Goal: Task Accomplishment & Management: Manage account settings

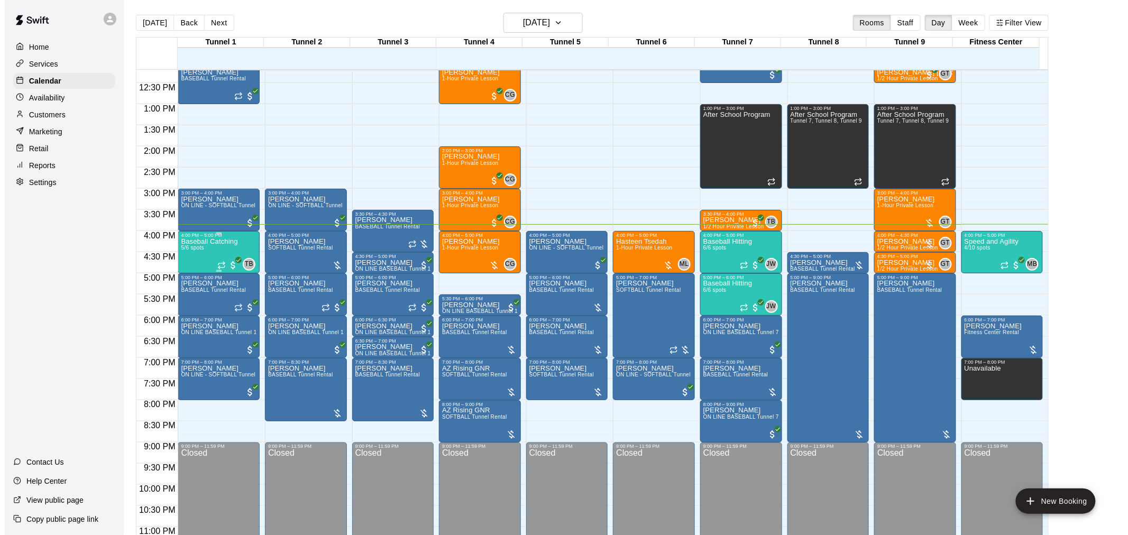
scroll to position [538, 0]
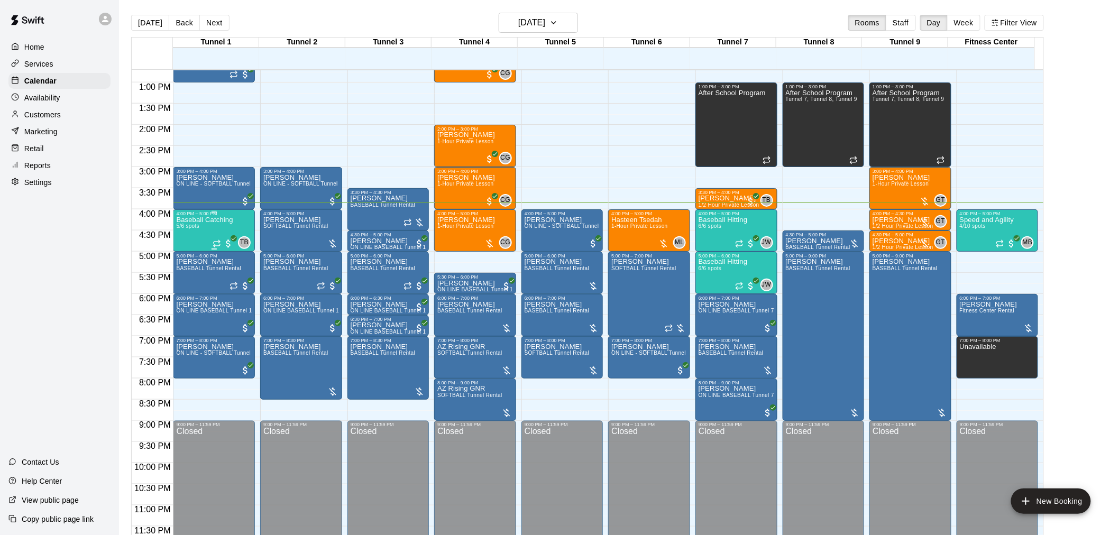
click at [199, 232] on div "Baseball Catching 5/6 spots" at bounding box center [204, 483] width 57 height 535
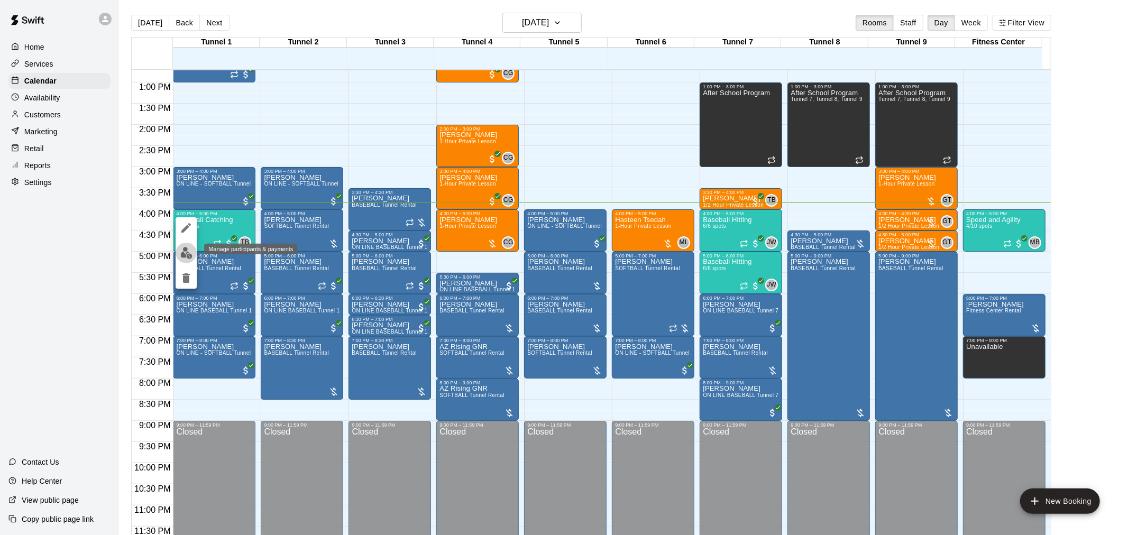
click at [190, 250] on img "edit" at bounding box center [186, 253] width 12 height 12
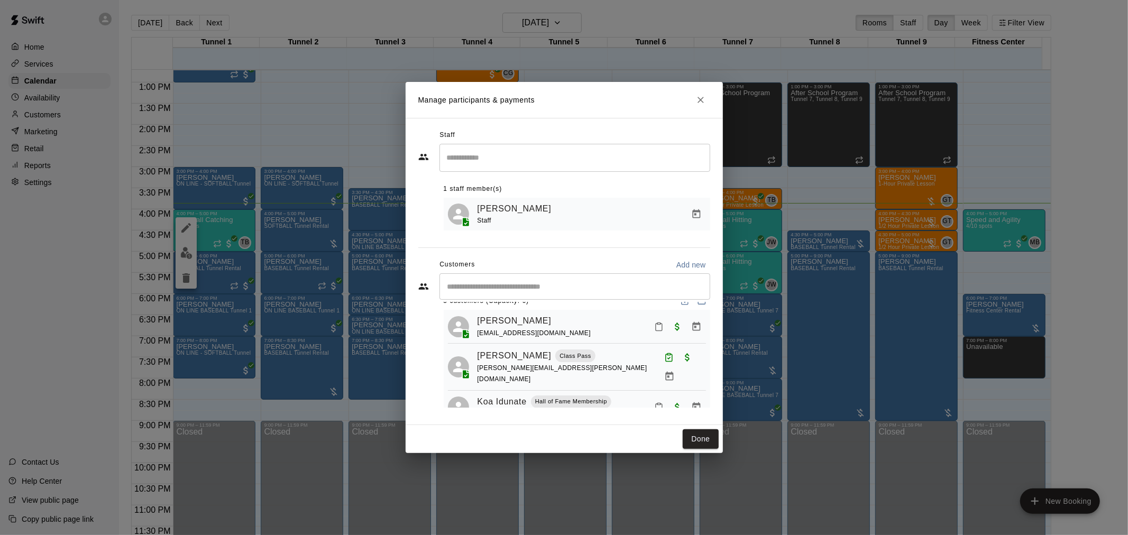
scroll to position [0, 0]
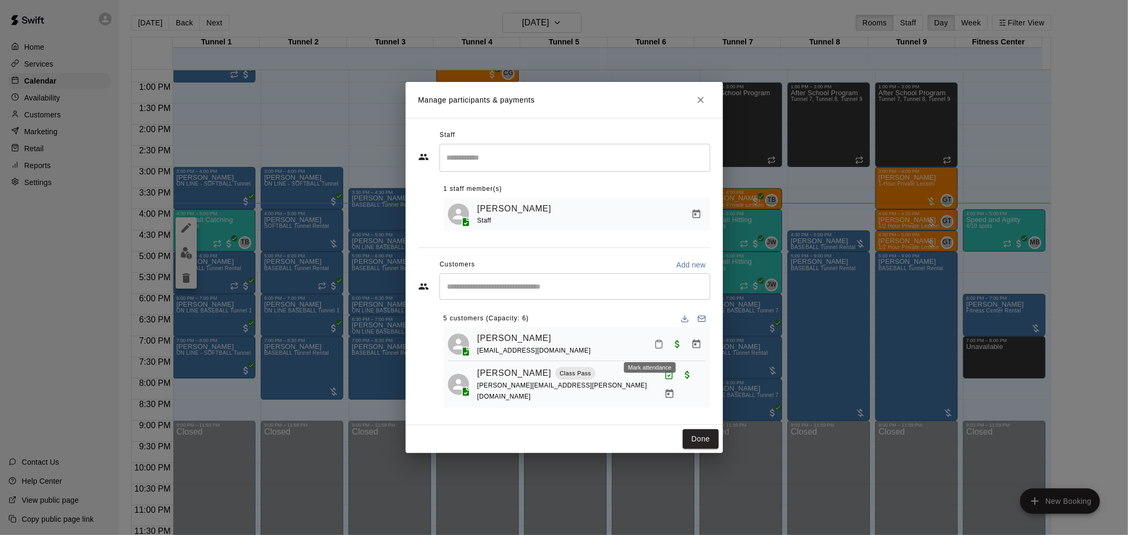
click at [654, 347] on icon "Mark attendance" at bounding box center [659, 344] width 10 height 10
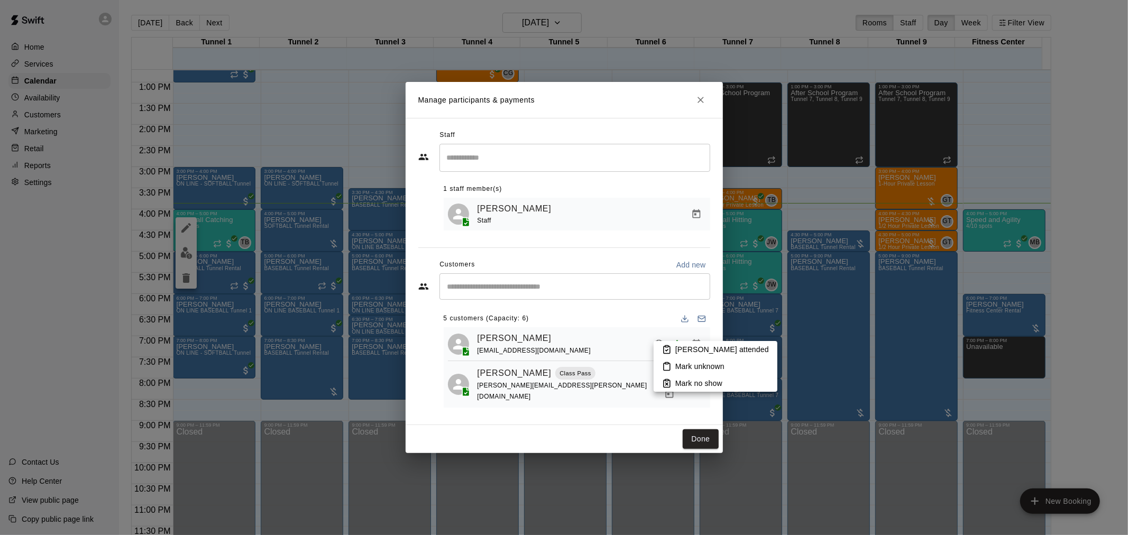
click at [672, 349] on li "[PERSON_NAME] attended" at bounding box center [715, 349] width 124 height 17
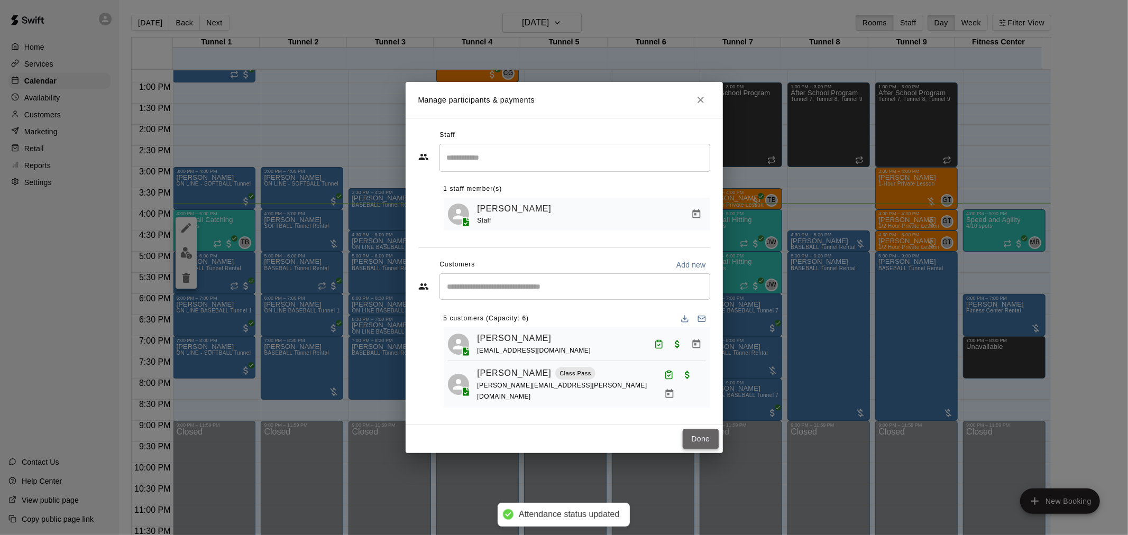
click at [703, 439] on button "Done" at bounding box center [699, 439] width 35 height 20
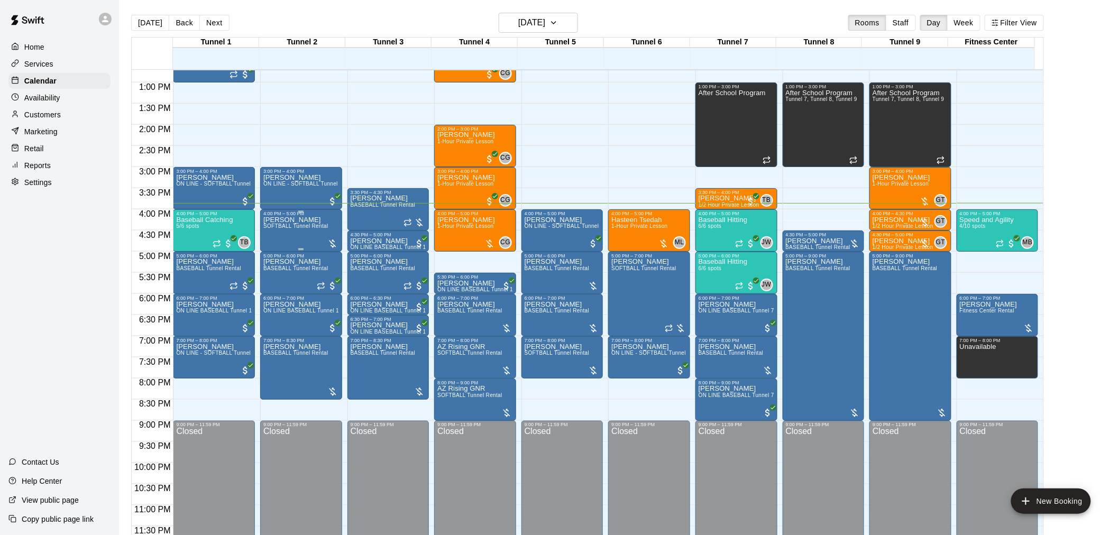
click at [297, 238] on div "[PERSON_NAME] SOFTBALL Tunnel Rental" at bounding box center [295, 483] width 65 height 535
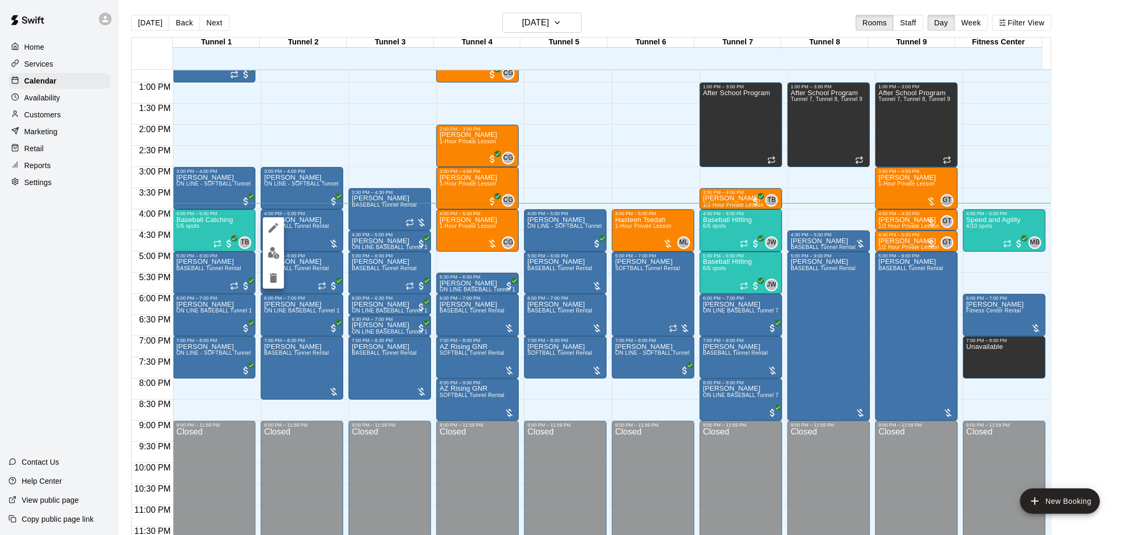
click at [78, 246] on div at bounding box center [564, 267] width 1128 height 535
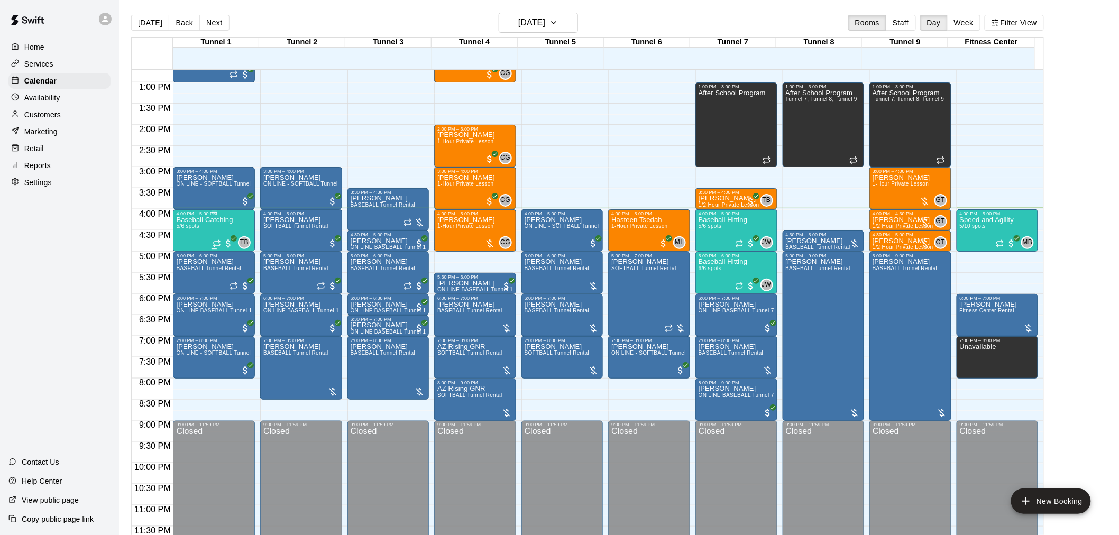
click at [210, 226] on div "Baseball Catching 5/6 spots" at bounding box center [204, 483] width 57 height 535
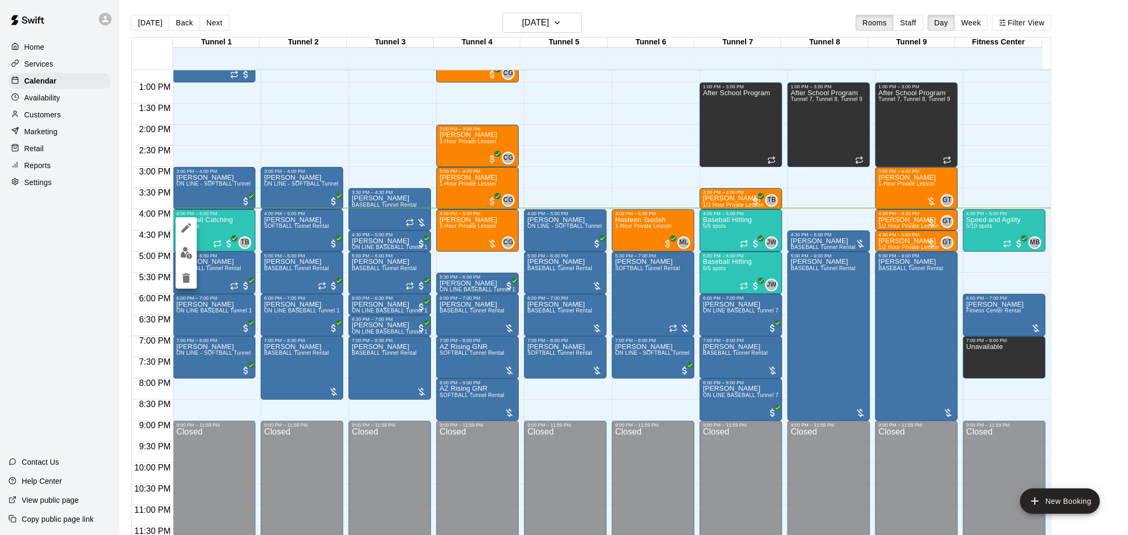
click at [566, 172] on div at bounding box center [564, 267] width 1128 height 535
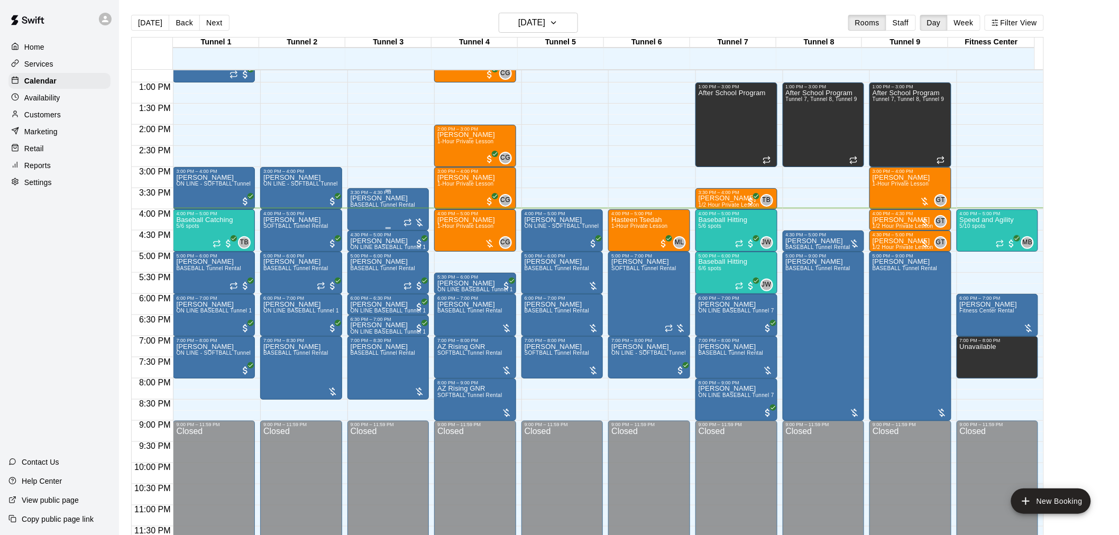
click at [395, 213] on div "[PERSON_NAME] BASEBALL Tunnel Rental" at bounding box center [382, 462] width 65 height 535
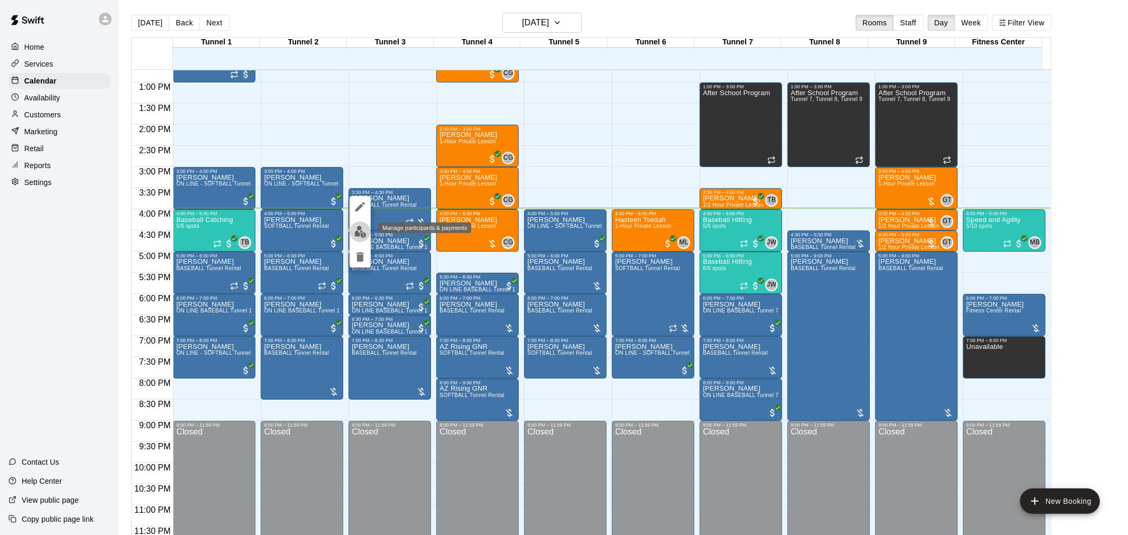
click at [360, 238] on button "edit" at bounding box center [359, 231] width 21 height 21
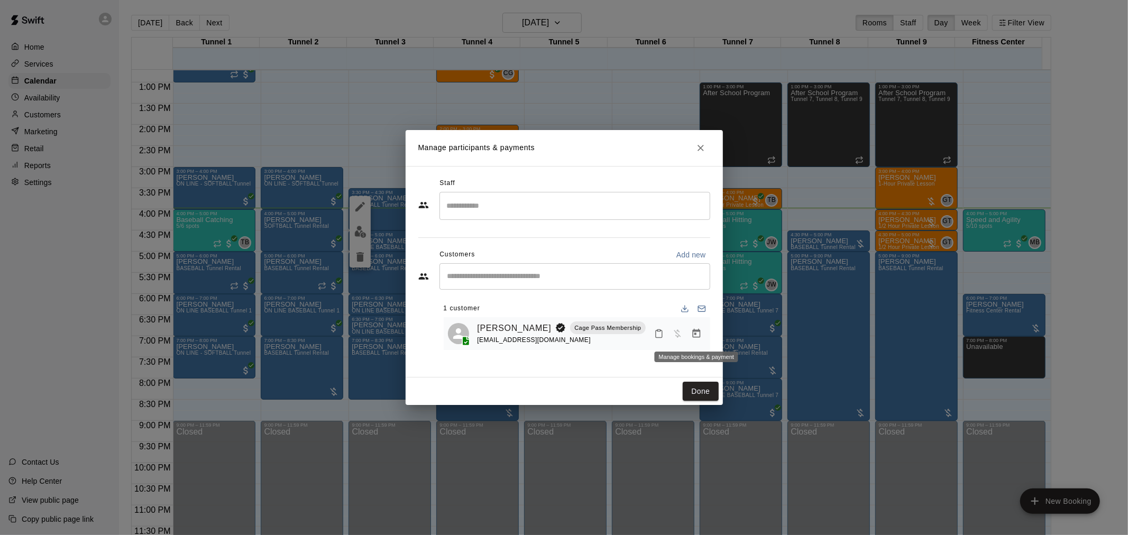
click at [695, 331] on icon "Manage bookings & payment" at bounding box center [696, 333] width 8 height 9
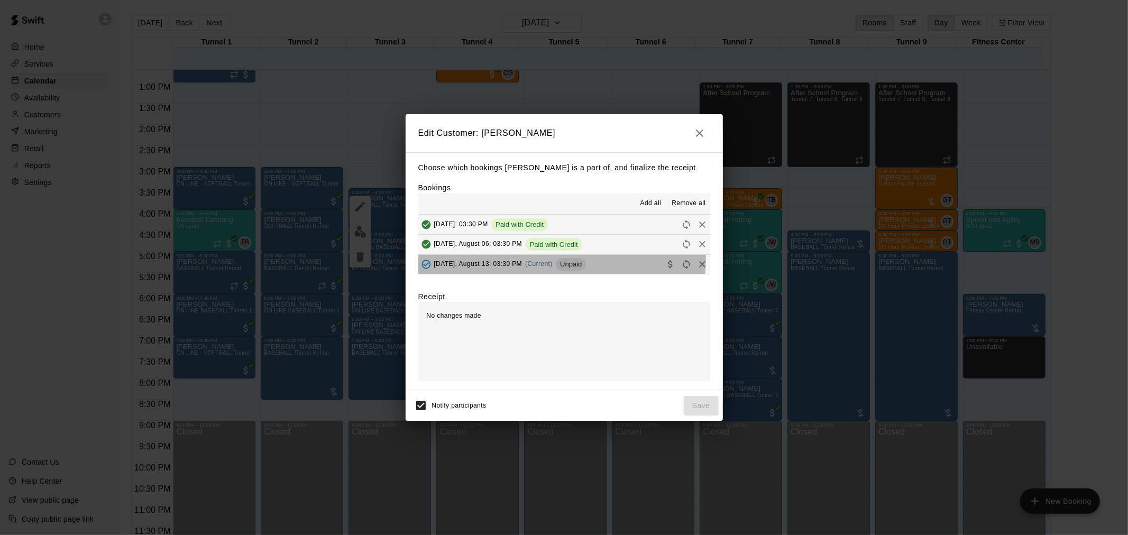
click at [561, 260] on div "[DATE], August 13: 03:30 PM (Current) Unpaid" at bounding box center [502, 264] width 168 height 16
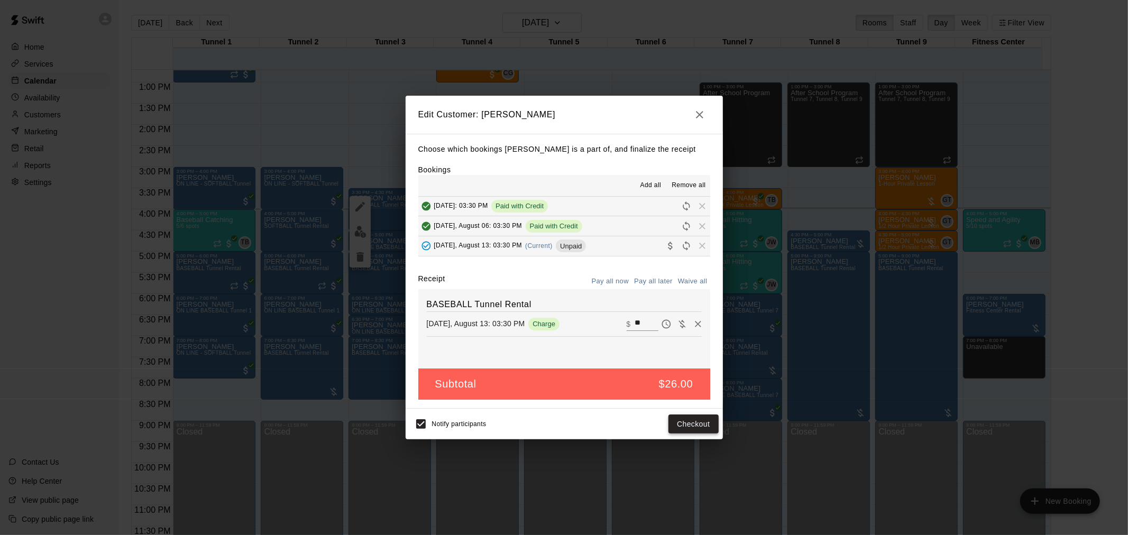
click at [690, 420] on button "Checkout" at bounding box center [693, 424] width 50 height 20
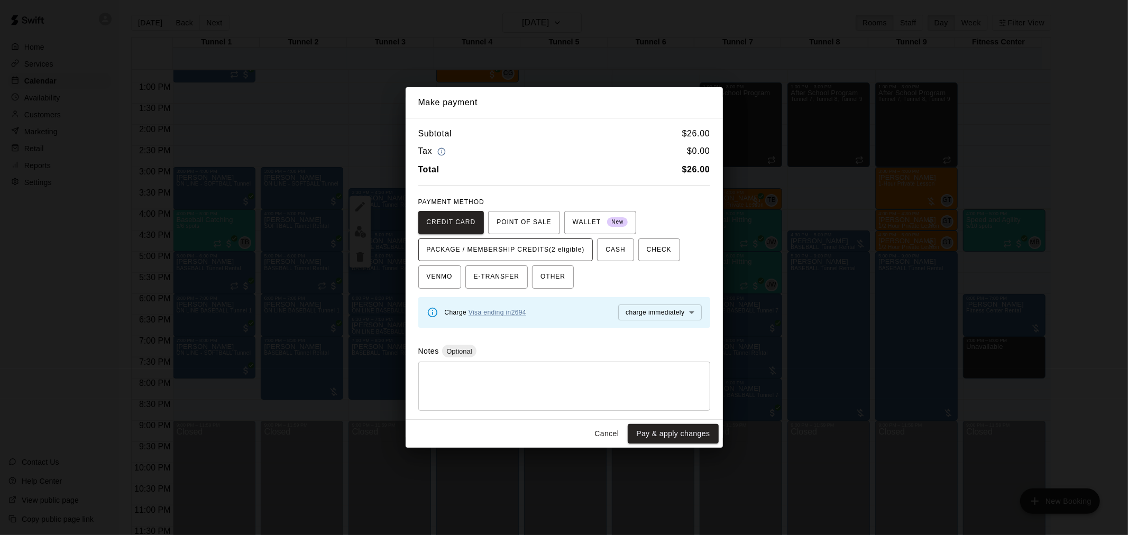
click at [557, 246] on span "PACKAGE / MEMBERSHIP CREDITS (2 eligible)" at bounding box center [506, 250] width 158 height 17
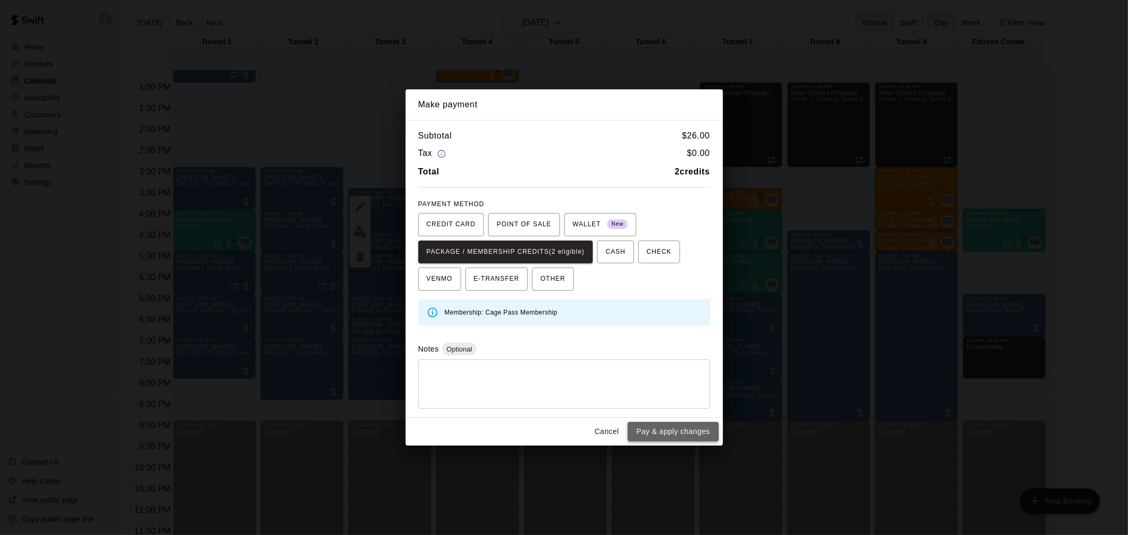
click at [680, 434] on button "Pay & apply changes" at bounding box center [672, 432] width 90 height 20
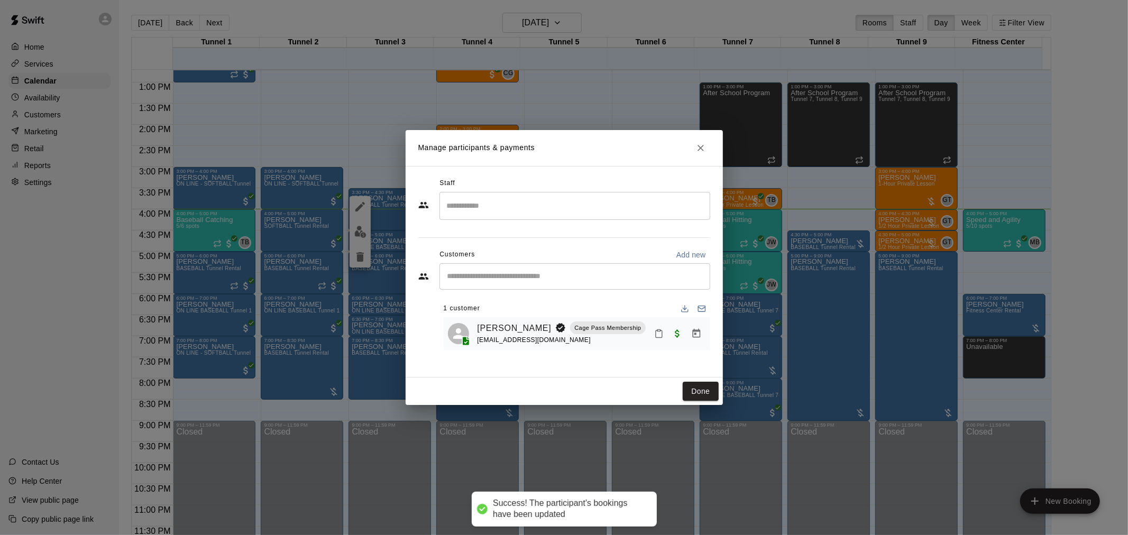
click at [698, 392] on button "Done" at bounding box center [699, 392] width 35 height 20
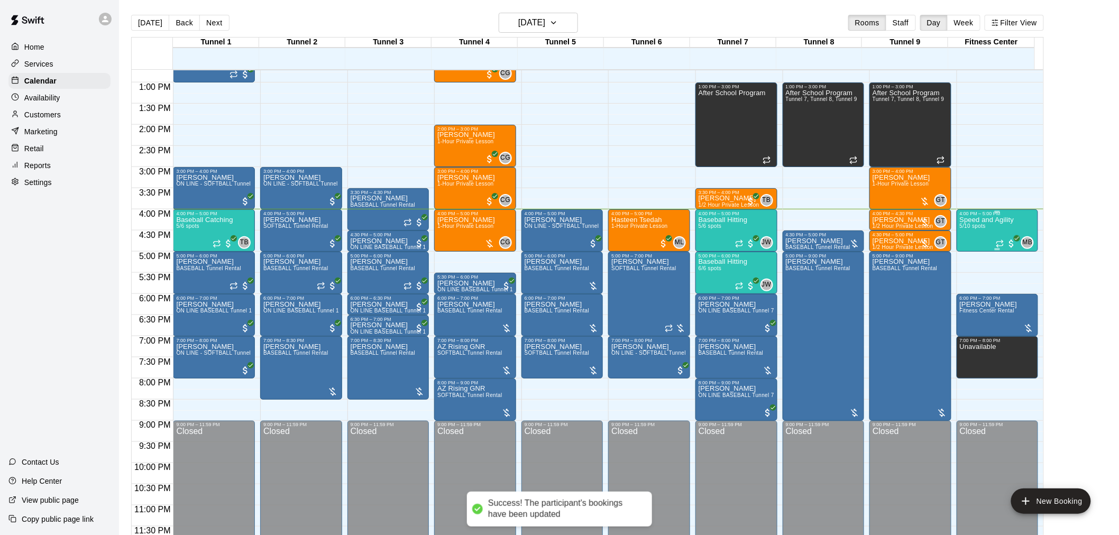
click at [982, 226] on span "5/10 spots" at bounding box center [972, 226] width 26 height 6
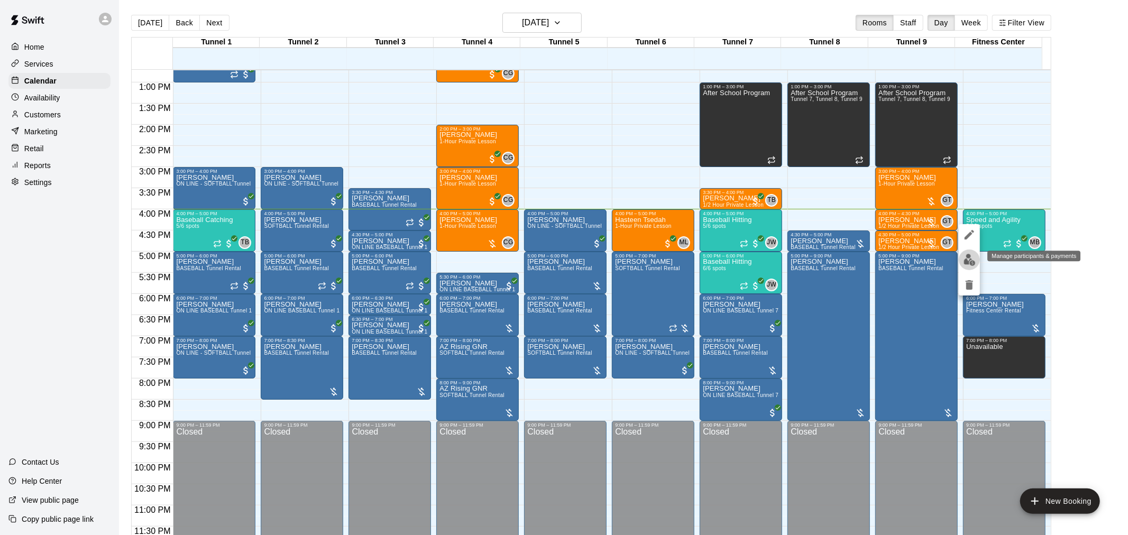
click at [970, 252] on button "edit" at bounding box center [968, 260] width 21 height 21
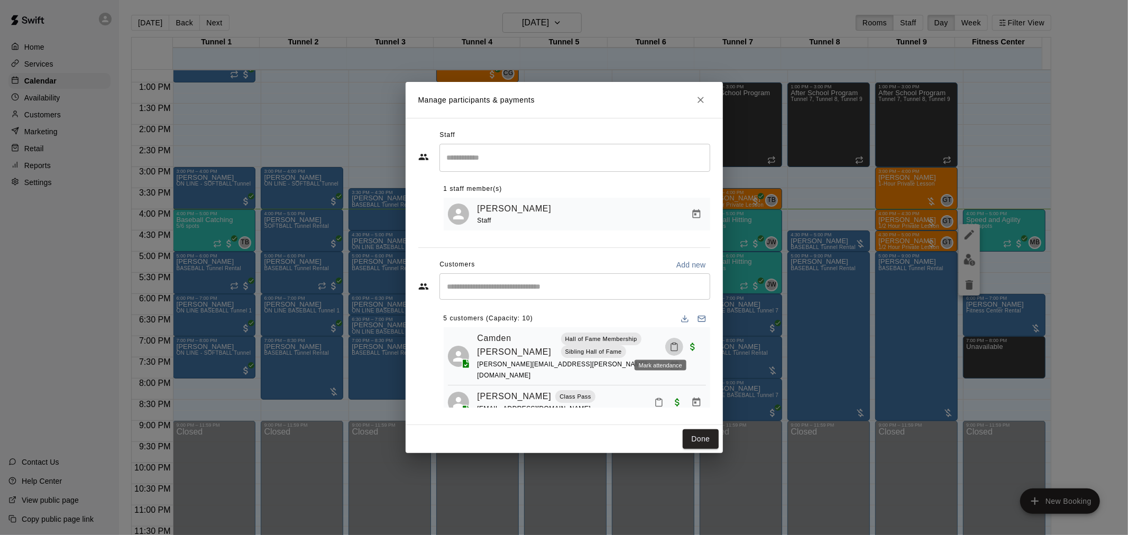
click at [669, 345] on icon "Mark attendance" at bounding box center [674, 347] width 10 height 10
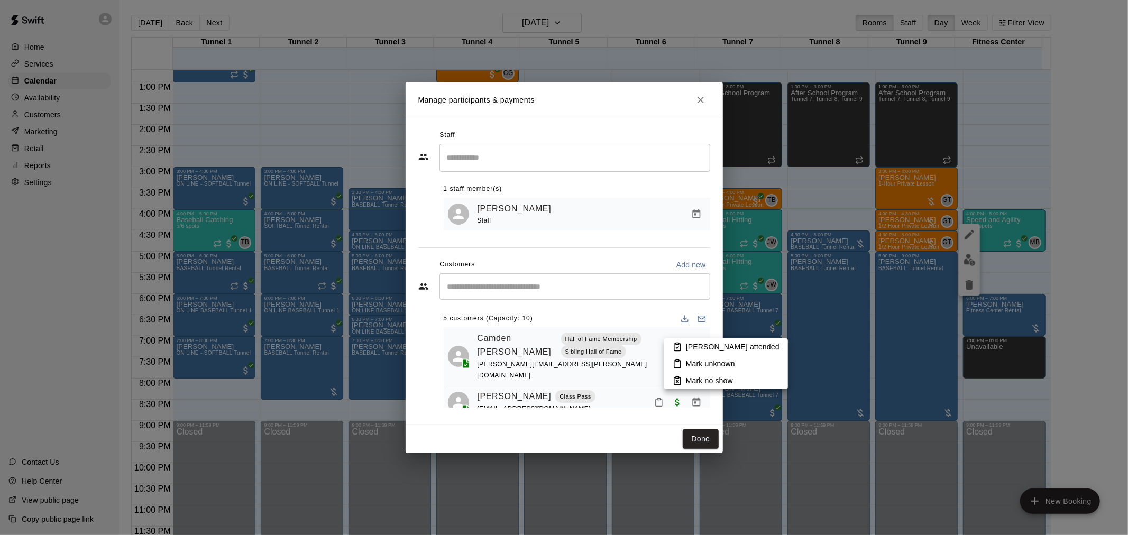
click at [686, 350] on p "[PERSON_NAME] attended" at bounding box center [733, 346] width 94 height 11
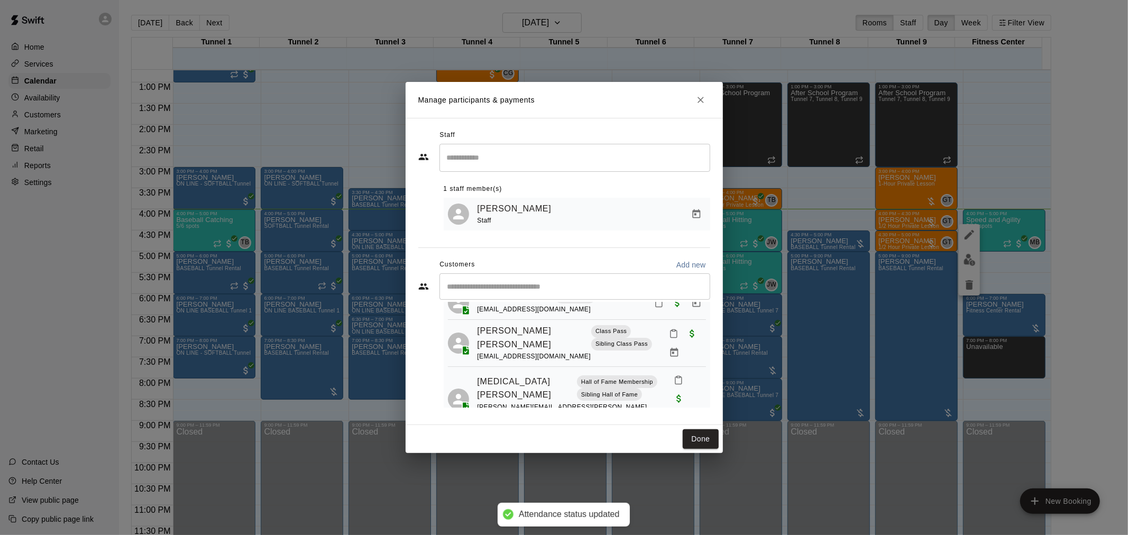
scroll to position [117, 0]
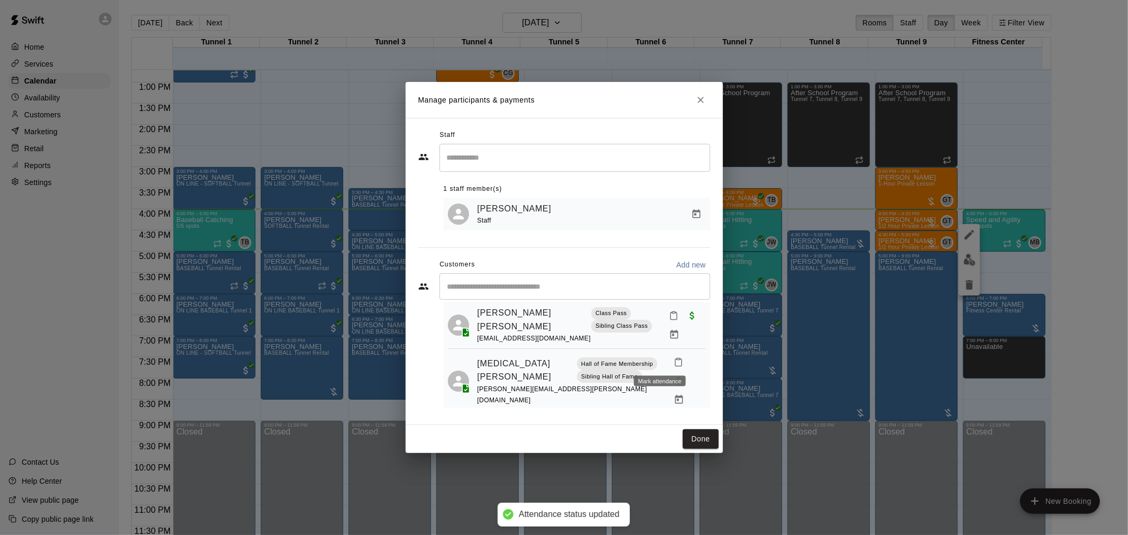
click at [673, 362] on icon "Mark attendance" at bounding box center [678, 362] width 10 height 10
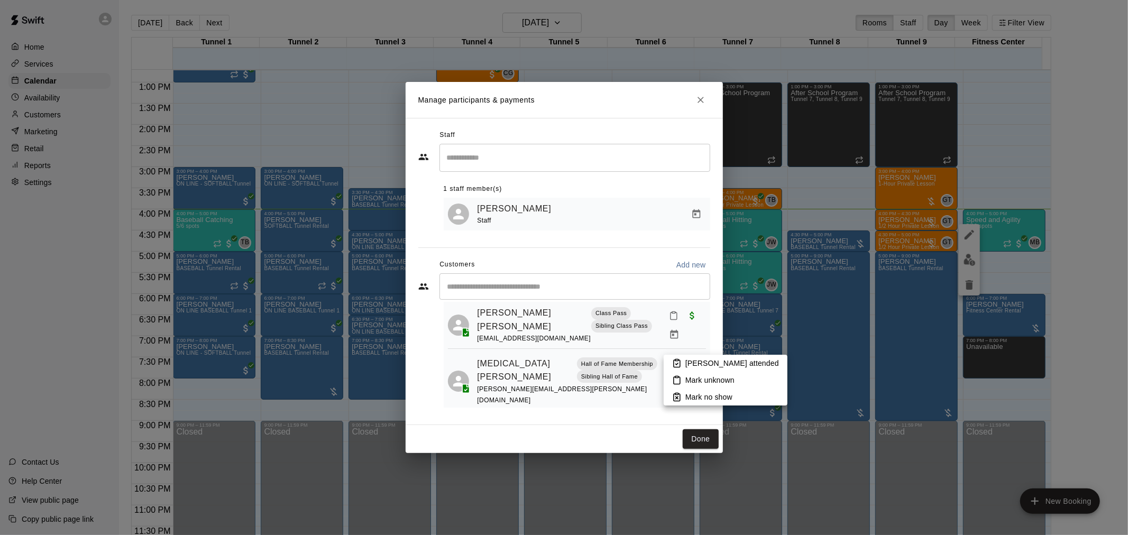
click at [680, 362] on icon at bounding box center [676, 363] width 6 height 7
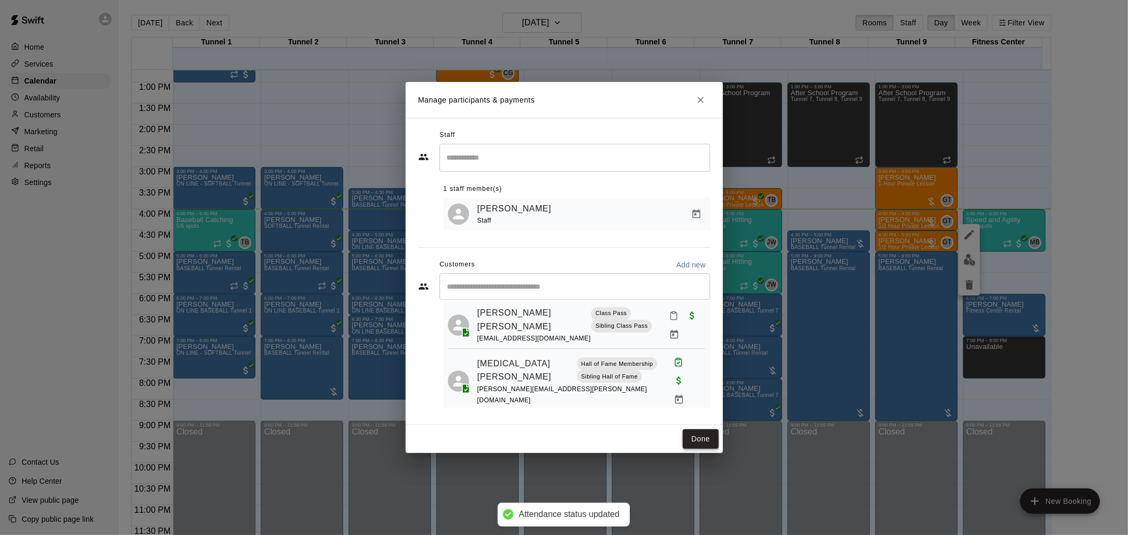
click at [708, 442] on button "Done" at bounding box center [699, 439] width 35 height 20
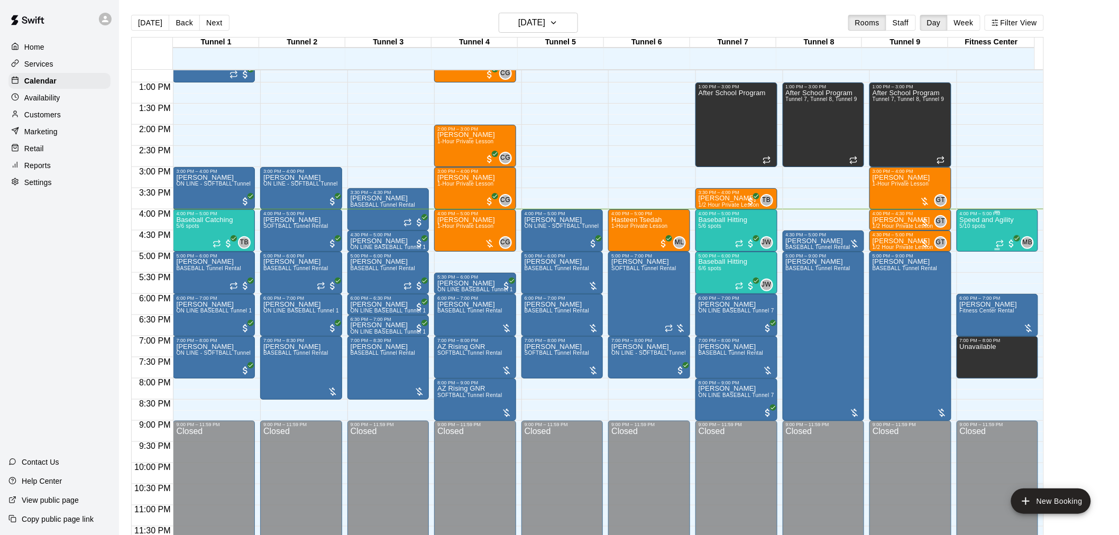
click at [1001, 225] on div "Speed and Agility 5/10 spots" at bounding box center [986, 483] width 54 height 535
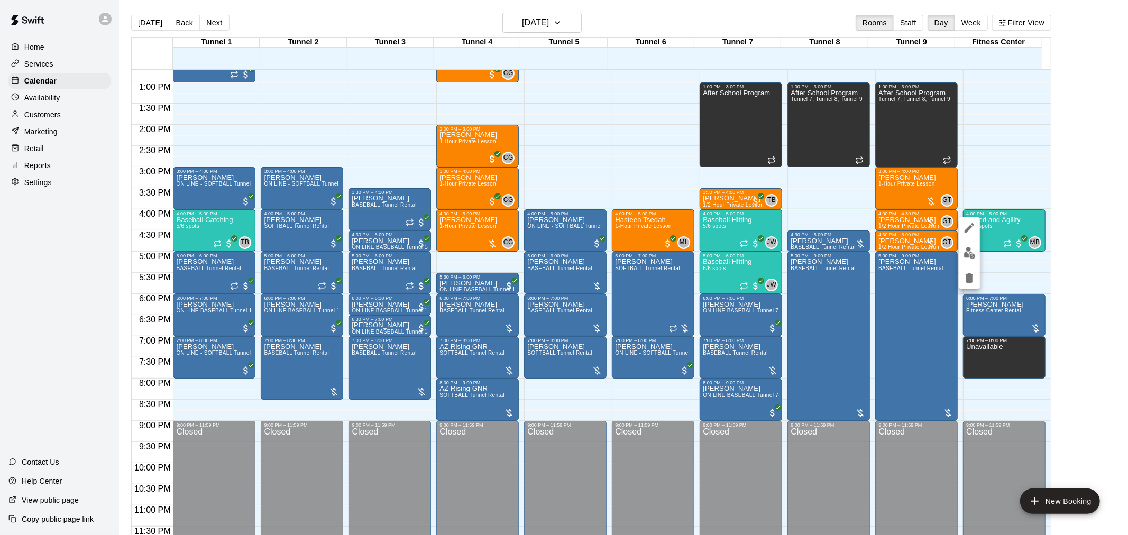
click at [880, 144] on div at bounding box center [564, 267] width 1128 height 535
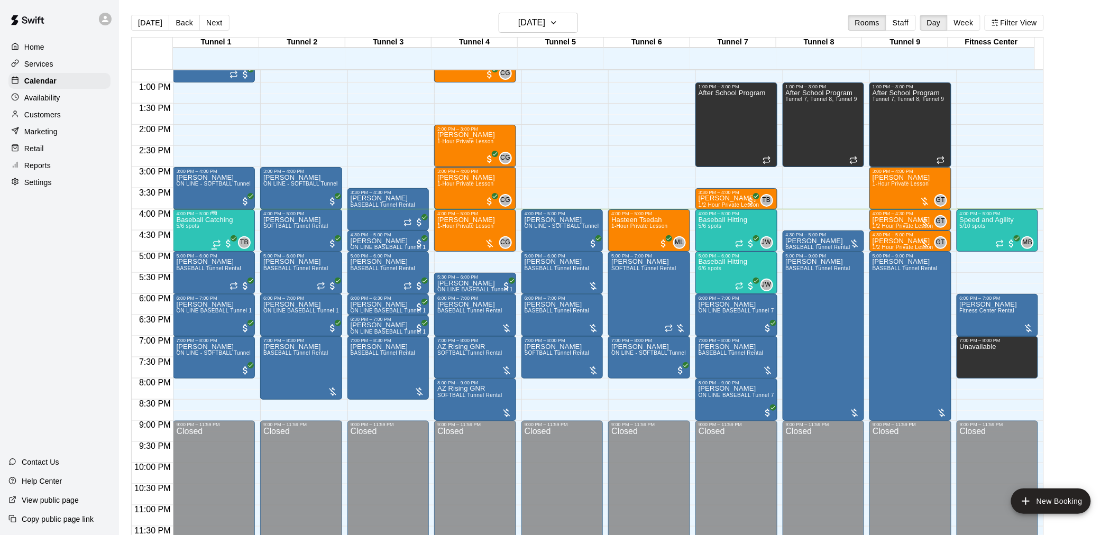
click at [196, 229] on span "5/6 spots" at bounding box center [187, 226] width 23 height 6
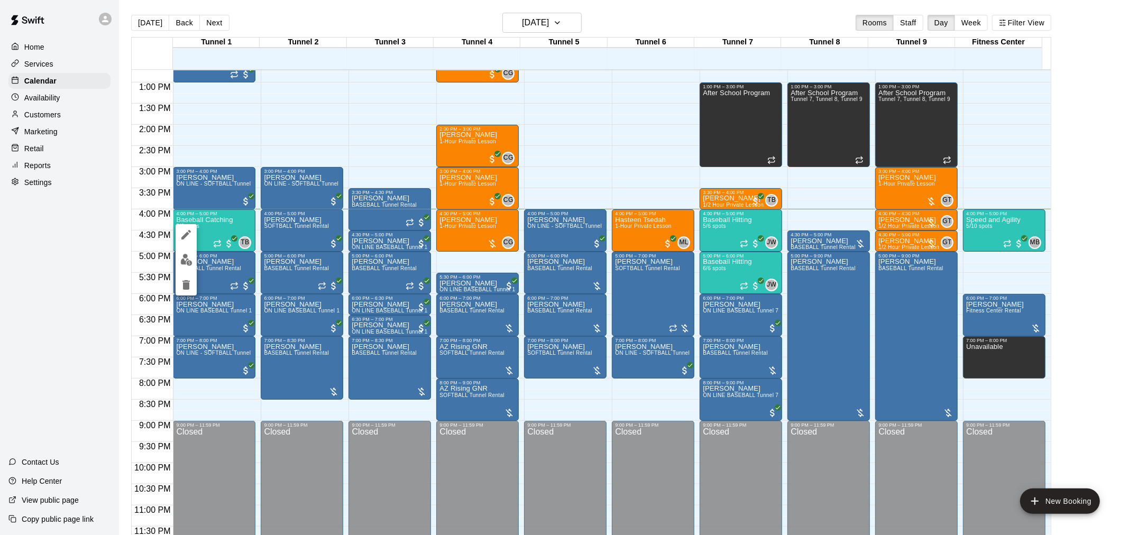
click at [714, 235] on div at bounding box center [564, 267] width 1128 height 535
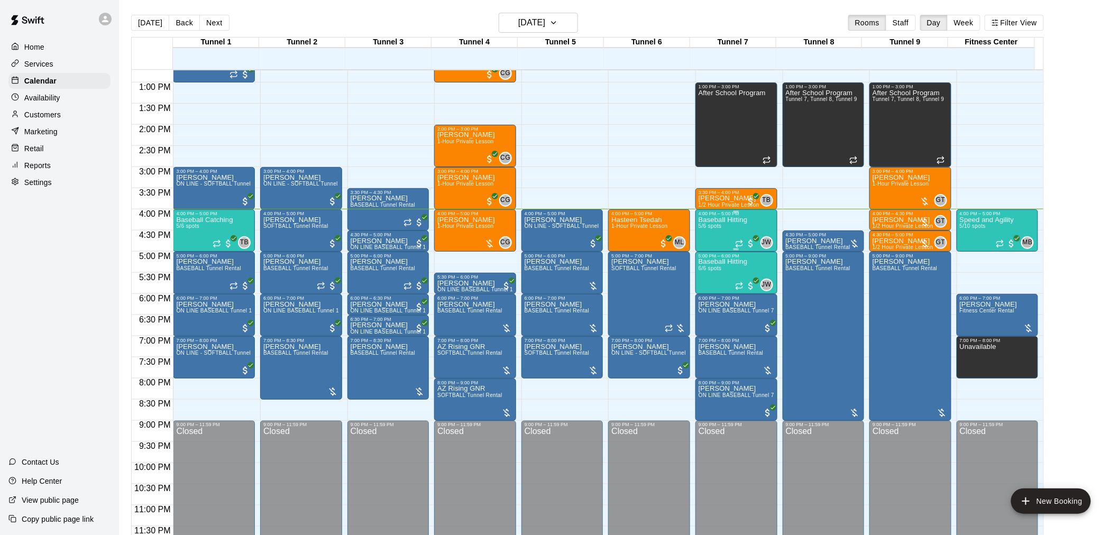
click at [719, 229] on span "5/6 spots" at bounding box center [709, 226] width 23 height 6
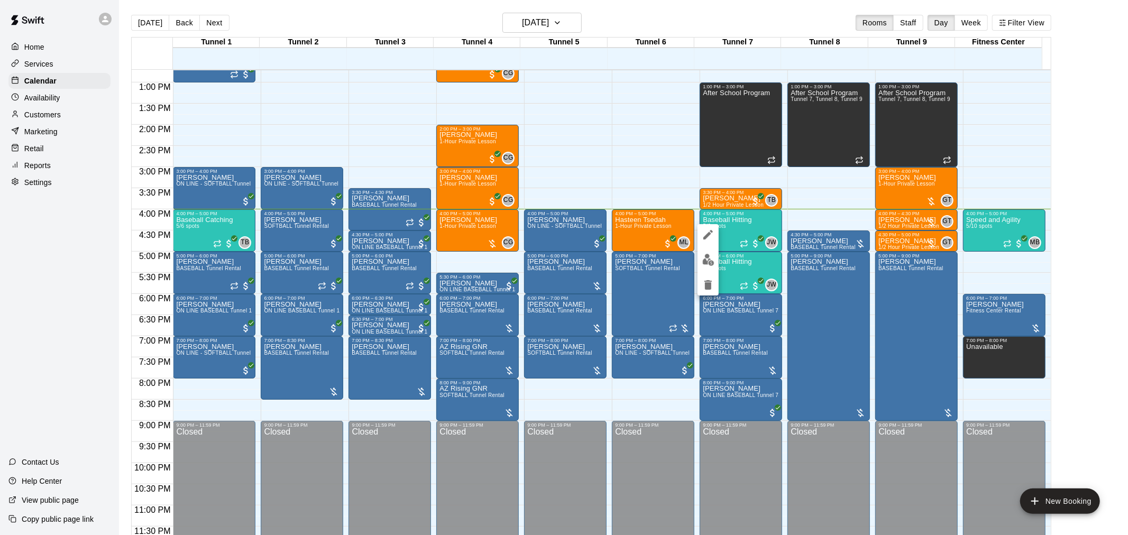
click at [711, 263] on img "edit" at bounding box center [708, 260] width 12 height 12
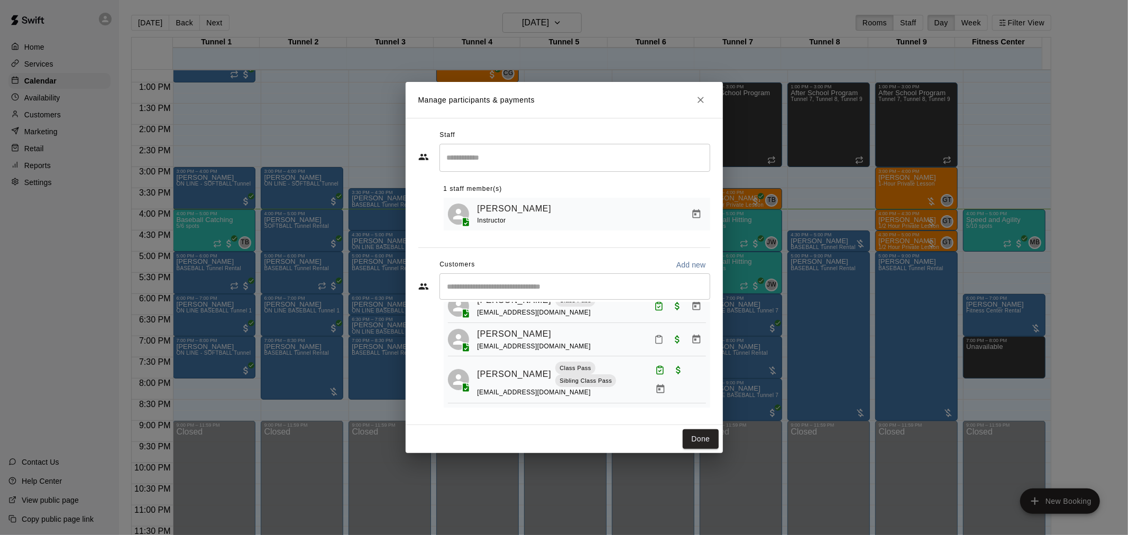
scroll to position [59, 0]
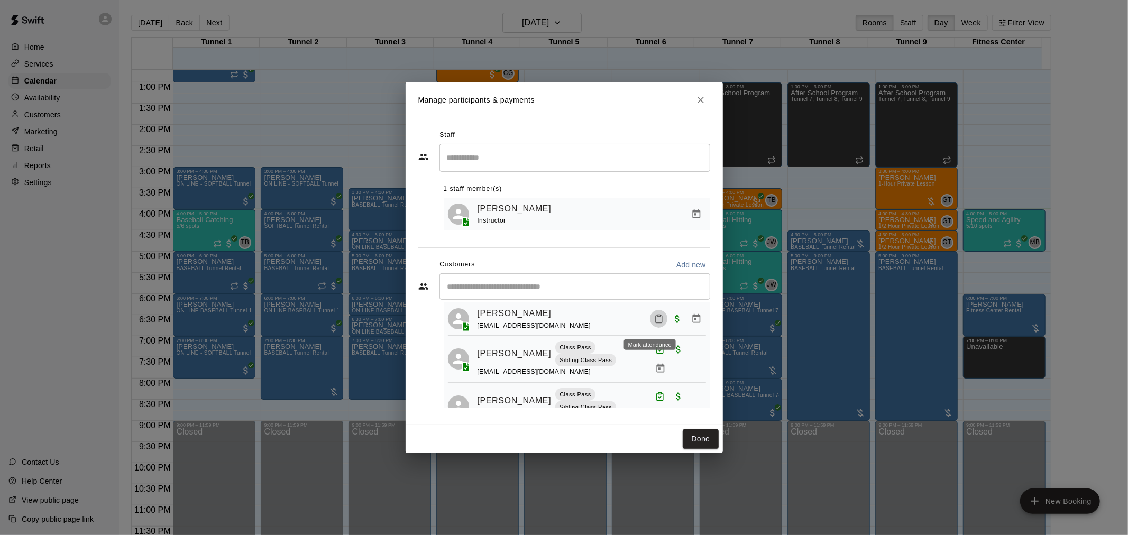
click at [654, 324] on icon "Mark attendance" at bounding box center [659, 319] width 10 height 10
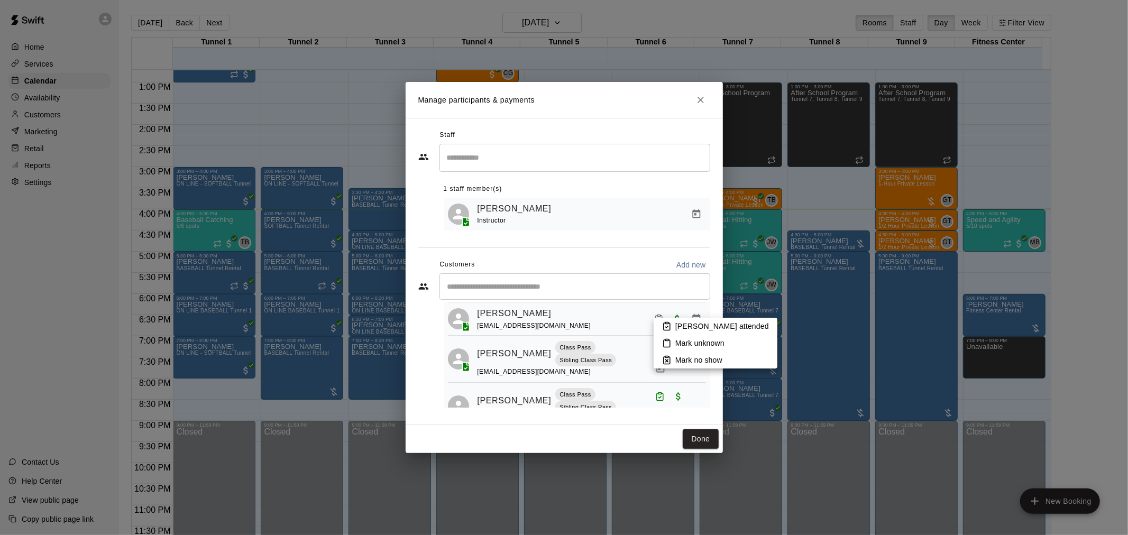
drag, startPoint x: 654, startPoint y: 324, endPoint x: 677, endPoint y: 325, distance: 23.3
click at [677, 325] on p "[PERSON_NAME] attended" at bounding box center [722, 326] width 94 height 11
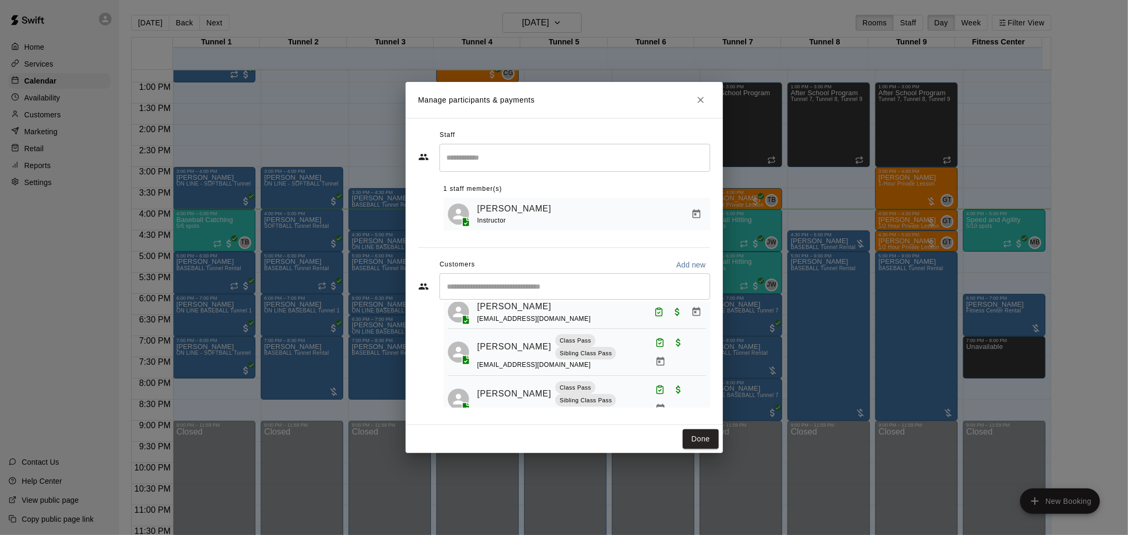
scroll to position [115, 0]
click at [709, 436] on button "Done" at bounding box center [699, 439] width 35 height 20
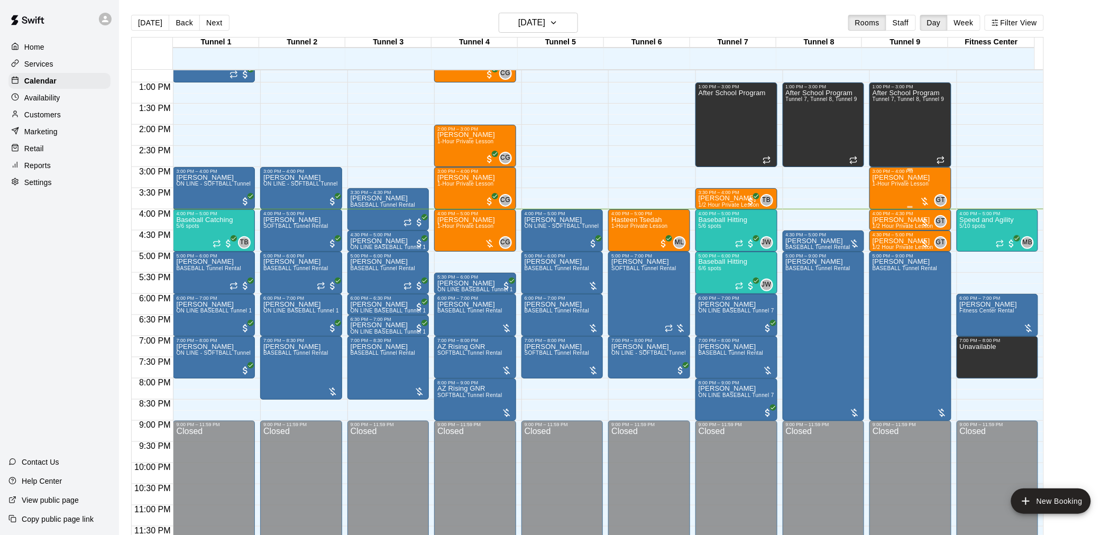
click at [905, 187] on span "1-Hour Private Lesson" at bounding box center [900, 184] width 57 height 6
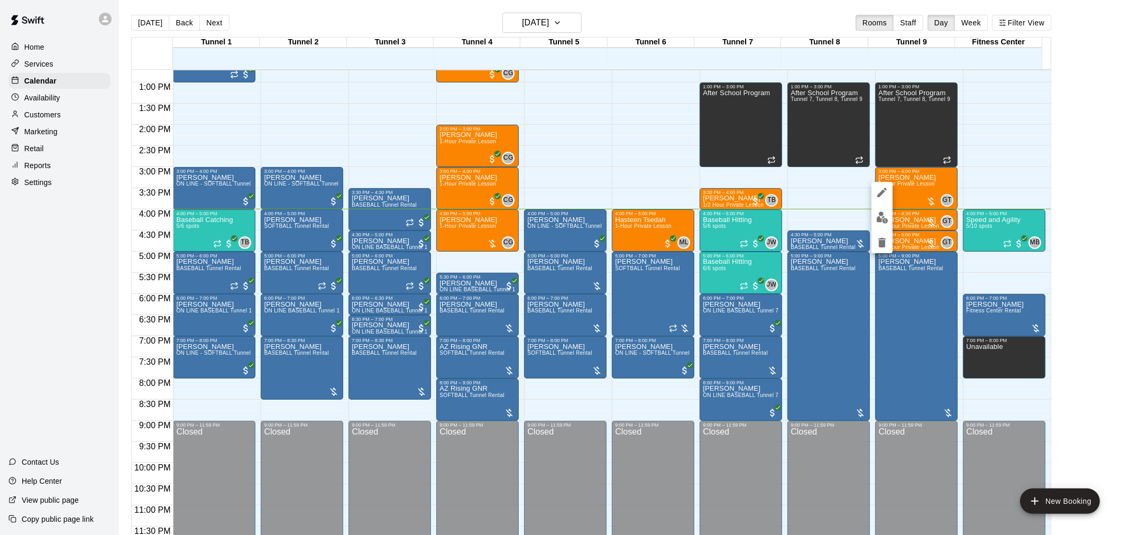
click at [886, 220] on img "edit" at bounding box center [882, 217] width 12 height 12
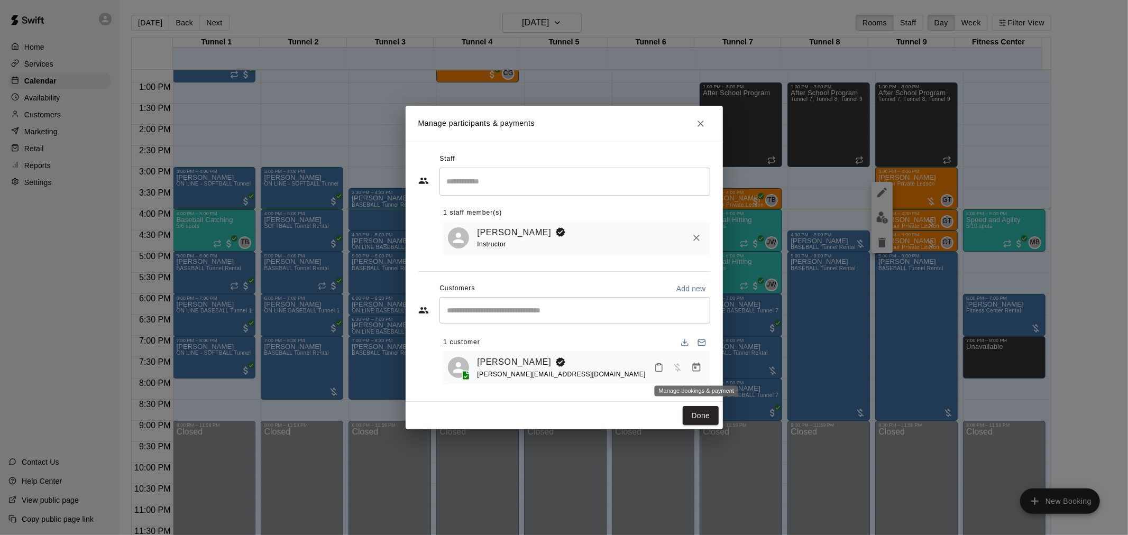
click at [700, 372] on icon "Manage bookings & payment" at bounding box center [696, 367] width 11 height 11
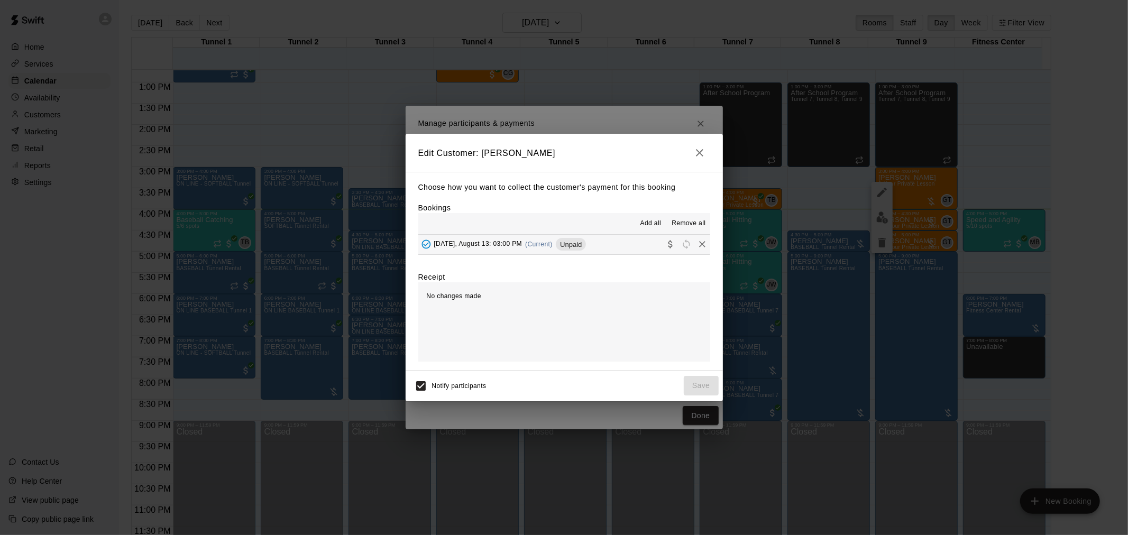
click at [567, 241] on div "[DATE], August 13: 03:00 PM (Current) Unpaid" at bounding box center [502, 244] width 168 height 16
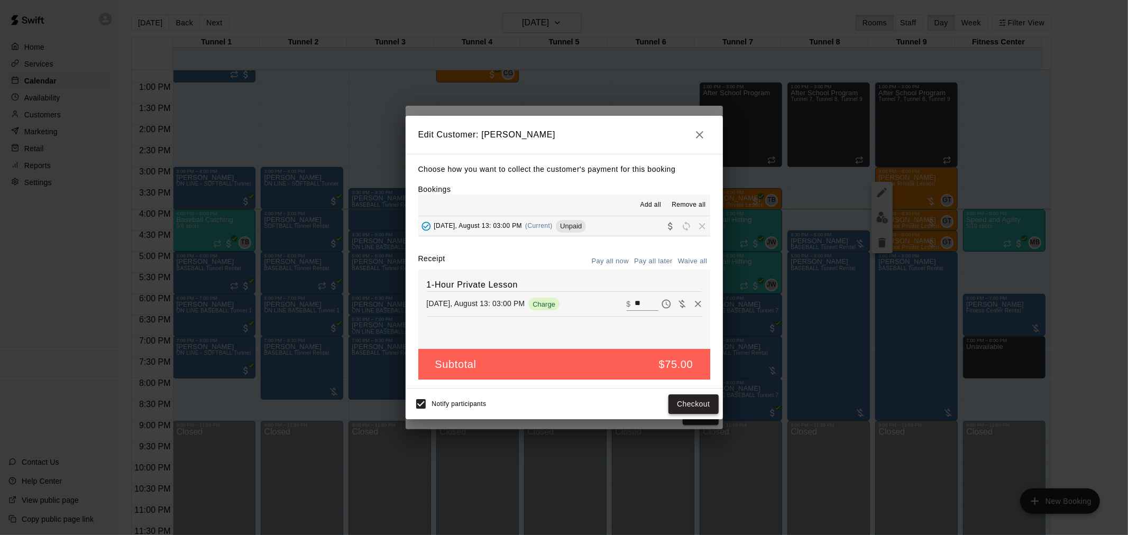
click at [688, 406] on button "Checkout" at bounding box center [693, 404] width 50 height 20
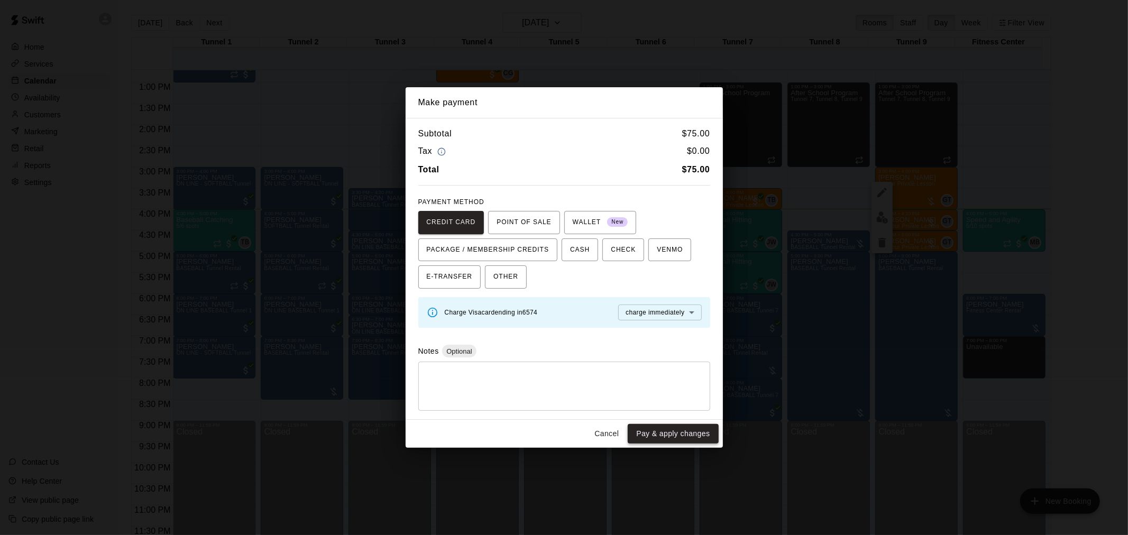
click at [656, 437] on button "Pay & apply changes" at bounding box center [672, 434] width 90 height 20
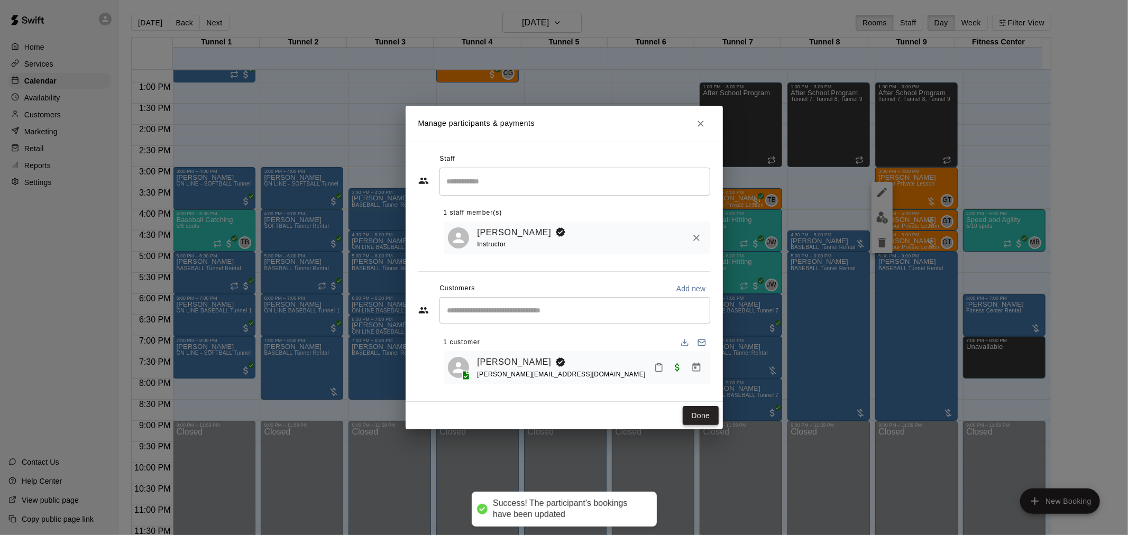
click at [696, 417] on button "Done" at bounding box center [699, 416] width 35 height 20
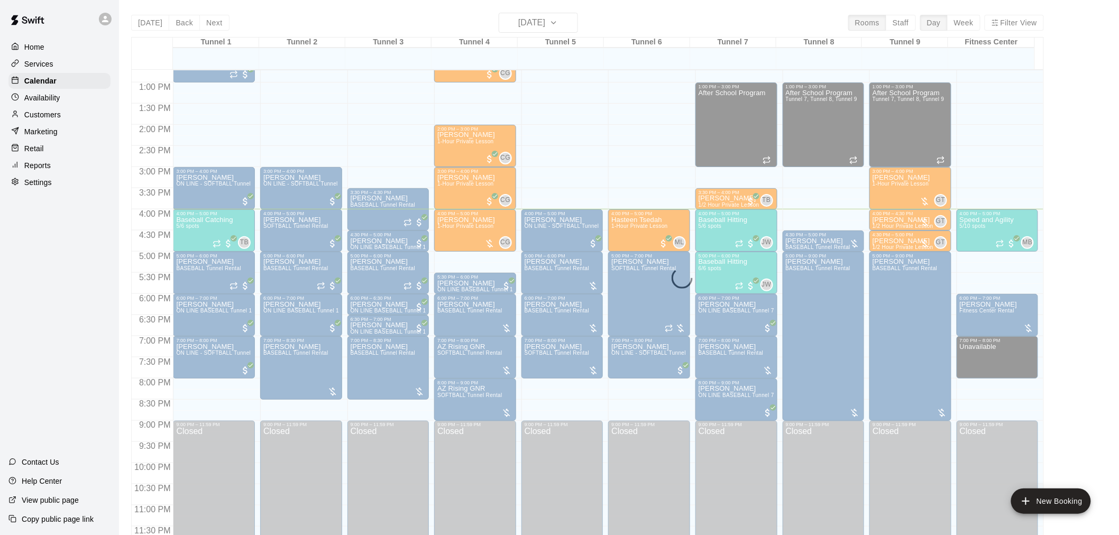
drag, startPoint x: 706, startPoint y: 407, endPoint x: 947, endPoint y: 172, distance: 336.8
click at [947, 172] on div "3:00 PM – 4:00 PM [PERSON_NAME] 1-Hour Private Lesson GT 0" at bounding box center [910, 188] width 82 height 42
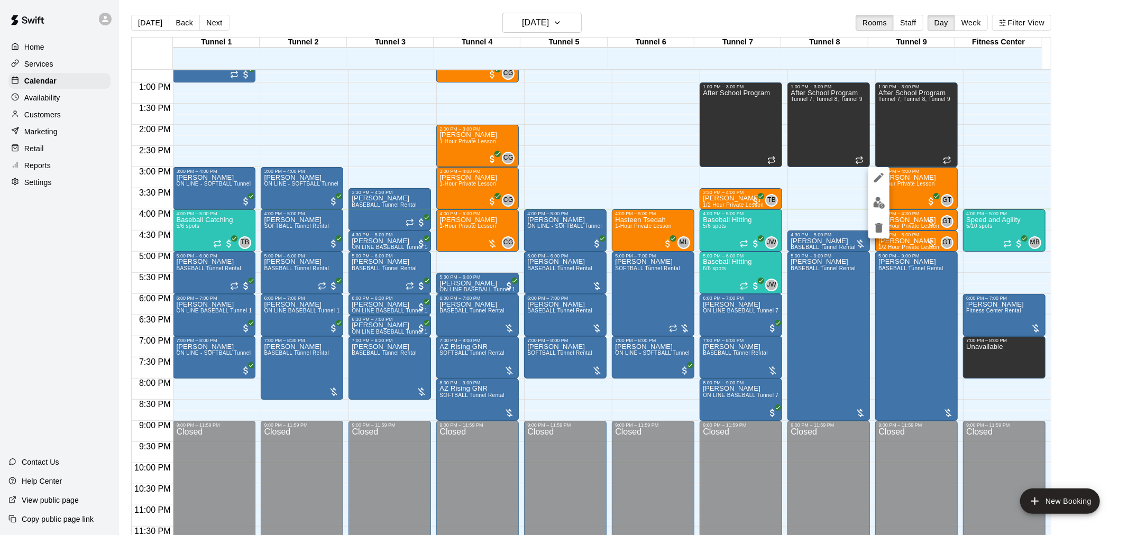
click at [983, 163] on div at bounding box center [564, 267] width 1128 height 535
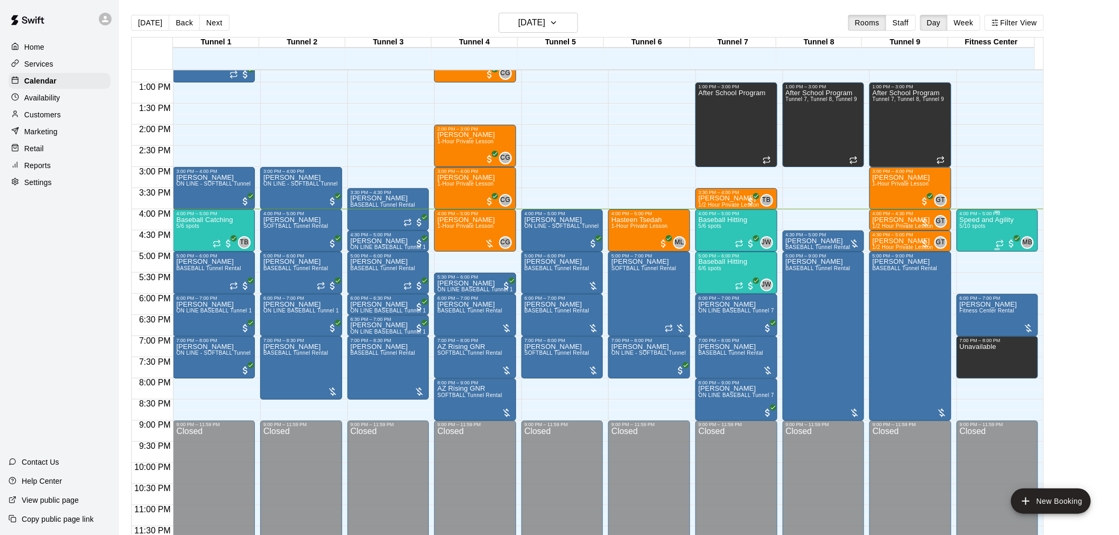
click at [990, 228] on div "Speed and Agility 5/10 spots" at bounding box center [986, 483] width 54 height 535
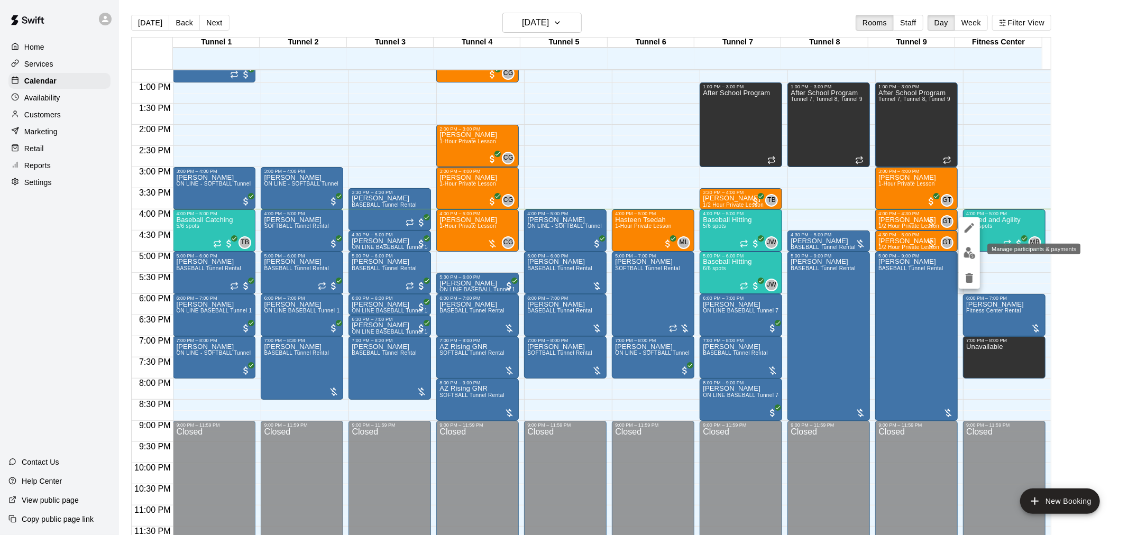
click at [970, 254] on img "edit" at bounding box center [969, 253] width 12 height 12
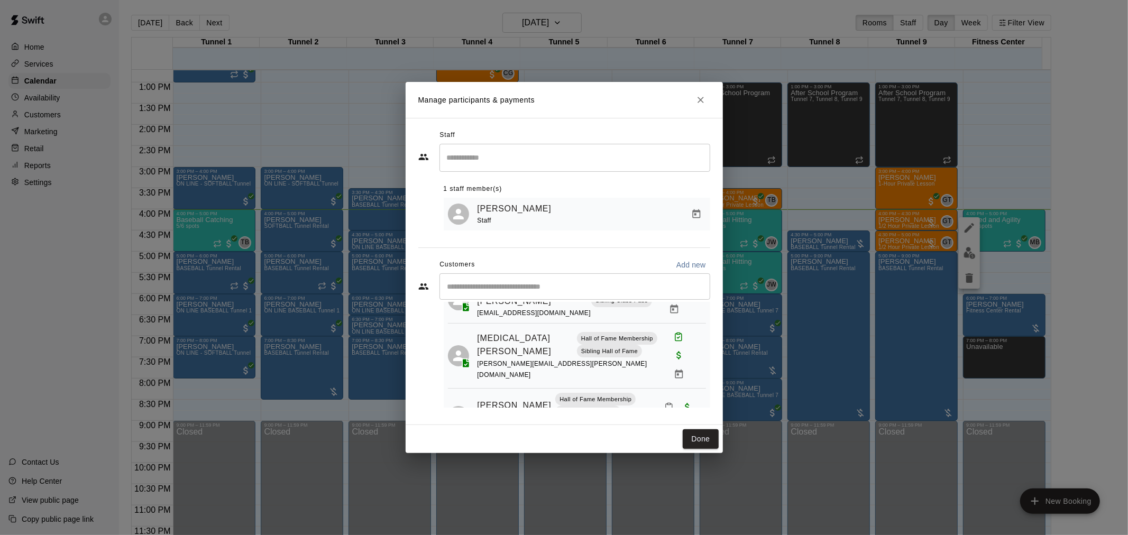
scroll to position [156, 0]
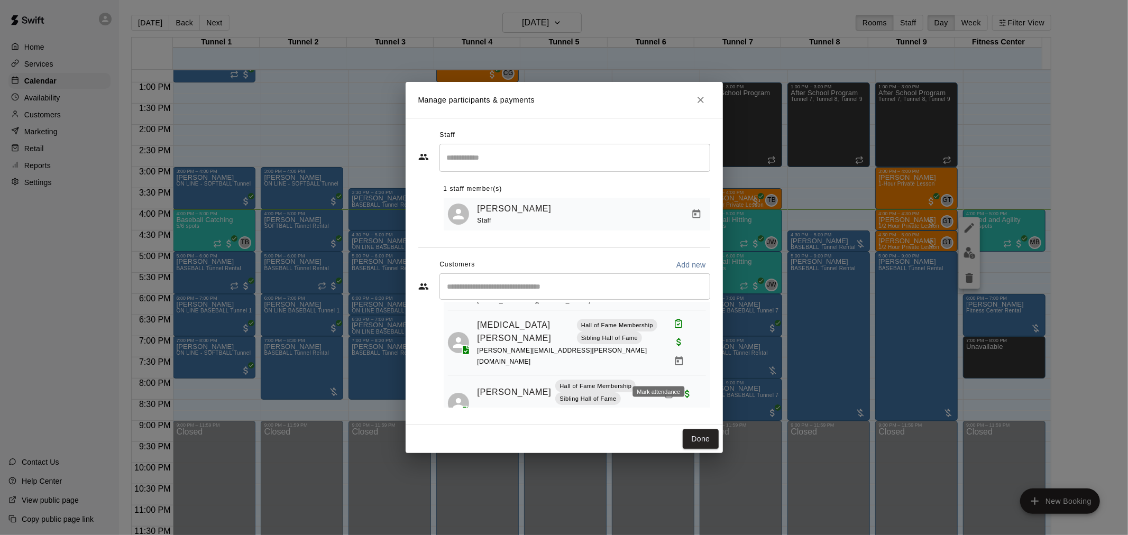
click at [664, 389] on icon "Mark attendance" at bounding box center [669, 394] width 10 height 10
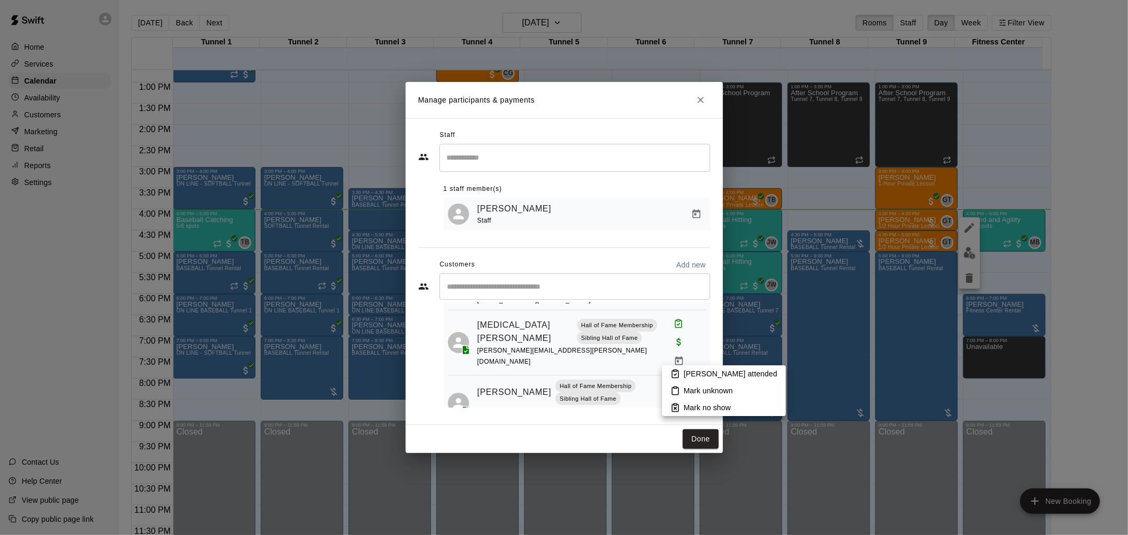
click at [688, 374] on p "[PERSON_NAME] attended" at bounding box center [731, 373] width 94 height 11
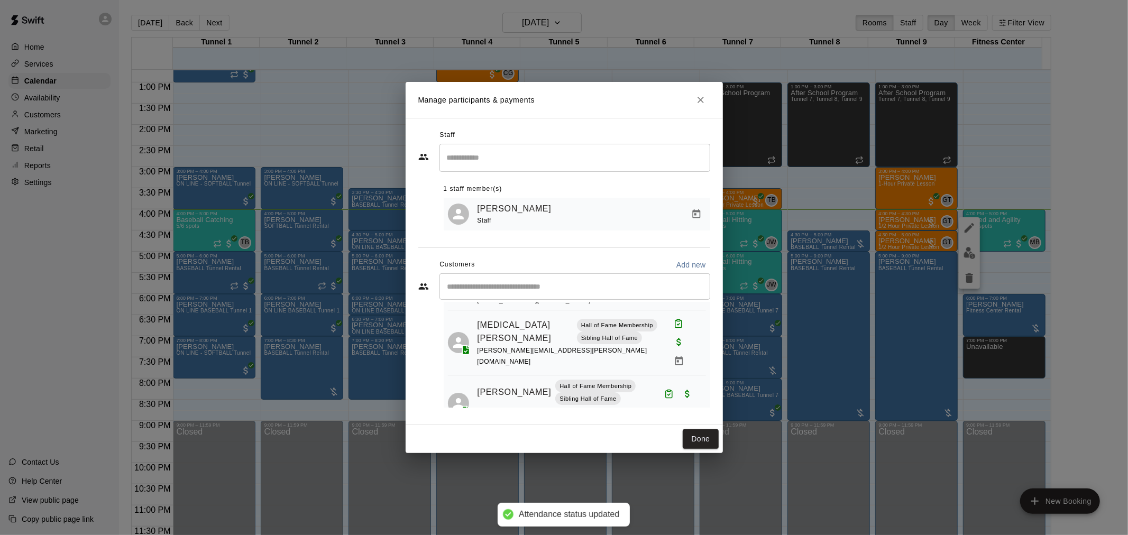
drag, startPoint x: 703, startPoint y: 437, endPoint x: 796, endPoint y: 436, distance: 93.0
click at [703, 437] on button "Done" at bounding box center [699, 439] width 35 height 20
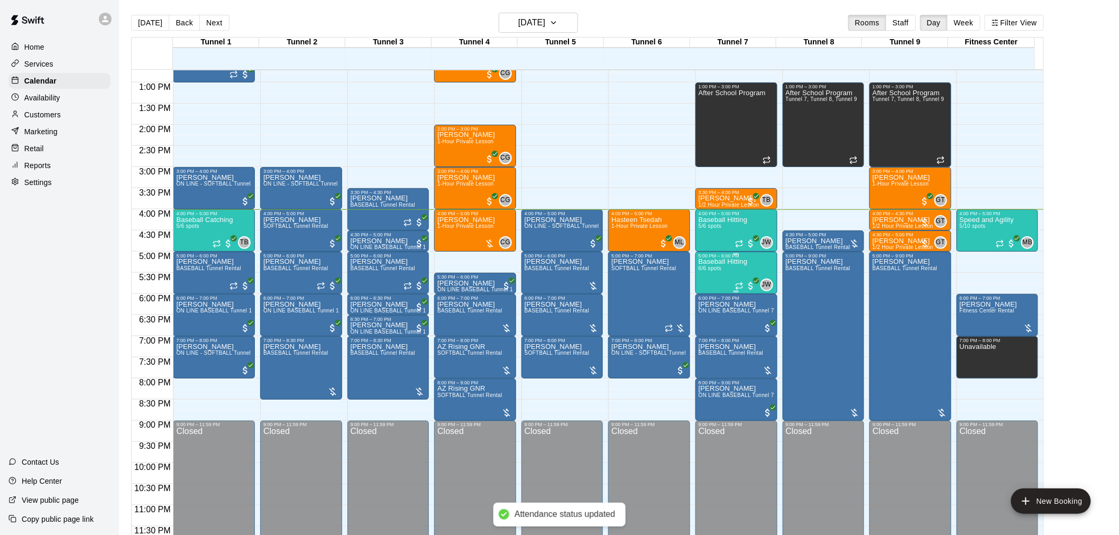
click at [716, 266] on span "6/6 spots" at bounding box center [709, 268] width 23 height 6
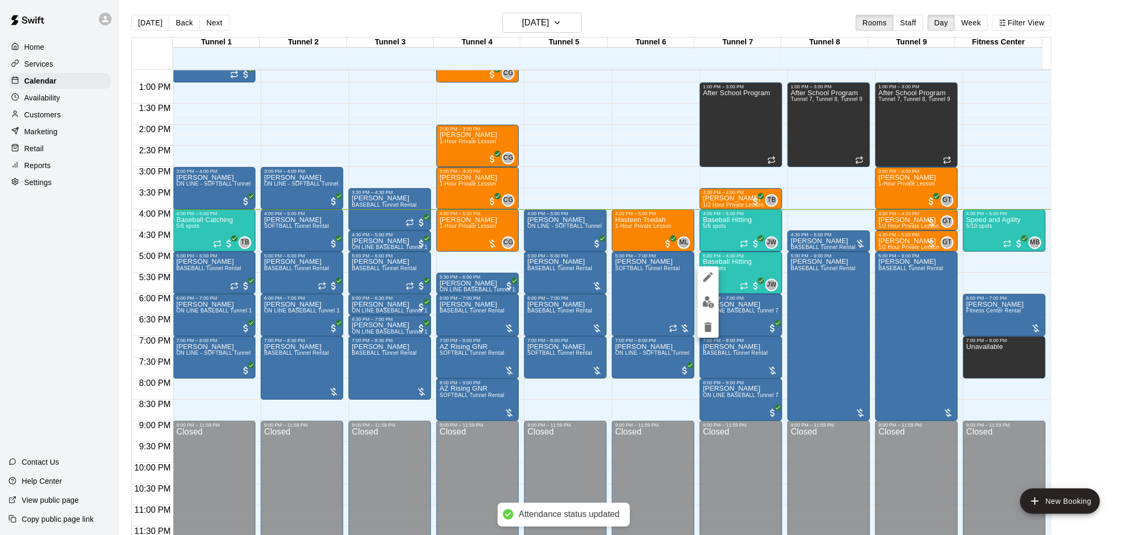
click at [707, 297] on img "edit" at bounding box center [708, 302] width 12 height 12
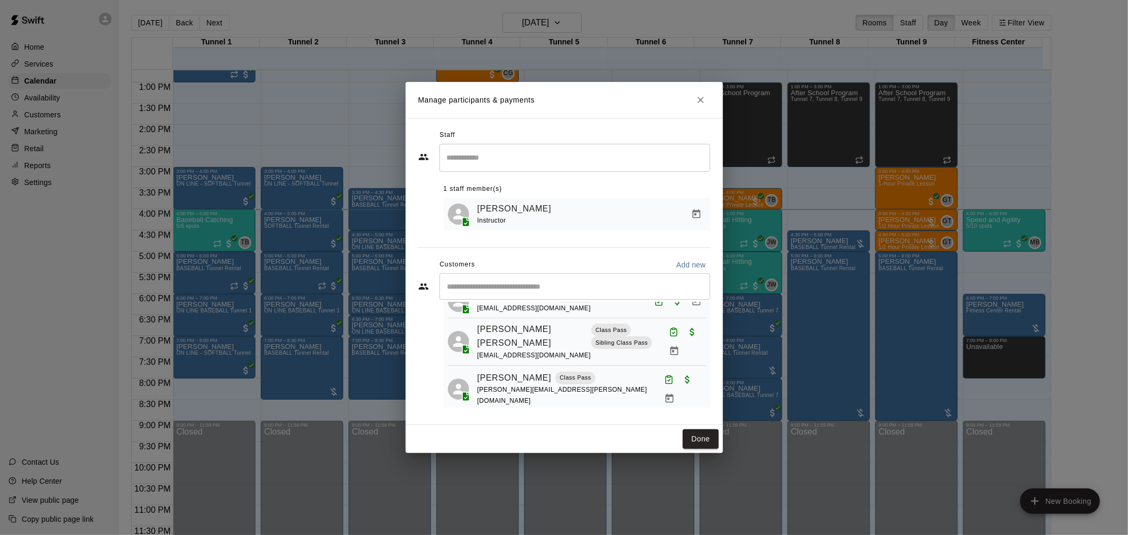
scroll to position [106, 0]
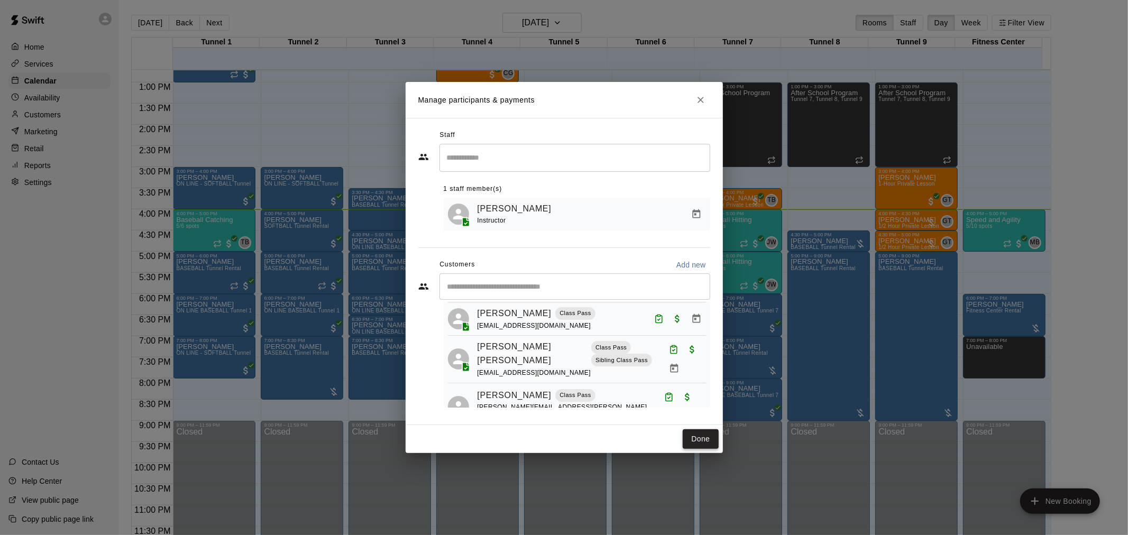
click at [712, 433] on button "Done" at bounding box center [699, 439] width 35 height 20
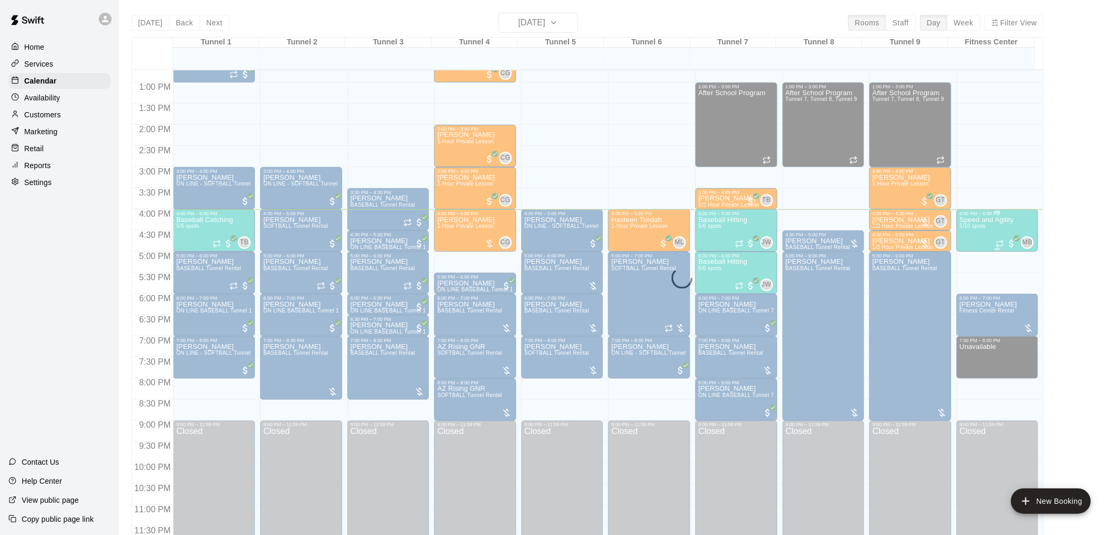
click at [978, 228] on span "5/10 spots" at bounding box center [972, 226] width 26 height 6
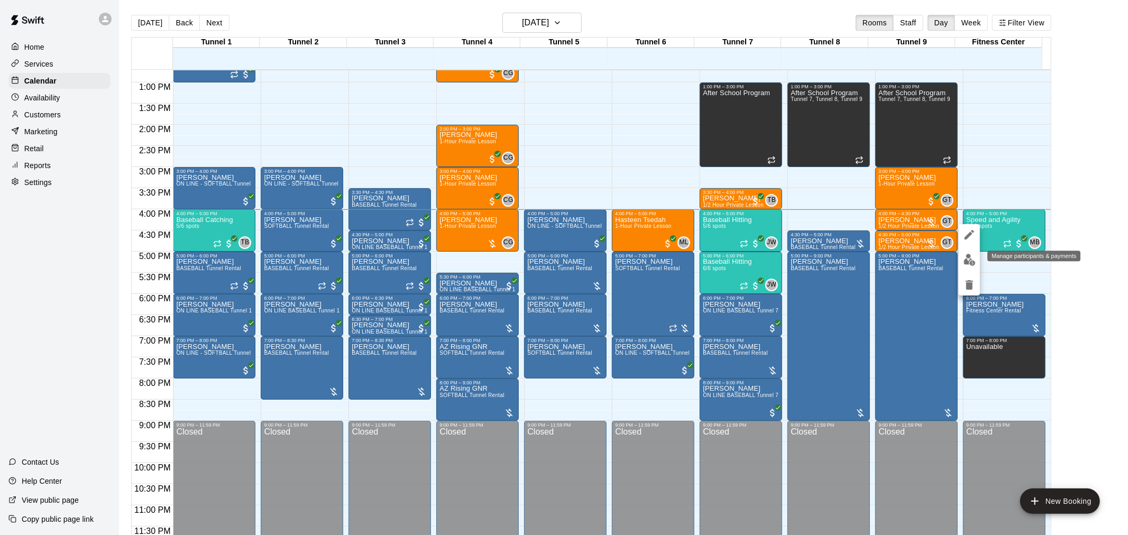
click at [967, 258] on img "edit" at bounding box center [969, 260] width 12 height 12
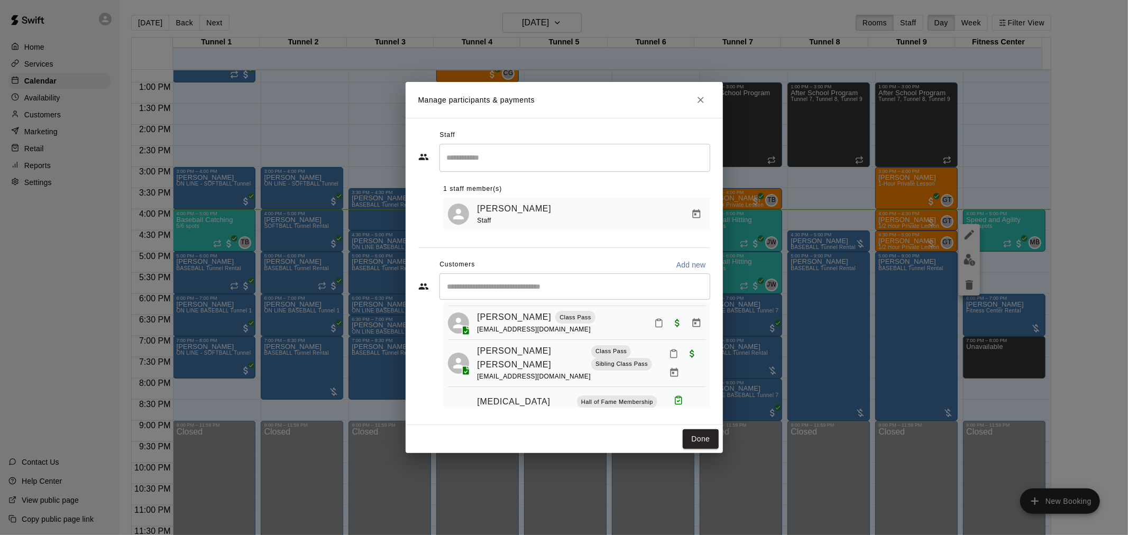
scroll to position [59, 0]
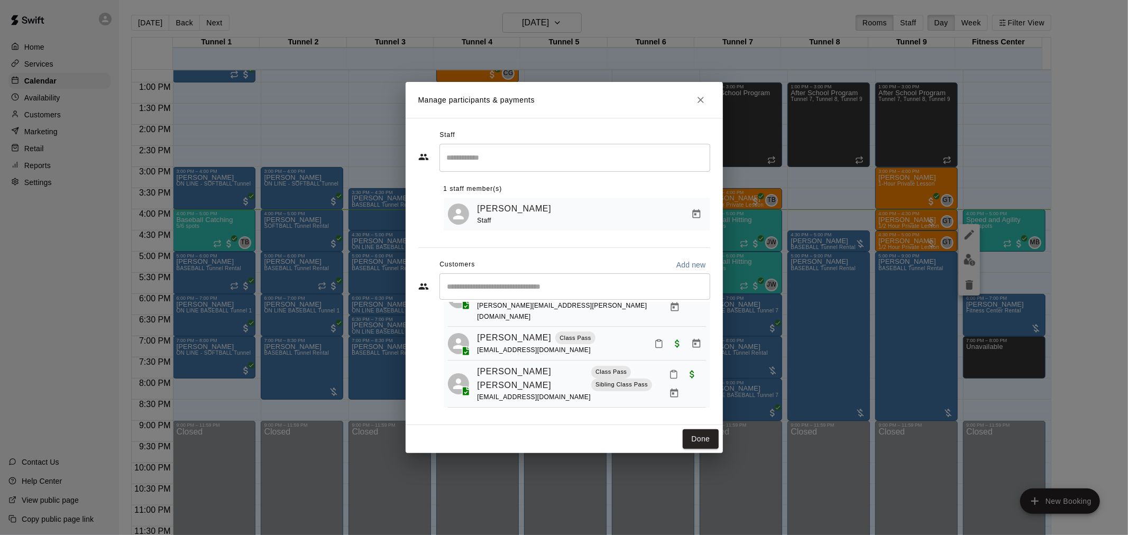
click at [654, 339] on icon "Mark attendance" at bounding box center [659, 344] width 10 height 10
click at [678, 342] on p "[PERSON_NAME] attended" at bounding box center [722, 340] width 94 height 11
click at [664, 374] on button "Mark attendance" at bounding box center [673, 374] width 18 height 18
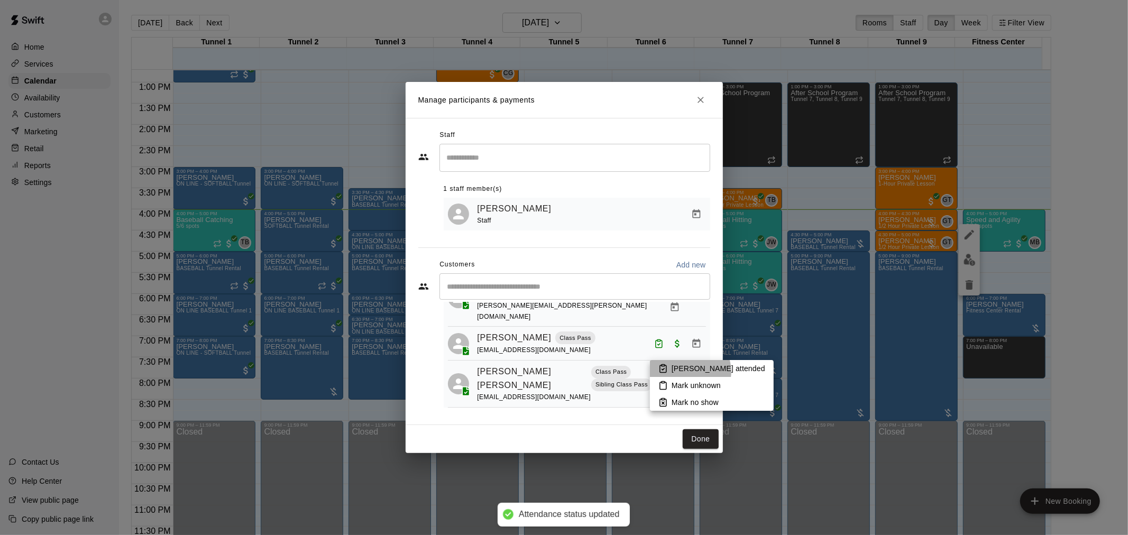
click at [688, 372] on p "[PERSON_NAME] attended" at bounding box center [718, 368] width 94 height 11
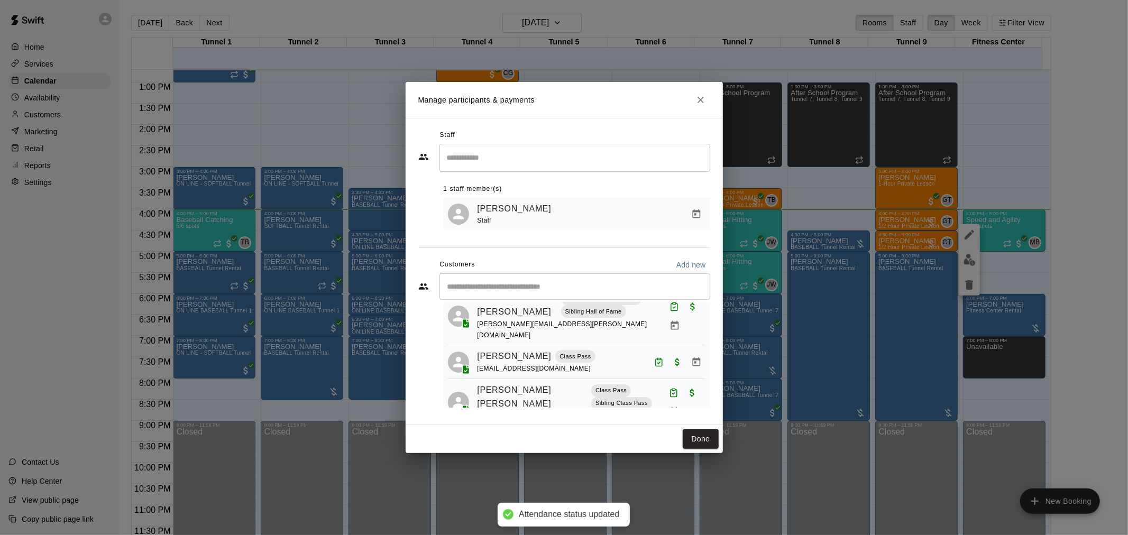
scroll to position [0, 0]
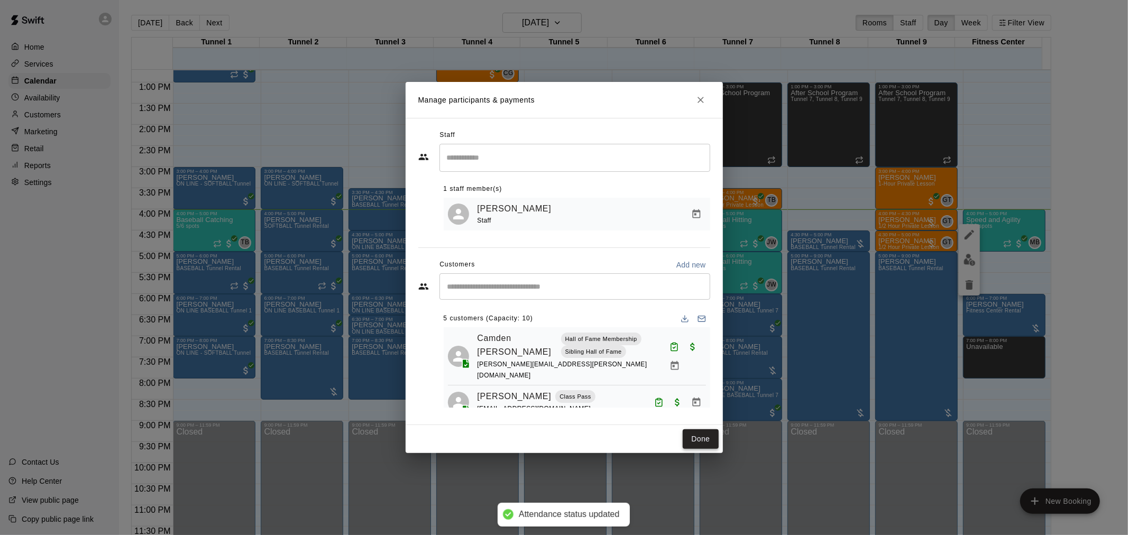
click at [700, 439] on button "Done" at bounding box center [699, 439] width 35 height 20
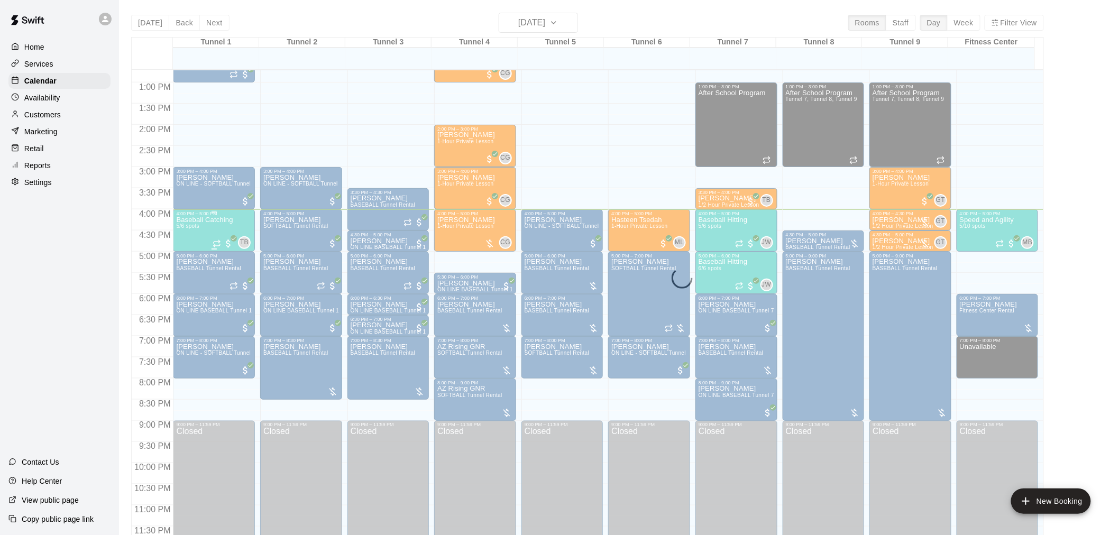
click at [207, 227] on div "Baseball Catching 5/6 spots" at bounding box center [204, 483] width 57 height 535
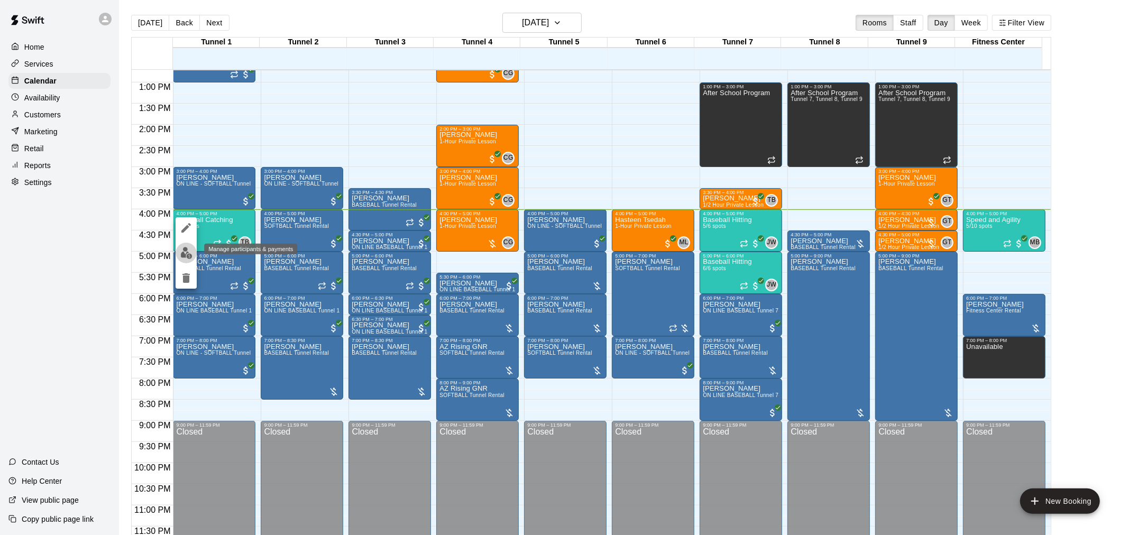
click at [189, 254] on img "edit" at bounding box center [186, 253] width 12 height 12
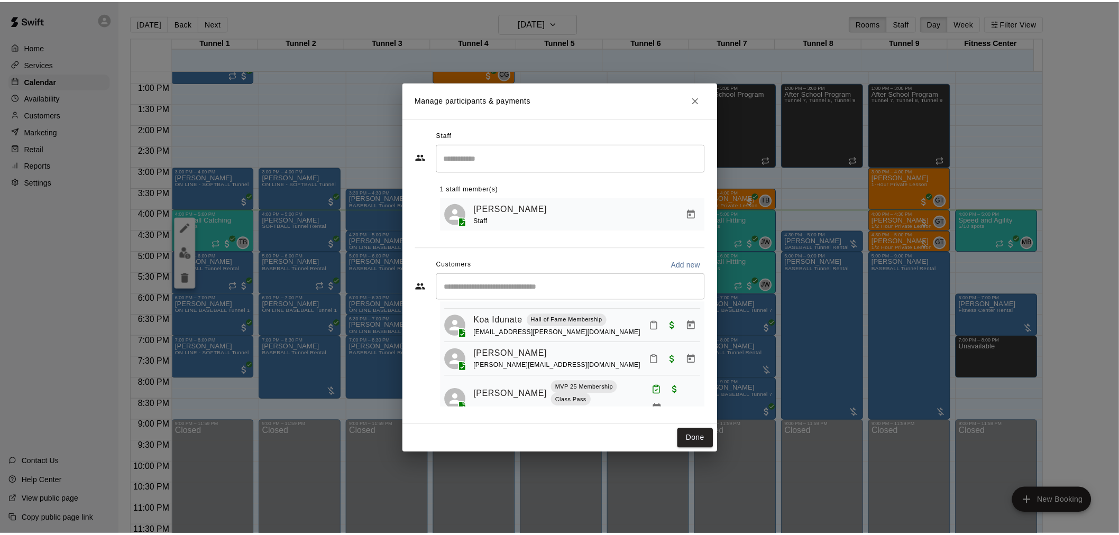
scroll to position [115, 0]
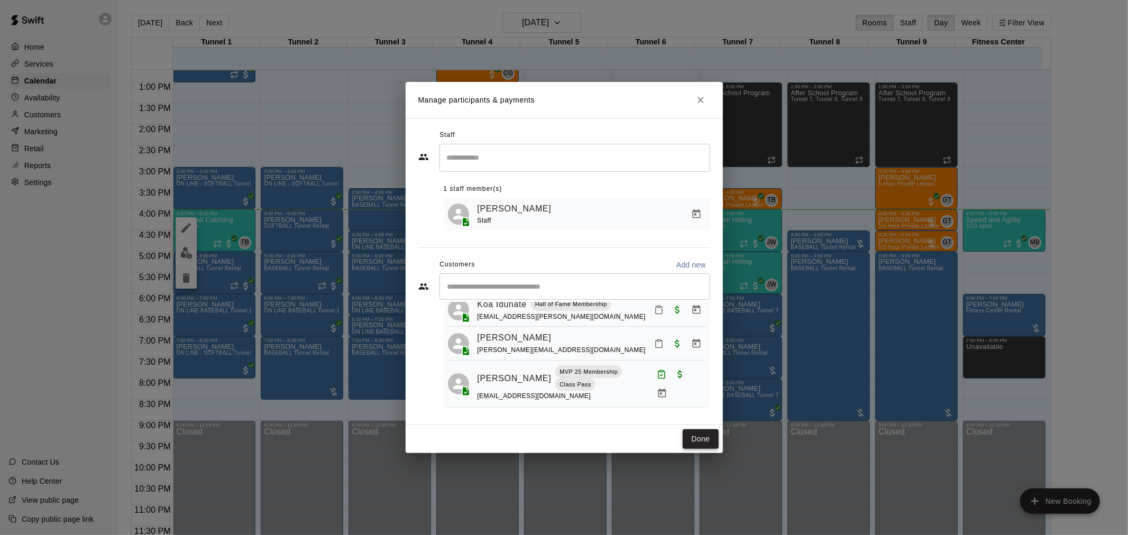
click at [709, 434] on button "Done" at bounding box center [699, 439] width 35 height 20
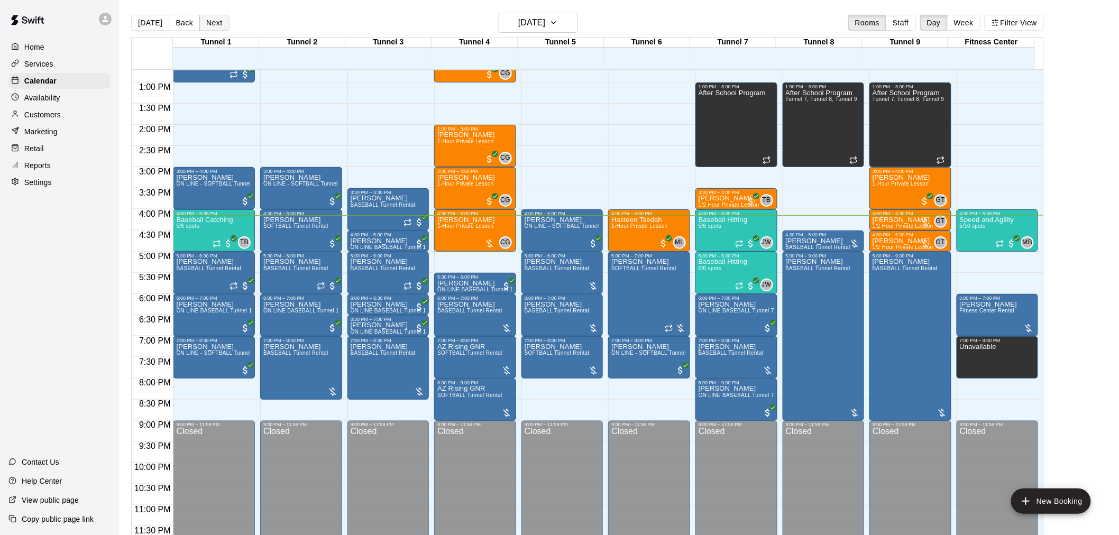
click at [219, 27] on button "Next" at bounding box center [214, 23] width 30 height 16
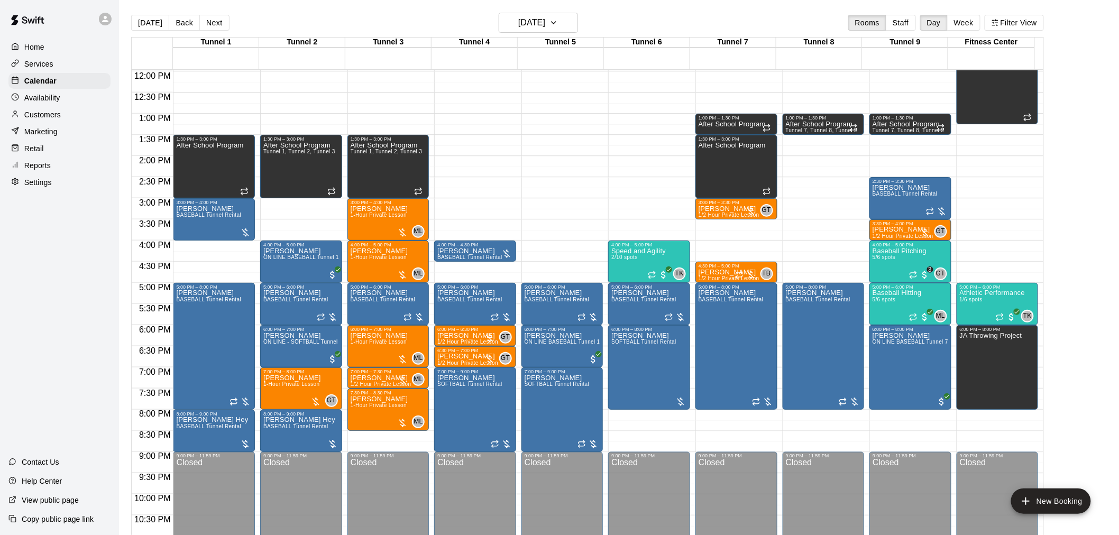
scroll to position [479, 0]
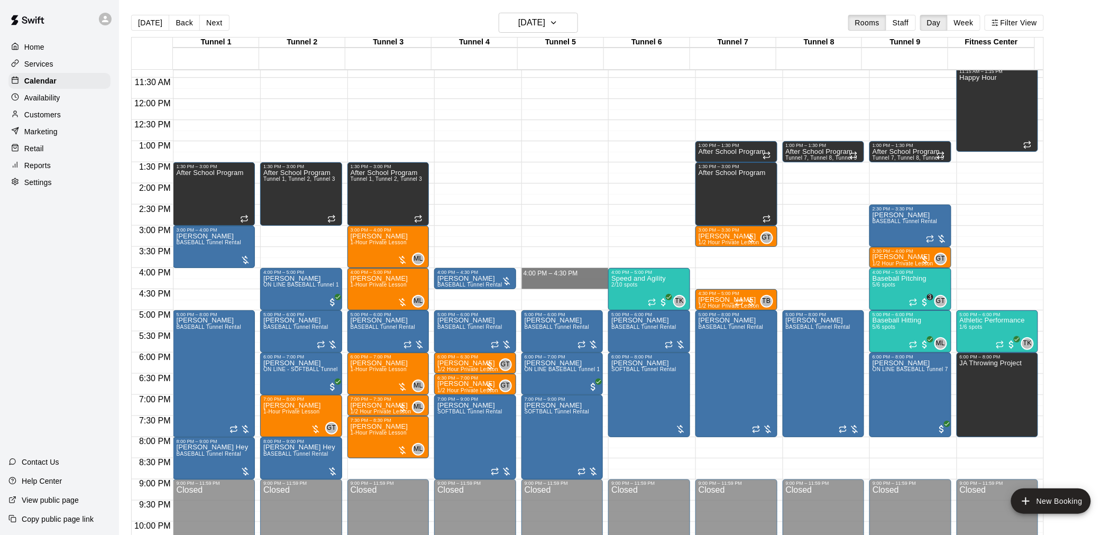
drag, startPoint x: 583, startPoint y: 272, endPoint x: 583, endPoint y: 281, distance: 9.0
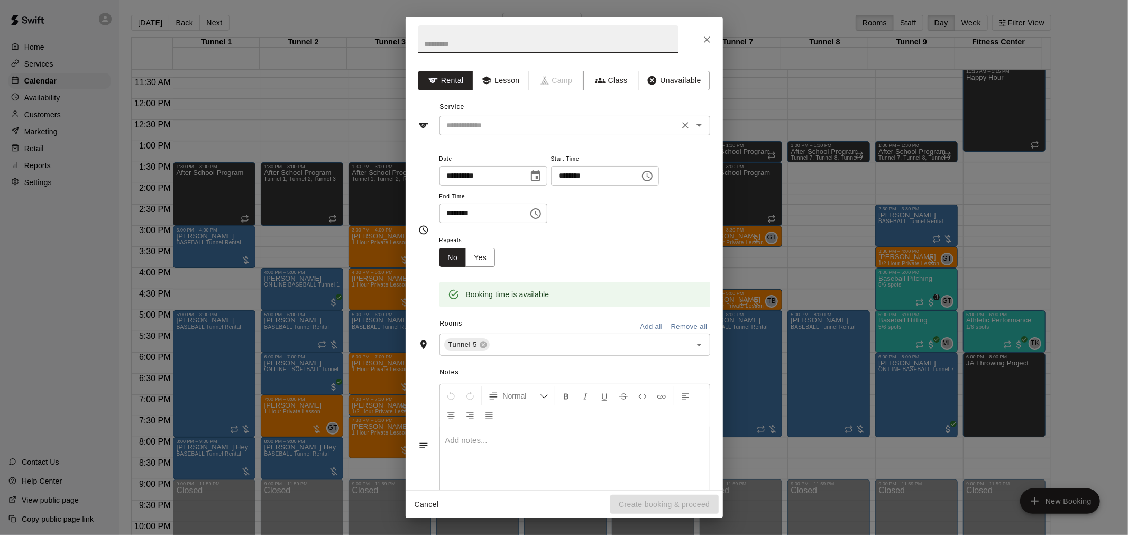
click at [498, 127] on input "text" at bounding box center [558, 125] width 233 height 13
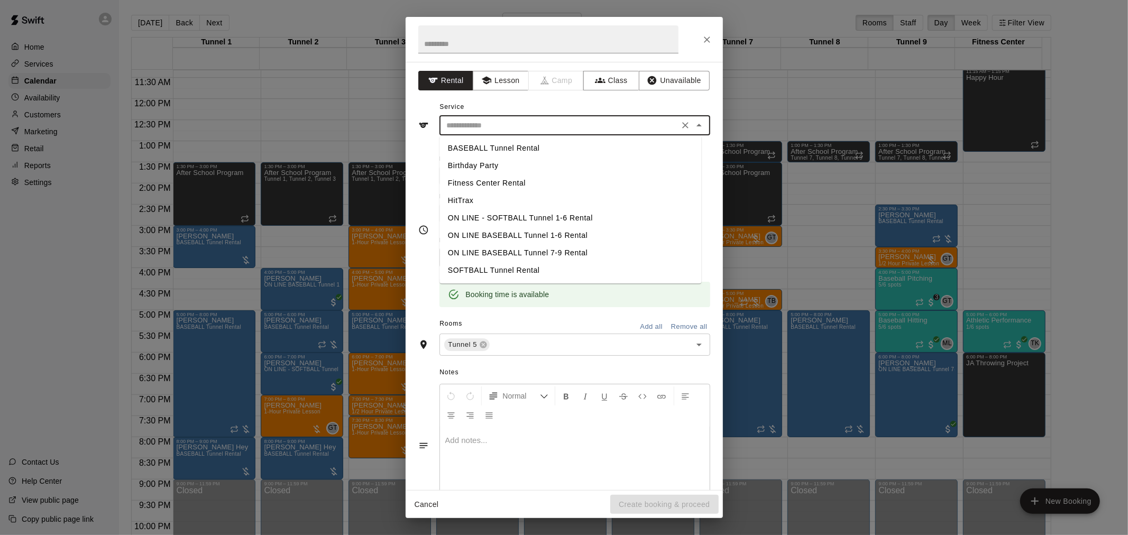
click at [500, 141] on li "BASEBALL Tunnel Rental" at bounding box center [570, 148] width 262 height 17
type input "**********"
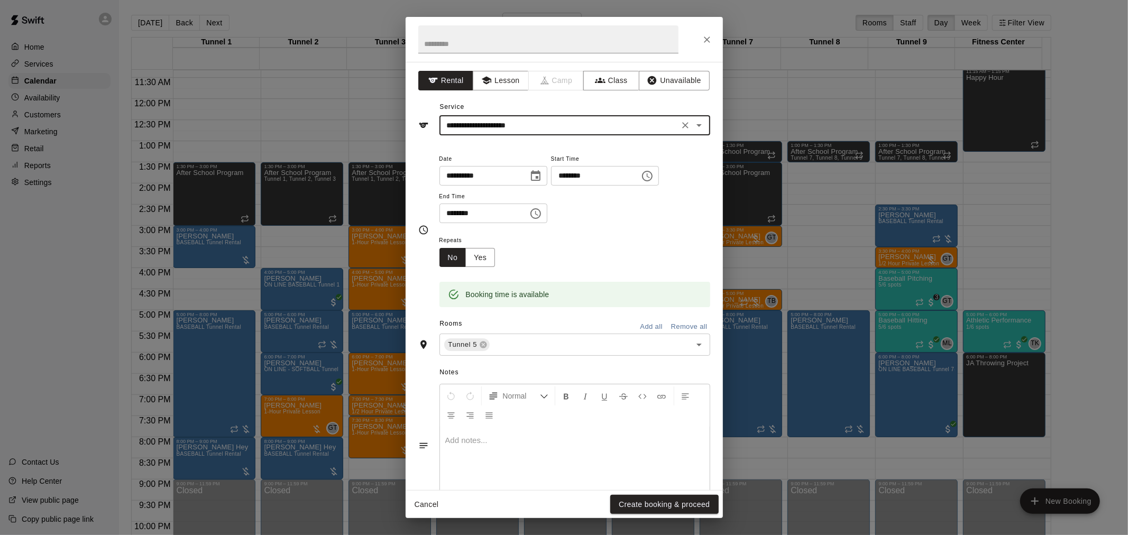
click at [699, 504] on button "Create booking & proceed" at bounding box center [664, 505] width 108 height 20
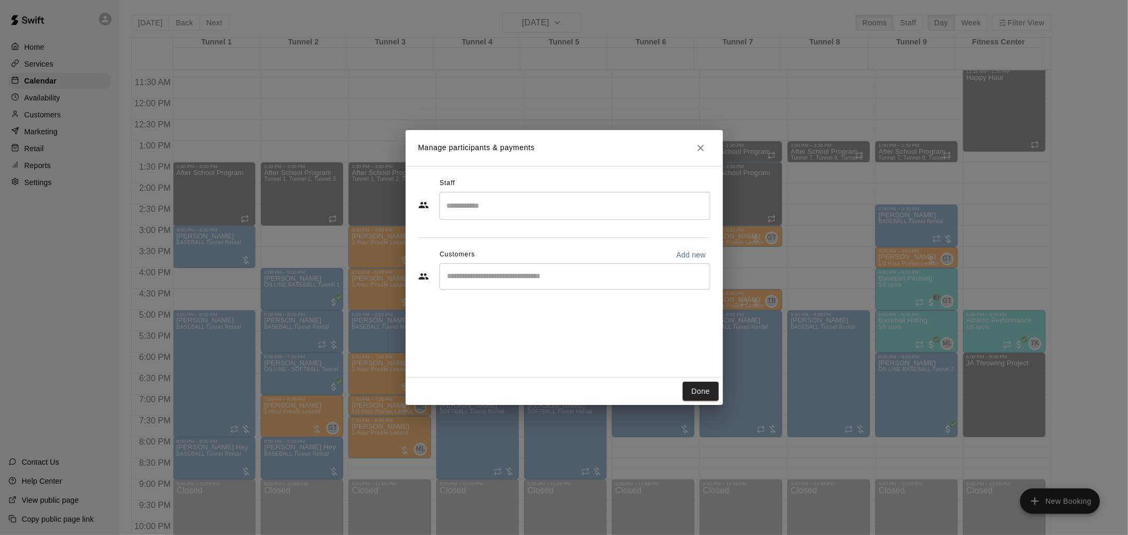
click at [587, 271] on input "Start typing to search customers..." at bounding box center [574, 276] width 261 height 11
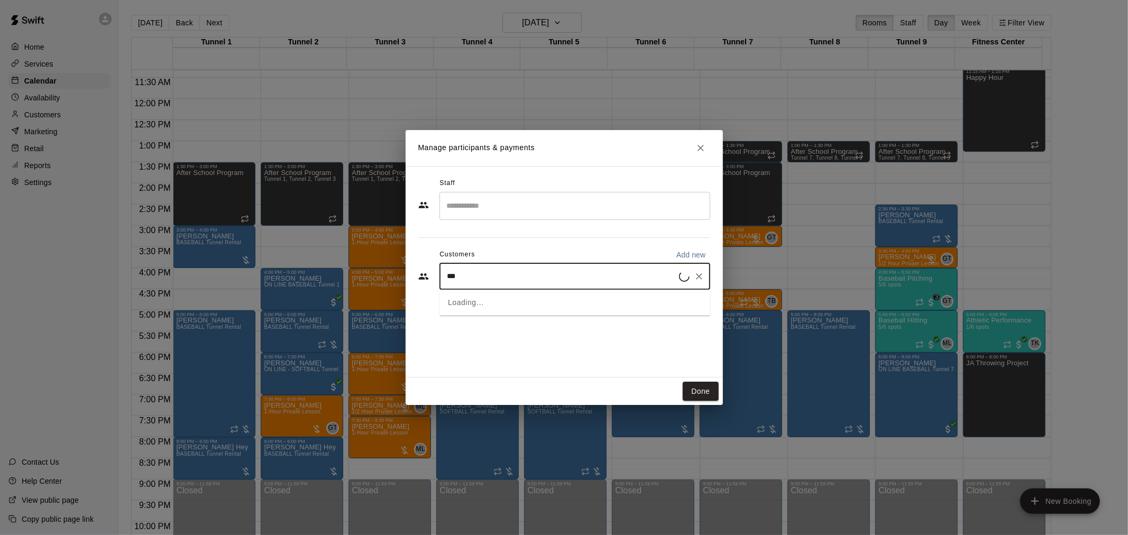
type input "****"
click at [573, 305] on div "MVP 25 Membership" at bounding box center [570, 300] width 67 height 11
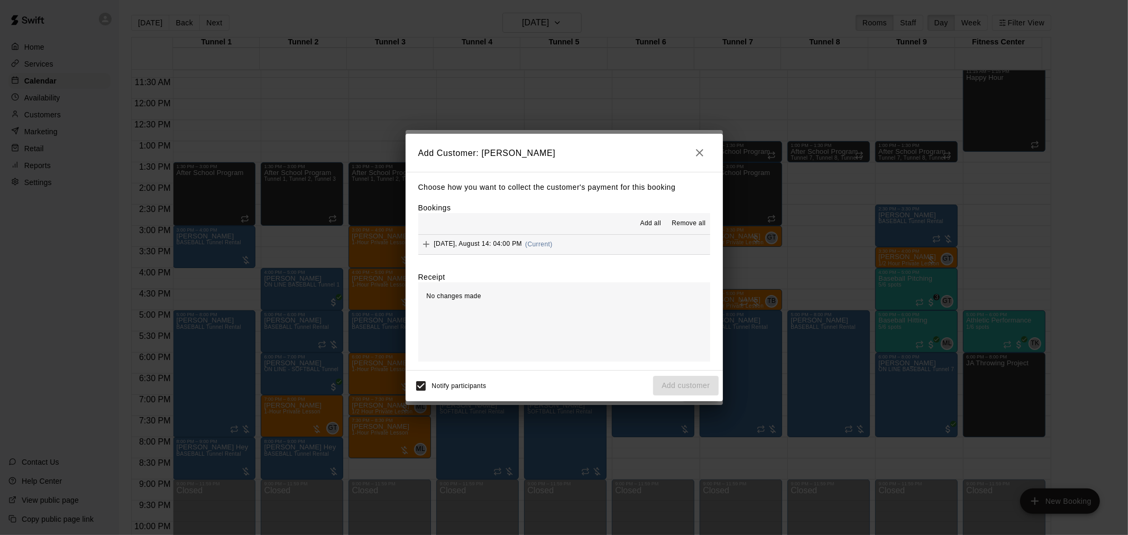
click at [579, 254] on button "[DATE], August 14: 04:00 PM (Current)" at bounding box center [564, 245] width 292 height 20
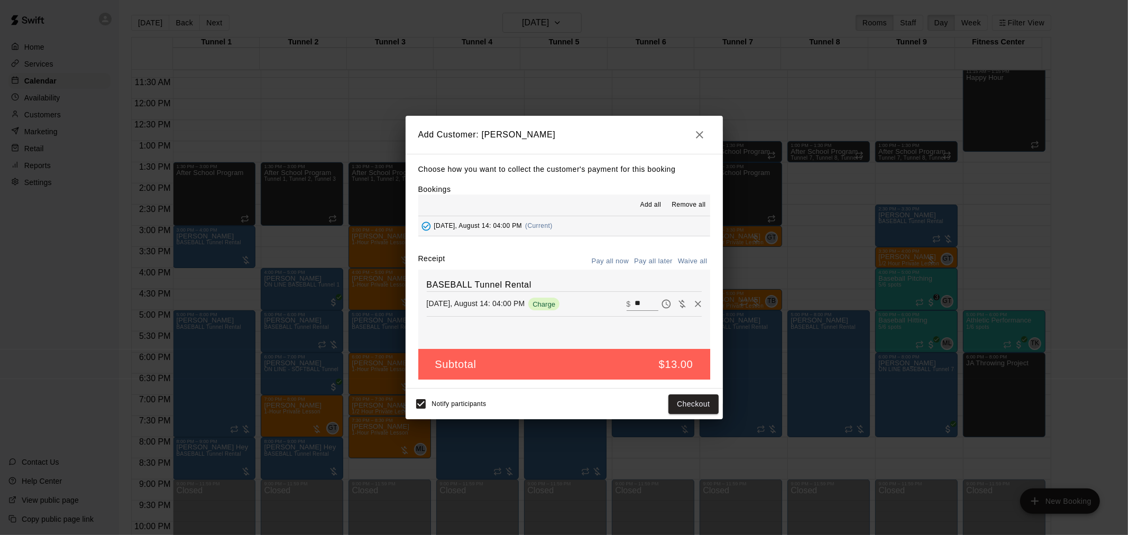
click at [667, 256] on button "Pay all later" at bounding box center [653, 261] width 44 height 16
click at [695, 401] on button "Add customer" at bounding box center [685, 404] width 65 height 20
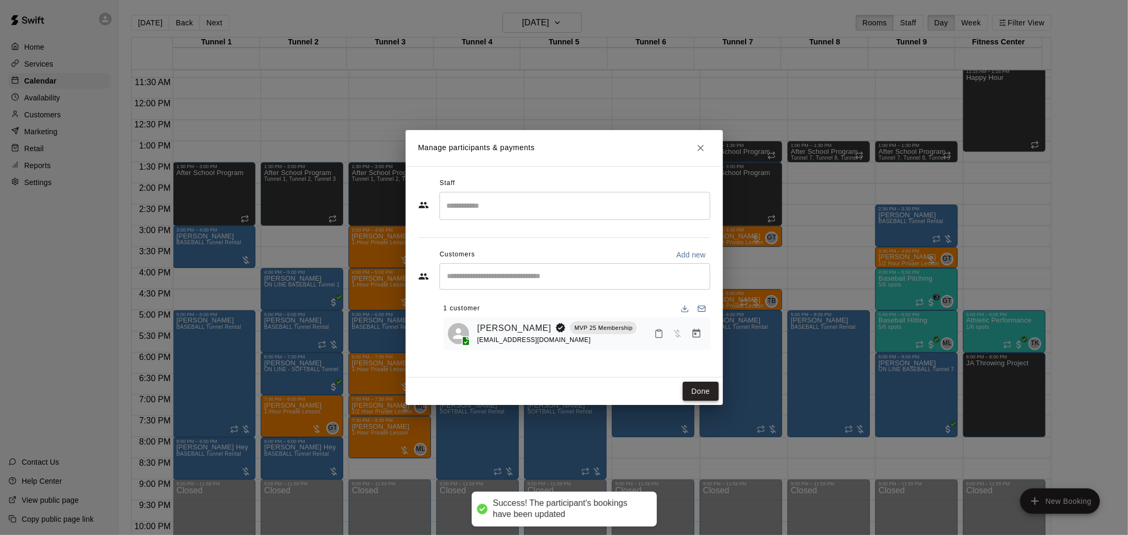
click at [703, 389] on button "Done" at bounding box center [699, 392] width 35 height 20
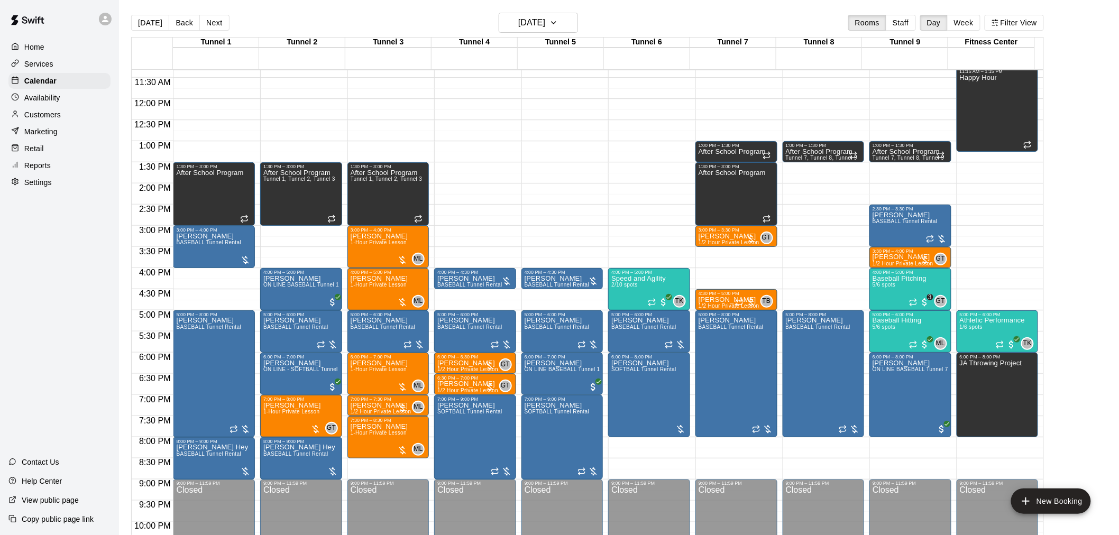
click at [149, 21] on button "[DATE]" at bounding box center [150, 23] width 38 height 16
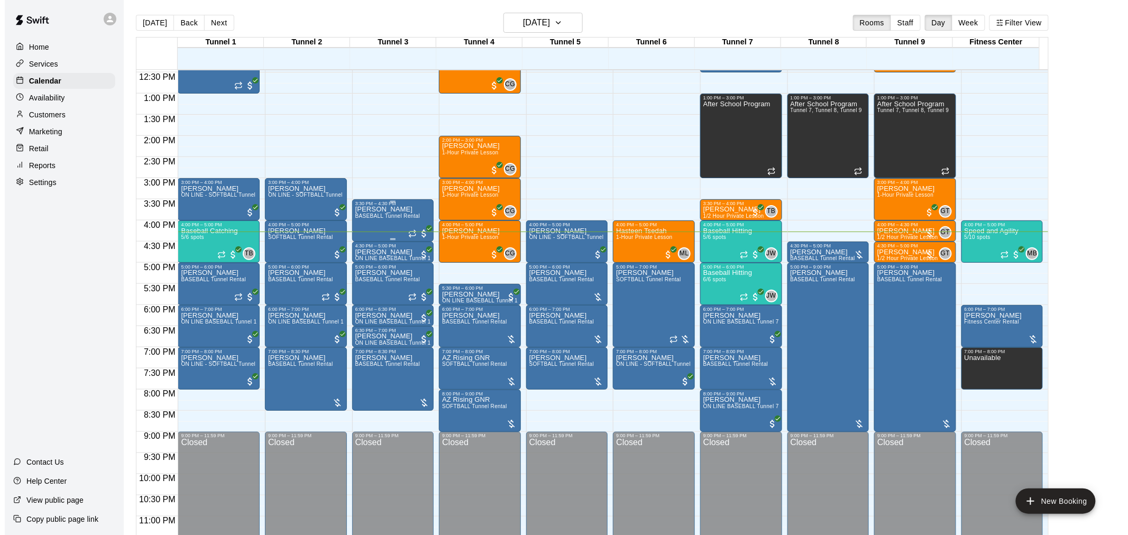
scroll to position [538, 0]
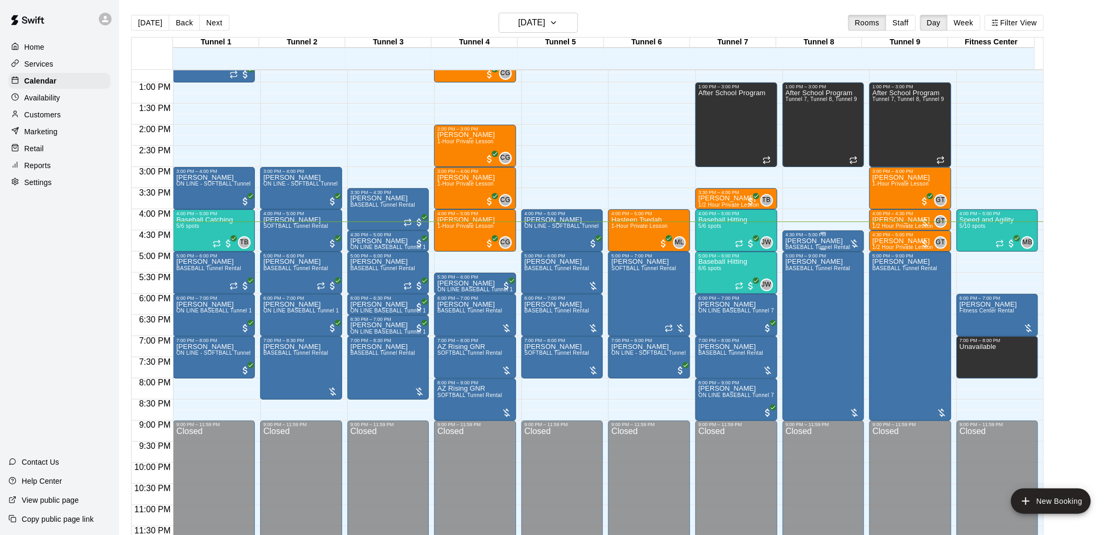
click at [818, 242] on div "[PERSON_NAME] BASEBALL Tunnel Rental" at bounding box center [818, 504] width 65 height 535
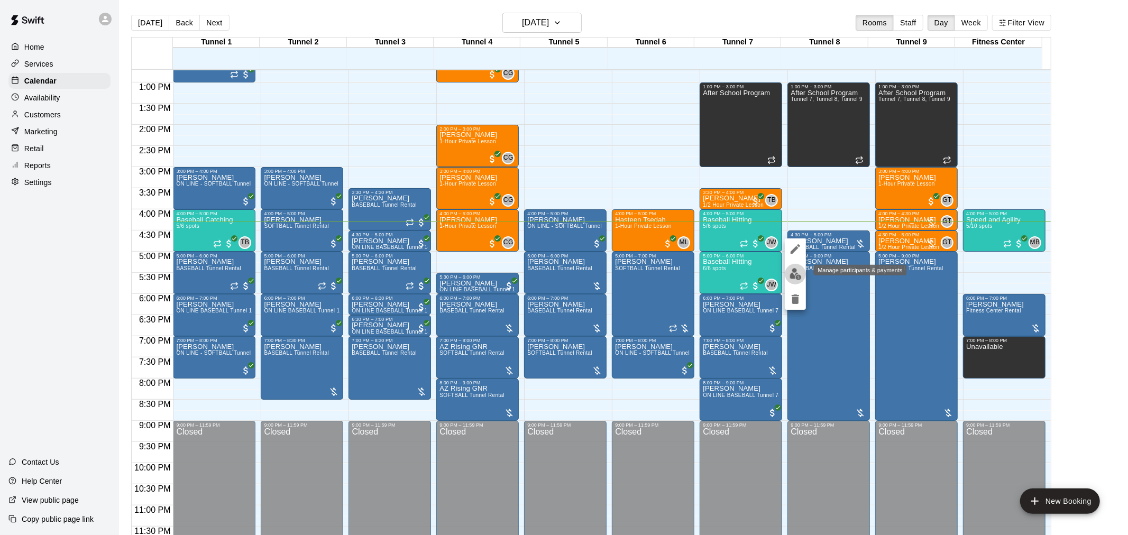
click at [798, 276] on img "edit" at bounding box center [795, 274] width 12 height 12
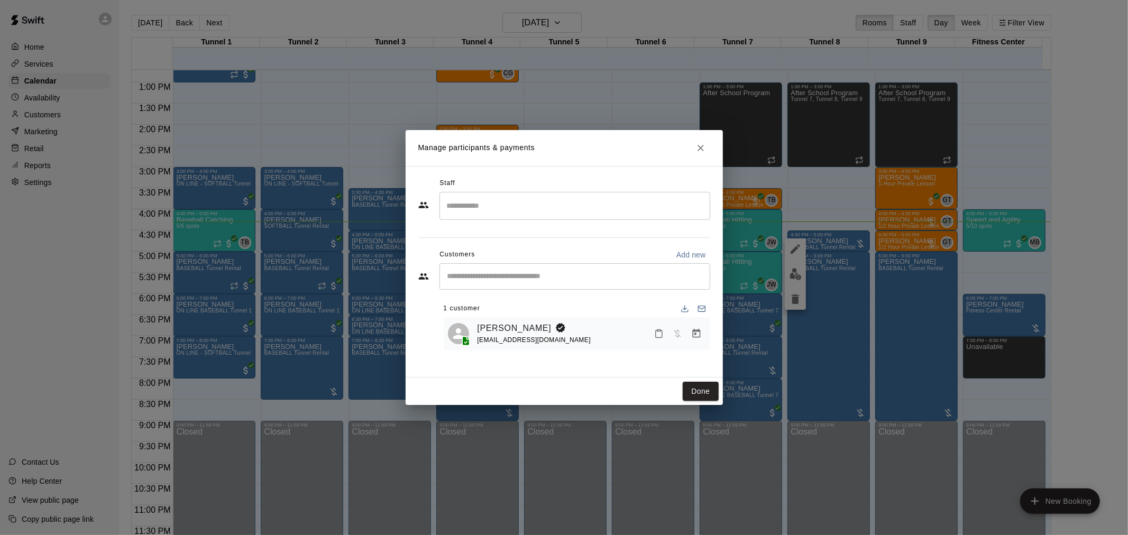
click at [691, 335] on icon "Manage bookings & payment" at bounding box center [696, 333] width 11 height 11
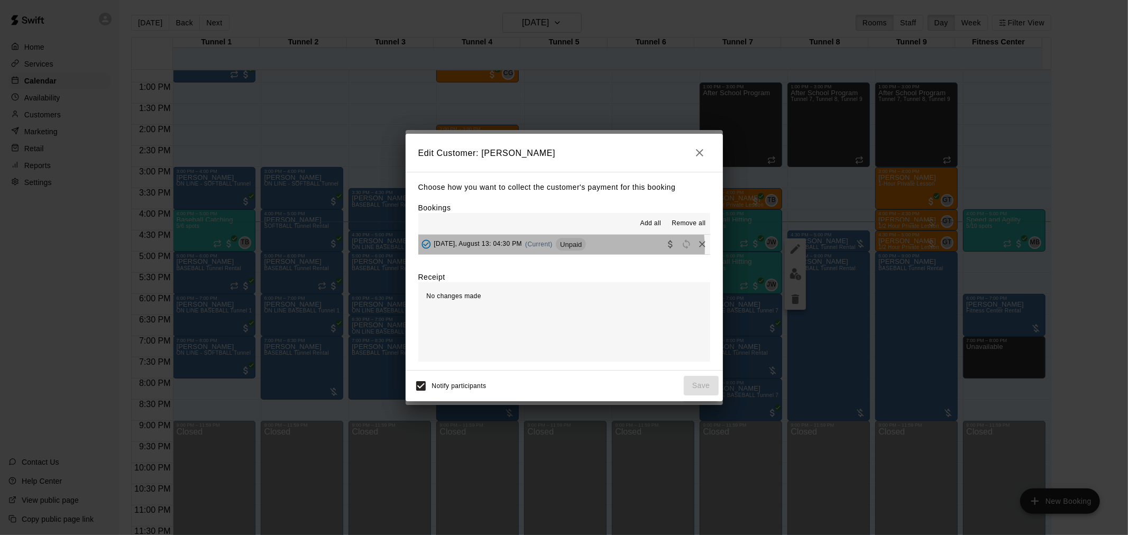
click at [561, 251] on div "[DATE], August 13: 04:30 PM (Current) Unpaid" at bounding box center [502, 244] width 168 height 16
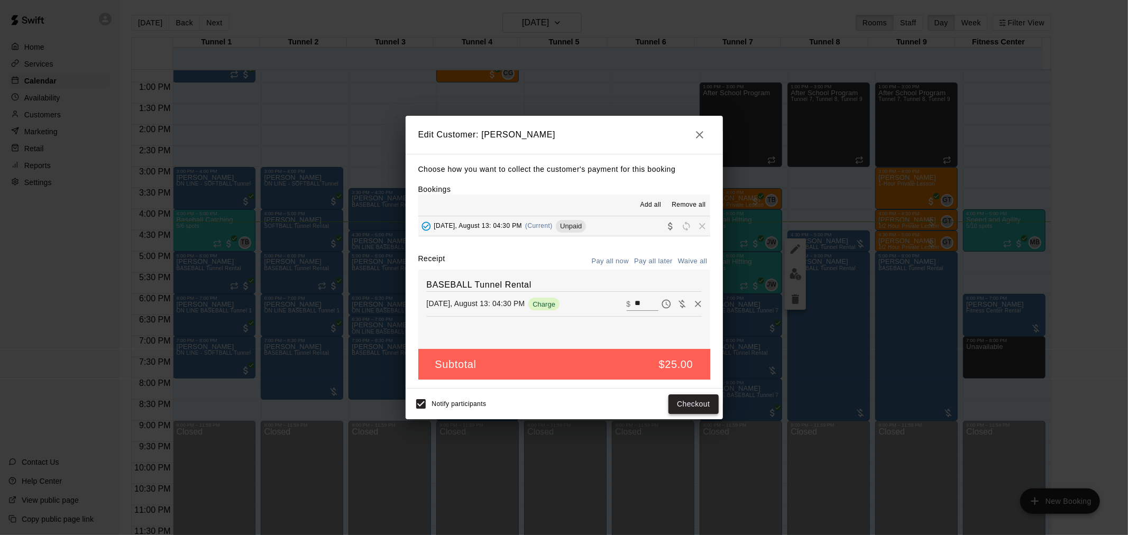
click at [688, 402] on button "Checkout" at bounding box center [693, 404] width 50 height 20
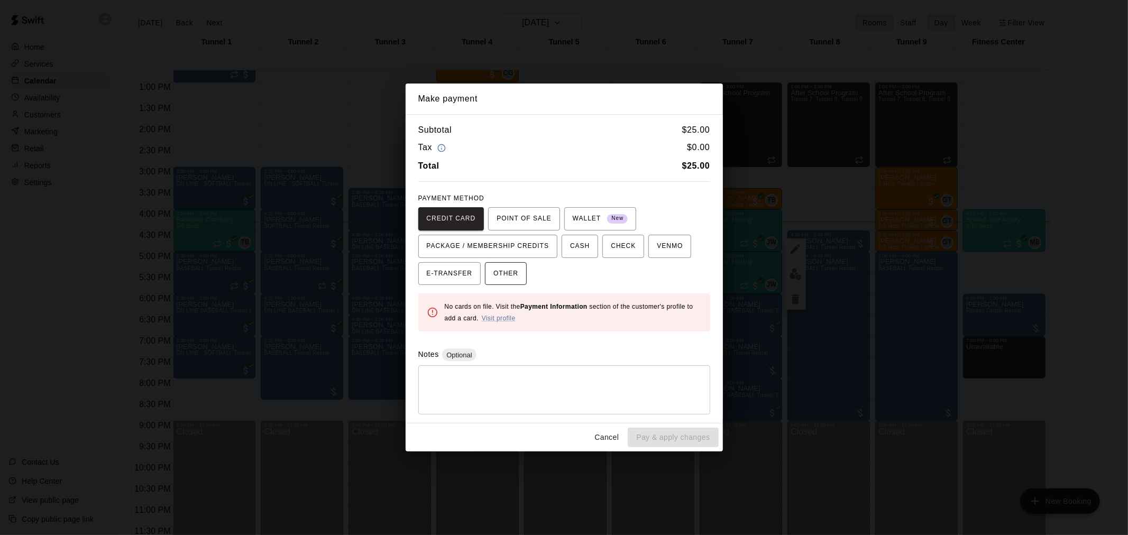
click at [520, 271] on button "OTHER" at bounding box center [506, 273] width 42 height 23
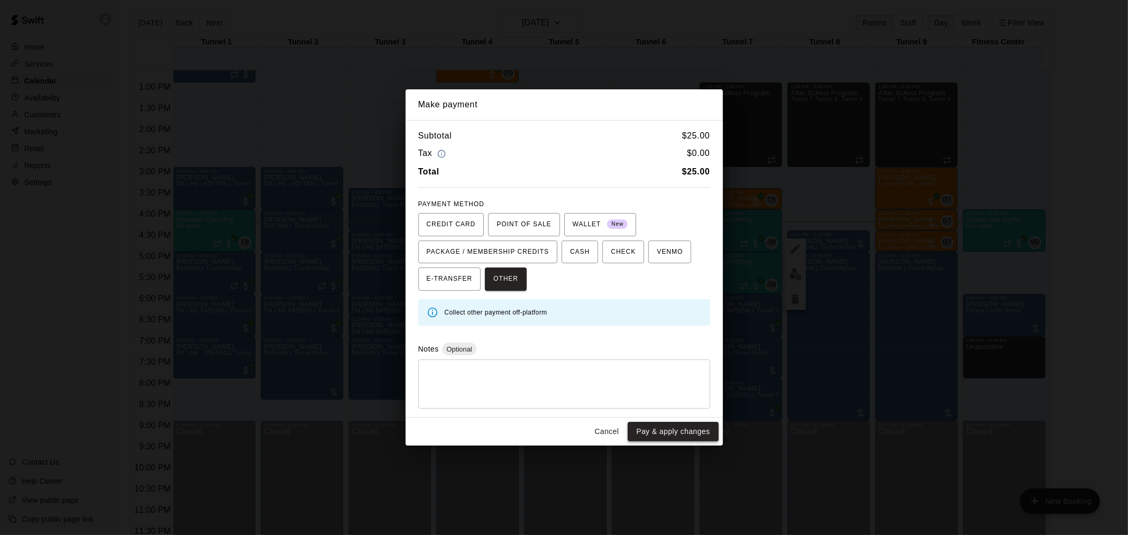
click at [690, 432] on button "Pay & apply changes" at bounding box center [672, 432] width 90 height 20
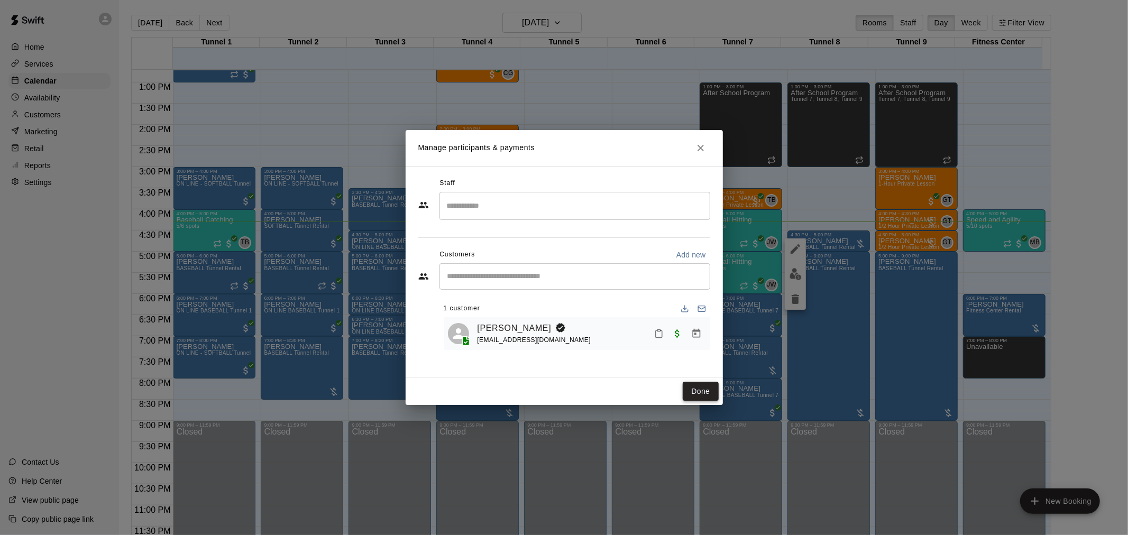
click at [695, 392] on button "Done" at bounding box center [699, 392] width 35 height 20
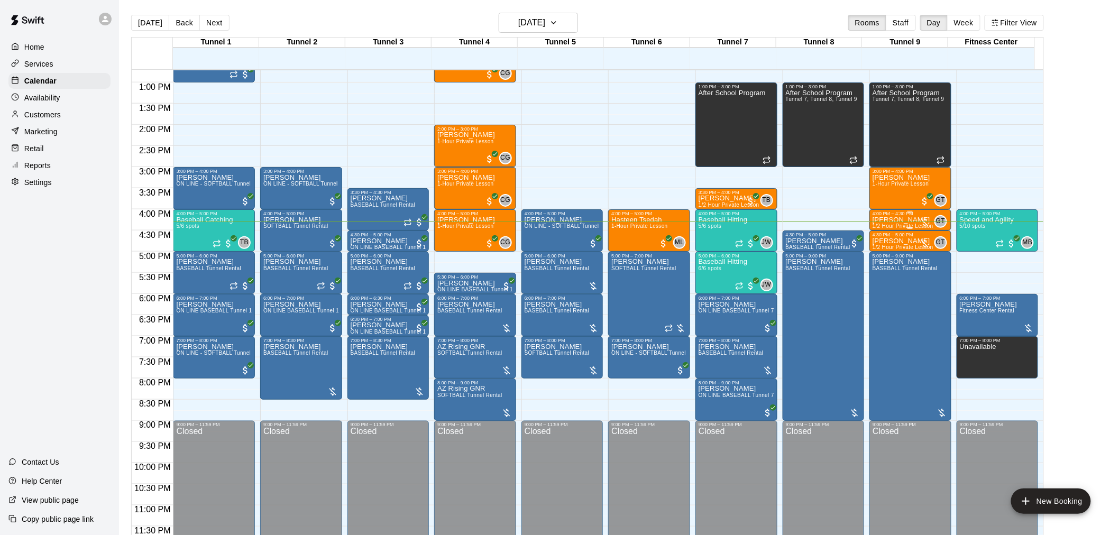
click at [886, 220] on p "[PERSON_NAME]" at bounding box center [902, 220] width 61 height 0
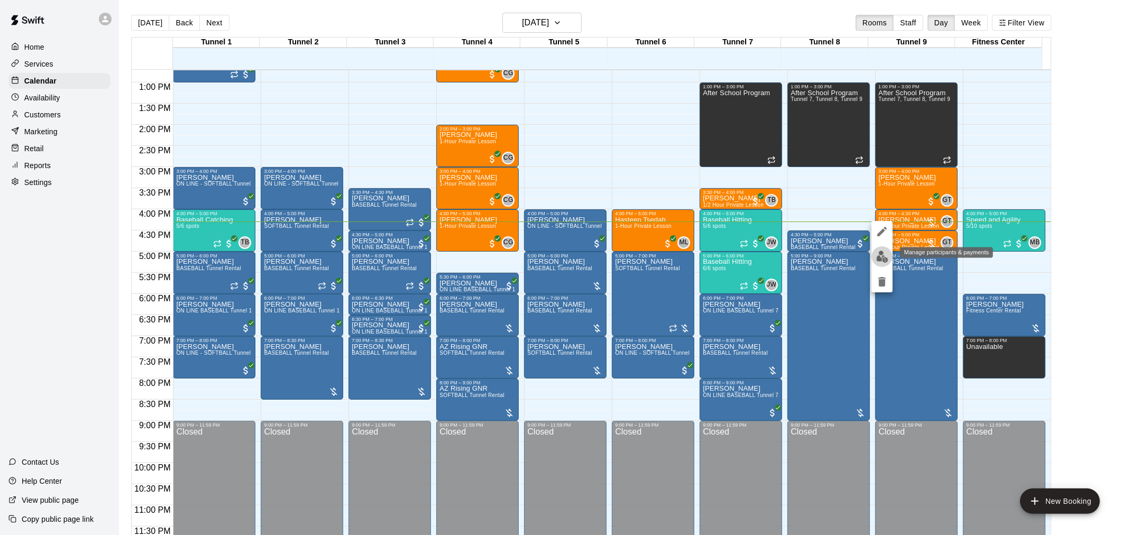
click at [885, 251] on img "edit" at bounding box center [882, 257] width 12 height 12
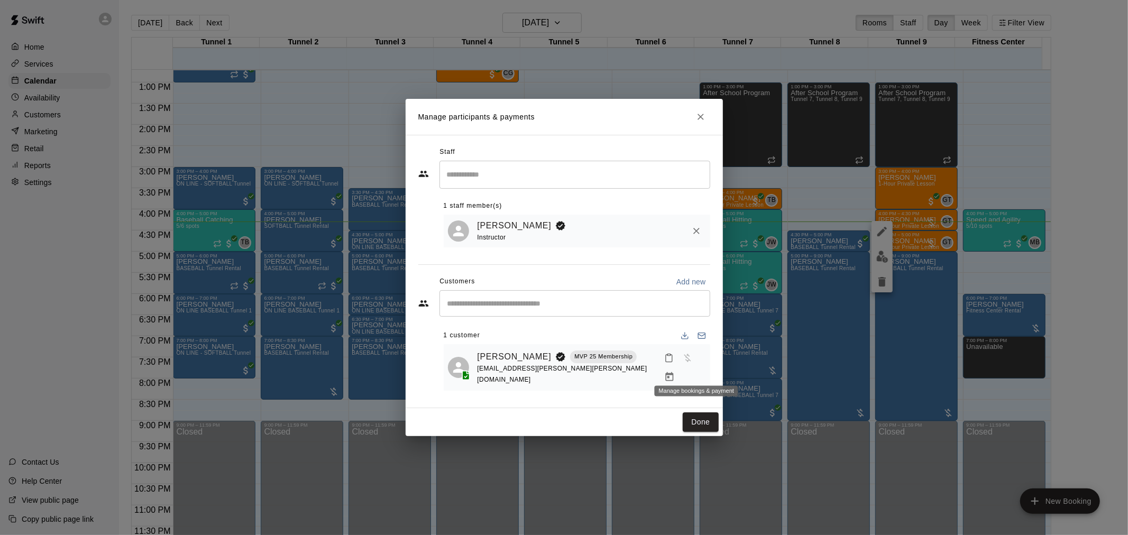
click at [673, 372] on icon "Manage bookings & payment" at bounding box center [669, 376] width 8 height 9
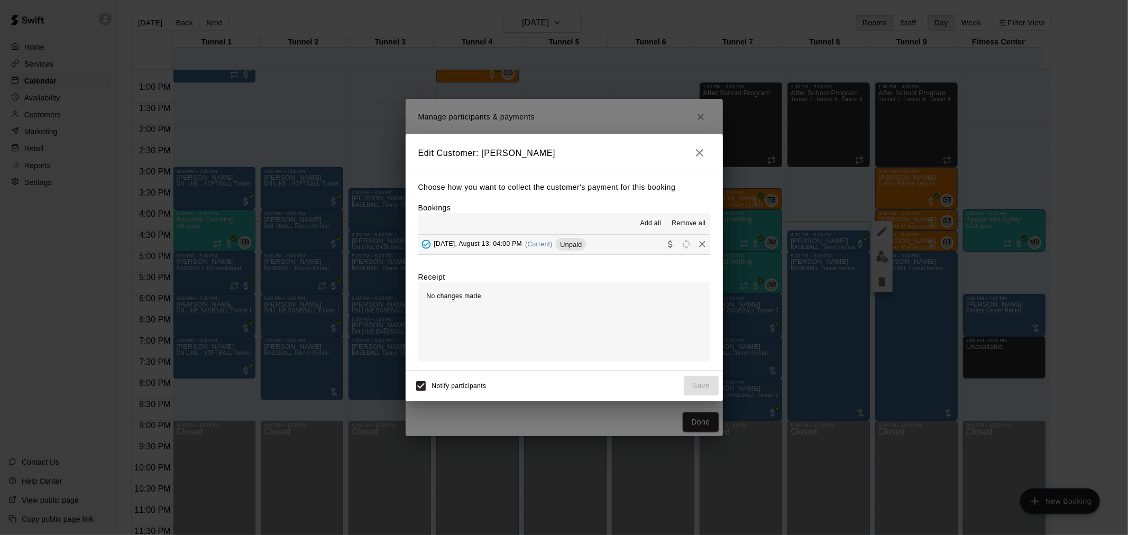
click at [585, 247] on span "Unpaid" at bounding box center [571, 245] width 30 height 8
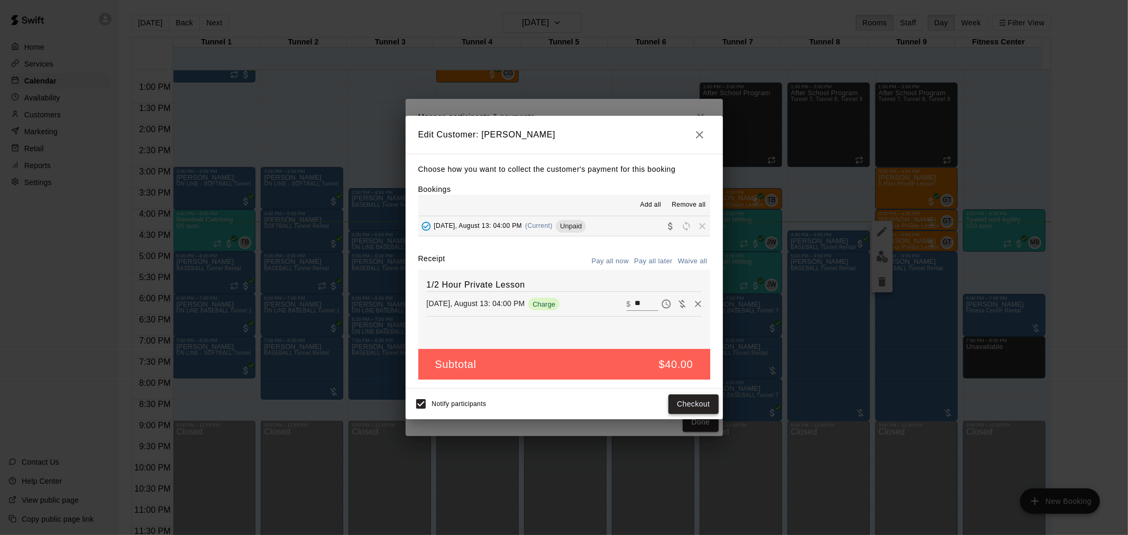
click at [696, 398] on button "Checkout" at bounding box center [693, 404] width 50 height 20
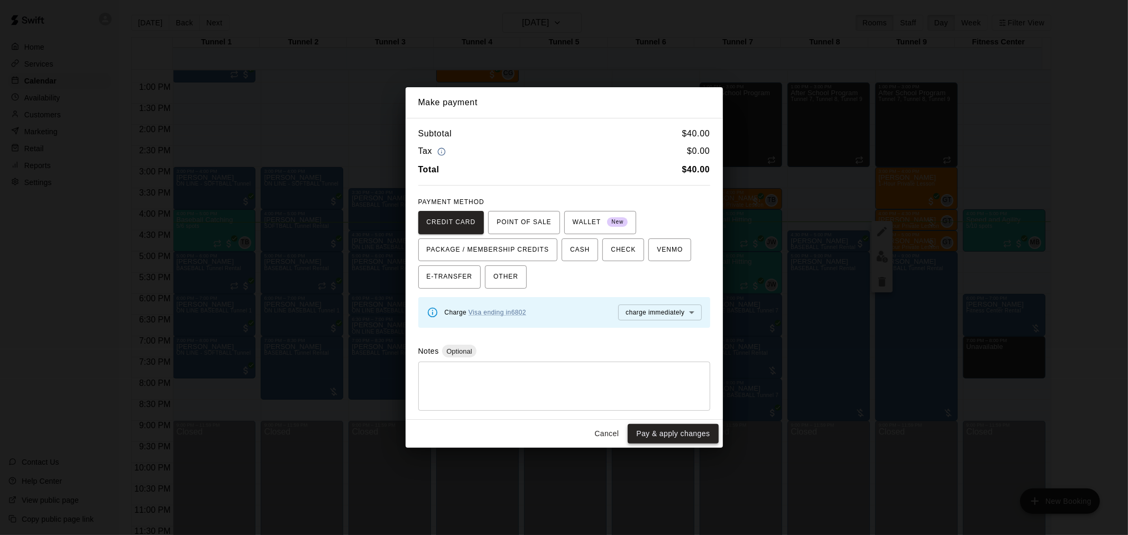
click at [668, 428] on button "Pay & apply changes" at bounding box center [672, 434] width 90 height 20
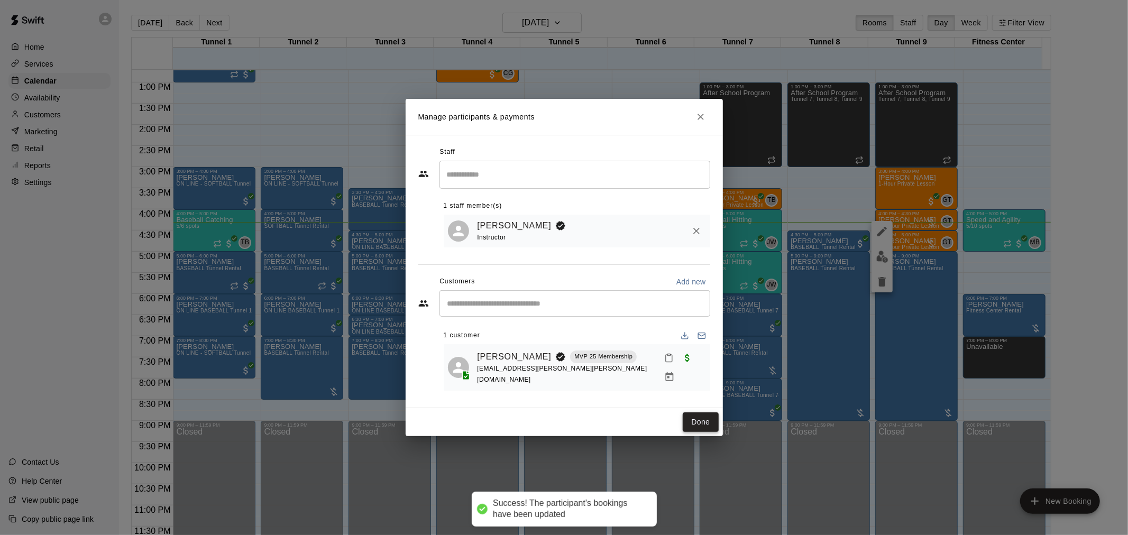
drag, startPoint x: 699, startPoint y: 418, endPoint x: 693, endPoint y: 410, distance: 10.5
click at [699, 419] on button "Done" at bounding box center [699, 422] width 35 height 20
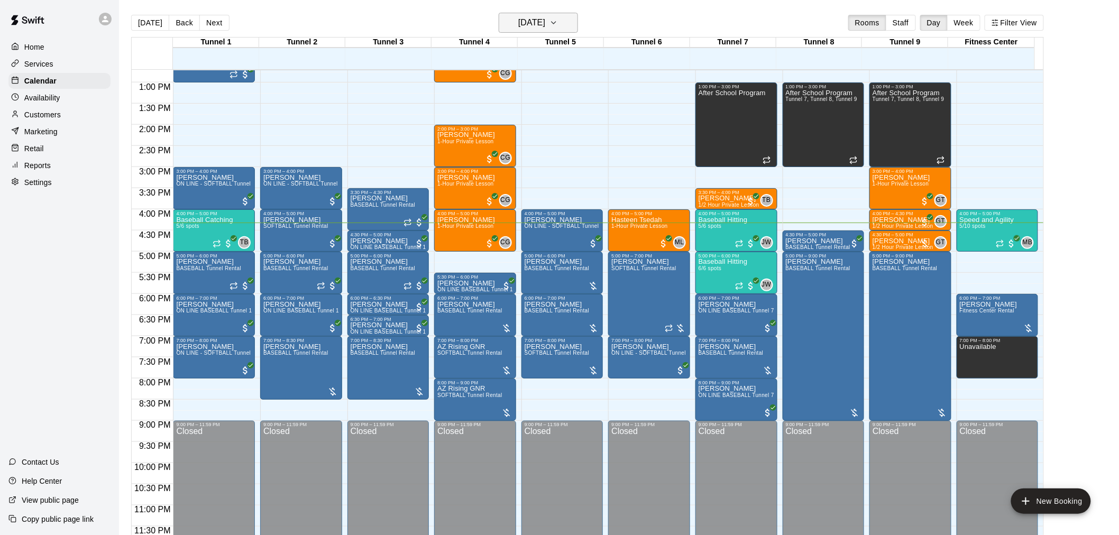
click at [545, 24] on h6 "[DATE]" at bounding box center [531, 22] width 27 height 15
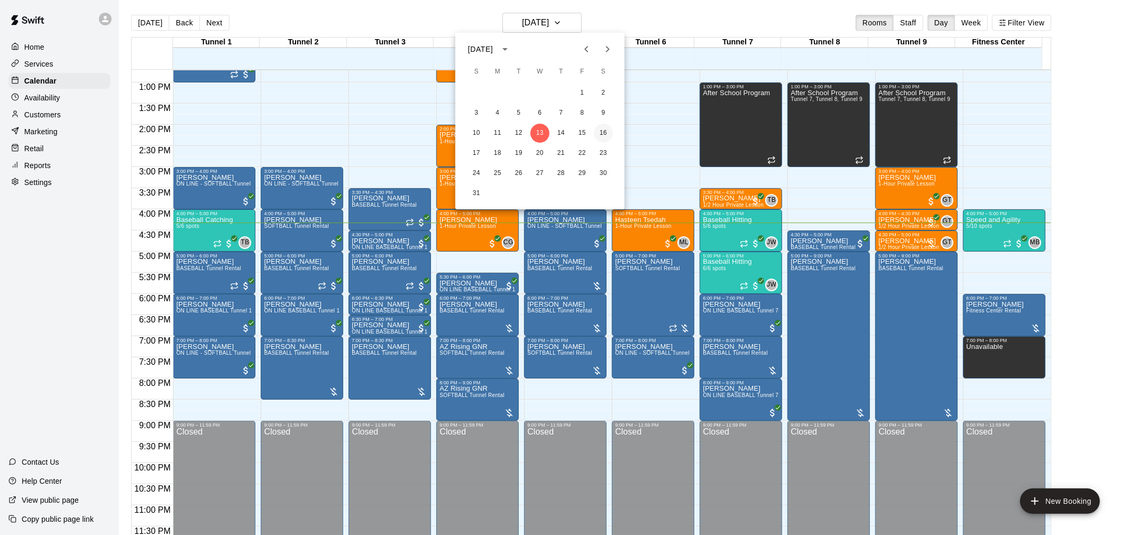
click at [604, 132] on button "16" at bounding box center [603, 133] width 19 height 19
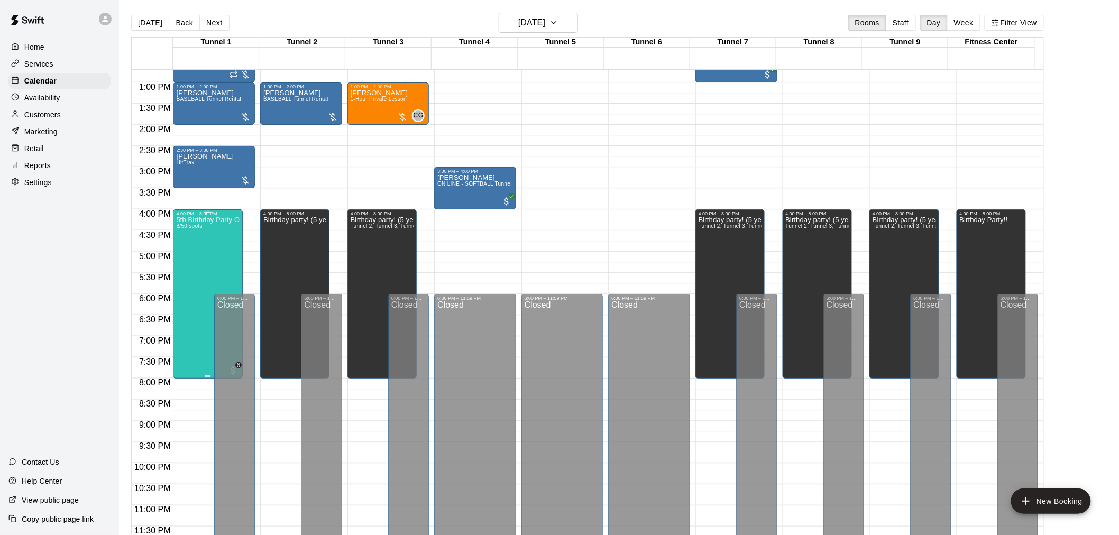
click at [193, 258] on div "5th Birthday Party Open Hitting 8/50 spots" at bounding box center [207, 483] width 63 height 535
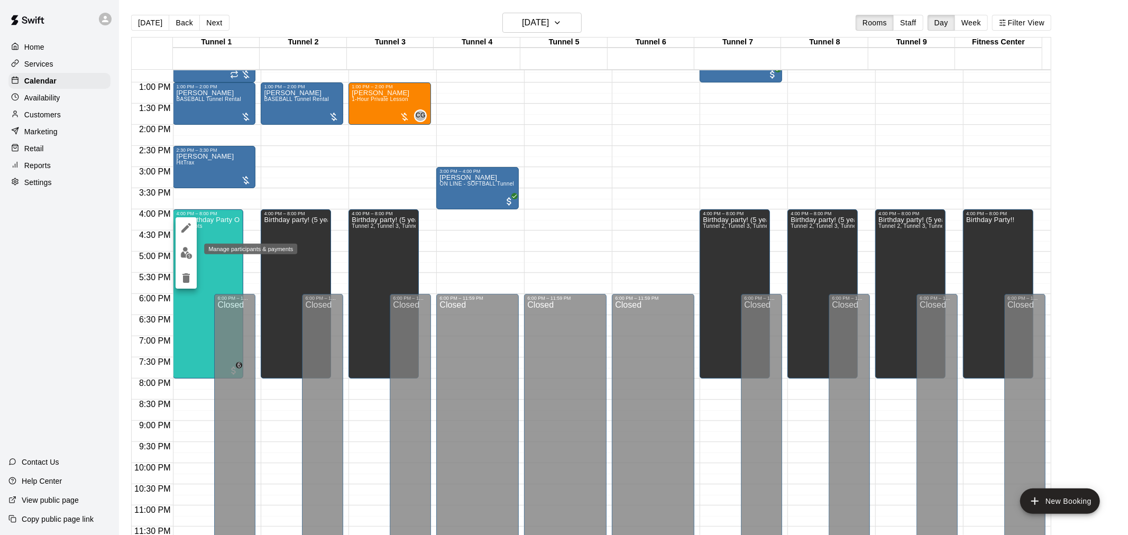
click at [180, 249] on img "edit" at bounding box center [186, 253] width 12 height 12
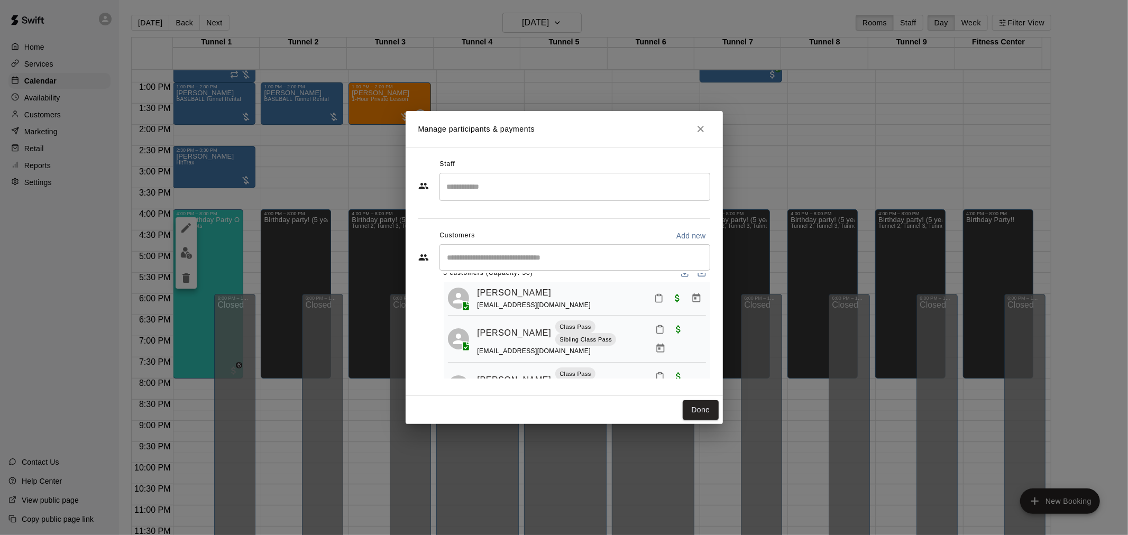
scroll to position [0, 0]
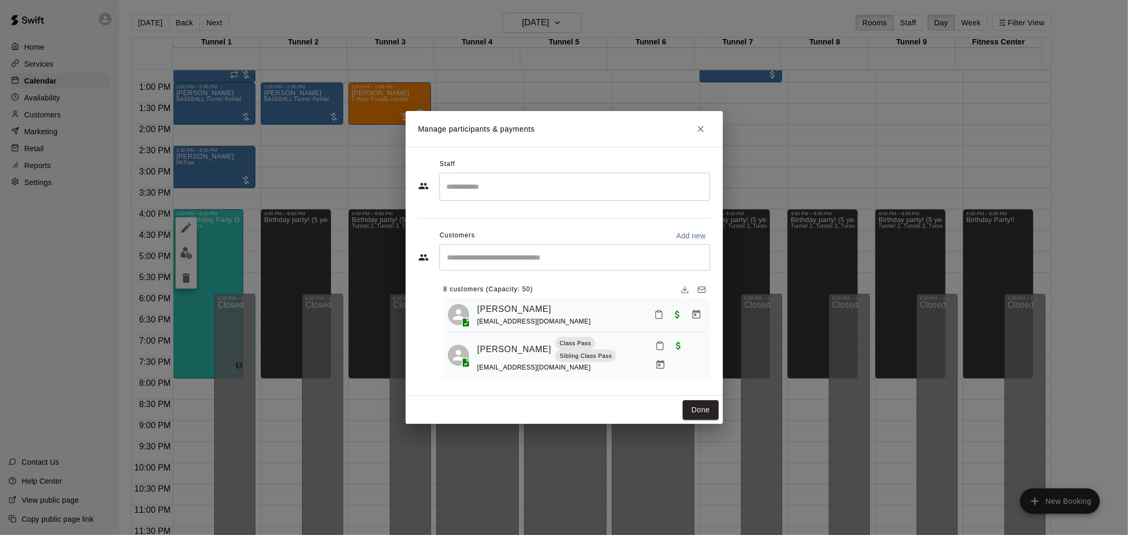
click at [575, 263] on div "​" at bounding box center [574, 257] width 271 height 26
type input "*********"
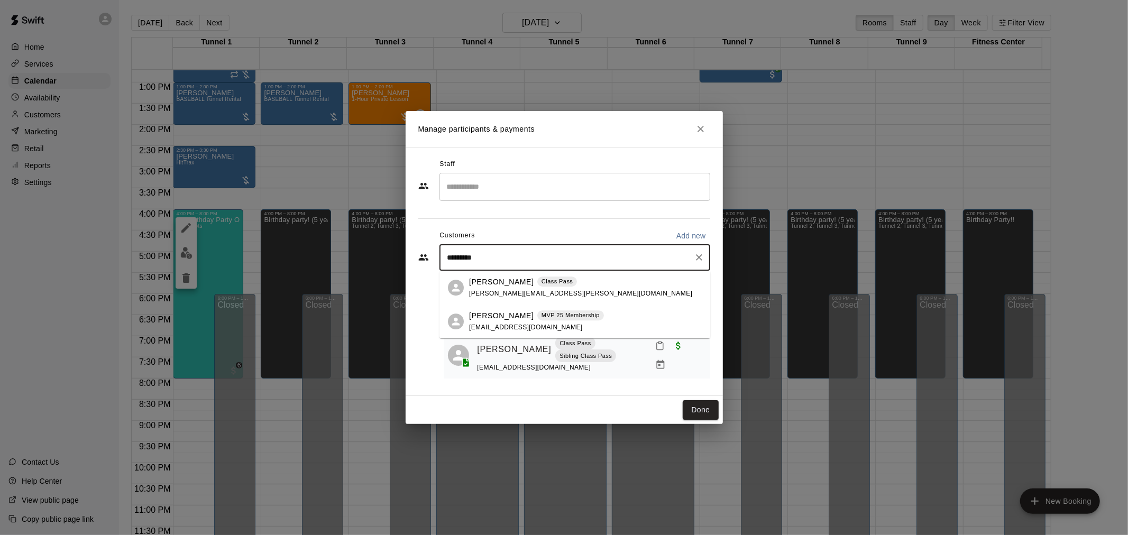
click at [571, 273] on div "[PERSON_NAME] Class Pass [PERSON_NAME][EMAIL_ADDRESS][PERSON_NAME][DOMAIN_NAME]" at bounding box center [574, 288] width 271 height 34
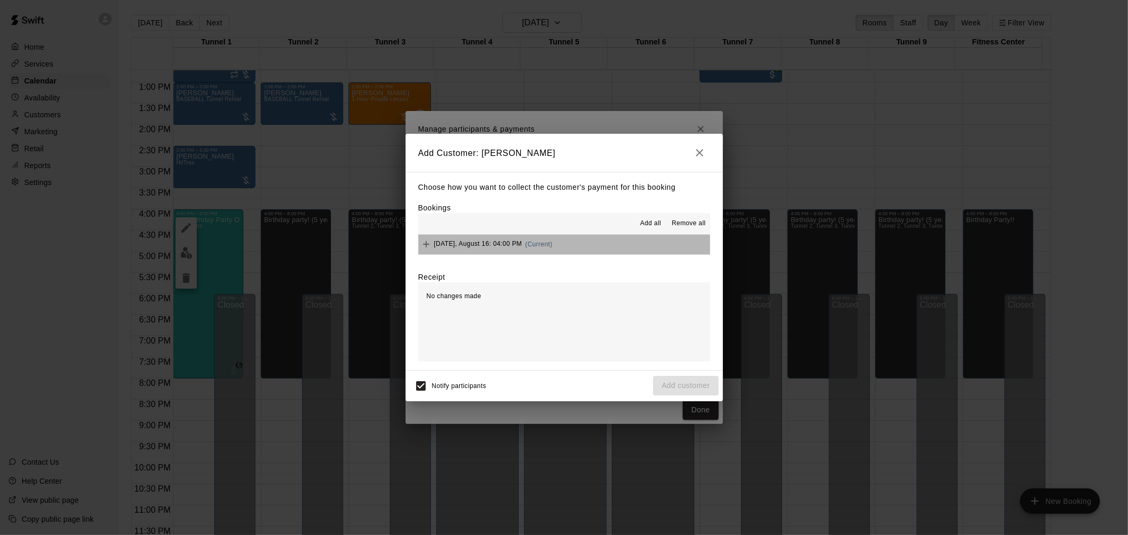
click at [589, 244] on button "[DATE], August 16: 04:00 PM (Current)" at bounding box center [564, 245] width 292 height 20
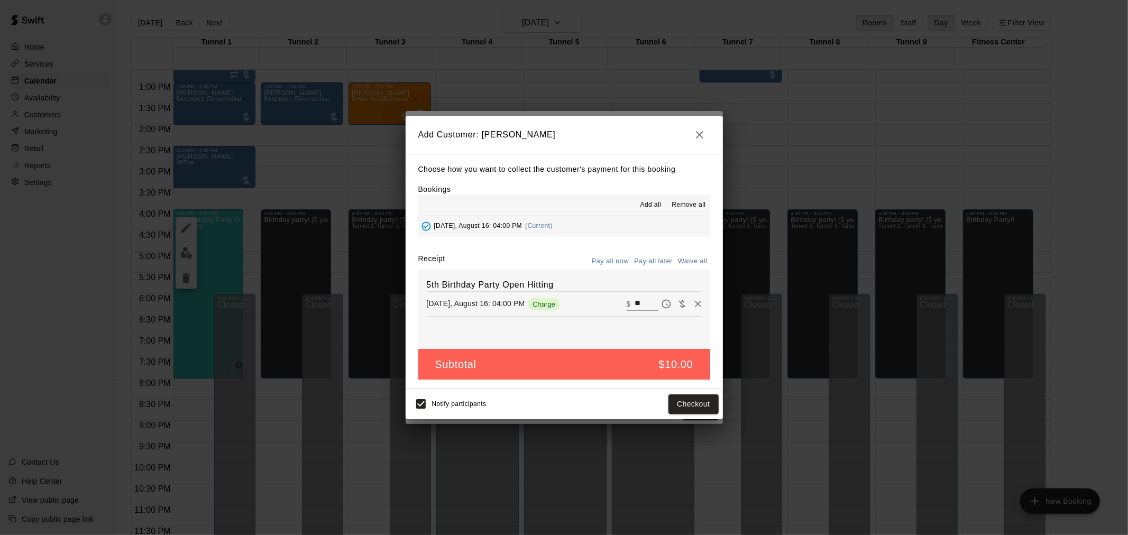
click at [651, 261] on button "Pay all later" at bounding box center [653, 261] width 44 height 16
click at [701, 405] on button "Add customer" at bounding box center [685, 404] width 65 height 20
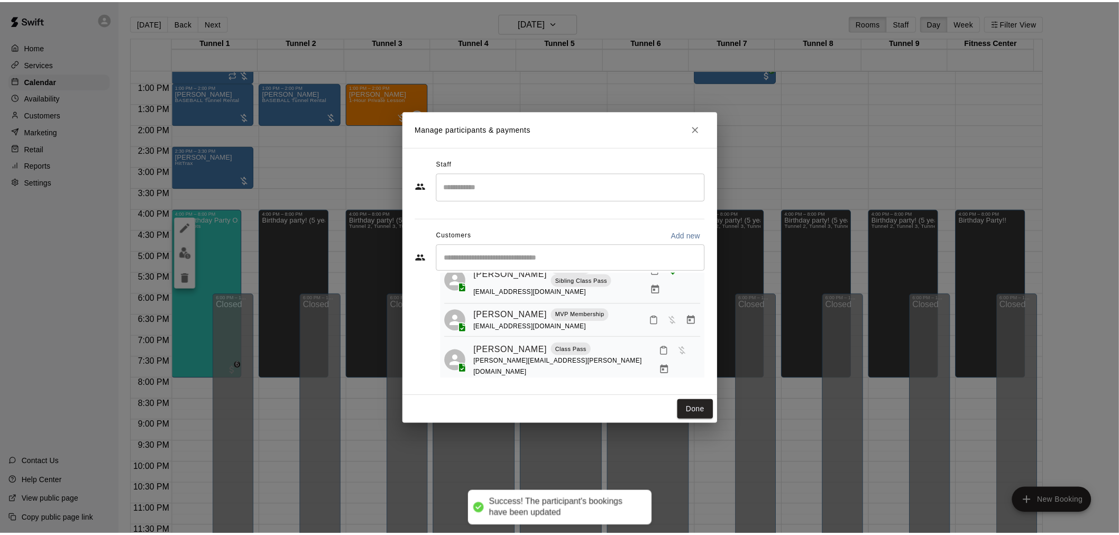
scroll to position [176, 0]
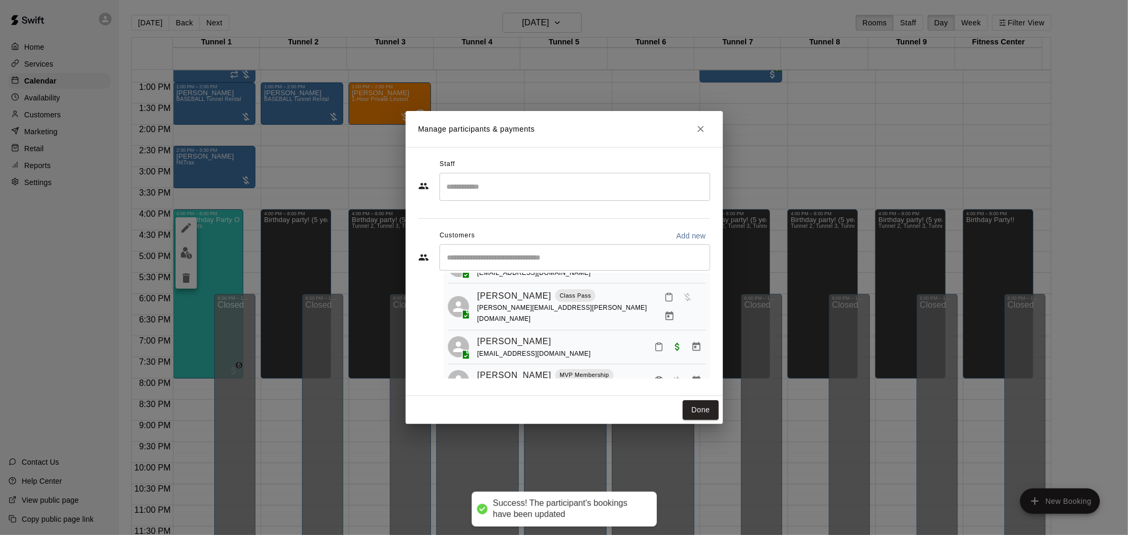
drag, startPoint x: 697, startPoint y: 405, endPoint x: 764, endPoint y: 420, distance: 69.3
click at [697, 405] on button "Done" at bounding box center [699, 410] width 35 height 20
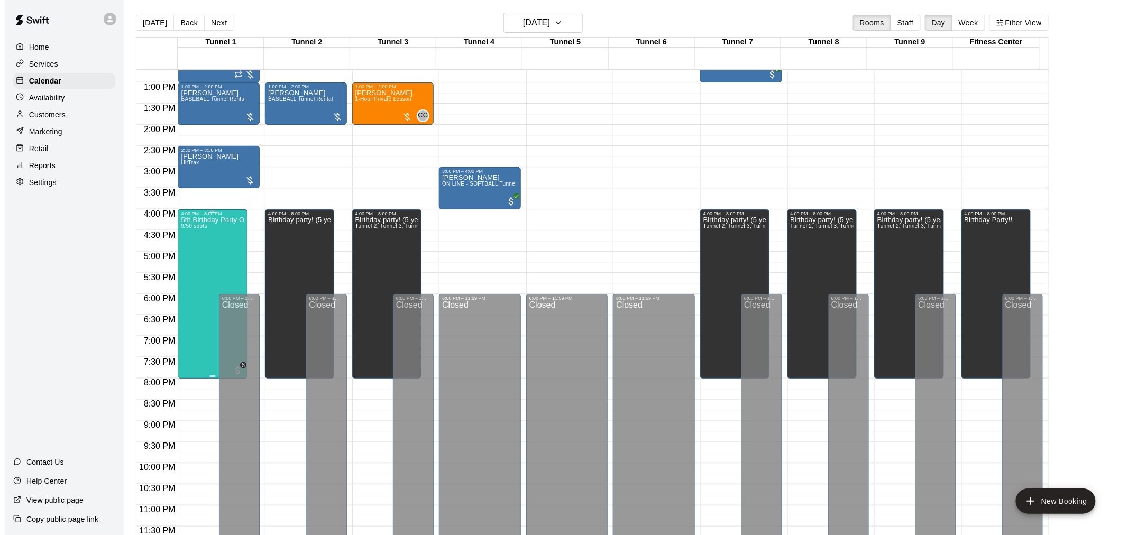
scroll to position [479, 0]
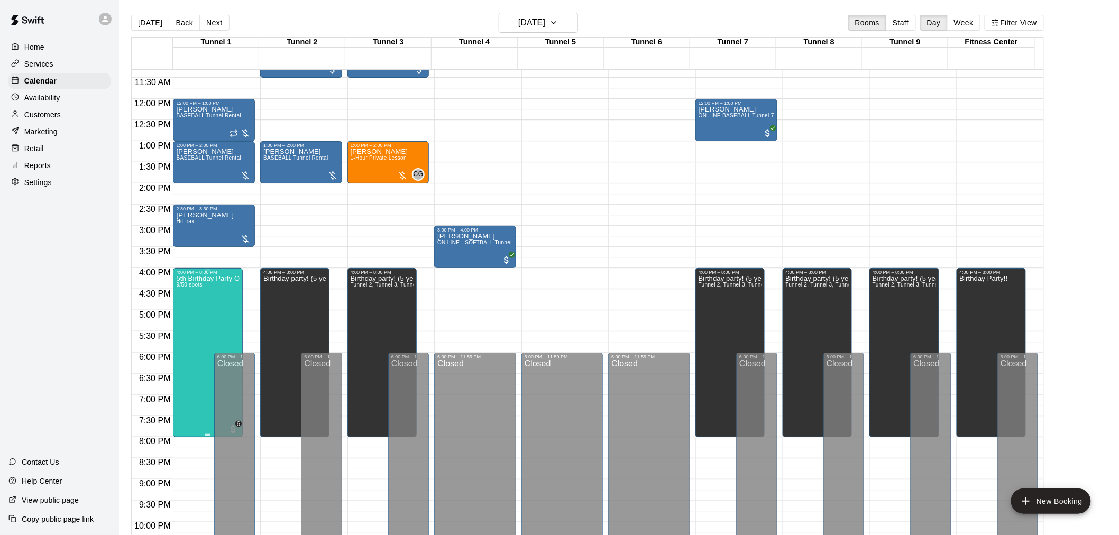
click at [189, 318] on div "5th Birthday Party Open Hitting 9/50 spots" at bounding box center [207, 542] width 63 height 535
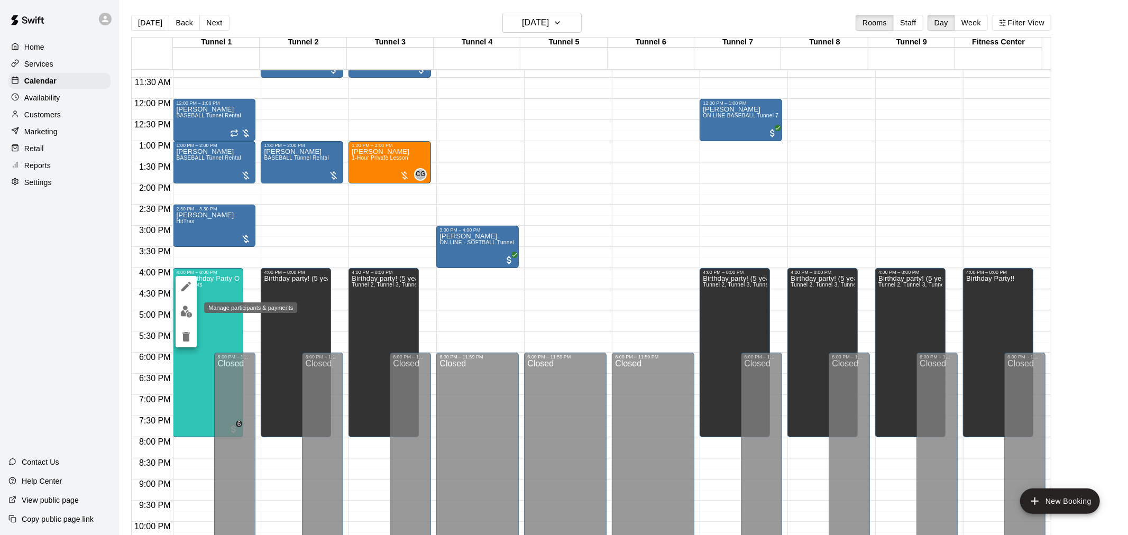
click at [187, 313] on img "edit" at bounding box center [186, 312] width 12 height 12
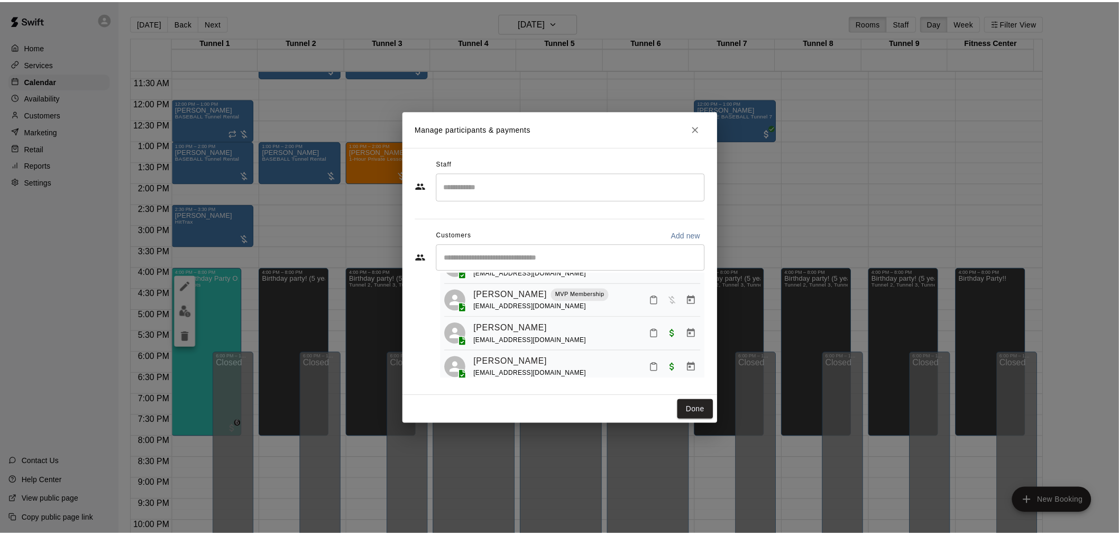
scroll to position [0, 0]
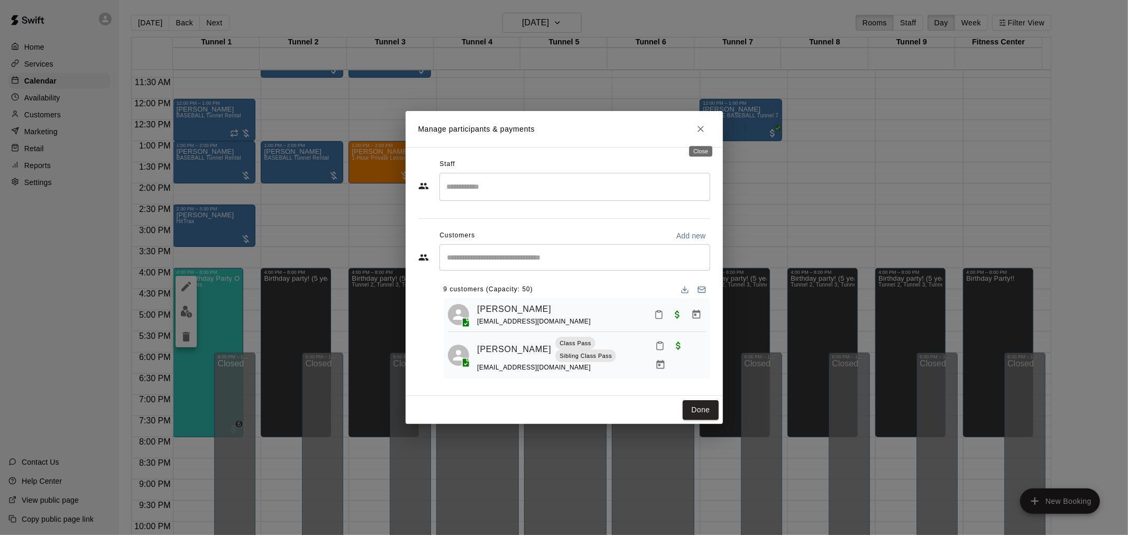
click at [700, 136] on button "Close" at bounding box center [700, 128] width 19 height 19
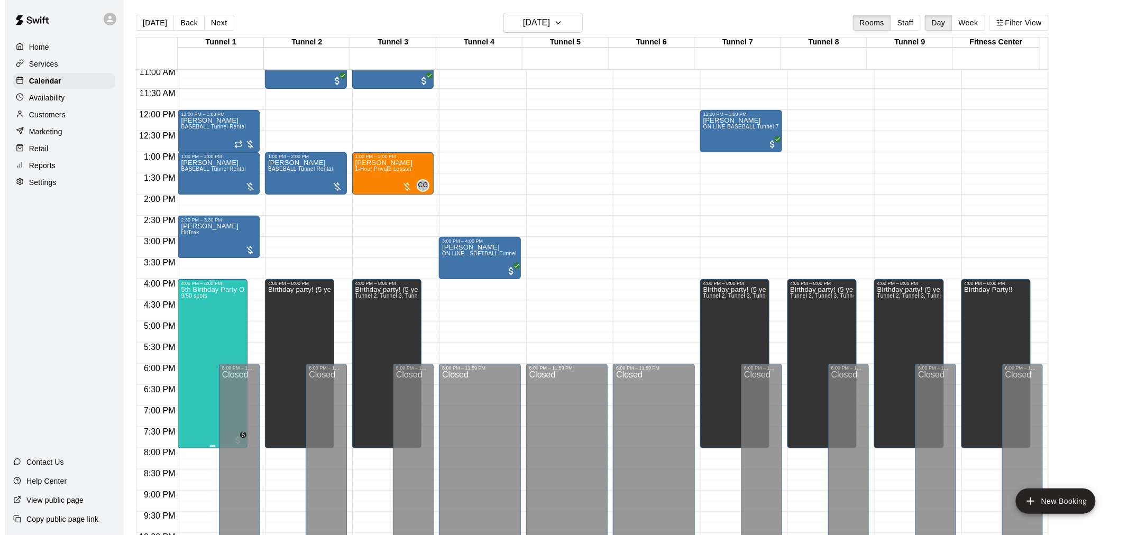
scroll to position [479, 0]
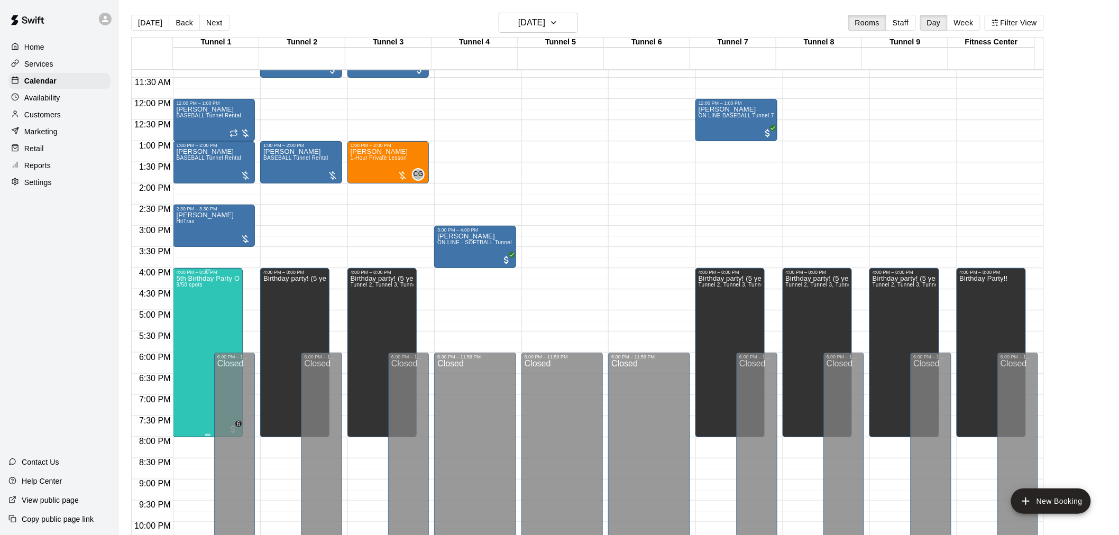
click at [222, 298] on div "5th Birthday Party Open Hitting 9/50 spots" at bounding box center [207, 542] width 63 height 535
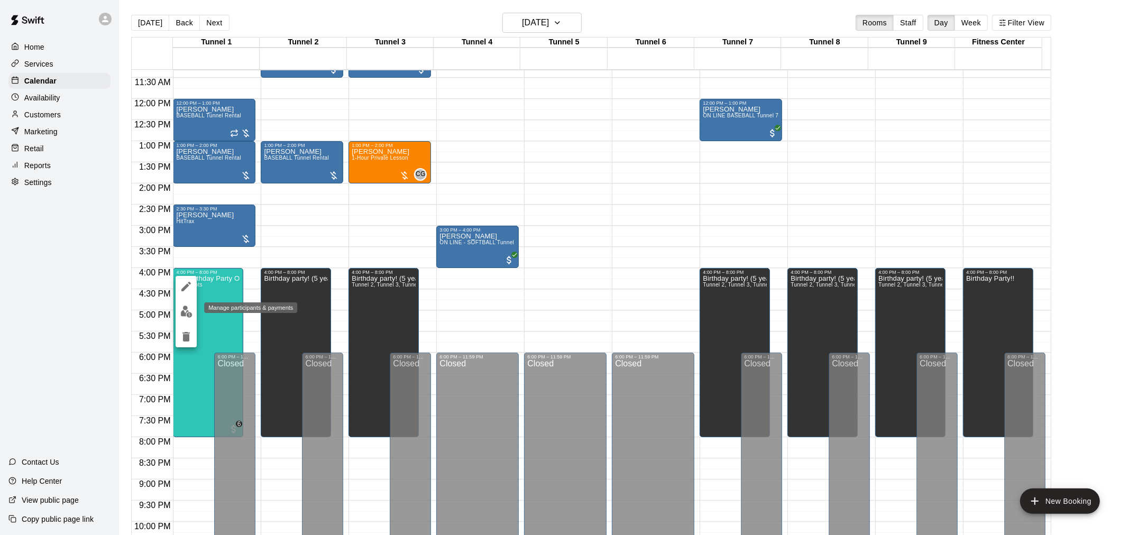
click at [188, 316] on img "edit" at bounding box center [186, 312] width 12 height 12
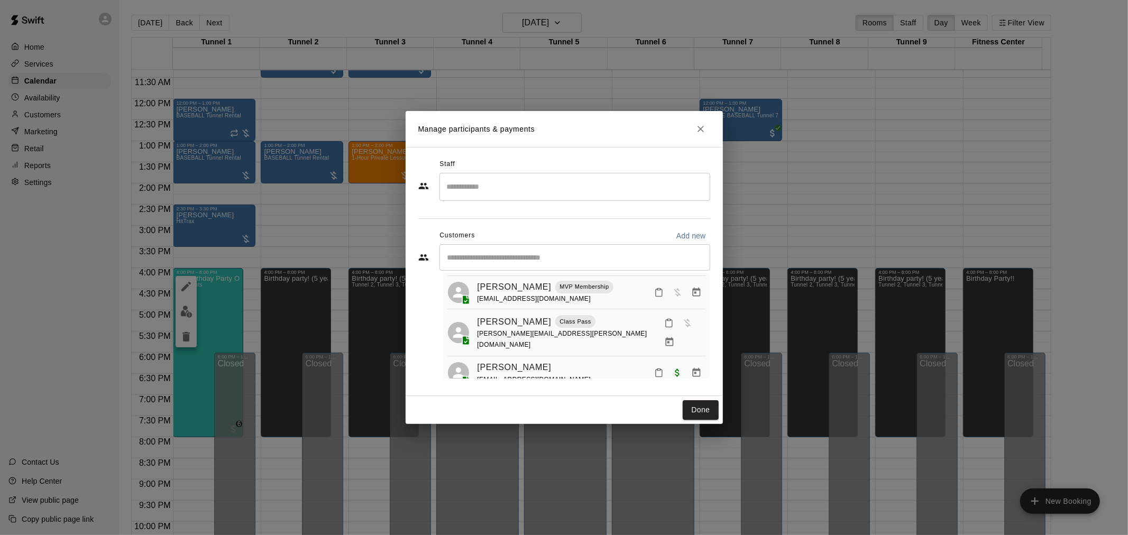
scroll to position [139, 0]
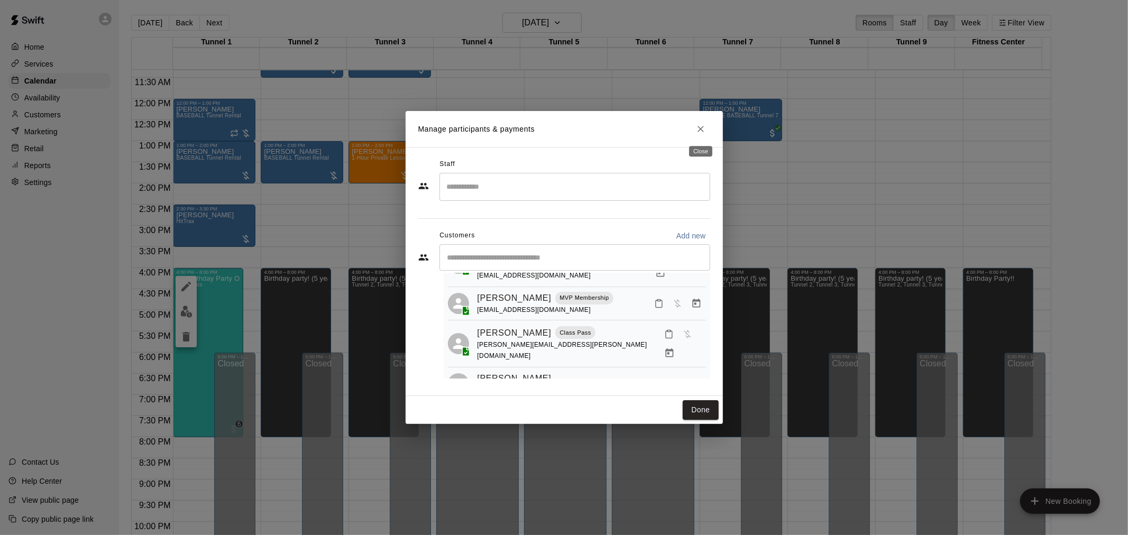
click at [698, 133] on icon "Close" at bounding box center [700, 129] width 11 height 11
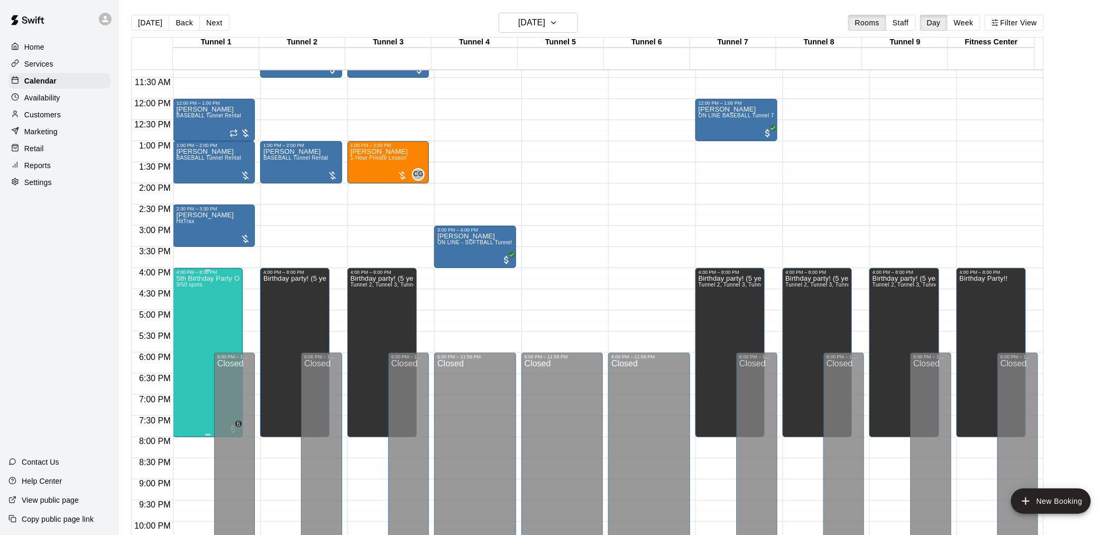
click at [202, 306] on div "5th Birthday Party Open Hitting 9/50 spots" at bounding box center [207, 542] width 63 height 535
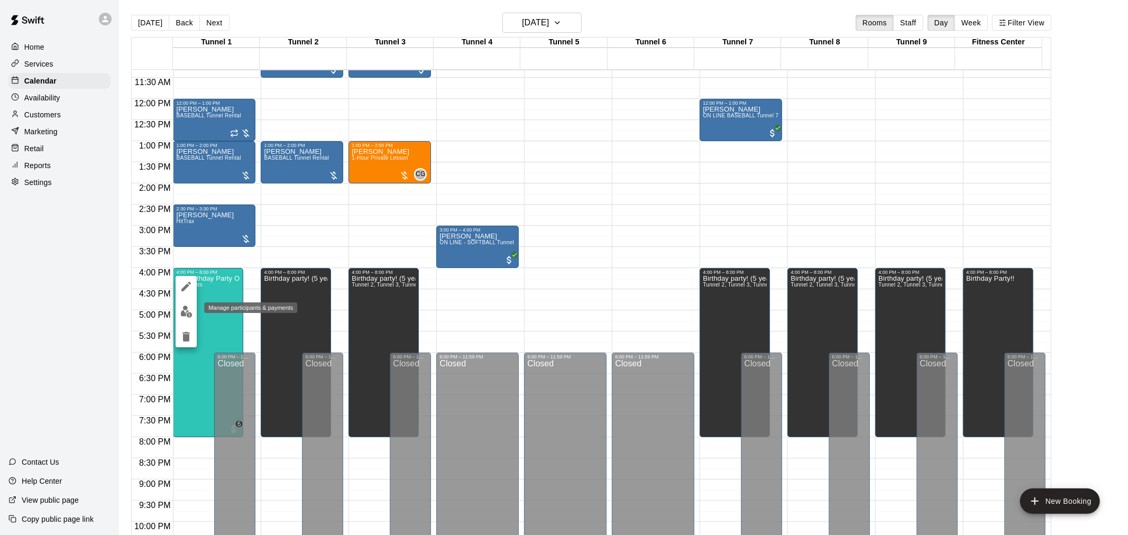
click at [180, 308] on img "edit" at bounding box center [186, 312] width 12 height 12
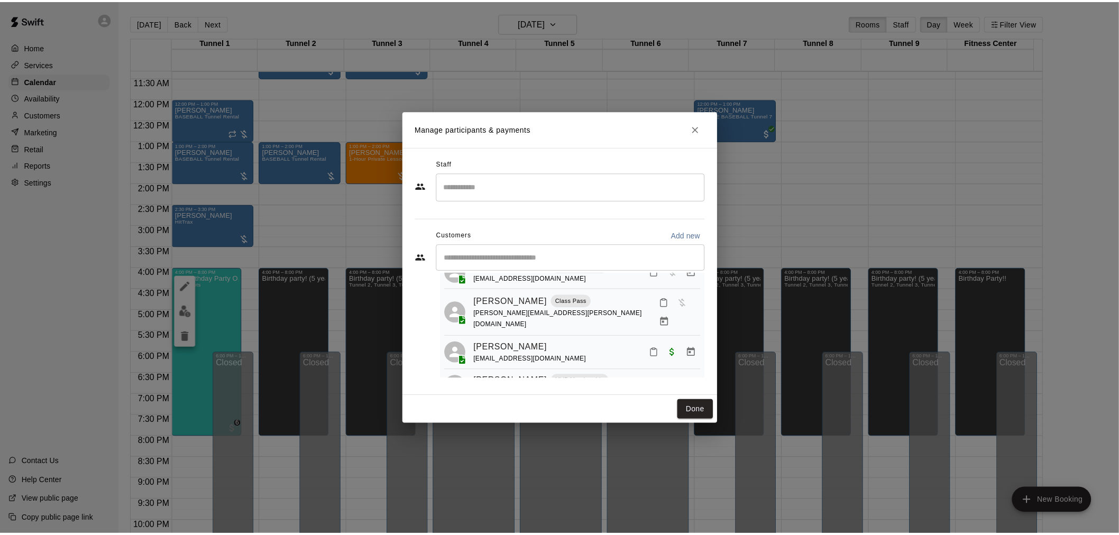
scroll to position [176, 0]
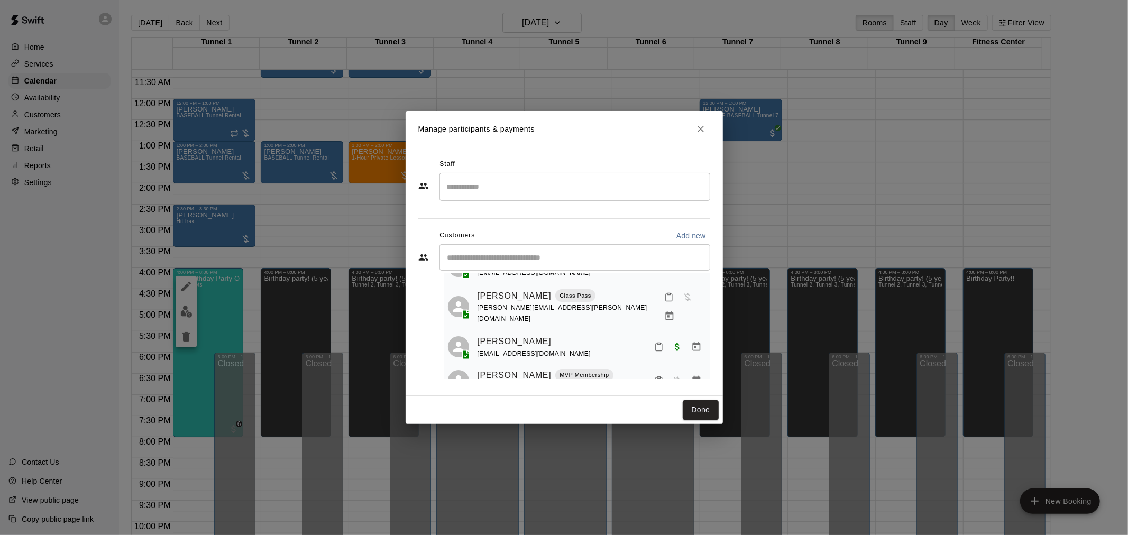
click at [712, 134] on h2 "Manage participants & payments" at bounding box center [563, 129] width 317 height 36
click at [700, 131] on icon "Close" at bounding box center [700, 129] width 11 height 11
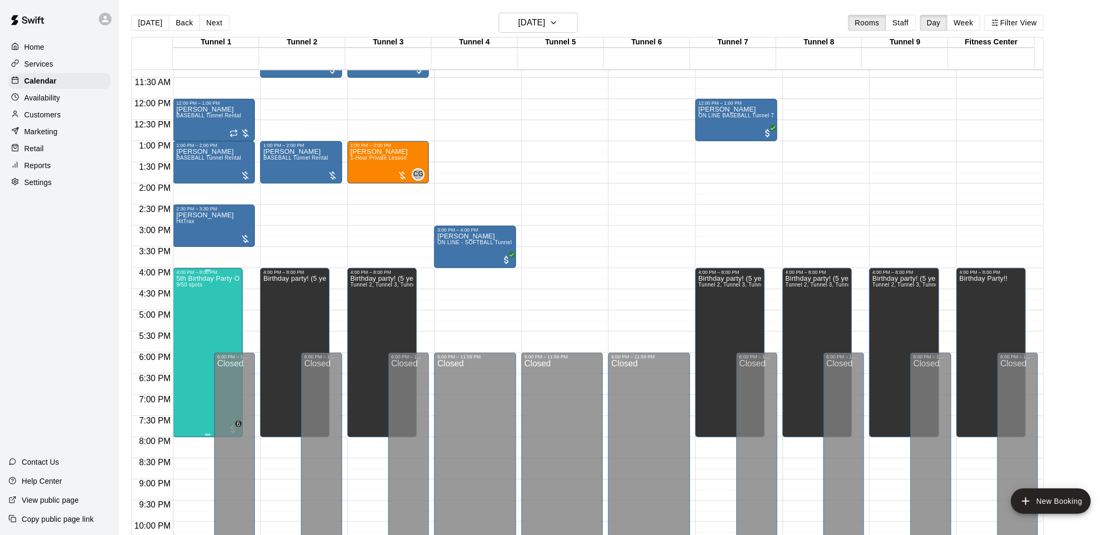
click at [197, 307] on div "5th Birthday Party Open Hitting 9/50 spots" at bounding box center [207, 542] width 63 height 535
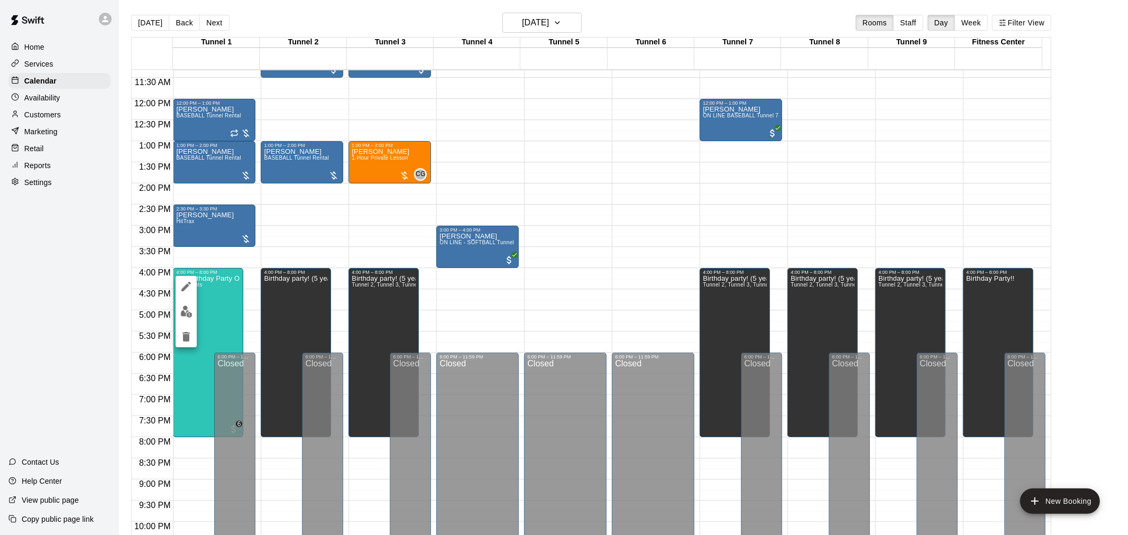
click at [188, 282] on icon "edit" at bounding box center [186, 286] width 13 height 13
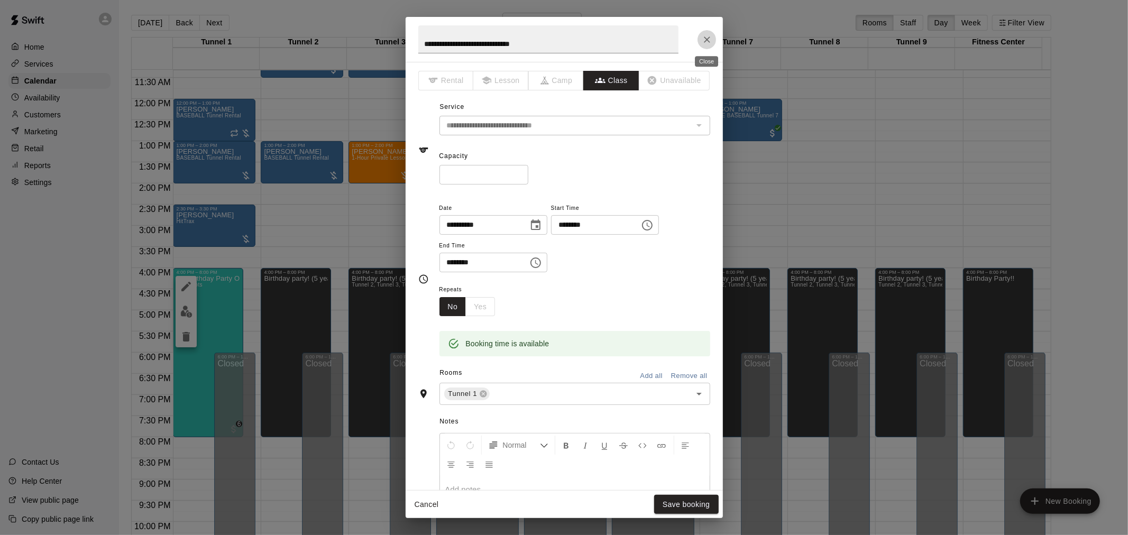
click at [699, 42] on button "Close" at bounding box center [706, 39] width 19 height 19
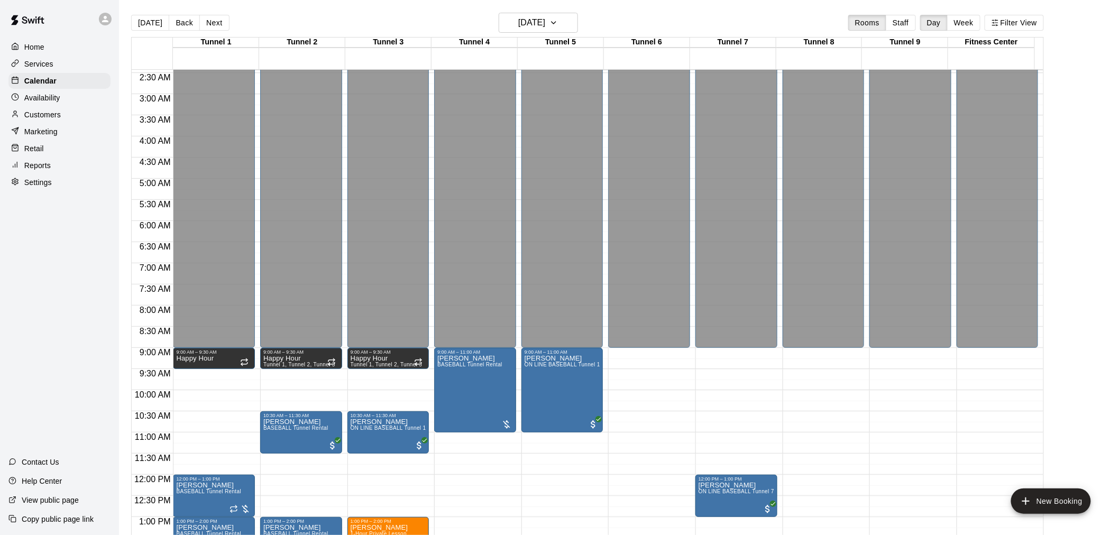
scroll to position [9, 0]
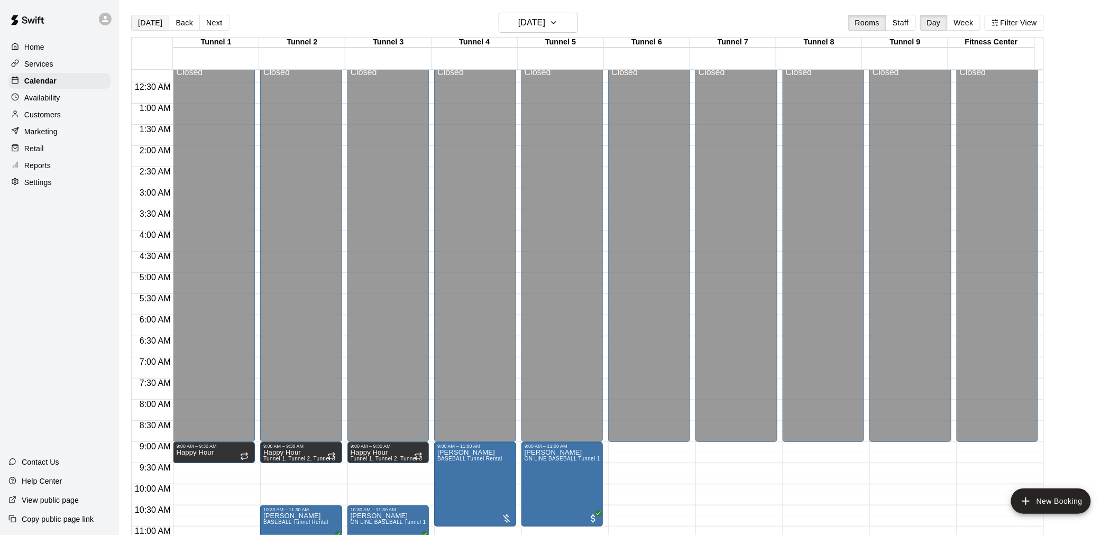
click at [155, 29] on button "[DATE]" at bounding box center [150, 23] width 38 height 16
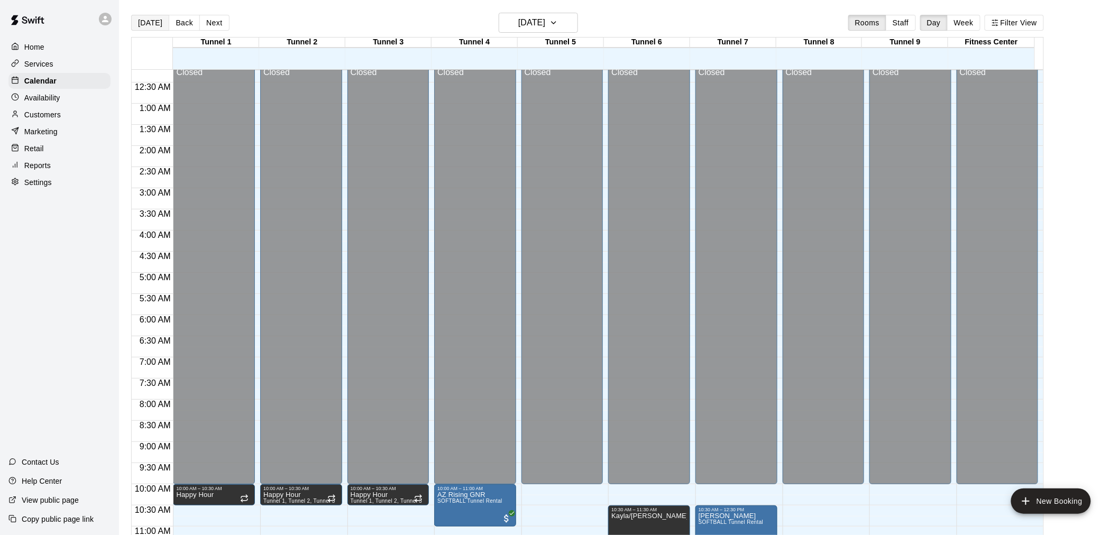
click at [150, 26] on button "[DATE]" at bounding box center [150, 23] width 38 height 16
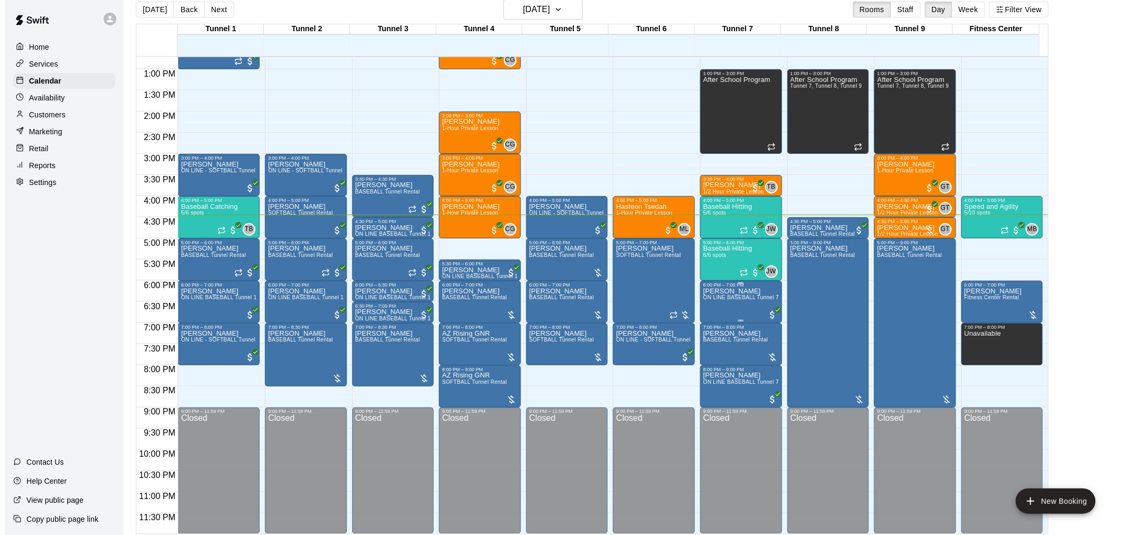
scroll to position [17, 0]
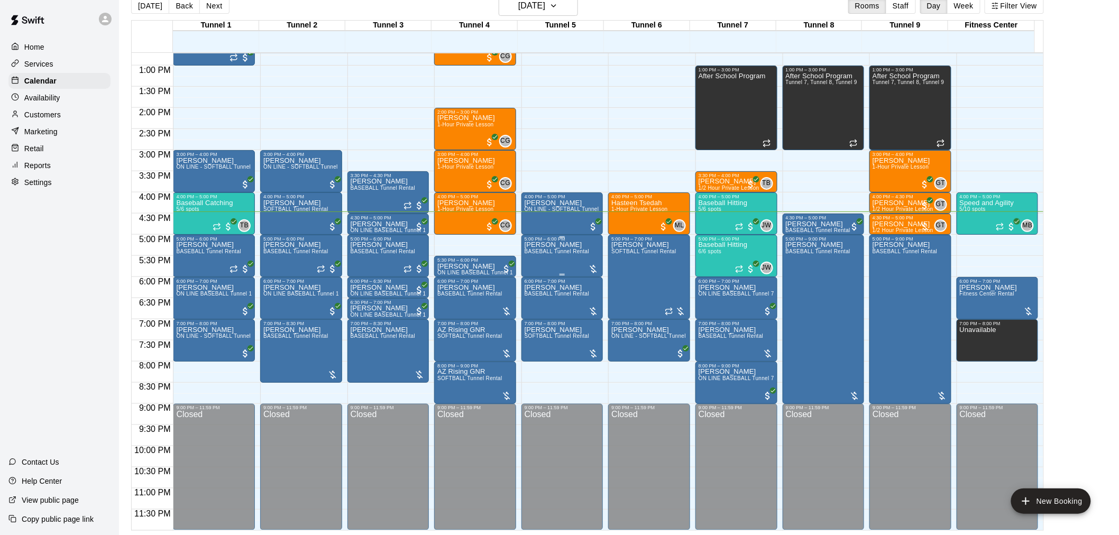
click at [551, 254] on span "BASEBALL Tunnel Rental" at bounding box center [556, 251] width 65 height 6
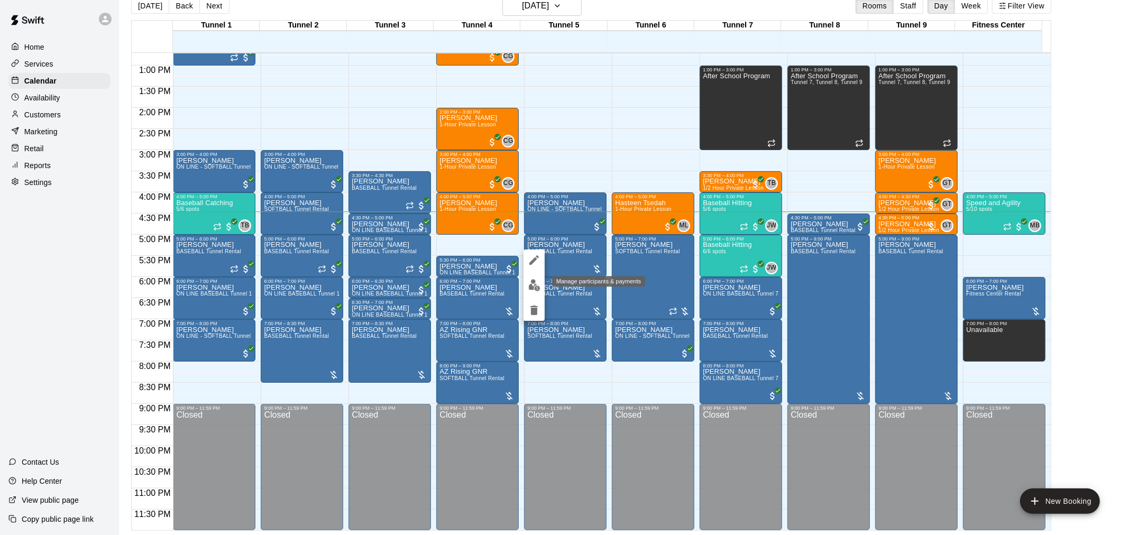
click at [538, 278] on button "edit" at bounding box center [533, 285] width 21 height 21
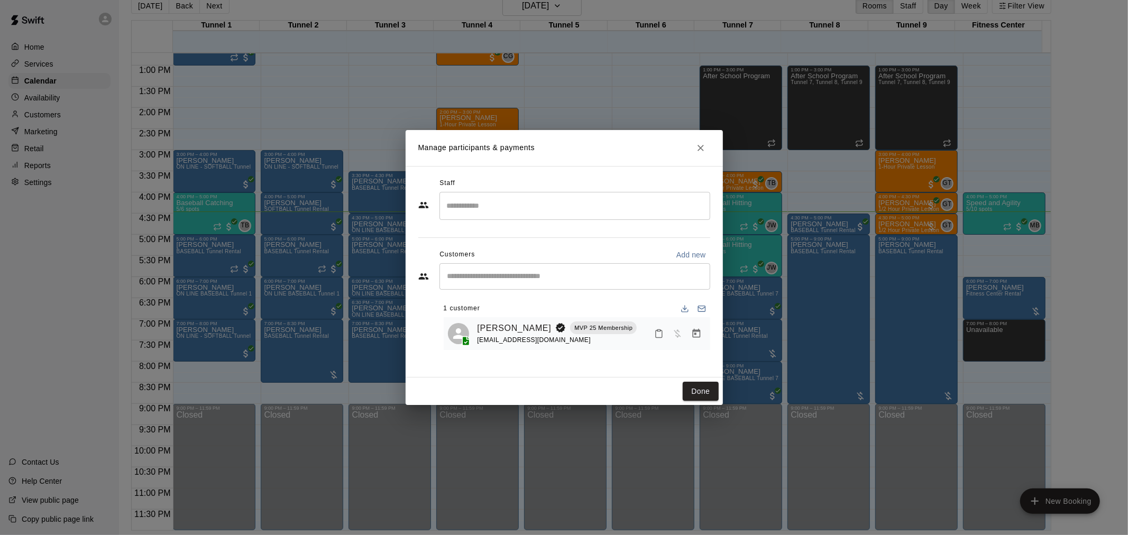
click at [697, 334] on icon "Manage bookings & payment" at bounding box center [696, 333] width 11 height 11
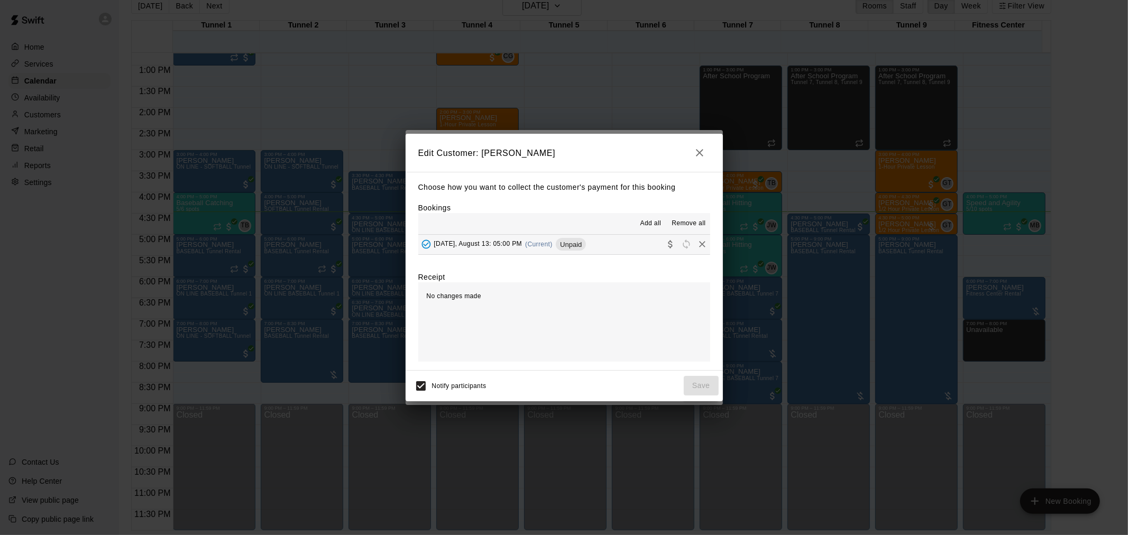
click at [578, 241] on span "Unpaid" at bounding box center [571, 245] width 30 height 8
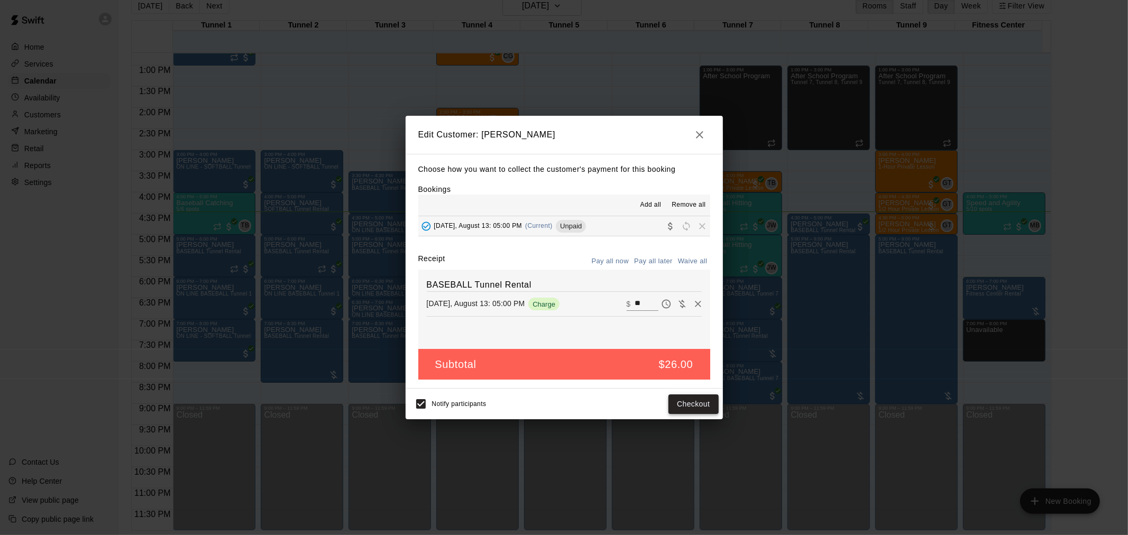
click at [680, 403] on button "Checkout" at bounding box center [693, 404] width 50 height 20
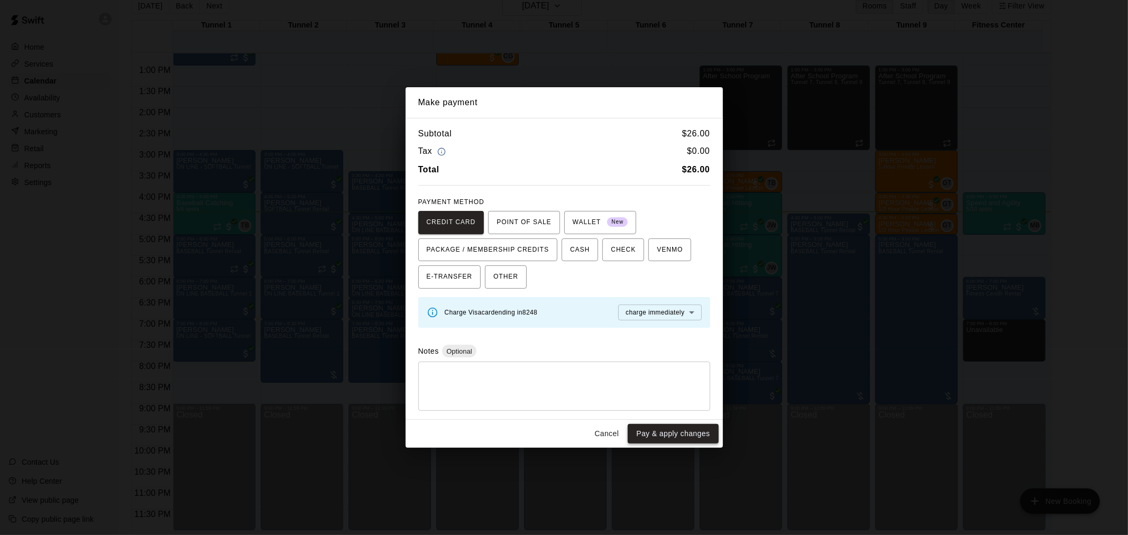
click at [654, 433] on button "Pay & apply changes" at bounding box center [672, 434] width 90 height 20
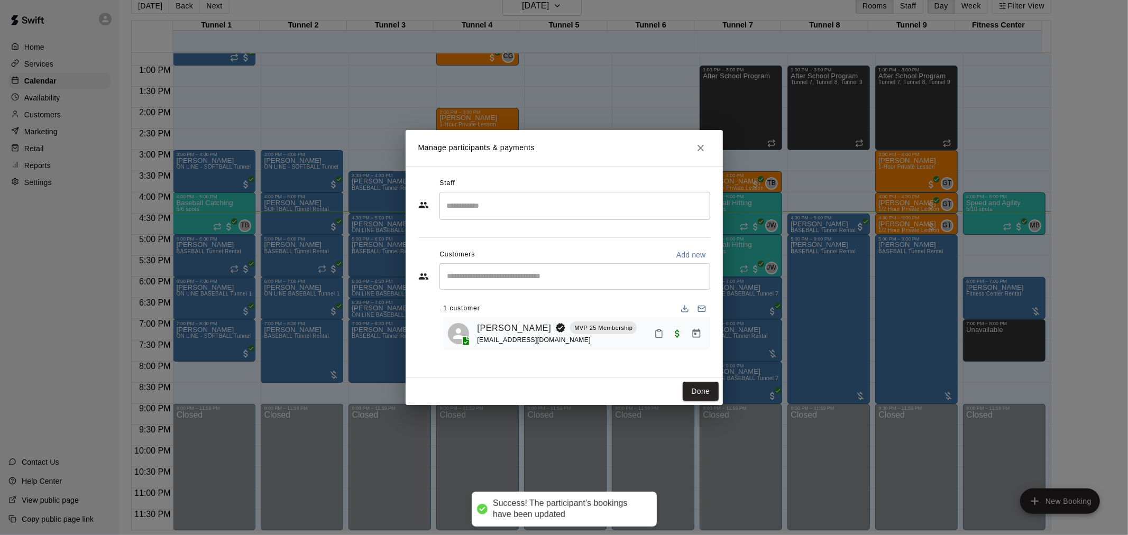
drag, startPoint x: 654, startPoint y: 433, endPoint x: 541, endPoint y: 374, distance: 127.7
click at [541, 374] on div "Staff ​ Customers Add new ​ 1 customer [PERSON_NAME] MVP 25 Membership [EMAIL_A…" at bounding box center [563, 271] width 317 height 211
click at [704, 393] on button "Done" at bounding box center [699, 392] width 35 height 20
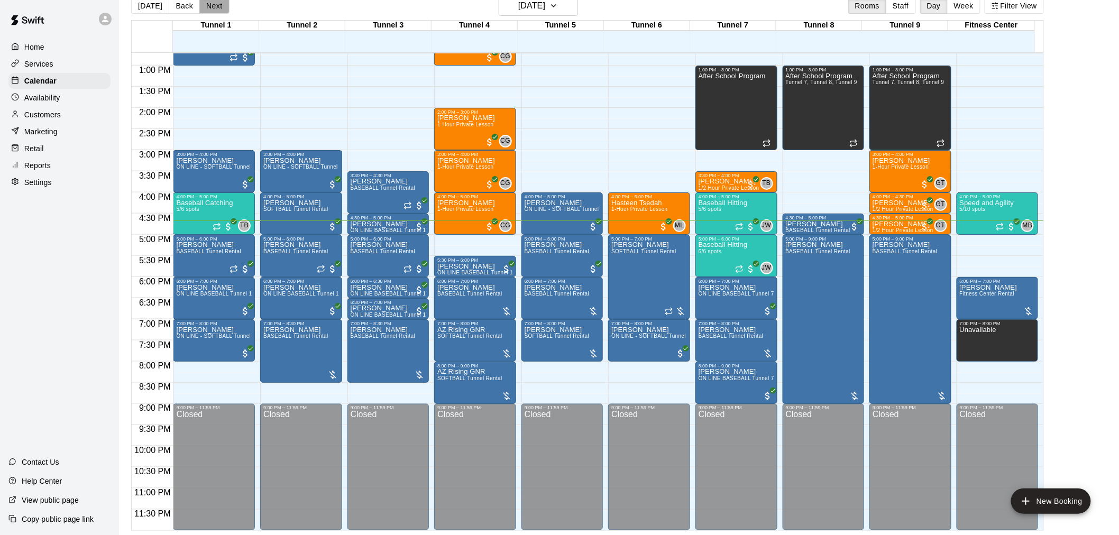
click at [218, 3] on button "Next" at bounding box center [214, 6] width 30 height 16
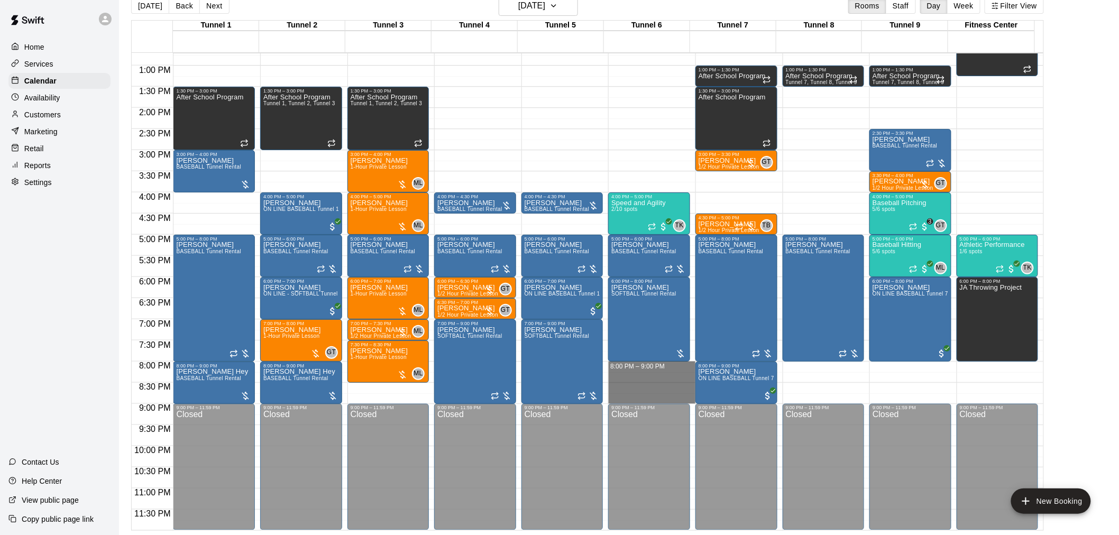
drag, startPoint x: 633, startPoint y: 379, endPoint x: 635, endPoint y: 393, distance: 14.4
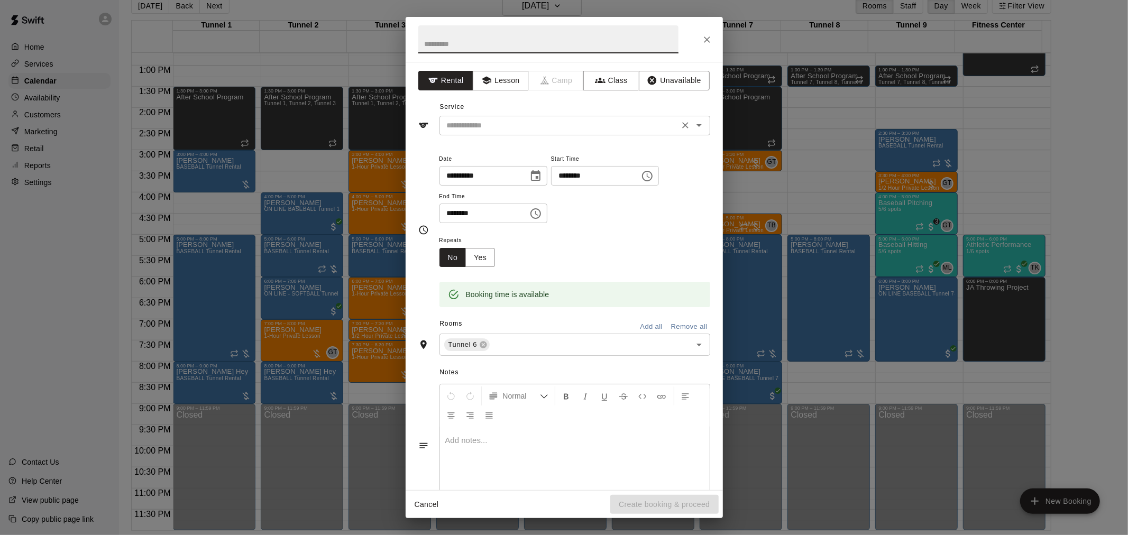
click at [483, 123] on input "text" at bounding box center [558, 125] width 233 height 13
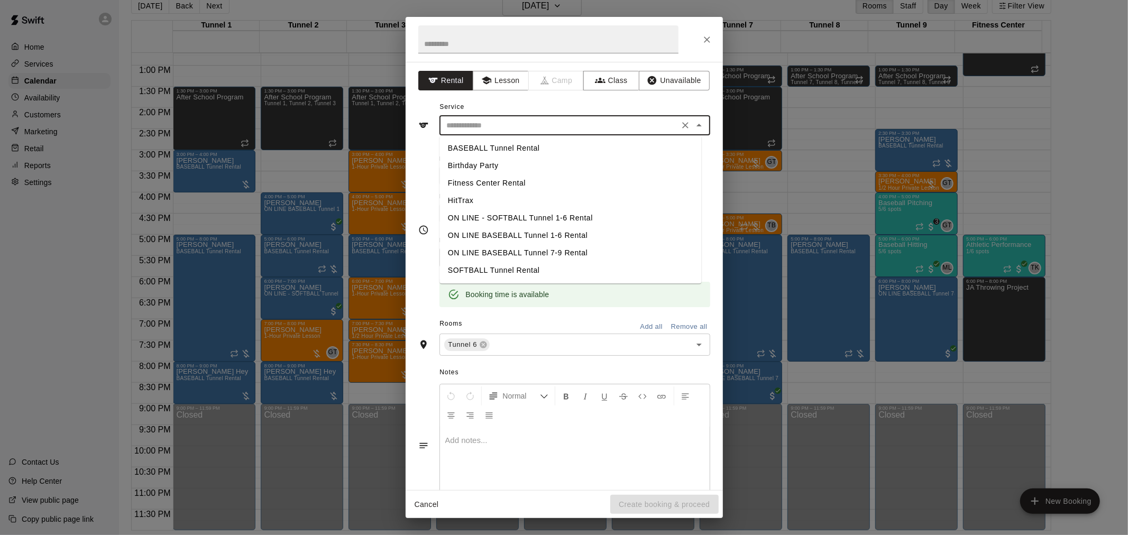
click at [537, 265] on li "SOFTBALL Tunnel Rental" at bounding box center [570, 270] width 262 height 17
type input "**********"
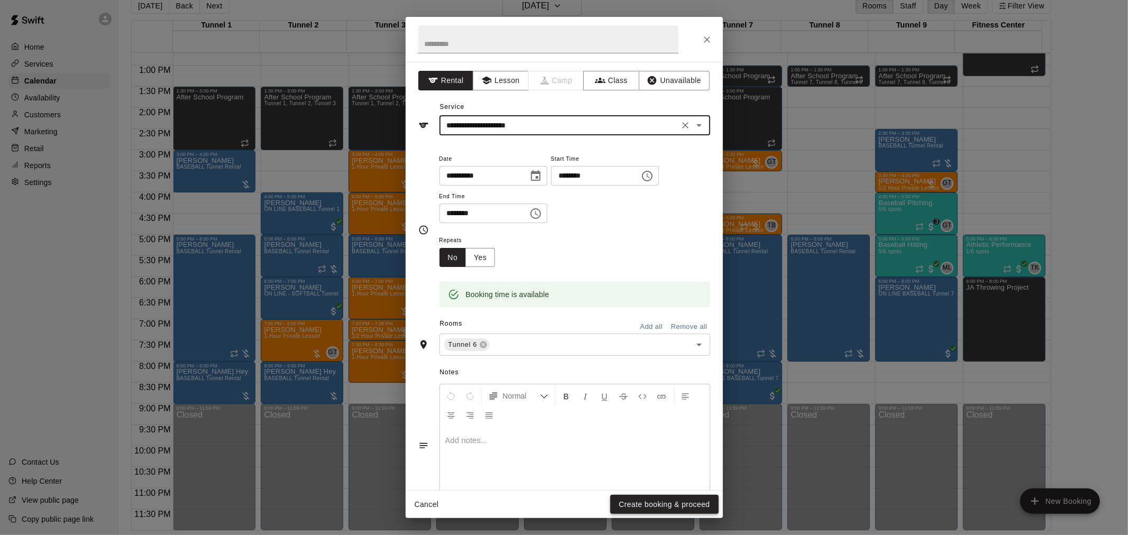
click at [649, 496] on button "Create booking & proceed" at bounding box center [664, 505] width 108 height 20
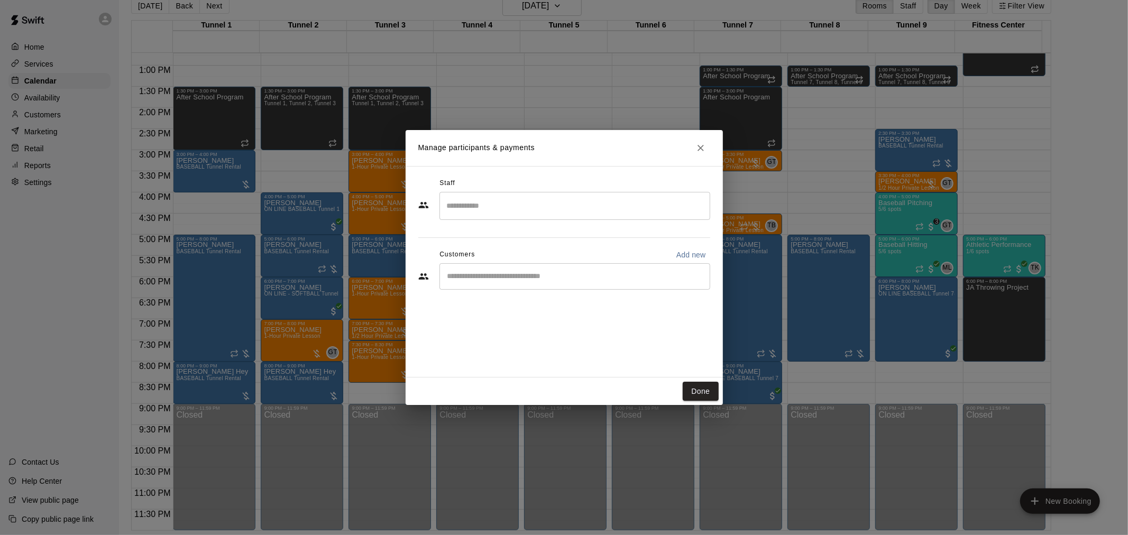
click at [642, 272] on input "Start typing to search customers..." at bounding box center [574, 276] width 261 height 11
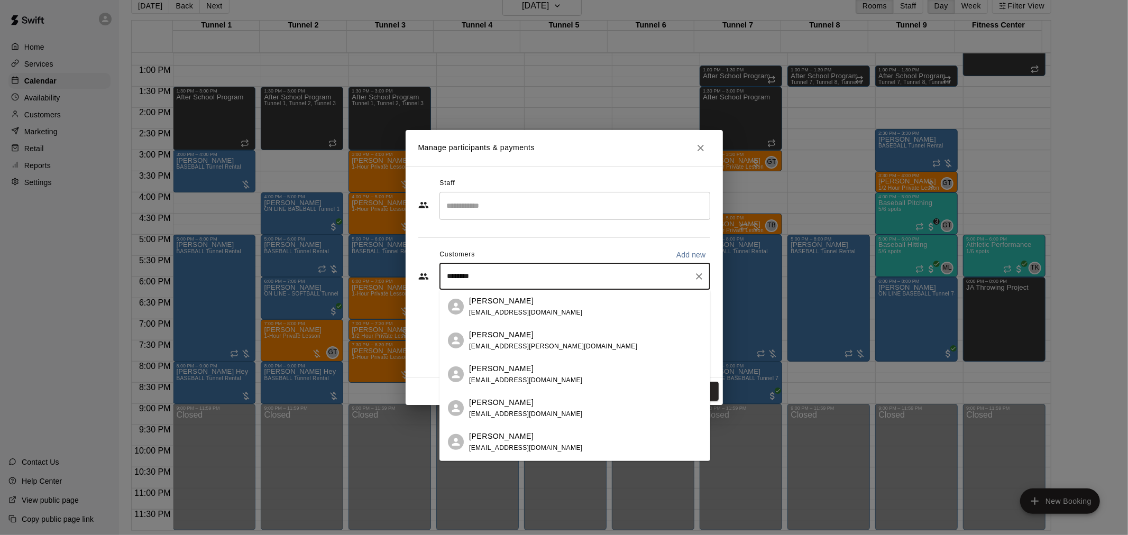
click at [446, 279] on input "********" at bounding box center [566, 276] width 245 height 11
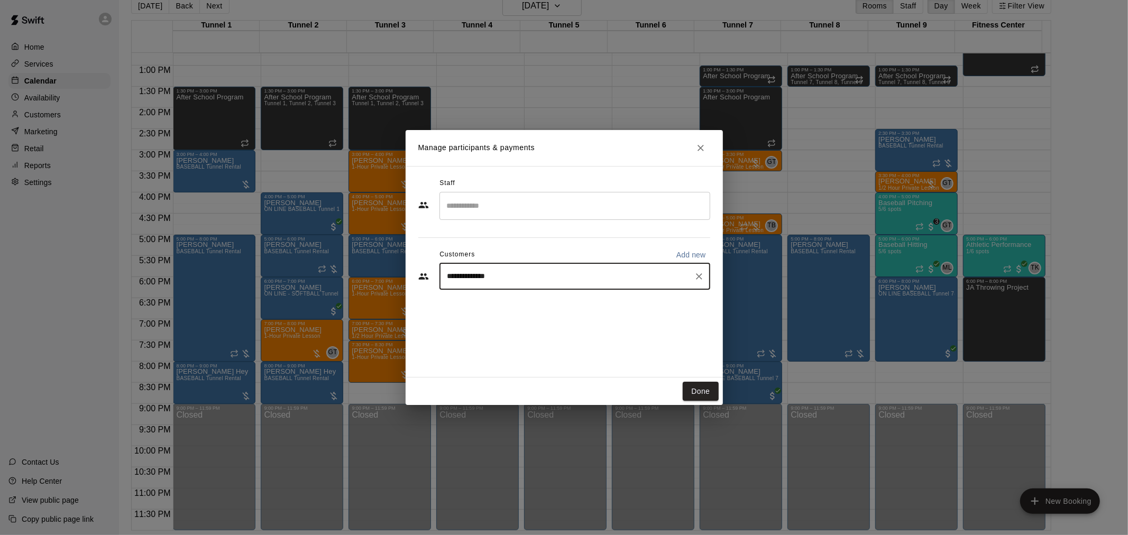
click at [479, 271] on input "**********" at bounding box center [566, 276] width 245 height 11
click at [502, 277] on input "**********" at bounding box center [566, 276] width 245 height 11
drag, startPoint x: 471, startPoint y: 278, endPoint x: 452, endPoint y: 281, distance: 19.3
click at [452, 280] on input "**********" at bounding box center [566, 276] width 245 height 11
type input "********"
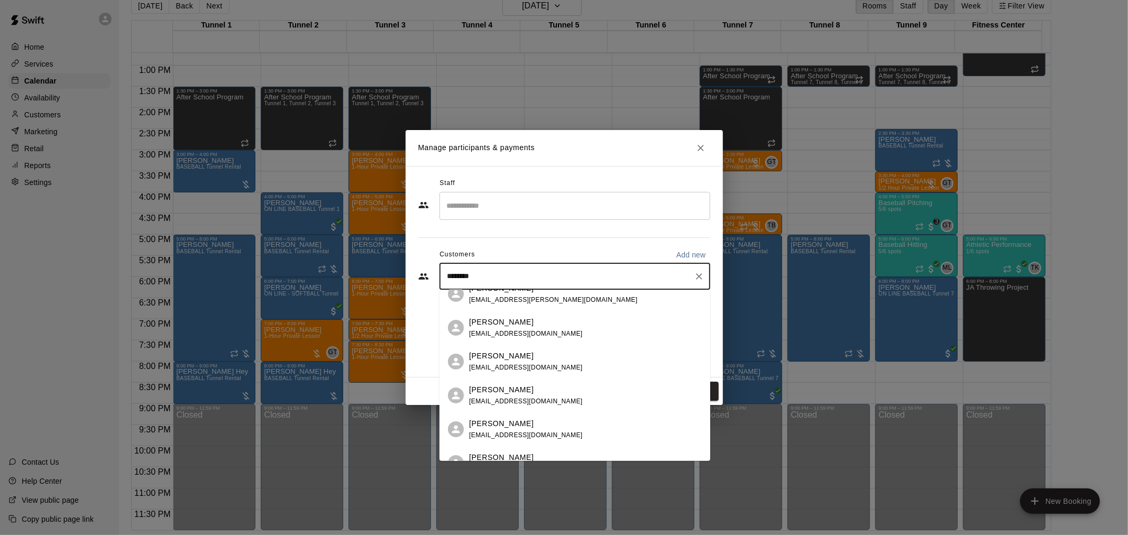
scroll to position [0, 0]
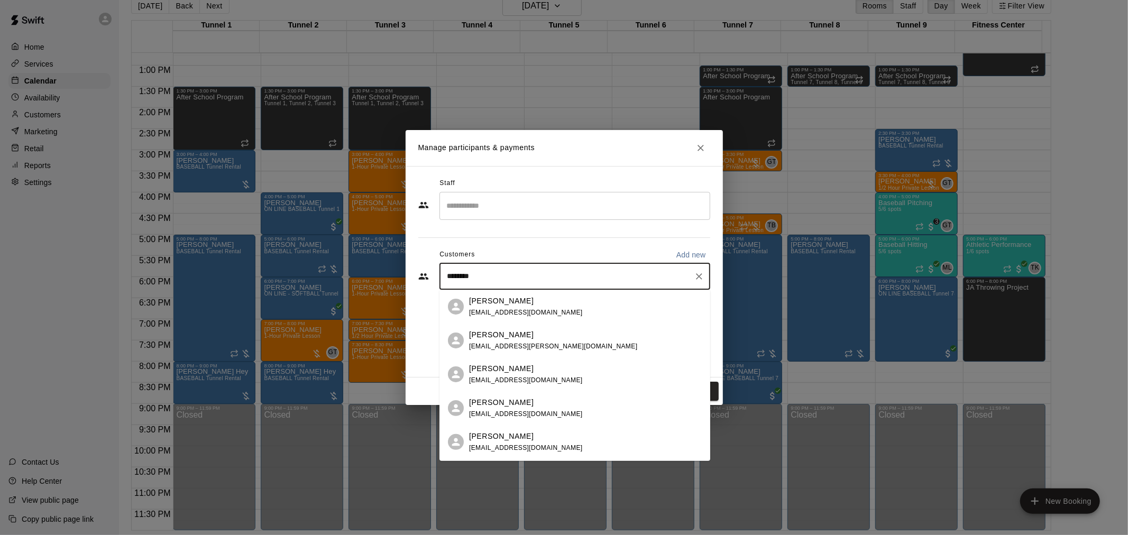
click at [699, 273] on icon "Clear" at bounding box center [699, 276] width 11 height 11
type input "*****"
click at [537, 413] on span "[EMAIL_ADDRESS][DOMAIN_NAME]" at bounding box center [526, 413] width 114 height 7
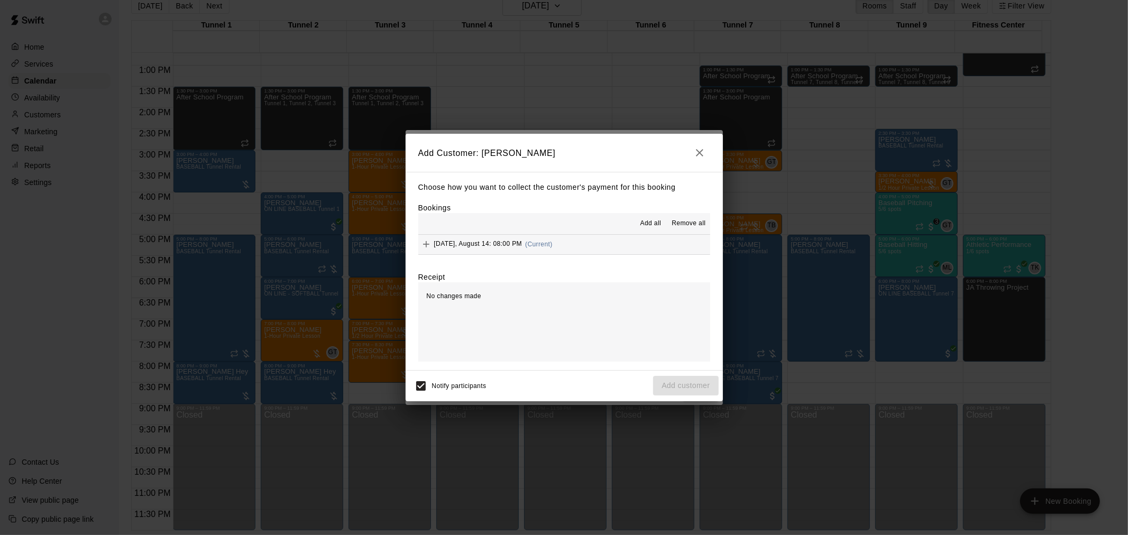
click at [552, 251] on div "[DATE], August 14: 08:00 PM (Current)" at bounding box center [485, 244] width 134 height 16
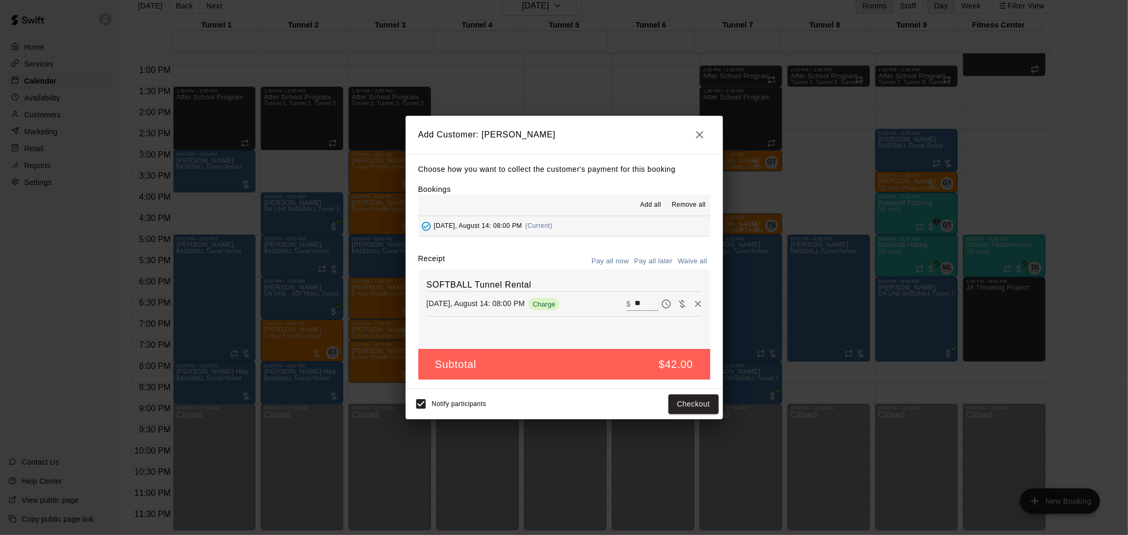
drag, startPoint x: 561, startPoint y: 262, endPoint x: 579, endPoint y: 244, distance: 25.8
click at [579, 244] on div "Choose how you want to collect the customer's payment for this booking Bookings…" at bounding box center [563, 271] width 317 height 235
click at [656, 260] on button "Pay all later" at bounding box center [653, 261] width 44 height 16
click at [694, 404] on button "Add customer" at bounding box center [685, 404] width 65 height 20
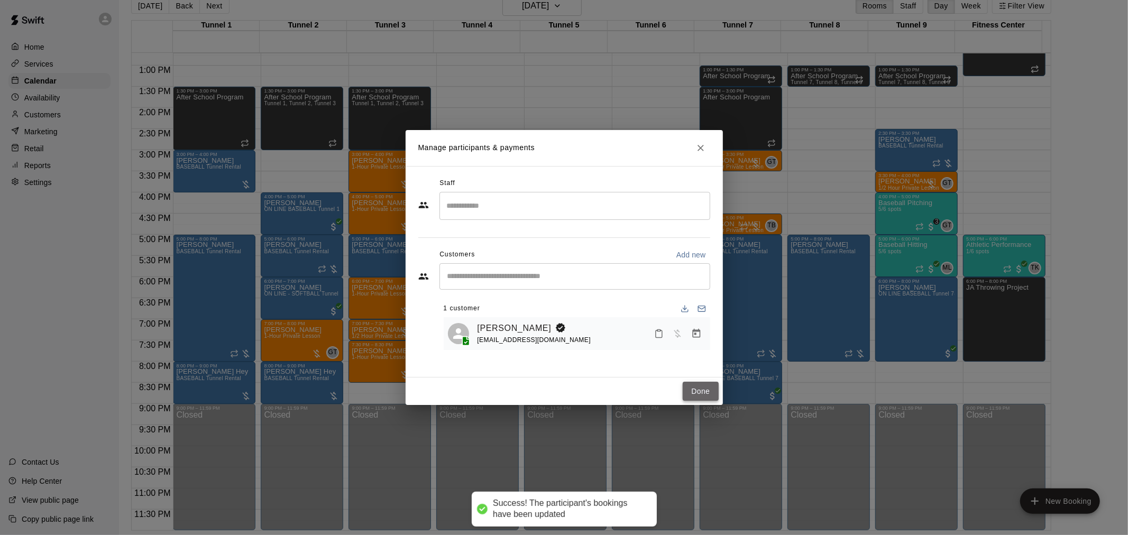
drag, startPoint x: 717, startPoint y: 389, endPoint x: 701, endPoint y: 394, distance: 17.1
click at [701, 394] on button "Done" at bounding box center [699, 392] width 35 height 20
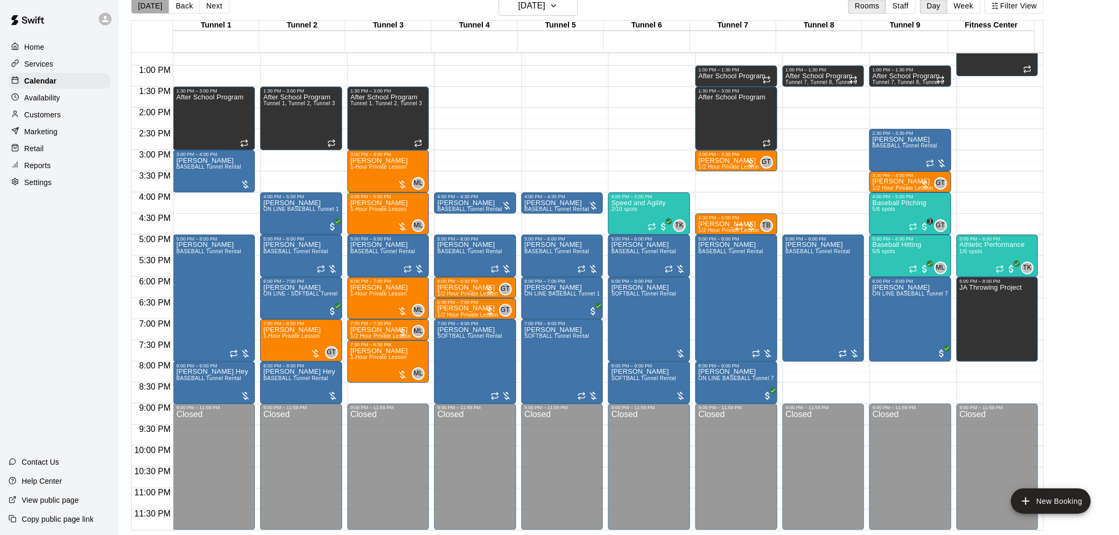
click at [157, 7] on button "[DATE]" at bounding box center [150, 6] width 38 height 16
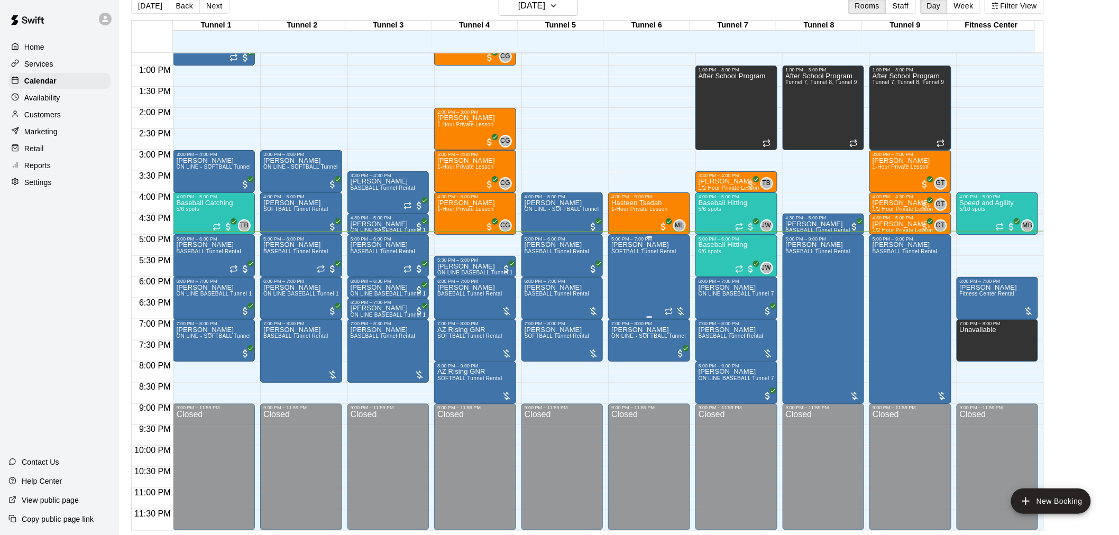
click at [642, 278] on div "[PERSON_NAME] SOFTBALL Tunnel Rental" at bounding box center [643, 509] width 65 height 535
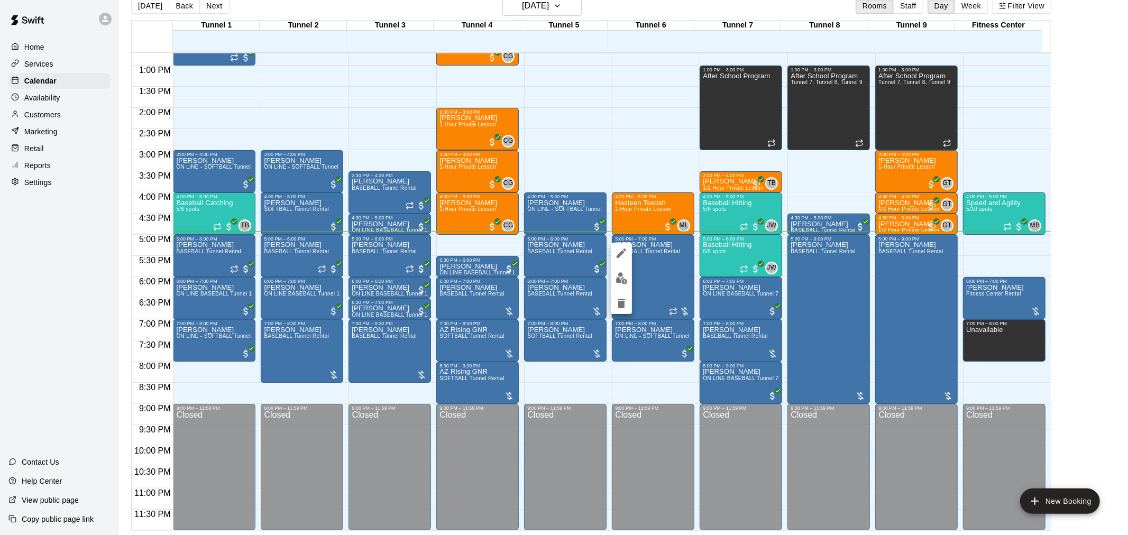
click at [612, 276] on button "edit" at bounding box center [621, 278] width 21 height 21
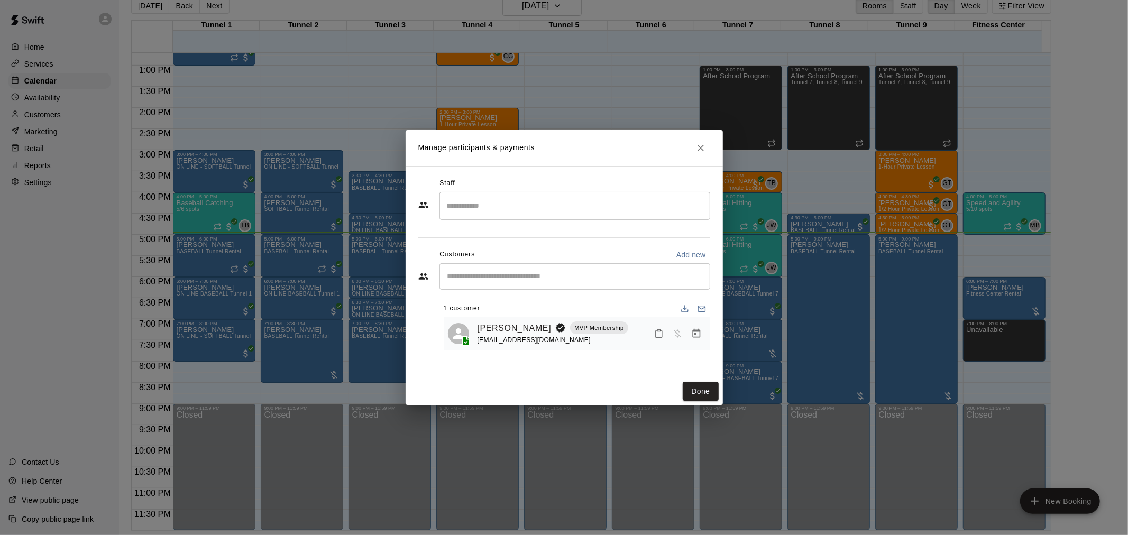
click at [699, 334] on icon "Manage bookings & payment" at bounding box center [696, 333] width 11 height 11
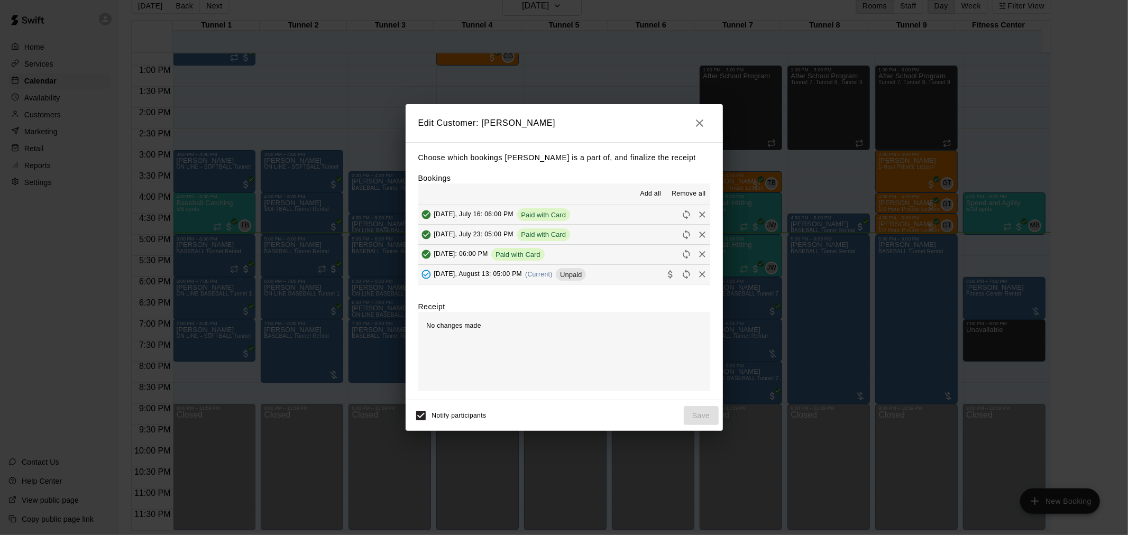
click at [577, 272] on span "Unpaid" at bounding box center [571, 275] width 30 height 8
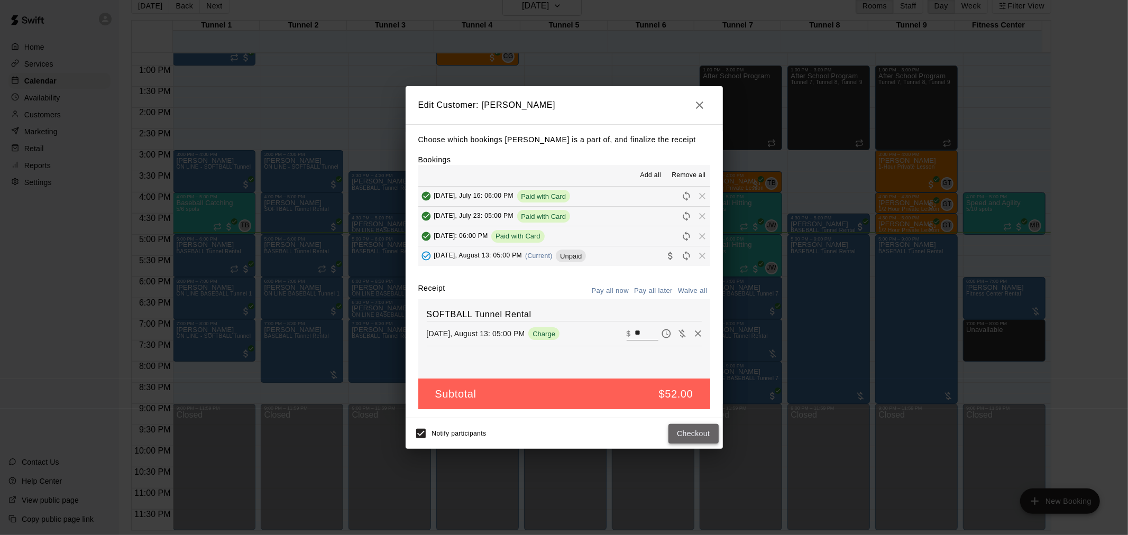
click at [698, 430] on button "Checkout" at bounding box center [693, 434] width 50 height 20
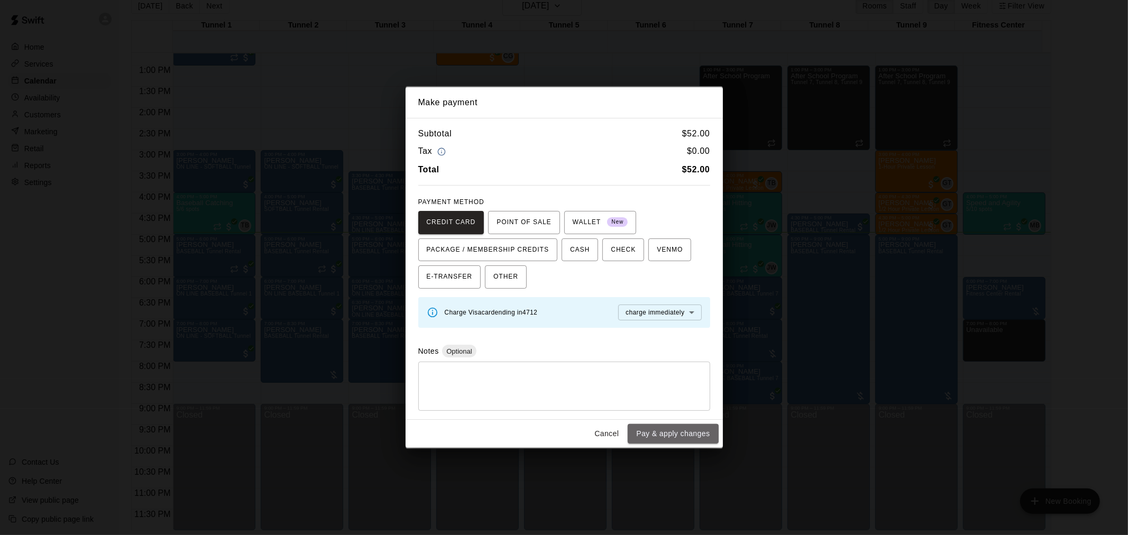
click at [669, 435] on button "Pay & apply changes" at bounding box center [672, 434] width 90 height 20
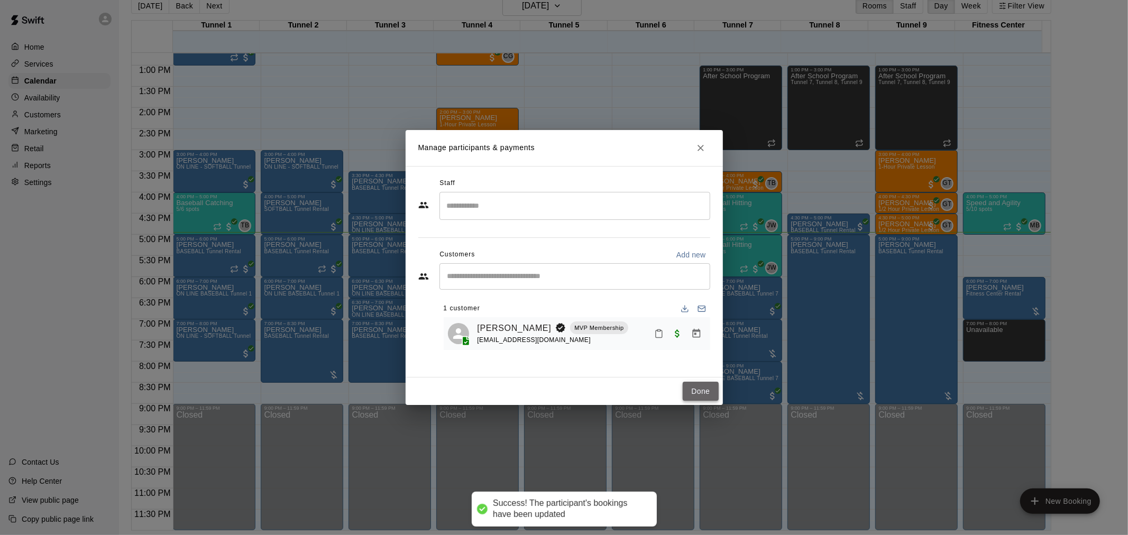
click at [698, 391] on button "Done" at bounding box center [699, 392] width 35 height 20
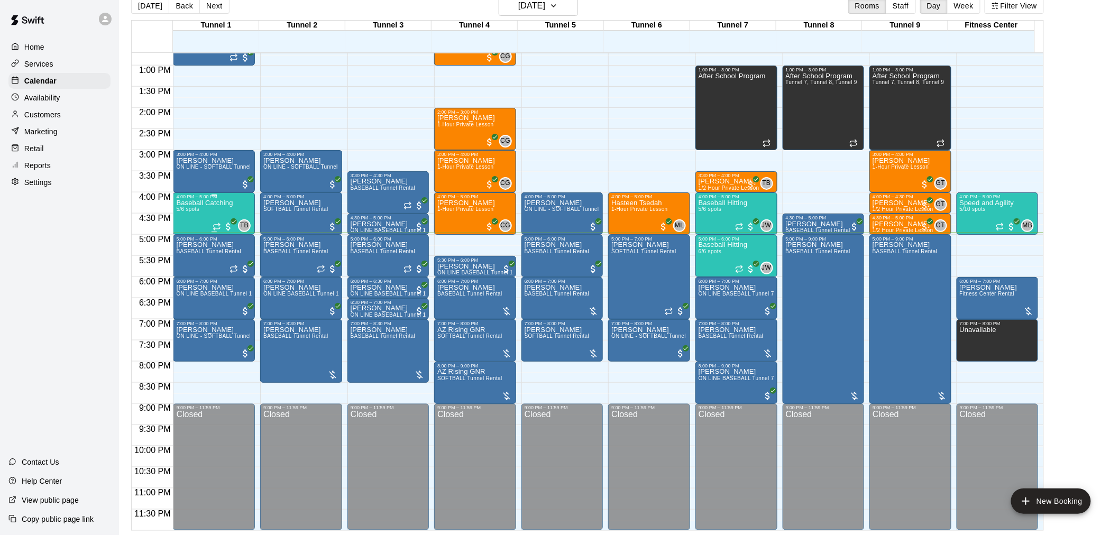
click at [207, 209] on div "Baseball Catching 5/6 spots" at bounding box center [204, 466] width 57 height 535
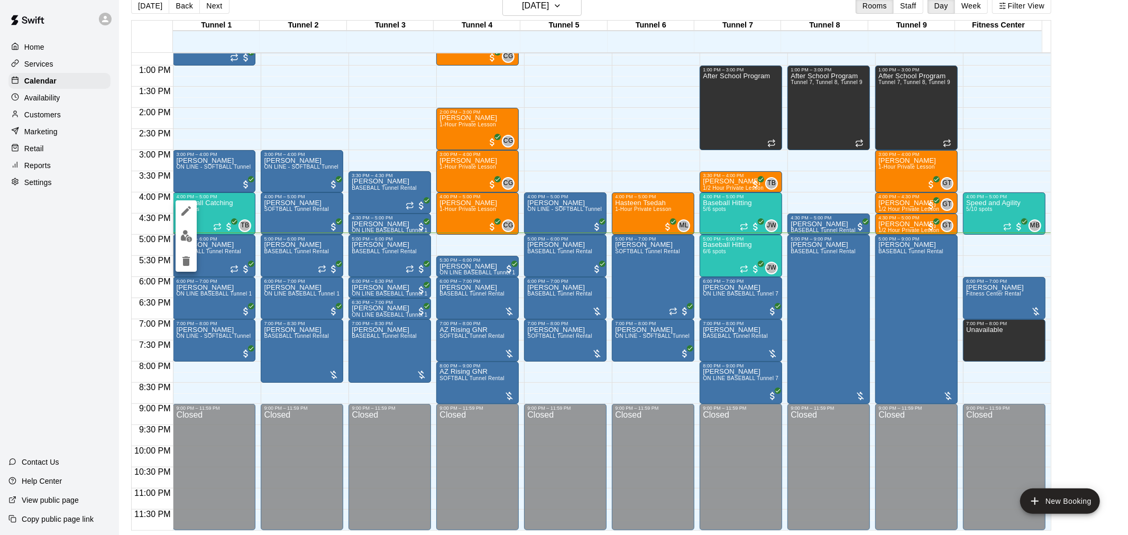
click at [188, 234] on img "edit" at bounding box center [186, 236] width 12 height 12
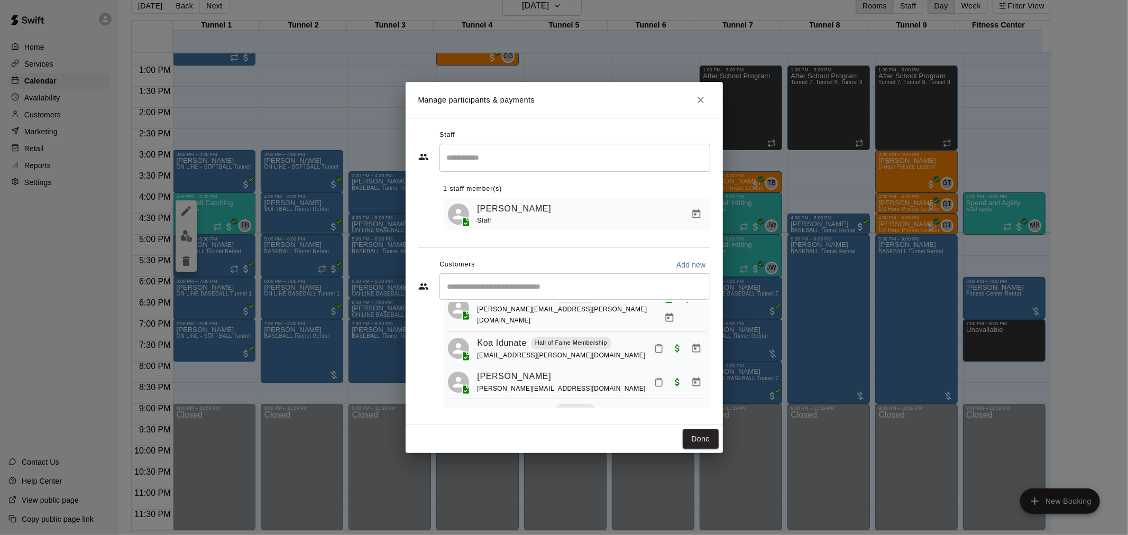
scroll to position [56, 0]
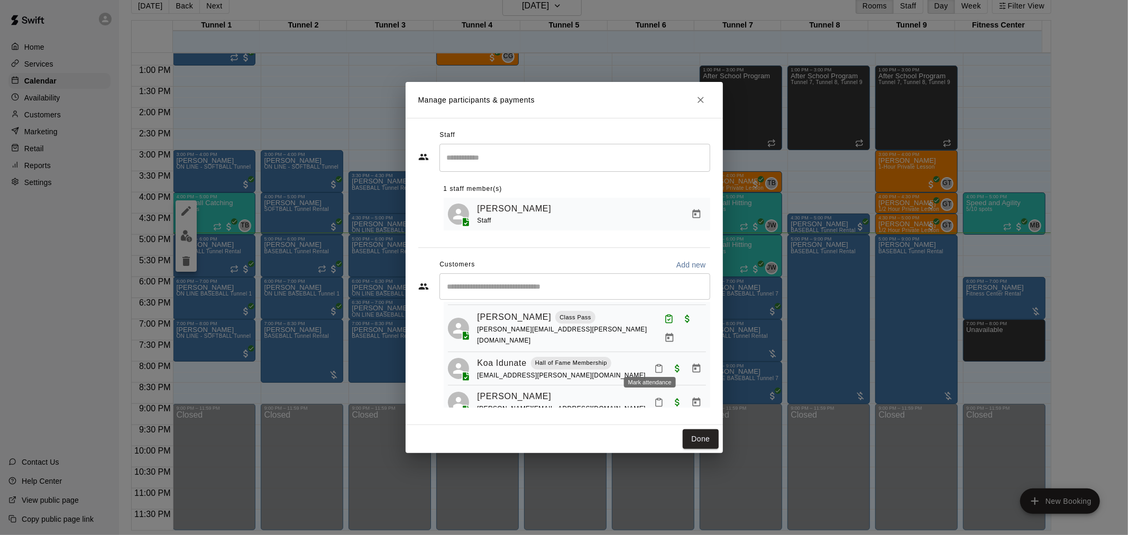
click at [650, 359] on button "Mark attendance" at bounding box center [659, 368] width 18 height 18
click at [668, 359] on li "[PERSON_NAME] attended" at bounding box center [711, 360] width 124 height 17
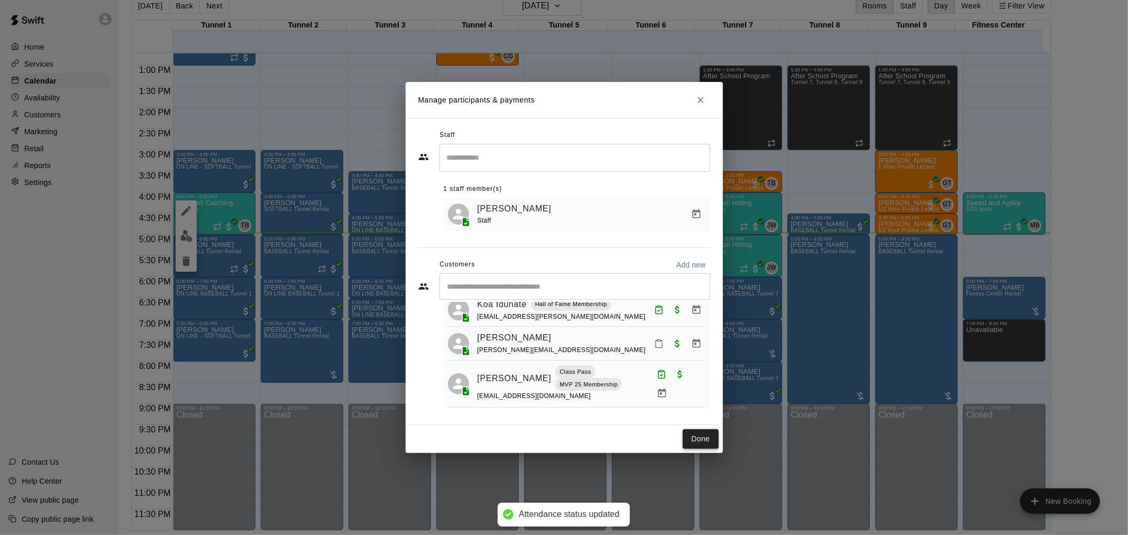
click at [696, 437] on button "Done" at bounding box center [699, 439] width 35 height 20
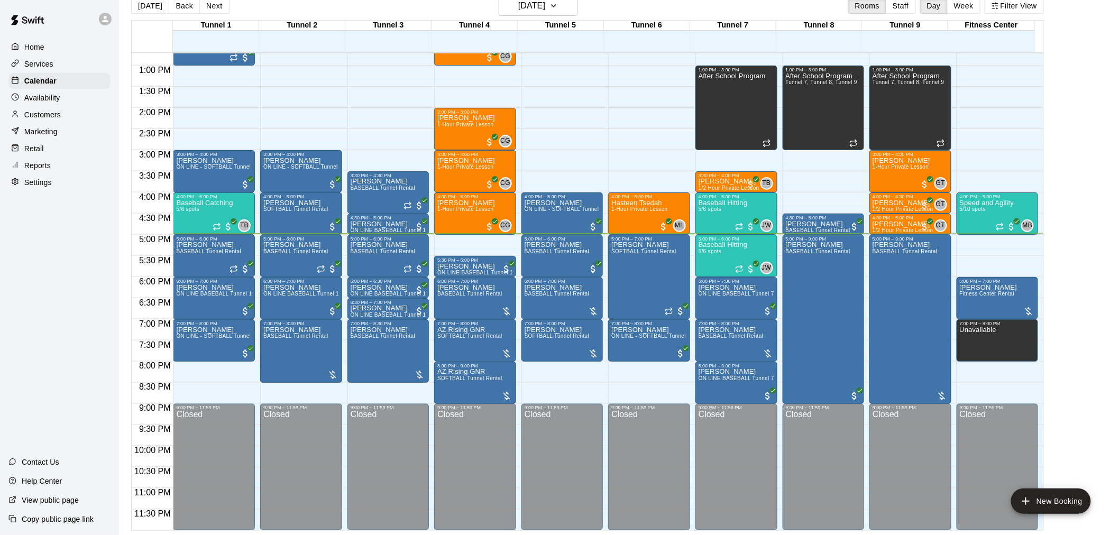
drag, startPoint x: 751, startPoint y: 348, endPoint x: 605, endPoint y: 290, distance: 157.1
drag, startPoint x: 605, startPoint y: 290, endPoint x: 1061, endPoint y: 221, distance: 461.4
click at [1061, 221] on main "[DATE] Back [DATE][DATE] Rooms Staff Day Week Filter View Tunnel 1 13 Wed Tunne…" at bounding box center [618, 263] width 991 height 535
click at [545, 4] on h6 "[DATE]" at bounding box center [531, 5] width 27 height 15
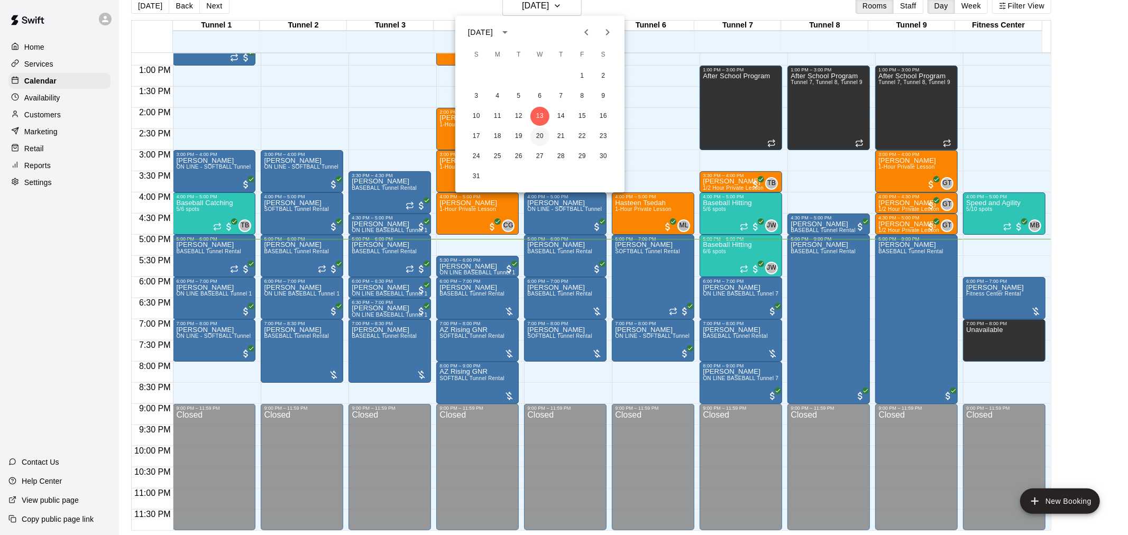
click at [541, 137] on button "20" at bounding box center [539, 136] width 19 height 19
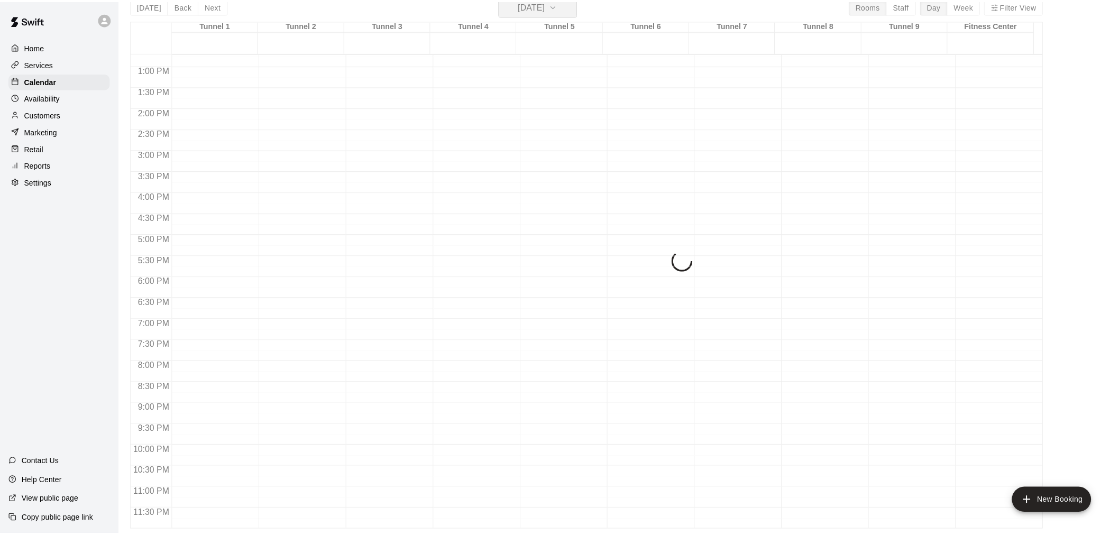
scroll to position [13, 0]
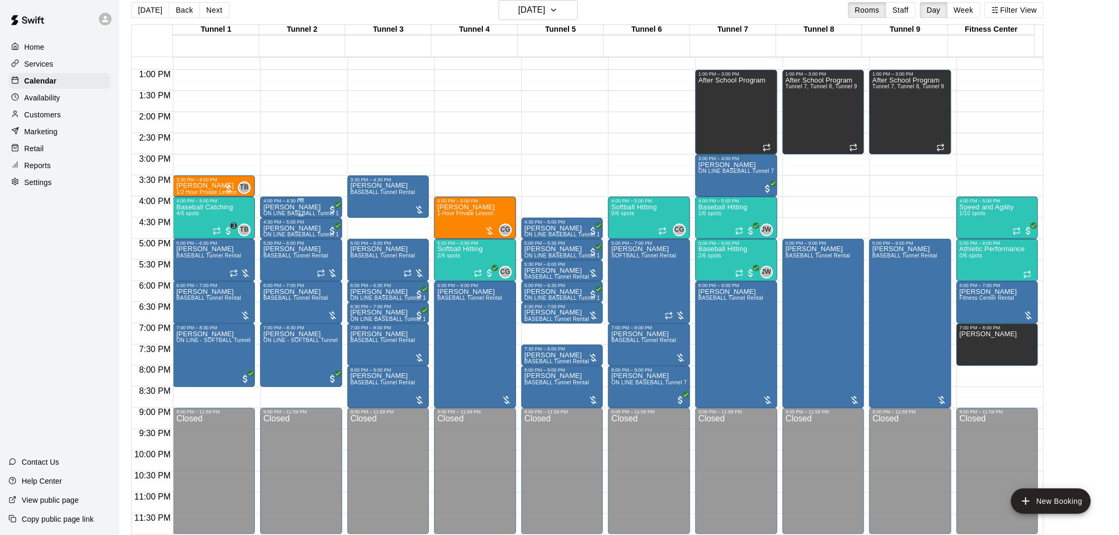
click at [308, 210] on div "[PERSON_NAME] ON LINE BASEBALL Tunnel 1-6 Rental" at bounding box center [301, 471] width 76 height 535
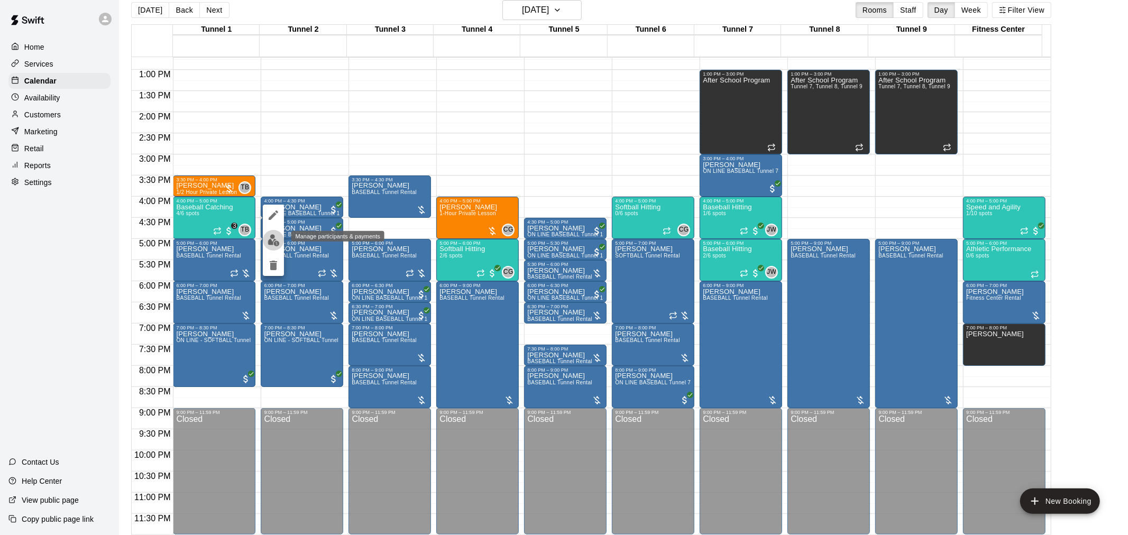
click at [273, 234] on img "edit" at bounding box center [273, 240] width 12 height 12
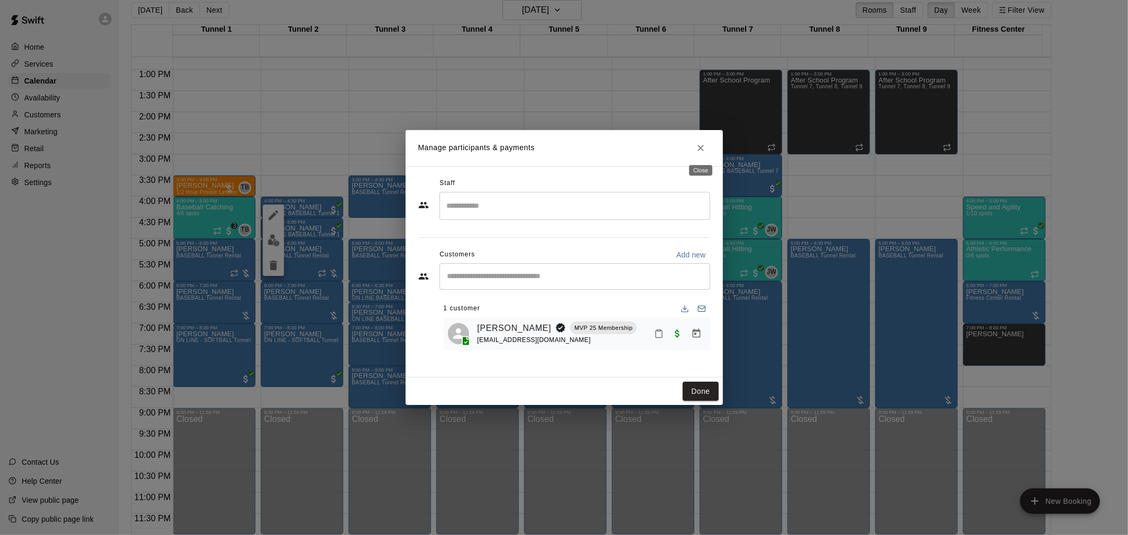
click at [702, 146] on icon "Close" at bounding box center [700, 148] width 6 height 6
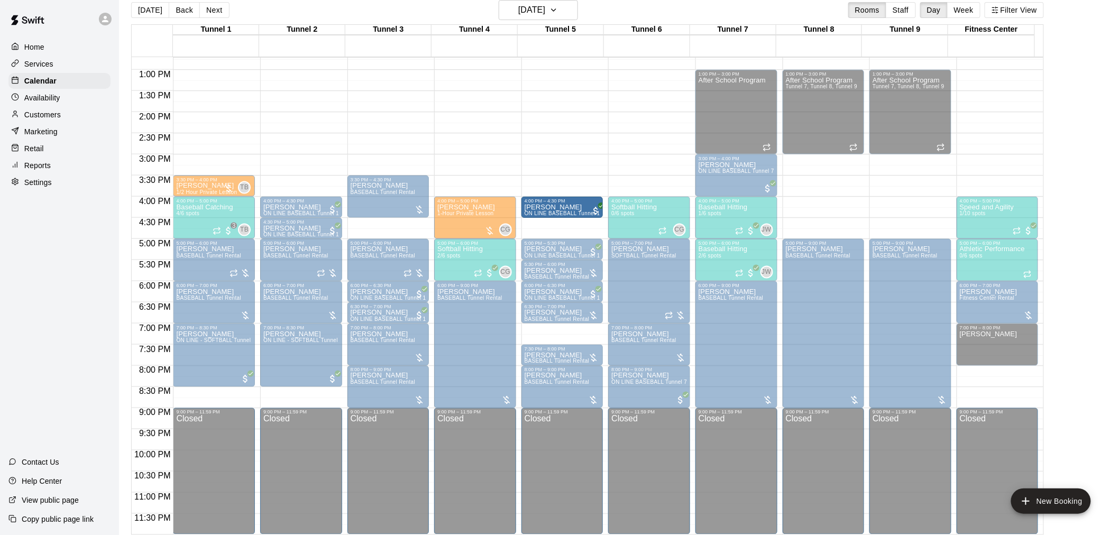
drag, startPoint x: 553, startPoint y: 226, endPoint x: 554, endPoint y: 210, distance: 15.9
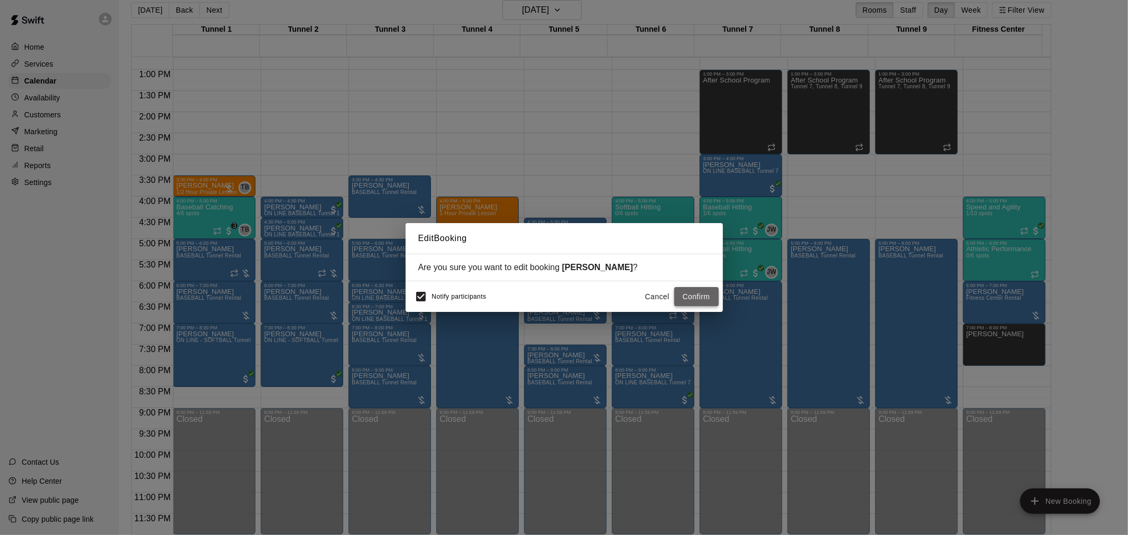
click at [695, 299] on button "Confirm" at bounding box center [696, 297] width 44 height 20
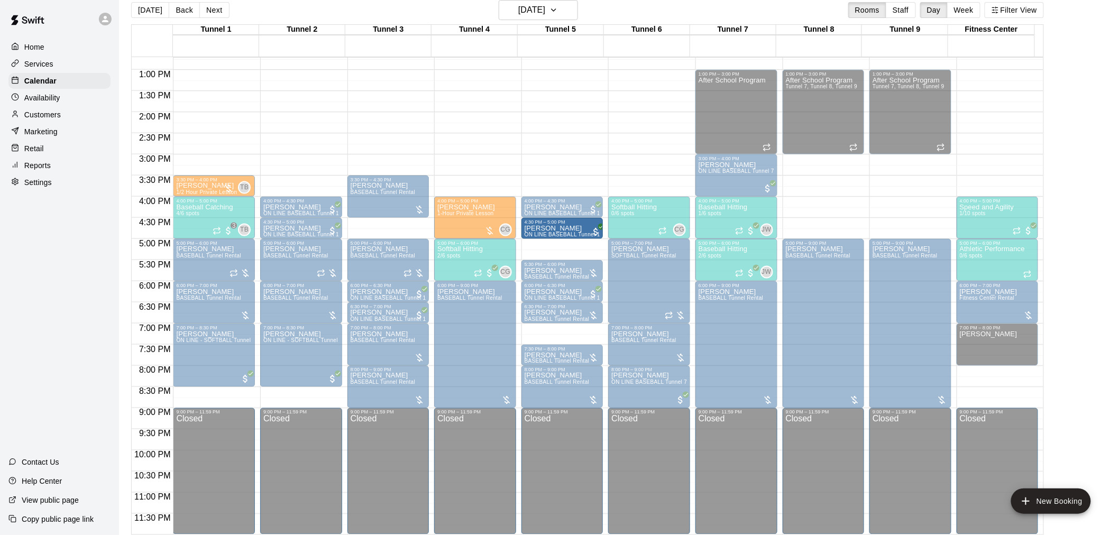
drag, startPoint x: 546, startPoint y: 247, endPoint x: 546, endPoint y: 234, distance: 13.2
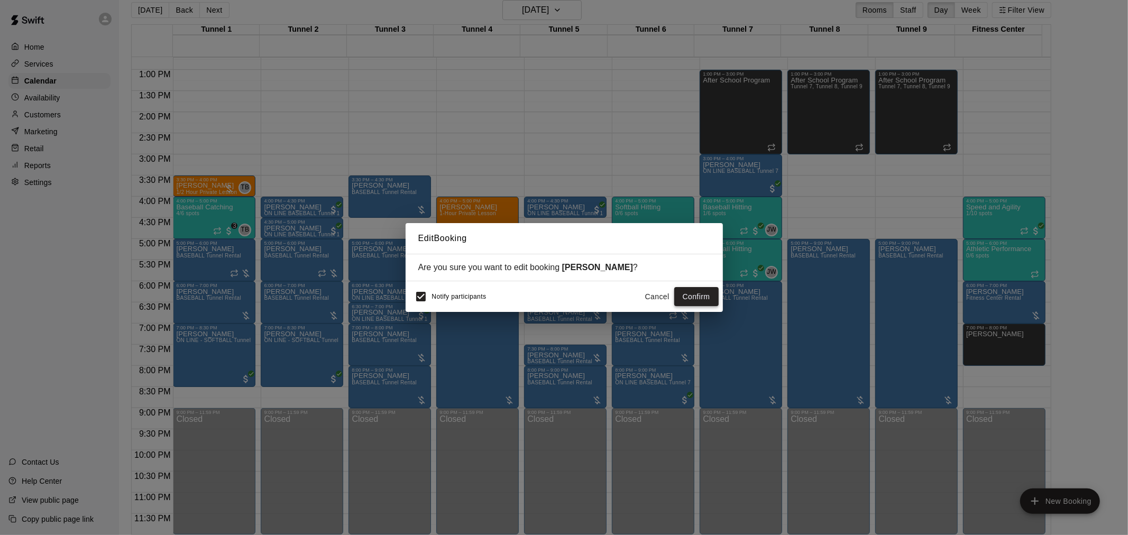
click at [680, 299] on button "Confirm" at bounding box center [696, 297] width 44 height 20
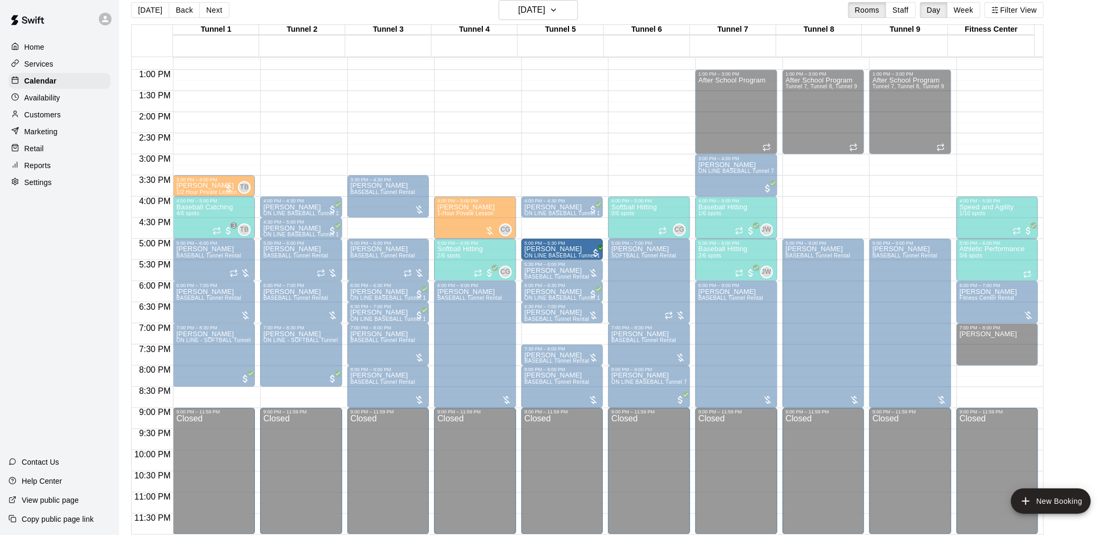
drag, startPoint x: 551, startPoint y: 227, endPoint x: 549, endPoint y: 248, distance: 21.3
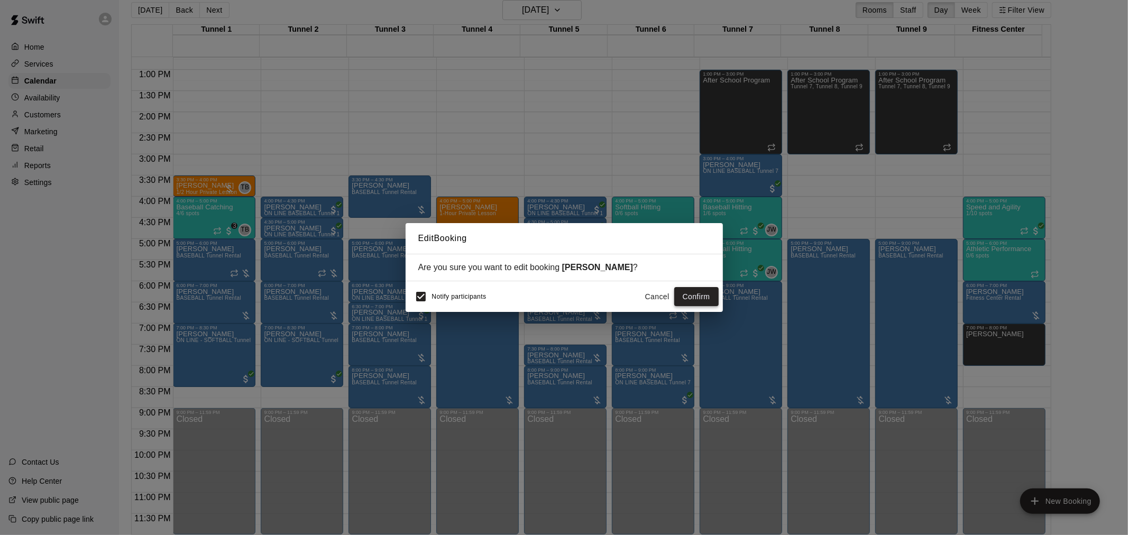
click at [693, 303] on button "Confirm" at bounding box center [696, 297] width 44 height 20
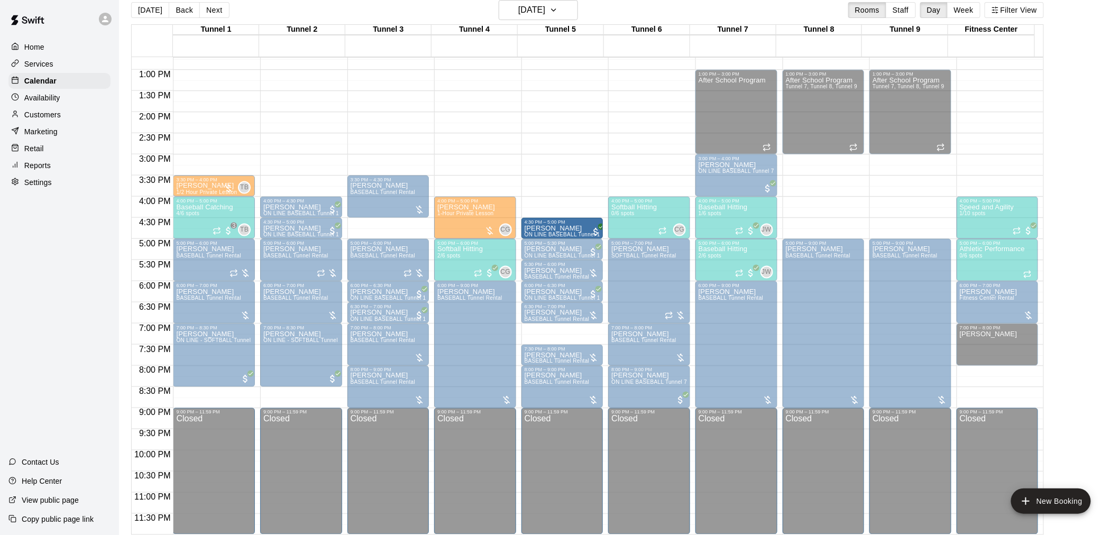
drag, startPoint x: 564, startPoint y: 209, endPoint x: 566, endPoint y: 238, distance: 29.2
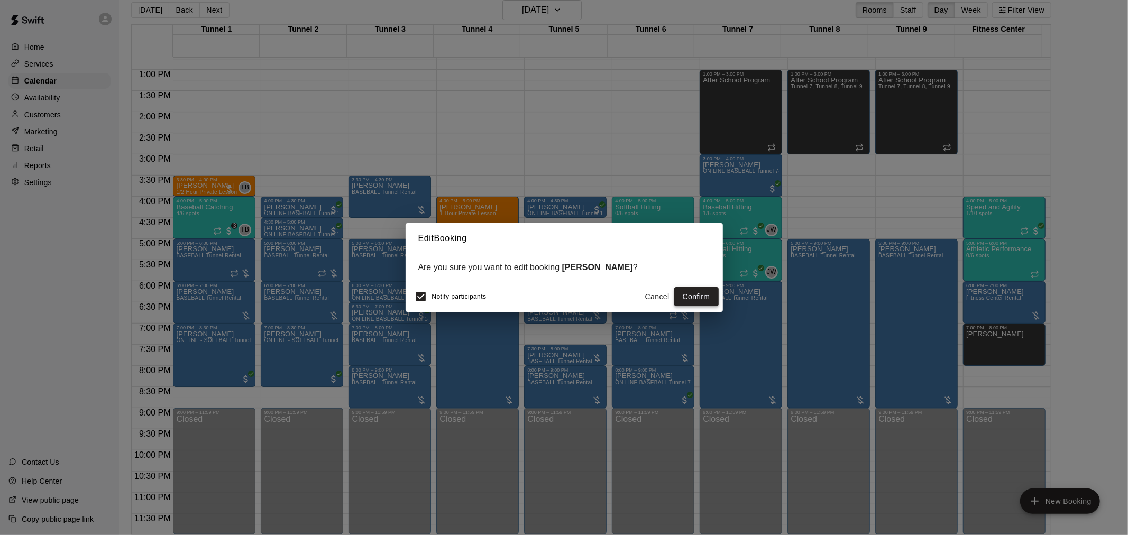
click at [702, 296] on button "Confirm" at bounding box center [696, 297] width 44 height 20
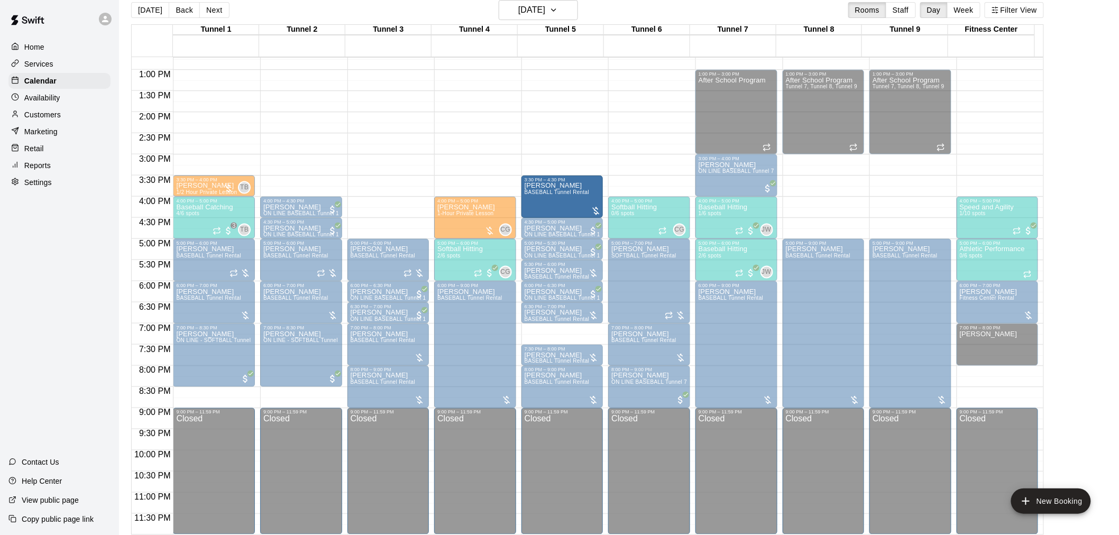
drag, startPoint x: 392, startPoint y: 189, endPoint x: 527, endPoint y: 192, distance: 134.8
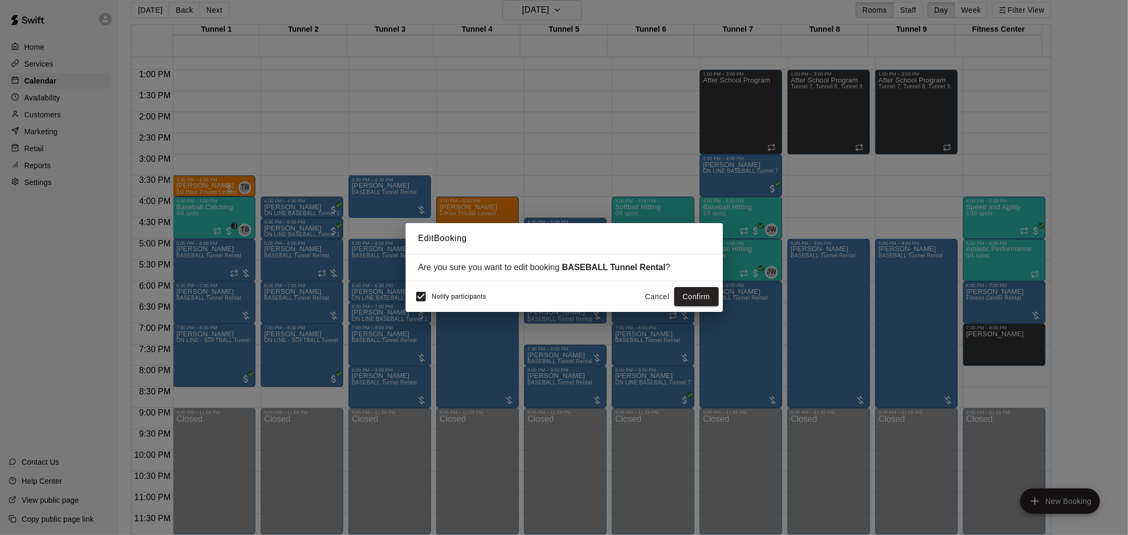
click at [704, 293] on button "Confirm" at bounding box center [696, 297] width 44 height 20
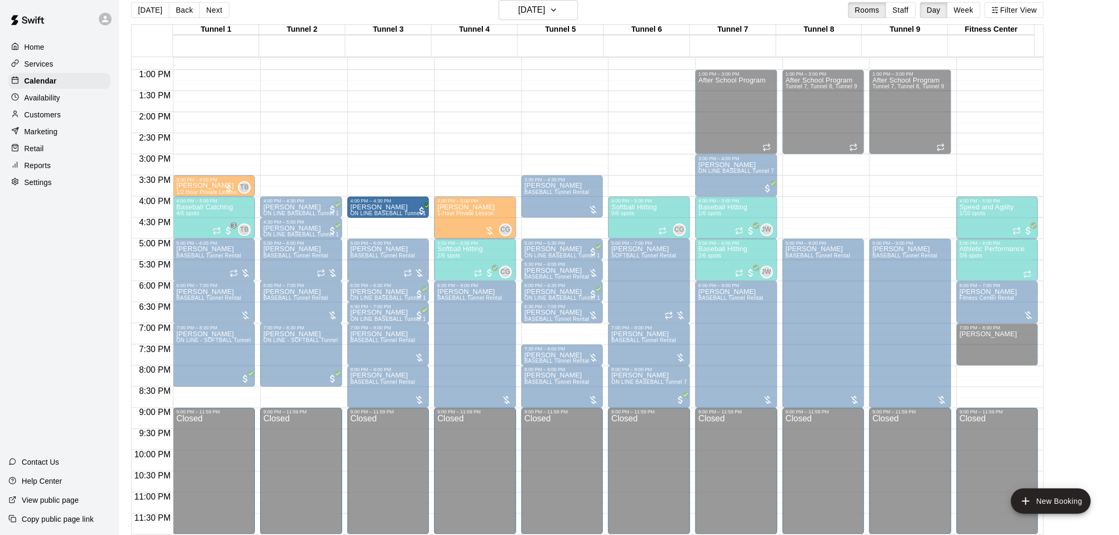
drag, startPoint x: 472, startPoint y: 218, endPoint x: 405, endPoint y: 211, distance: 66.9
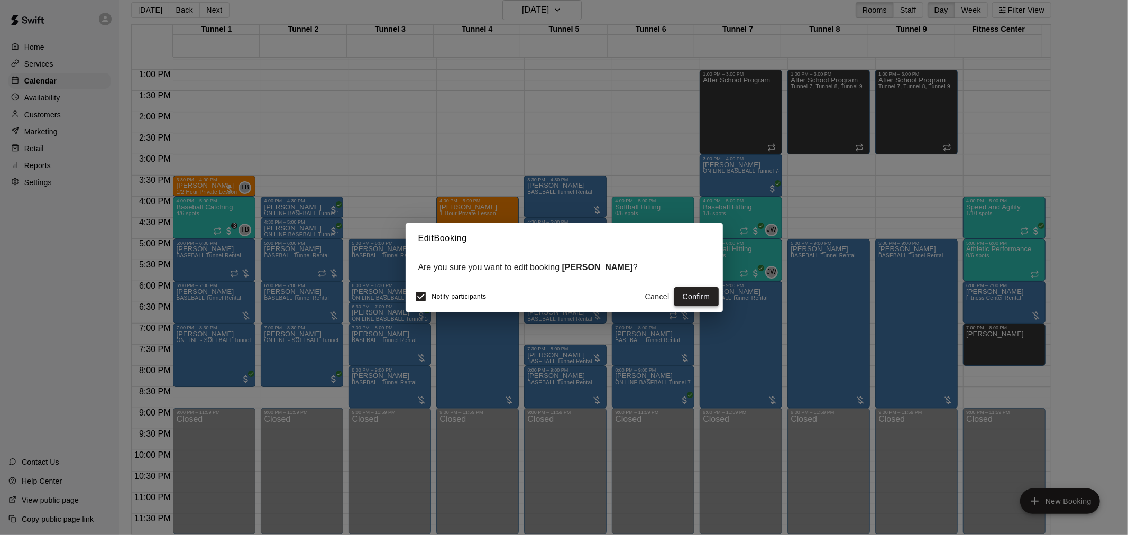
click at [695, 294] on button "Confirm" at bounding box center [696, 297] width 44 height 20
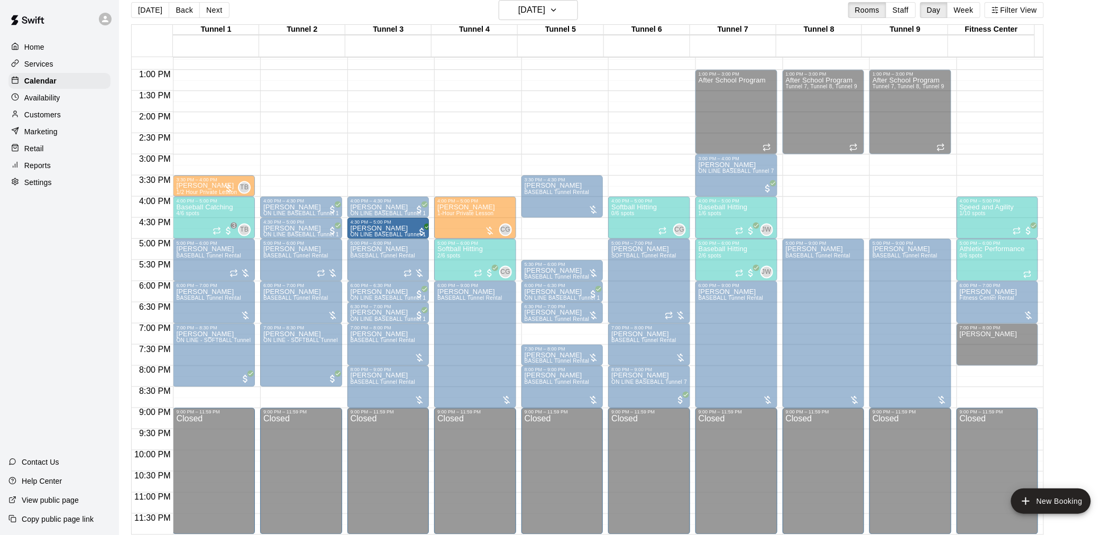
drag, startPoint x: 543, startPoint y: 248, endPoint x: 410, endPoint y: 229, distance: 135.2
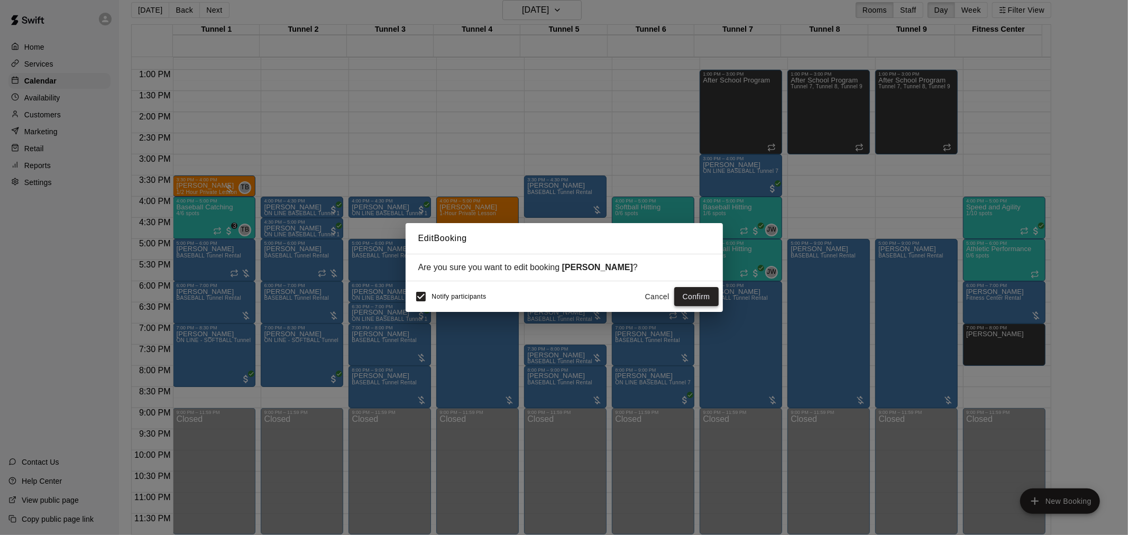
click at [684, 303] on button "Confirm" at bounding box center [696, 297] width 44 height 20
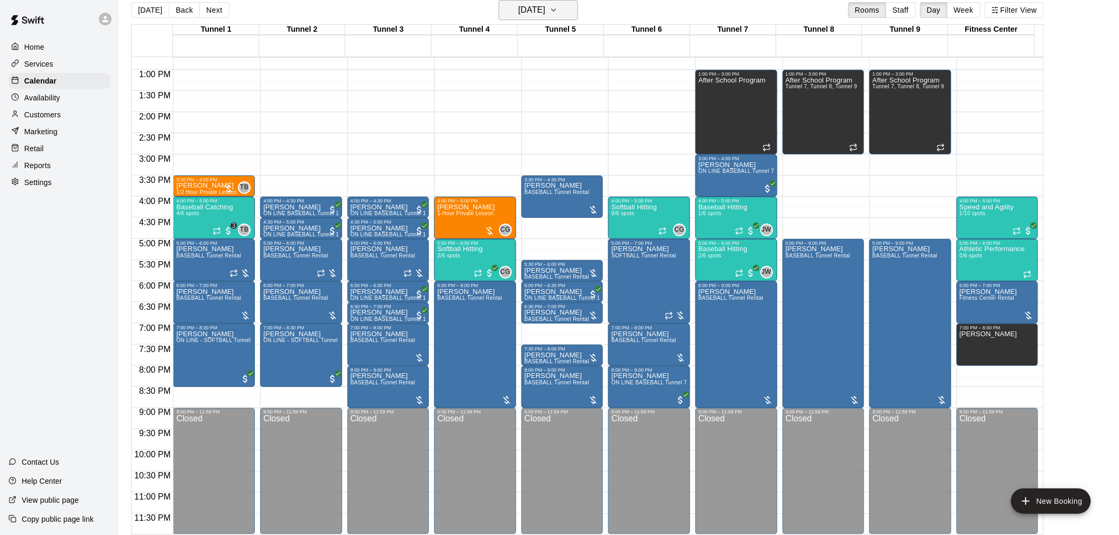
click at [545, 8] on h6 "[DATE]" at bounding box center [531, 10] width 27 height 15
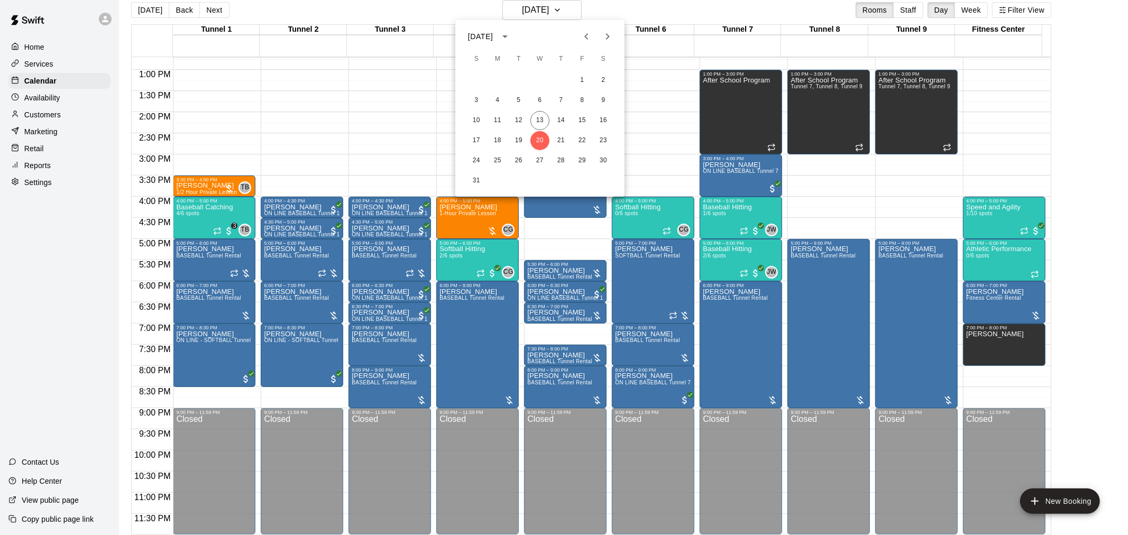
click at [602, 33] on icon "Next month" at bounding box center [607, 36] width 13 height 13
click at [535, 78] on button "3" at bounding box center [539, 80] width 19 height 19
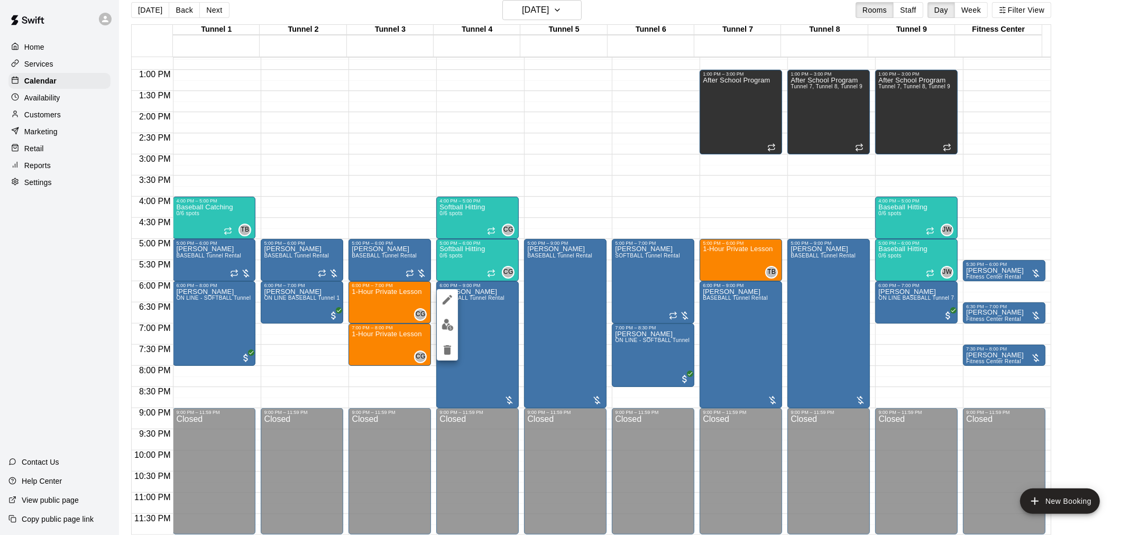
click at [367, 409] on div at bounding box center [564, 267] width 1128 height 535
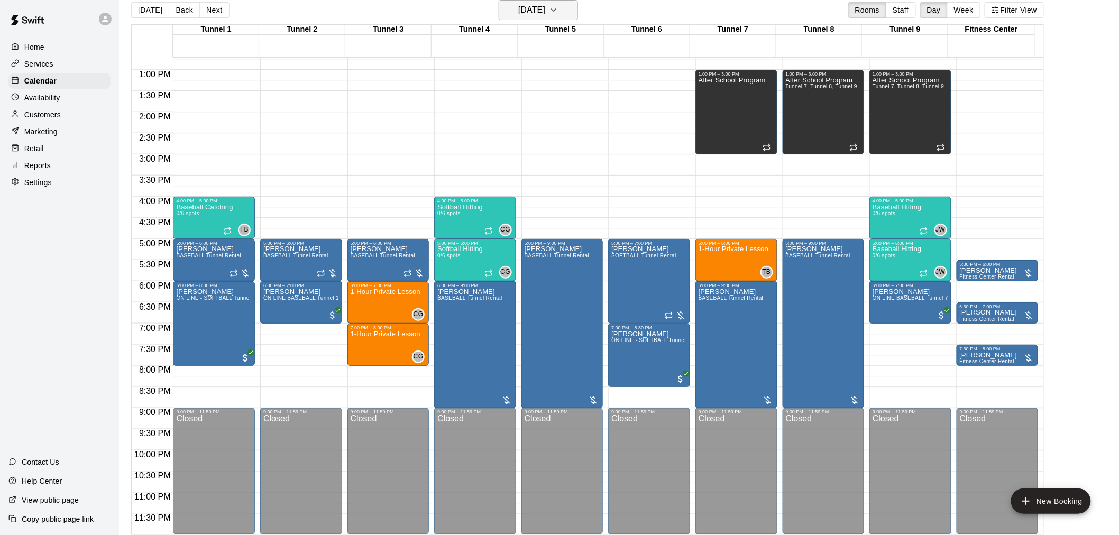
click at [545, 5] on h6 "[DATE]" at bounding box center [531, 10] width 27 height 15
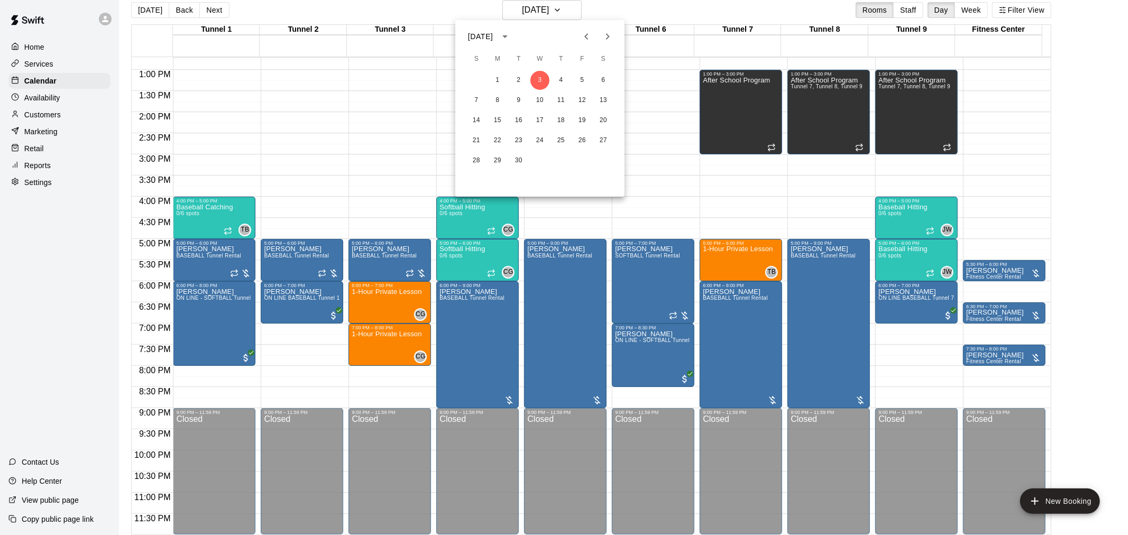
click at [610, 35] on icon "Next month" at bounding box center [607, 36] width 13 height 13
click at [582, 35] on icon "Previous month" at bounding box center [586, 36] width 13 height 13
click at [479, 101] on button "7" at bounding box center [476, 100] width 19 height 19
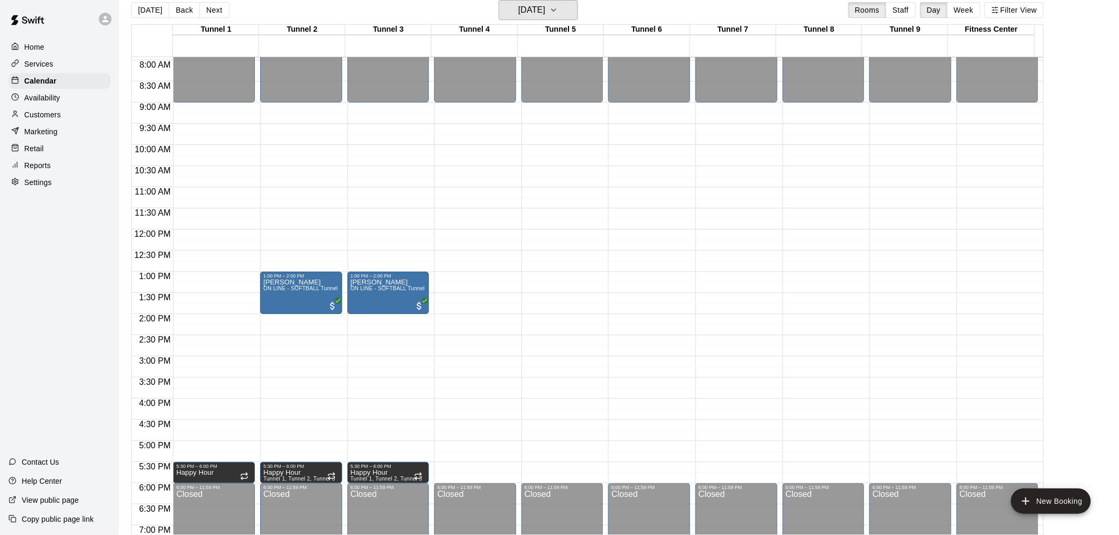
scroll to position [362, 0]
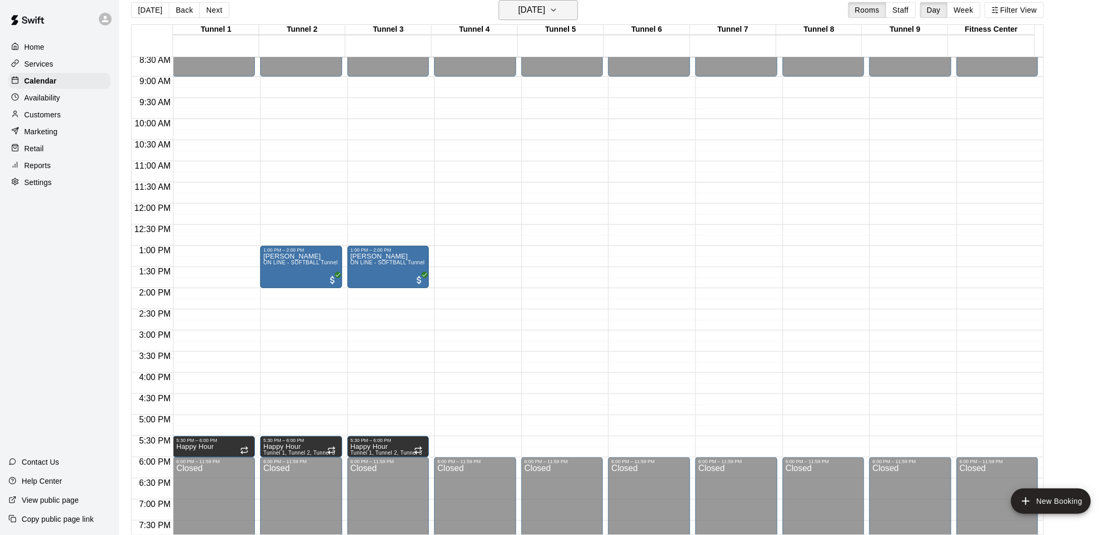
click at [558, 16] on icon "button" at bounding box center [553, 10] width 8 height 13
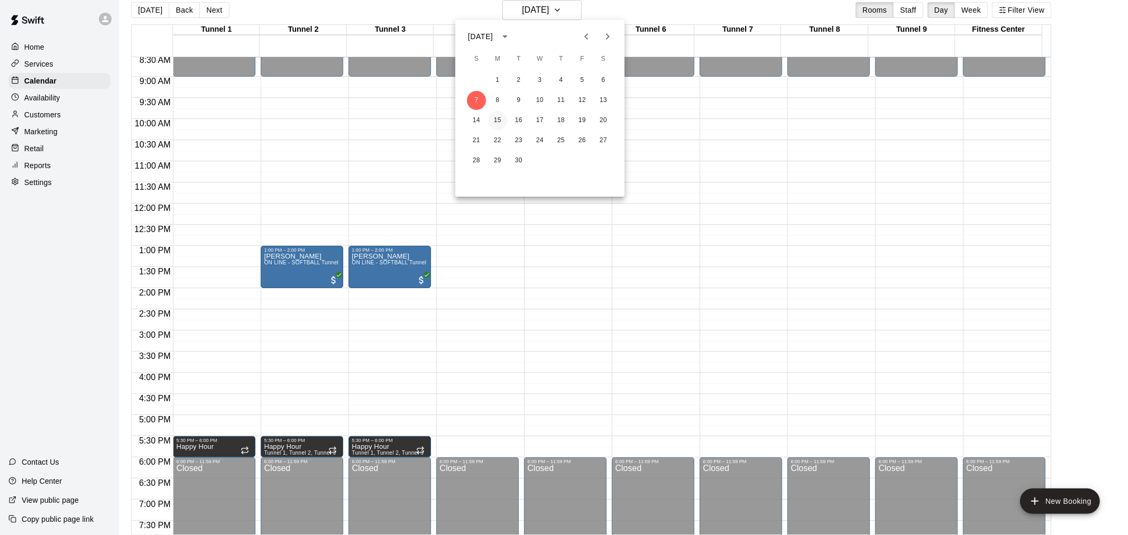
click at [494, 119] on button "15" at bounding box center [497, 120] width 19 height 19
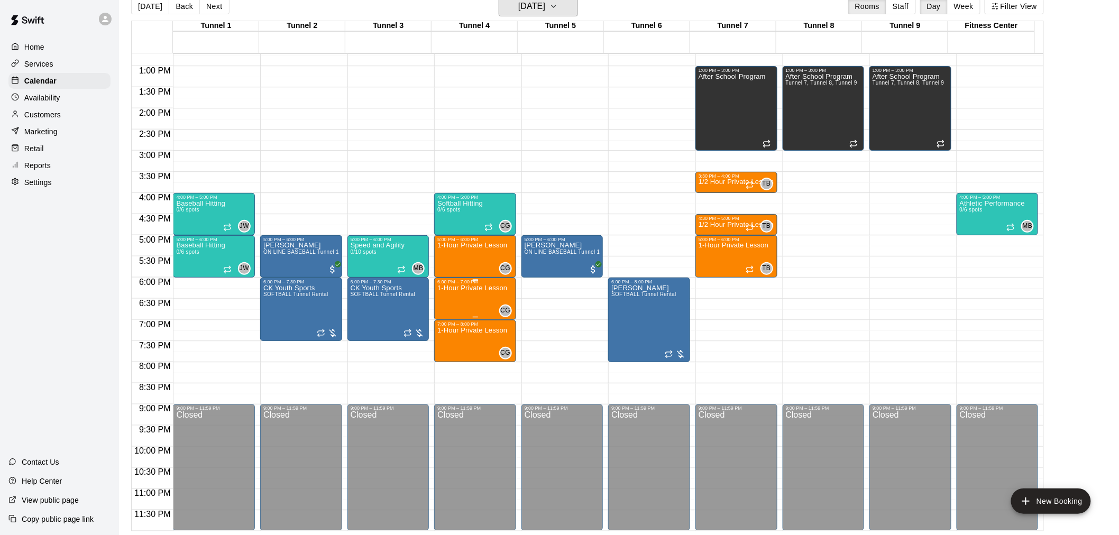
scroll to position [17, 0]
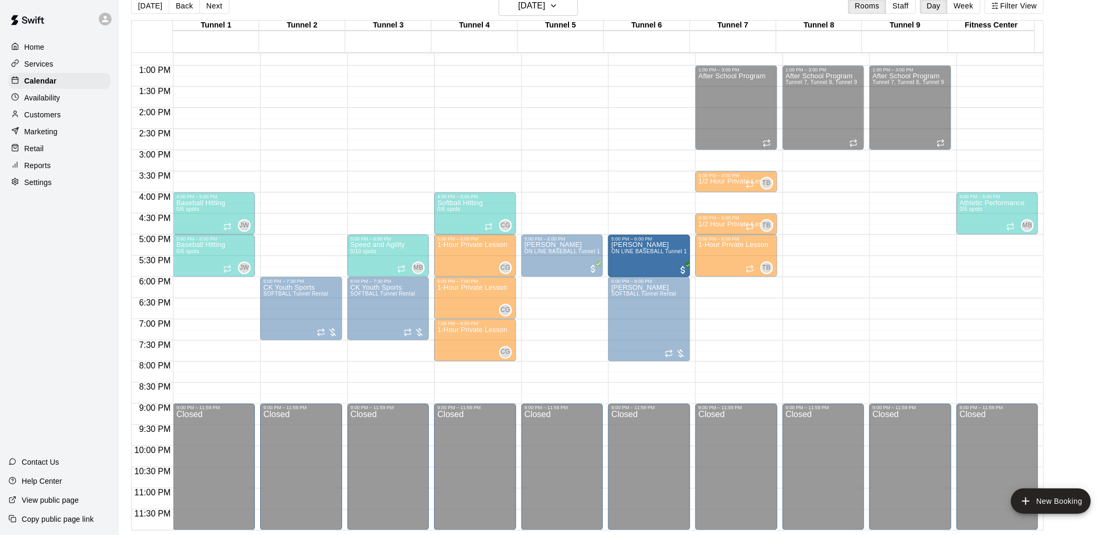
drag, startPoint x: 316, startPoint y: 255, endPoint x: 608, endPoint y: 258, distance: 291.8
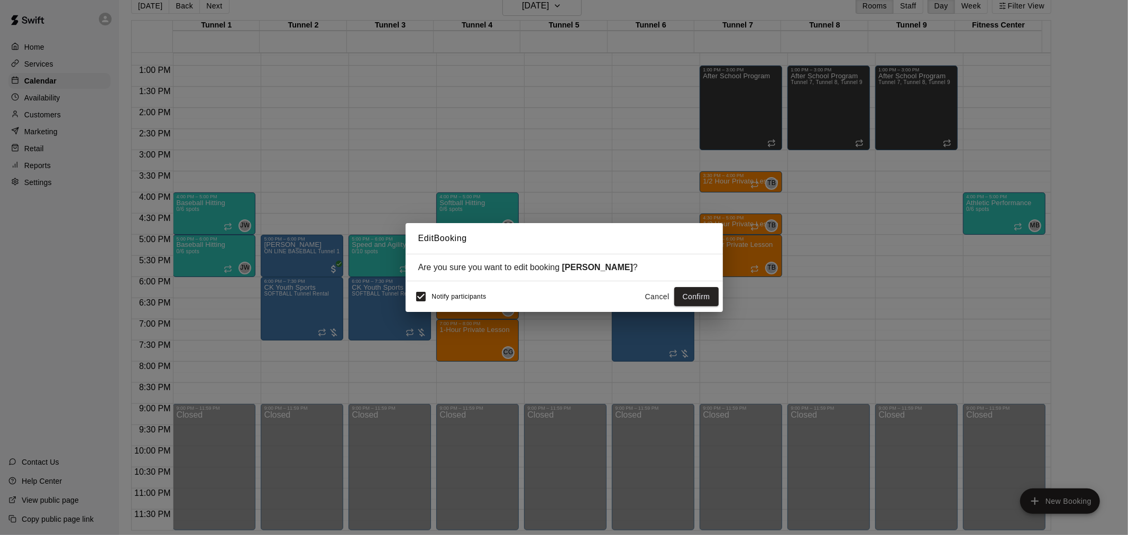
click at [691, 287] on div "Notify participants Cancel Confirm" at bounding box center [564, 296] width 309 height 22
click at [700, 299] on button "Confirm" at bounding box center [696, 297] width 44 height 20
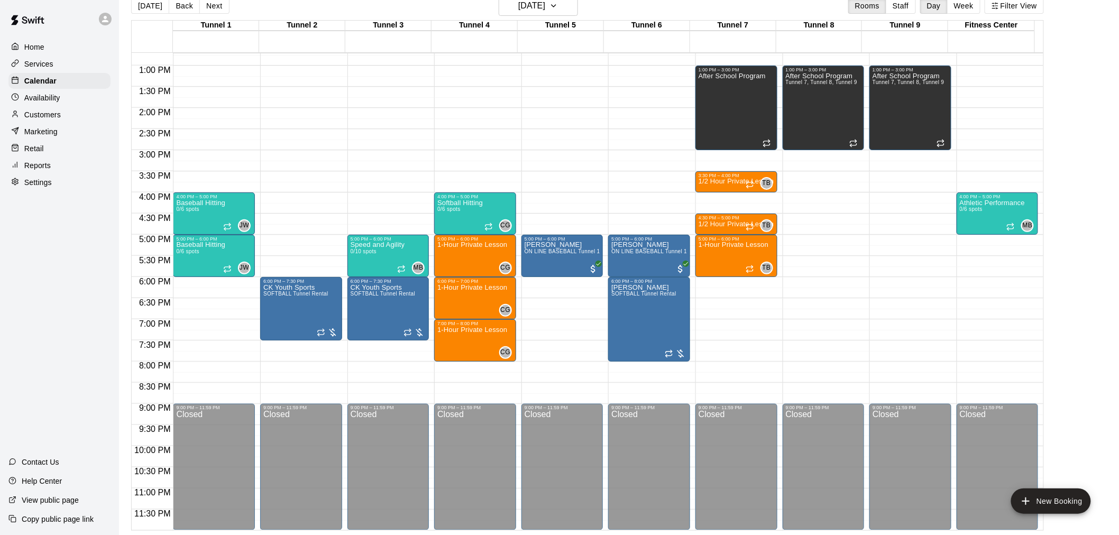
click at [596, 8] on div "[DATE] Back [DATE][DATE] Rooms Staff Day Week Filter View" at bounding box center [587, 8] width 912 height 24
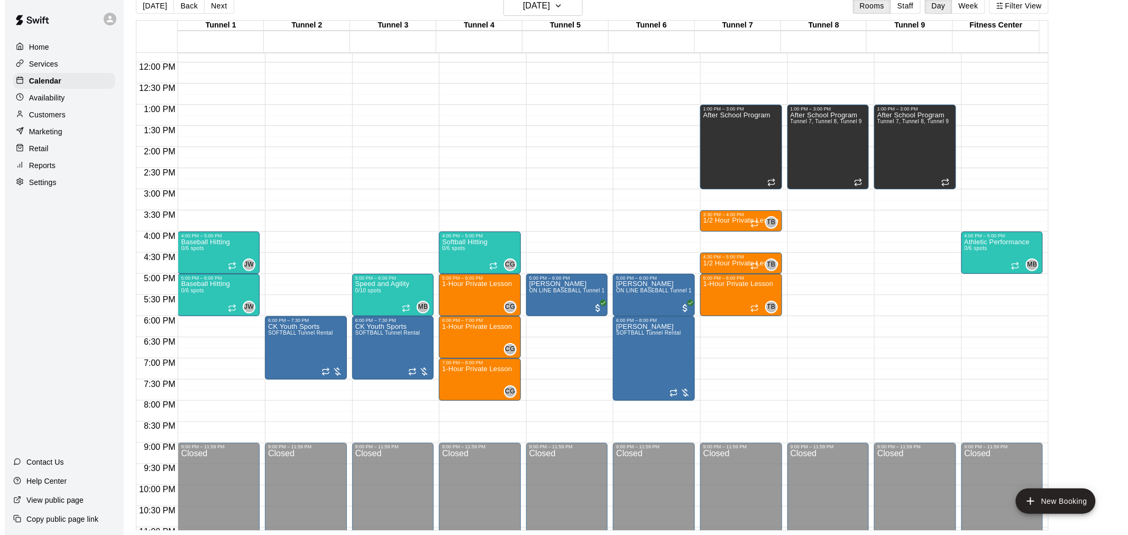
scroll to position [479, 0]
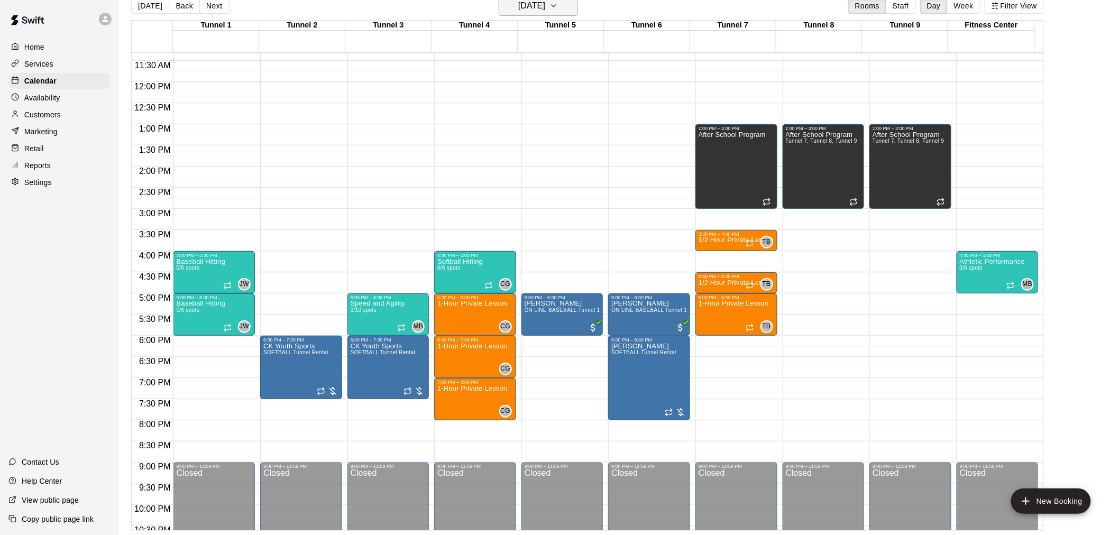
click at [545, 9] on h6 "[DATE]" at bounding box center [531, 5] width 27 height 15
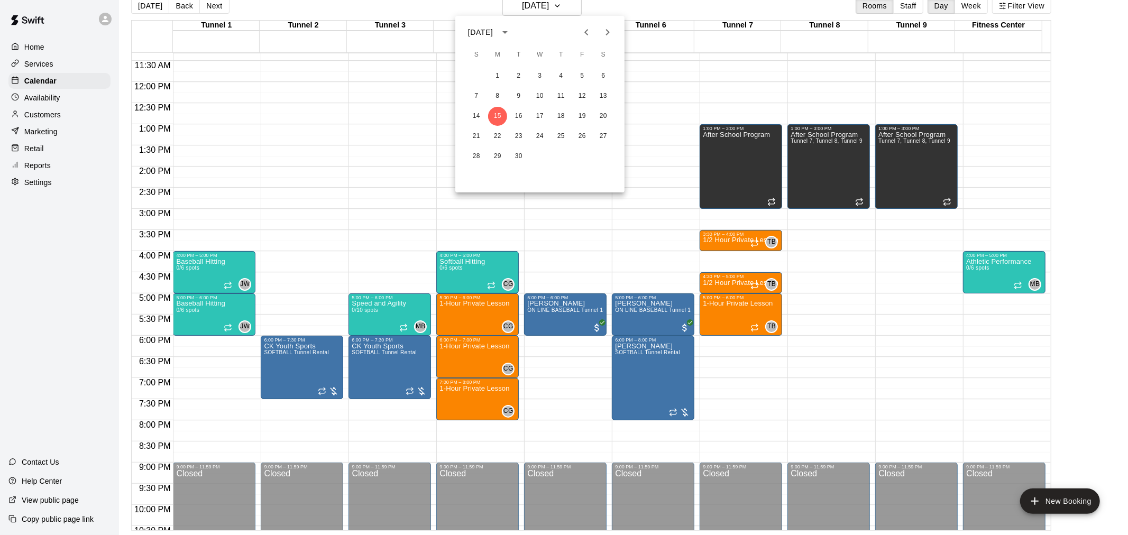
click at [163, 0] on div at bounding box center [564, 267] width 1128 height 535
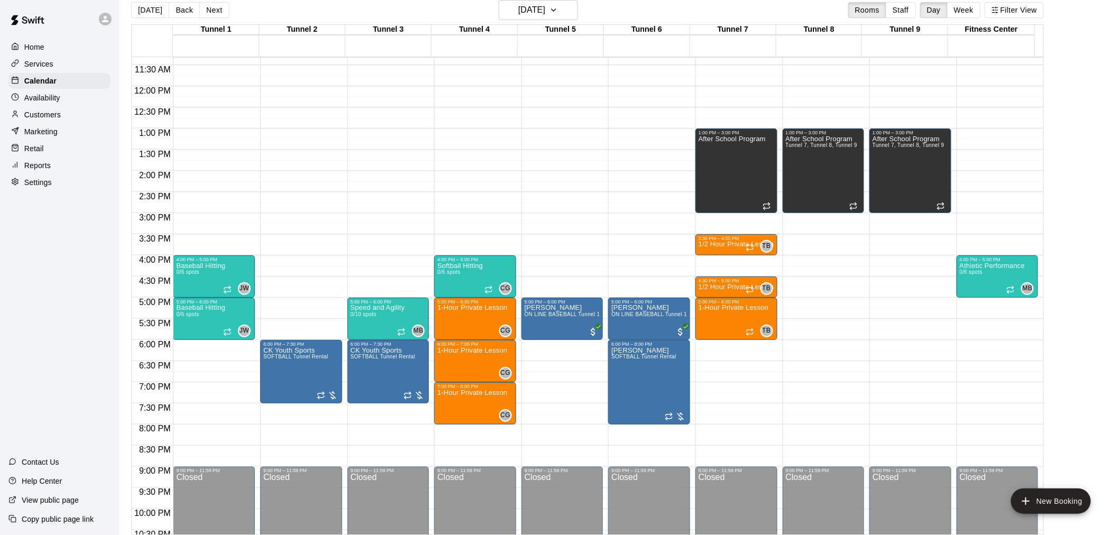
click at [158, 6] on div "[DATE] S M T W T F S 1 2 3 4 5 6 7 8 9 10 11 12 13 14 15 16 17 18 19 20 21 22 2…" at bounding box center [559, 267] width 1119 height 535
click at [158, 6] on button "[DATE]" at bounding box center [150, 10] width 38 height 16
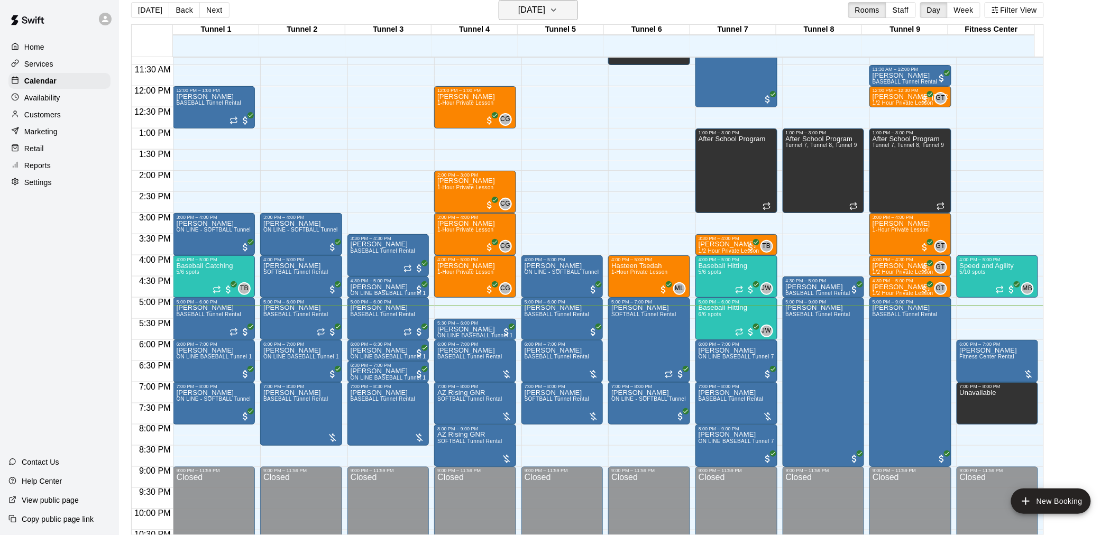
click at [545, 10] on h6 "[DATE]" at bounding box center [531, 10] width 27 height 15
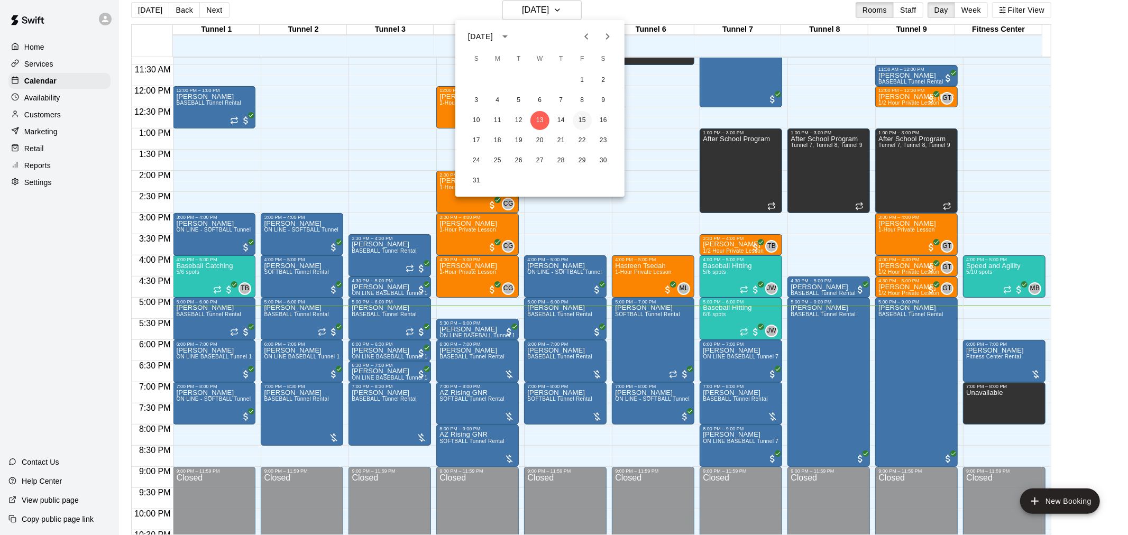
click at [585, 122] on button "15" at bounding box center [582, 120] width 19 height 19
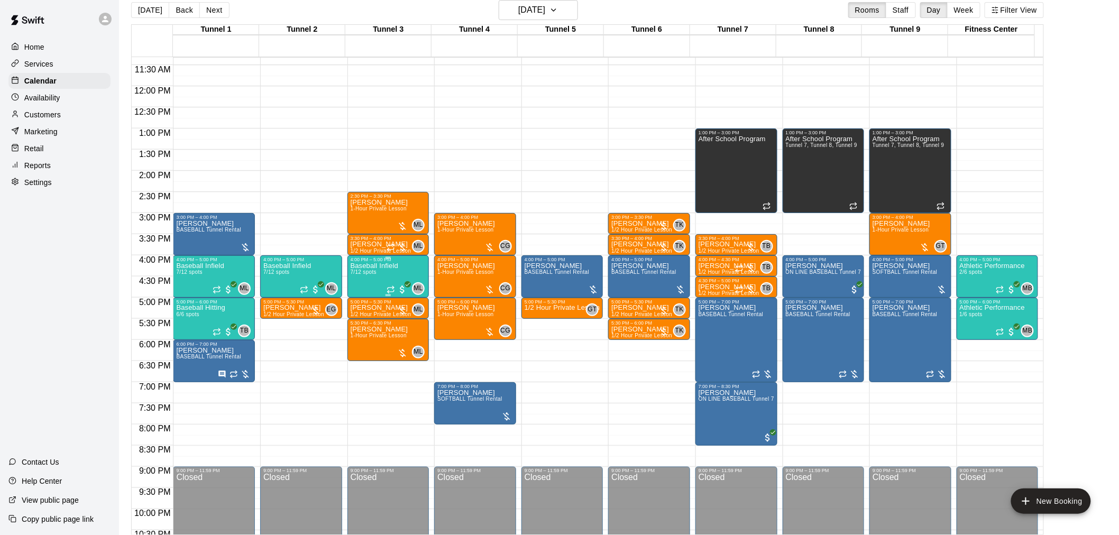
click at [368, 281] on div "Baseball Infield 7/12 spots" at bounding box center [374, 529] width 48 height 535
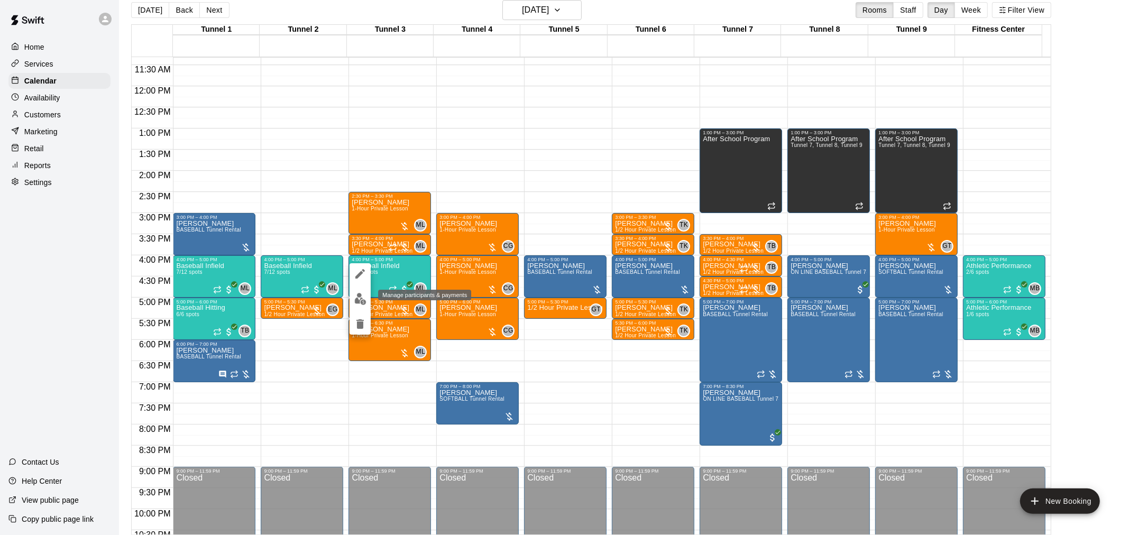
click at [367, 299] on button "edit" at bounding box center [359, 299] width 21 height 21
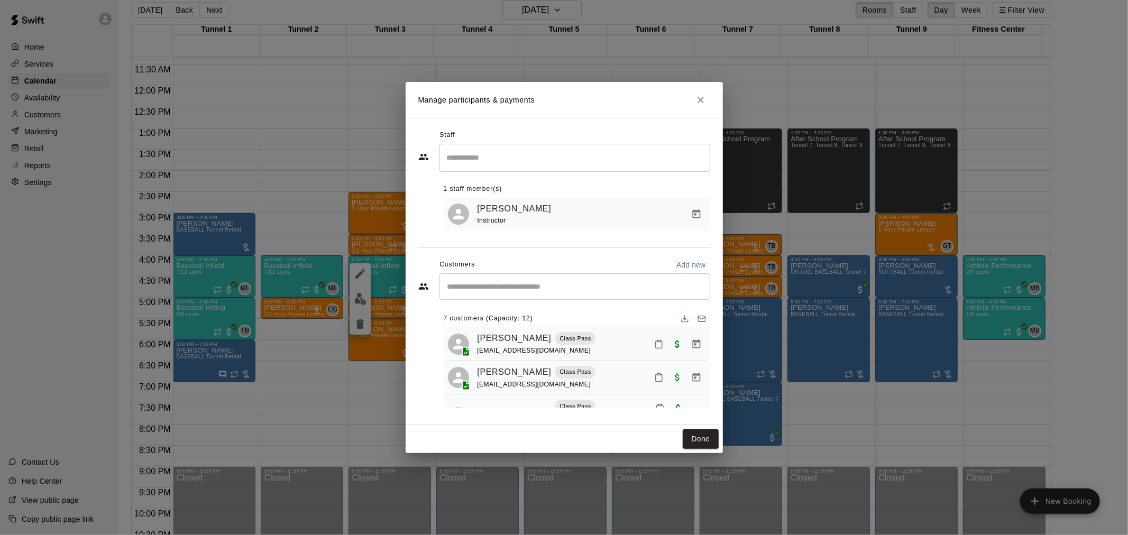
click at [693, 89] on h2 "Manage participants & payments" at bounding box center [563, 100] width 317 height 36
click at [697, 107] on button "Close" at bounding box center [700, 99] width 19 height 19
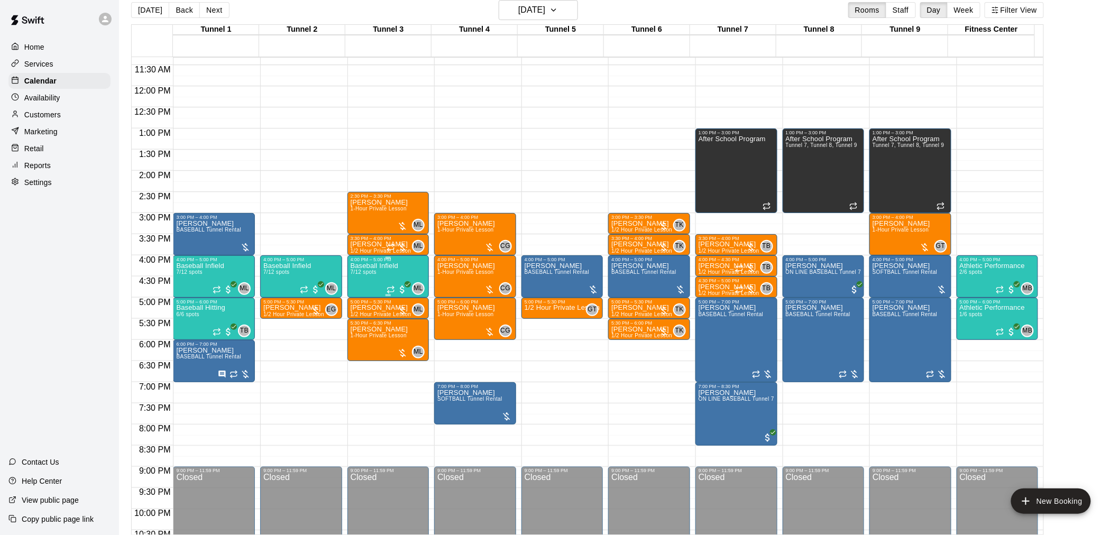
click at [382, 273] on div "Baseball Infield 7/12 spots" at bounding box center [374, 529] width 48 height 535
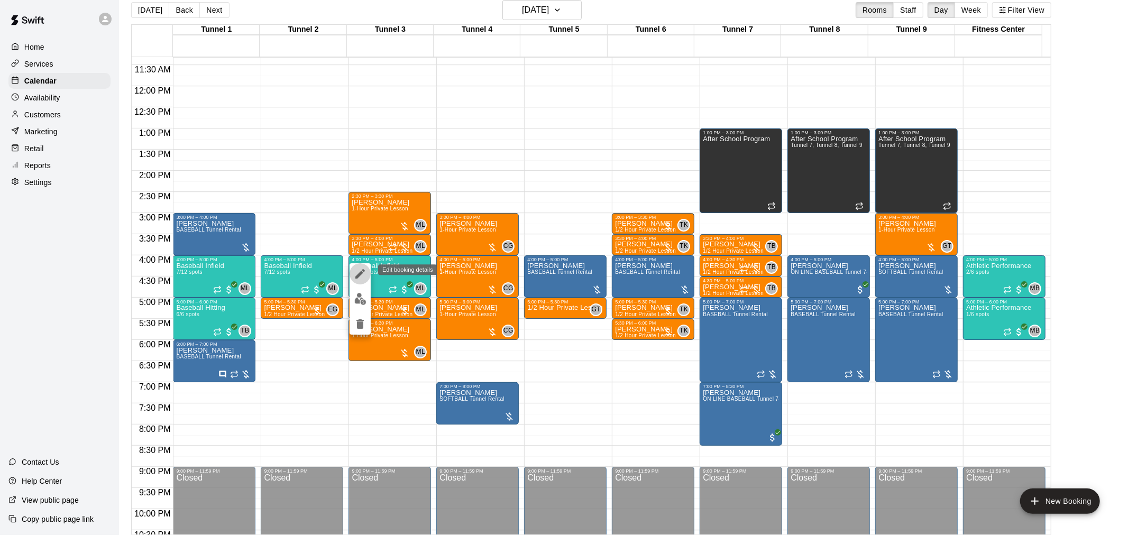
click at [361, 273] on icon "edit" at bounding box center [360, 274] width 10 height 10
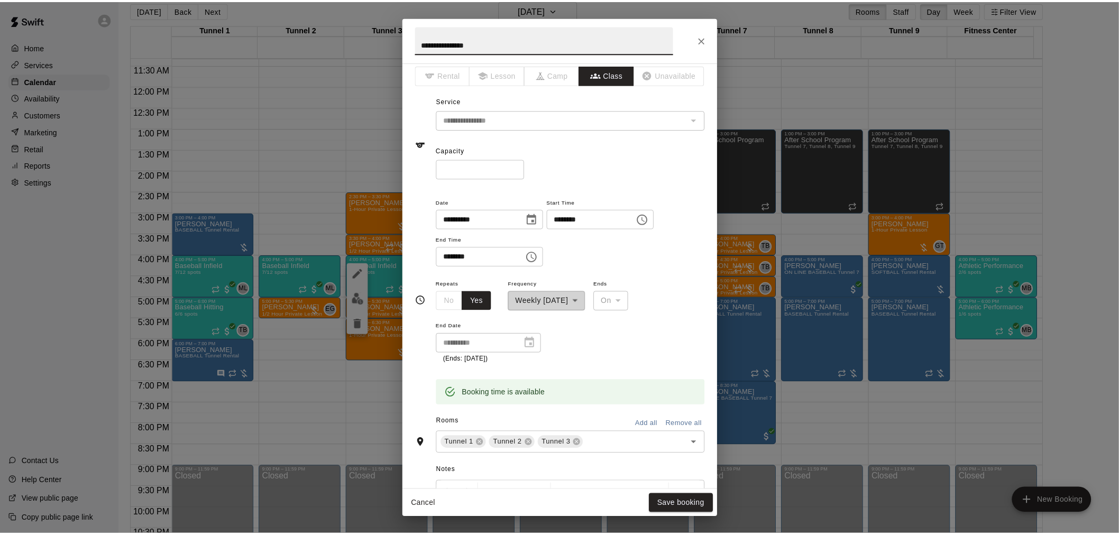
scroll to position [0, 0]
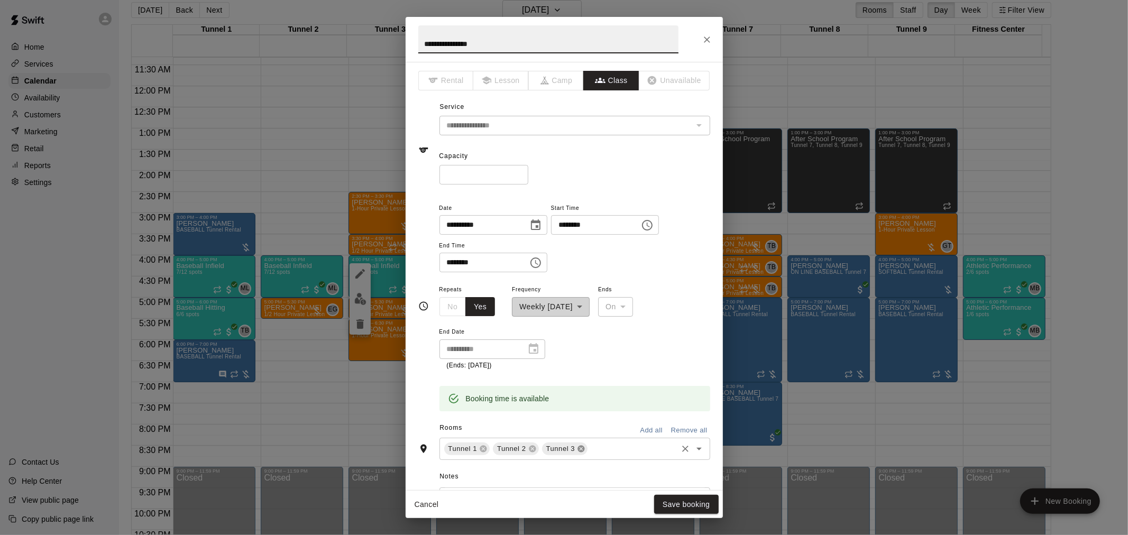
click at [579, 450] on icon at bounding box center [581, 448] width 7 height 7
click at [693, 501] on button "Save booking" at bounding box center [686, 505] width 64 height 20
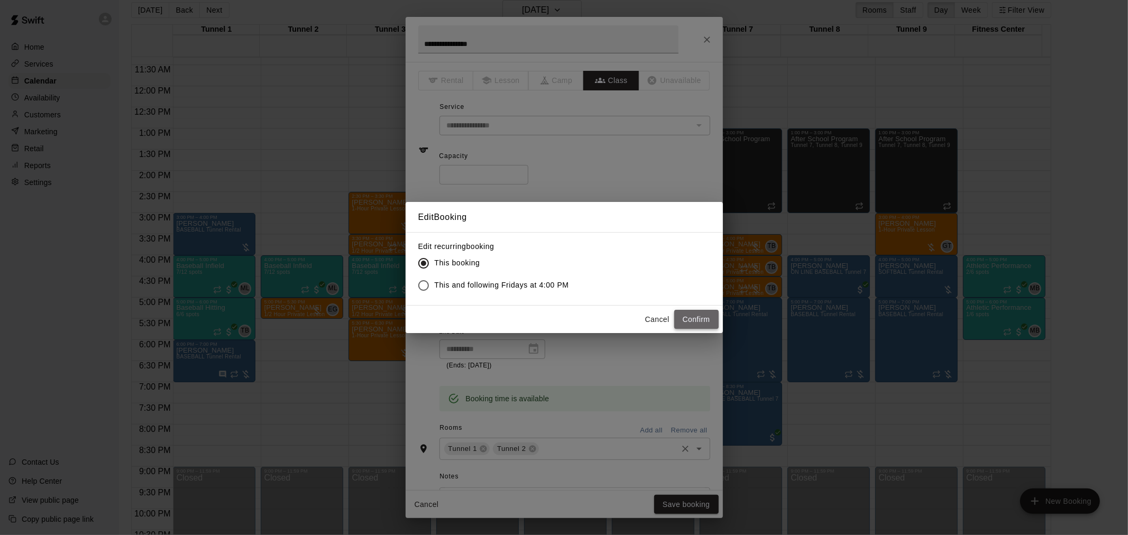
click at [685, 314] on button "Confirm" at bounding box center [696, 320] width 44 height 20
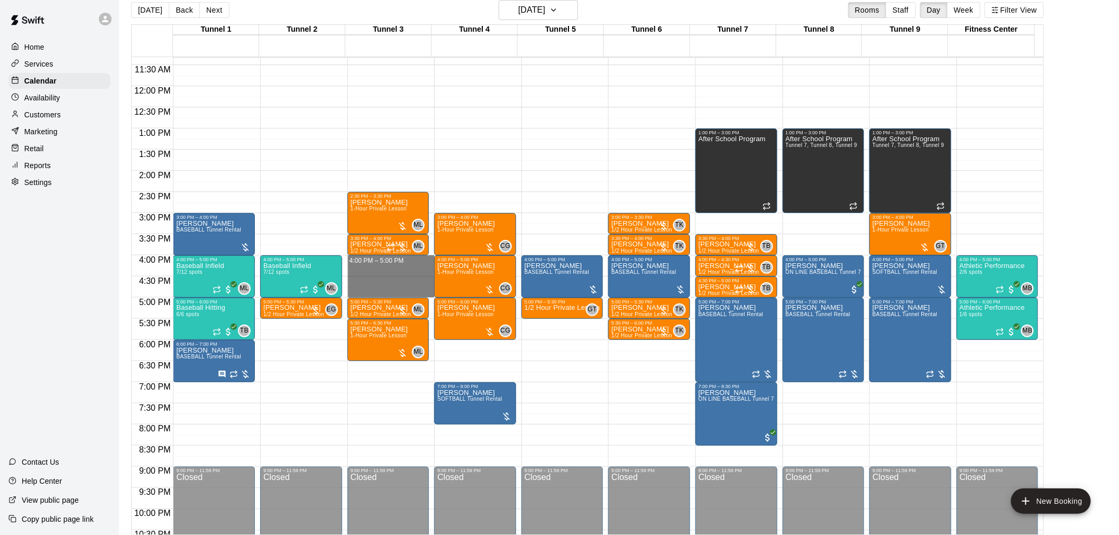
drag, startPoint x: 382, startPoint y: 262, endPoint x: 384, endPoint y: 291, distance: 28.6
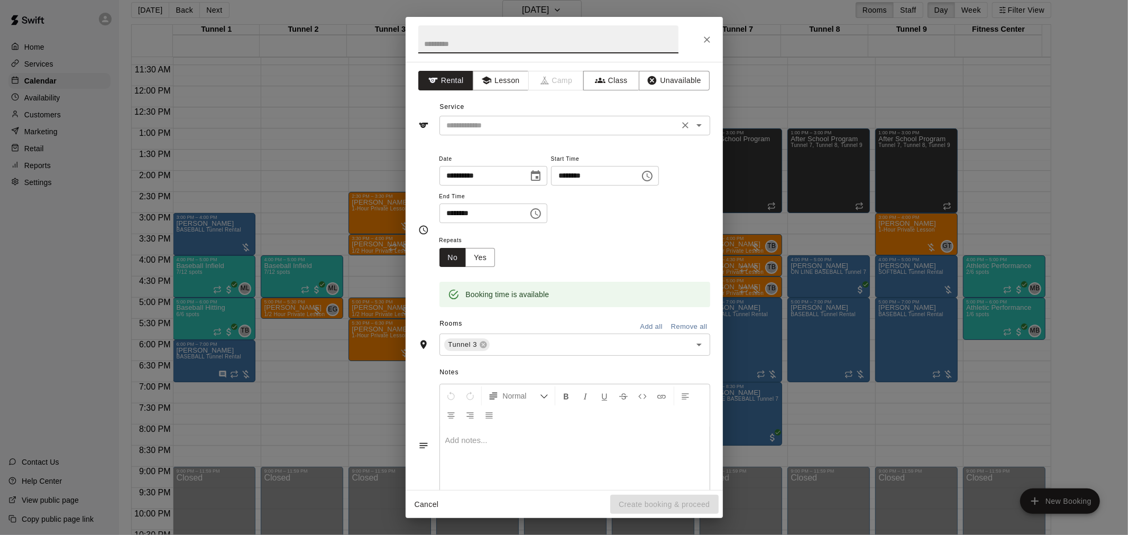
click at [518, 133] on div "​" at bounding box center [574, 126] width 271 height 20
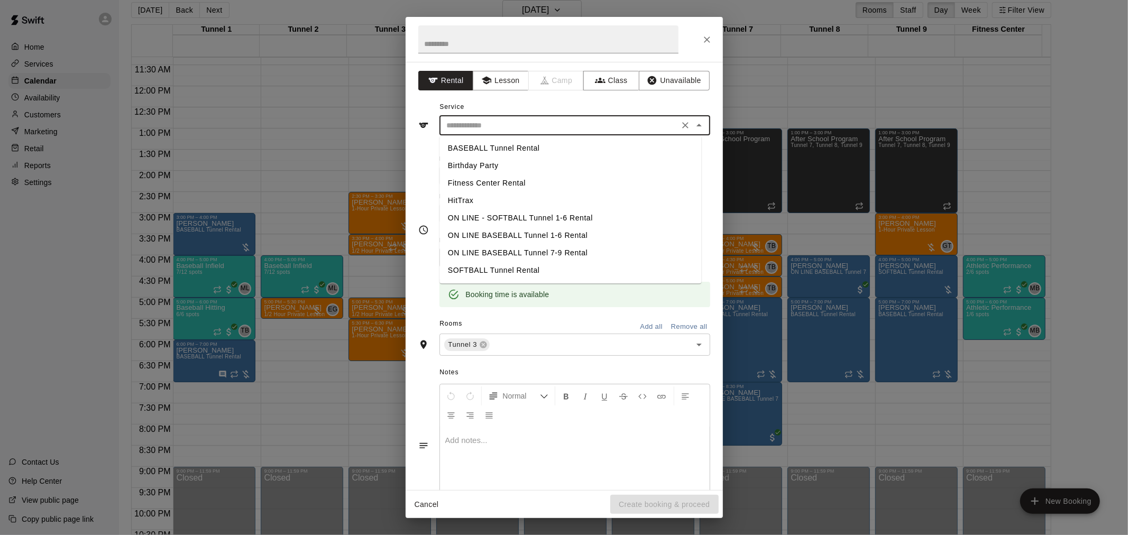
click at [518, 146] on li "BASEBALL Tunnel Rental" at bounding box center [570, 148] width 262 height 17
type input "**********"
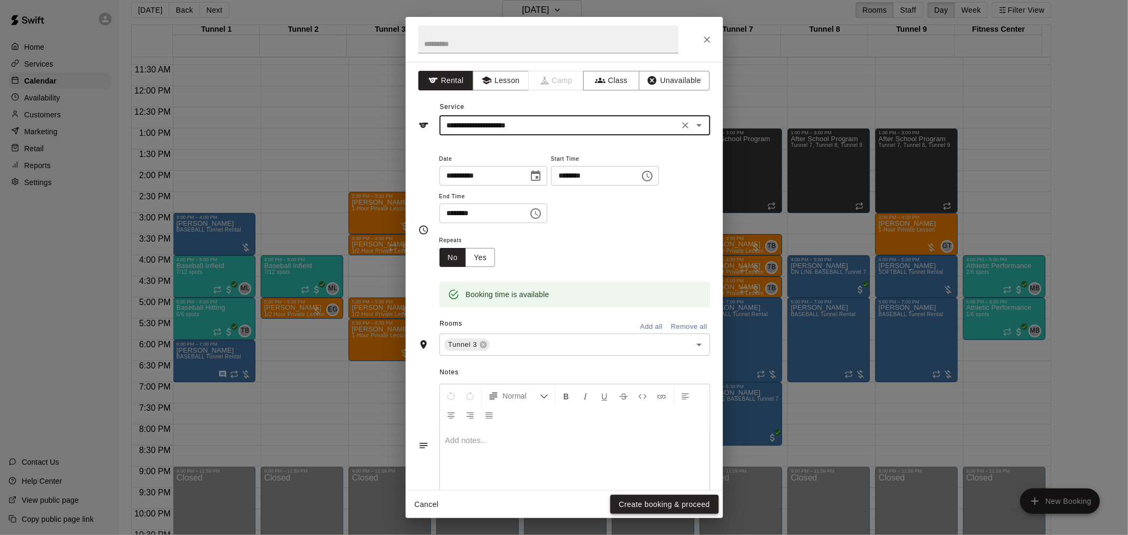
click at [664, 501] on button "Create booking & proceed" at bounding box center [664, 505] width 108 height 20
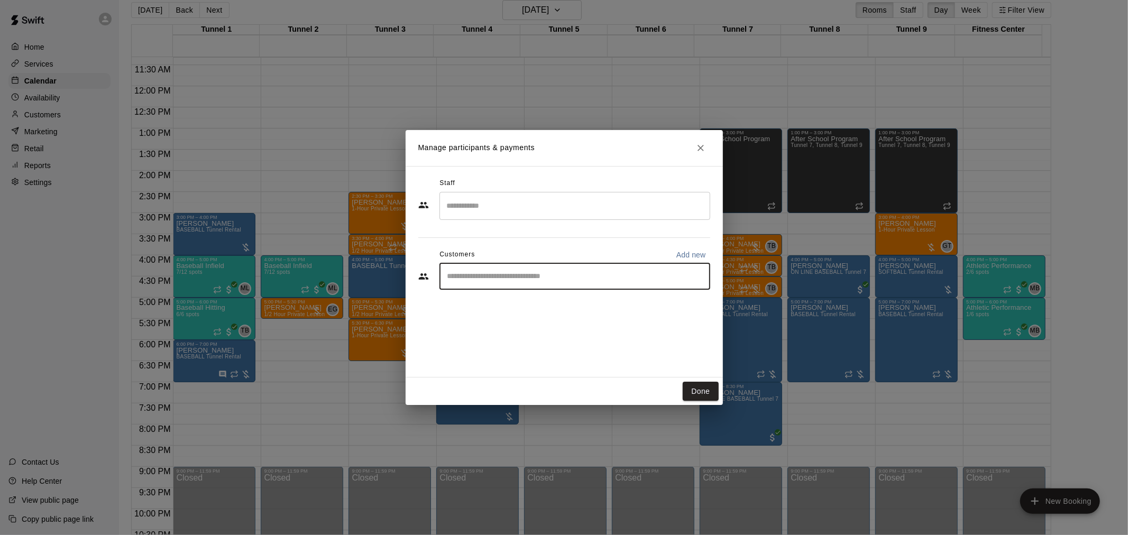
click at [543, 276] on input "Start typing to search customers..." at bounding box center [574, 276] width 261 height 11
type input "*********"
click at [589, 321] on div "[PERSON_NAME] MVP 25 Membership [EMAIL_ADDRESS][DOMAIN_NAME]" at bounding box center [574, 307] width 271 height 34
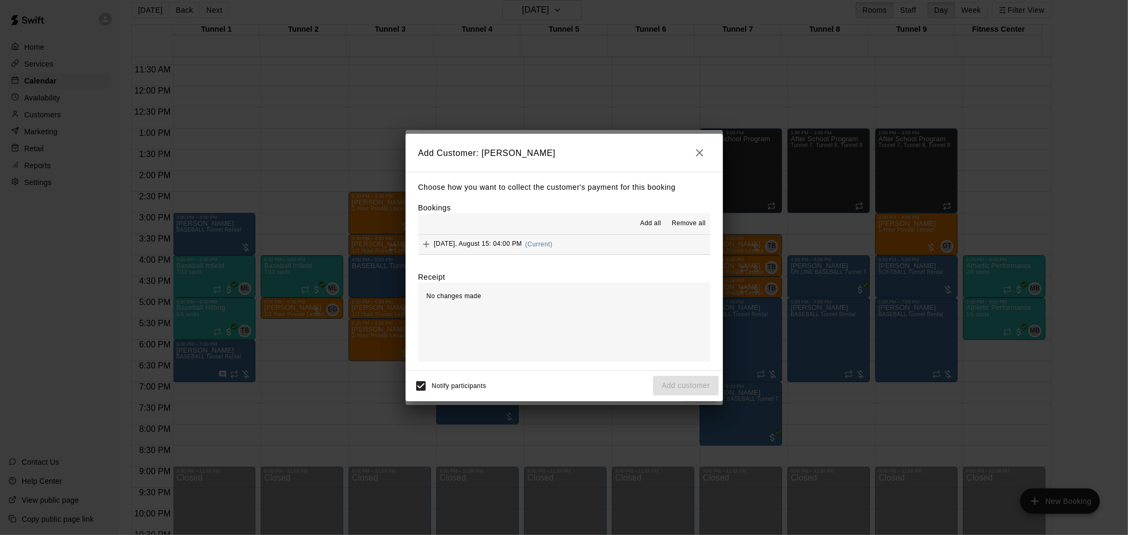
click at [559, 250] on button "[DATE], August 15: 04:00 PM (Current)" at bounding box center [564, 245] width 292 height 20
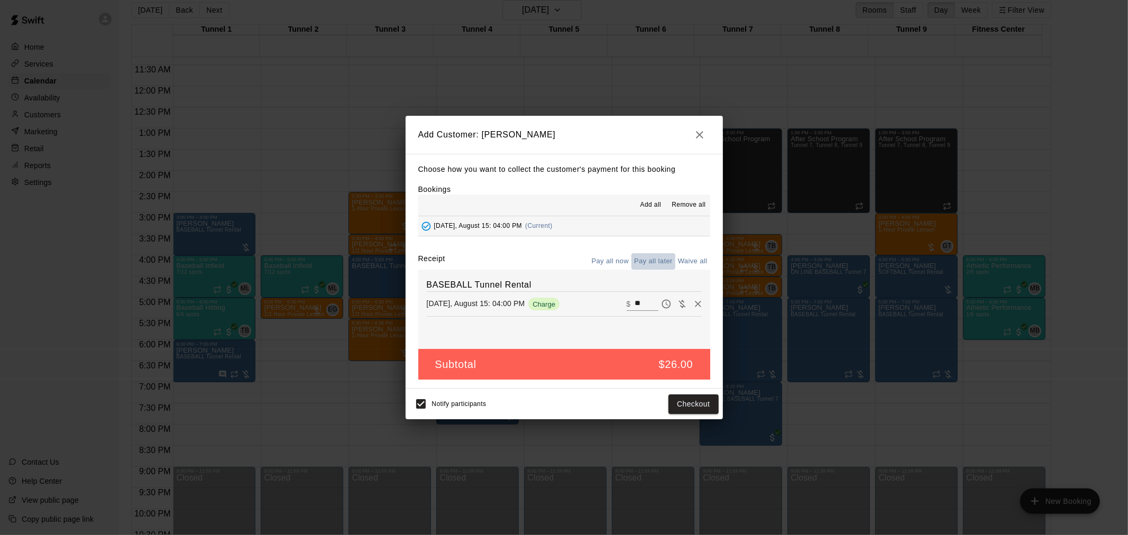
click at [661, 263] on button "Pay all later" at bounding box center [653, 261] width 44 height 16
click at [696, 126] on button "button" at bounding box center [699, 134] width 21 height 21
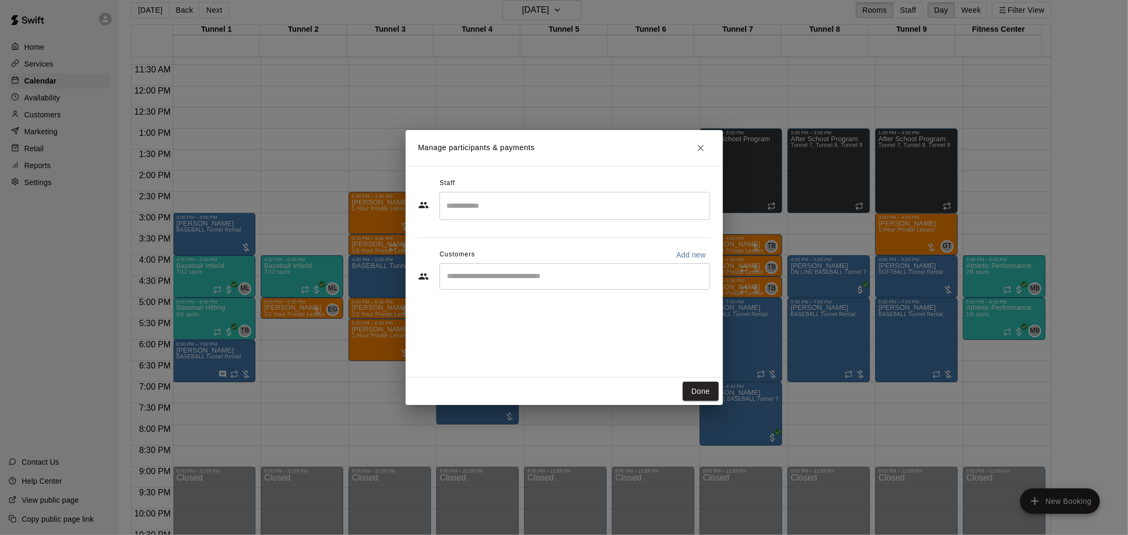
click at [529, 281] on input "Start typing to search customers..." at bounding box center [574, 276] width 261 height 11
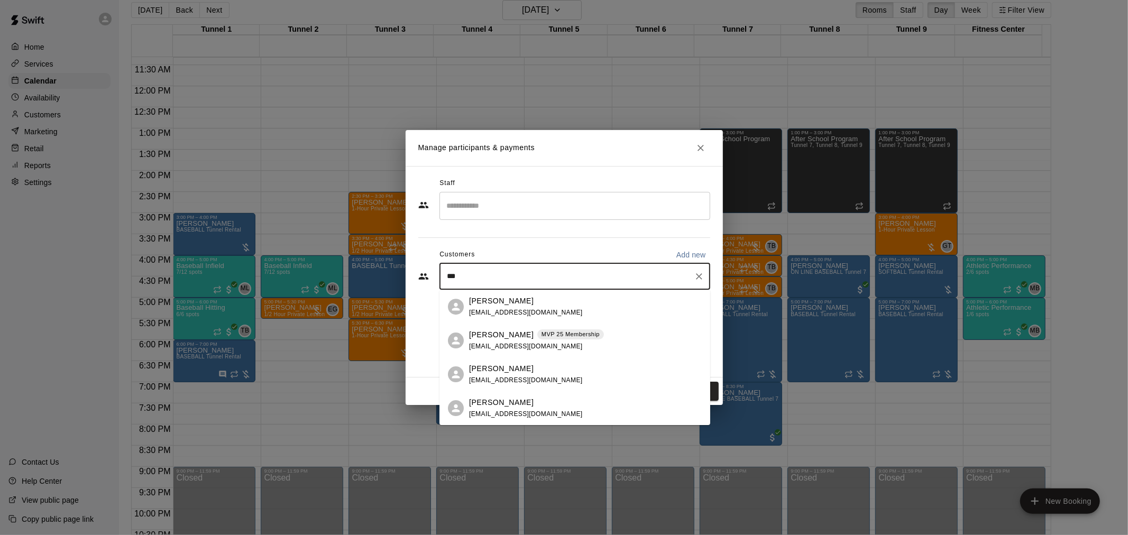
type input "****"
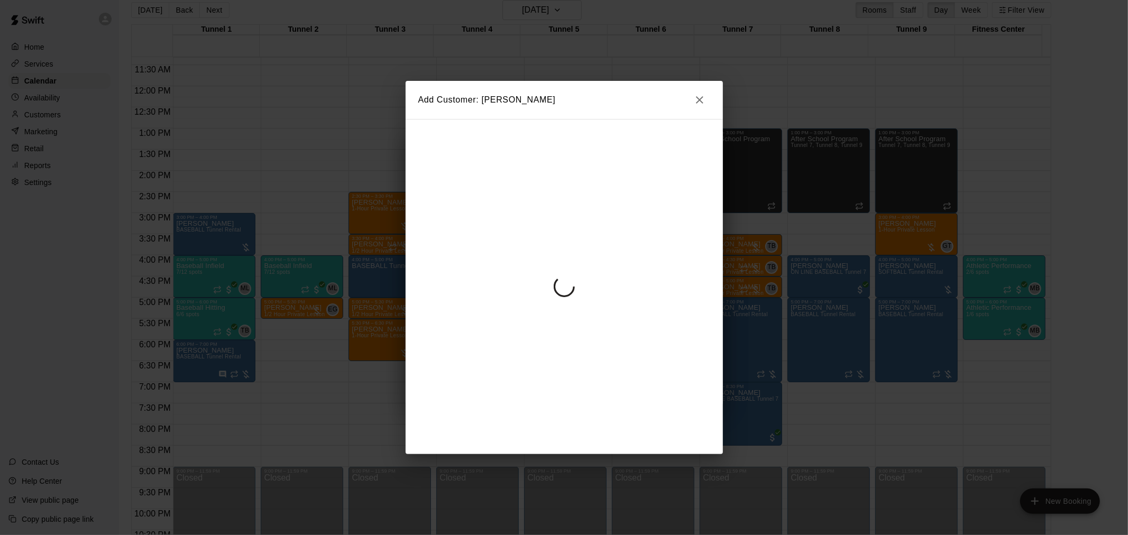
click at [703, 108] on div "Add Customer: [PERSON_NAME]" at bounding box center [564, 267] width 1128 height 535
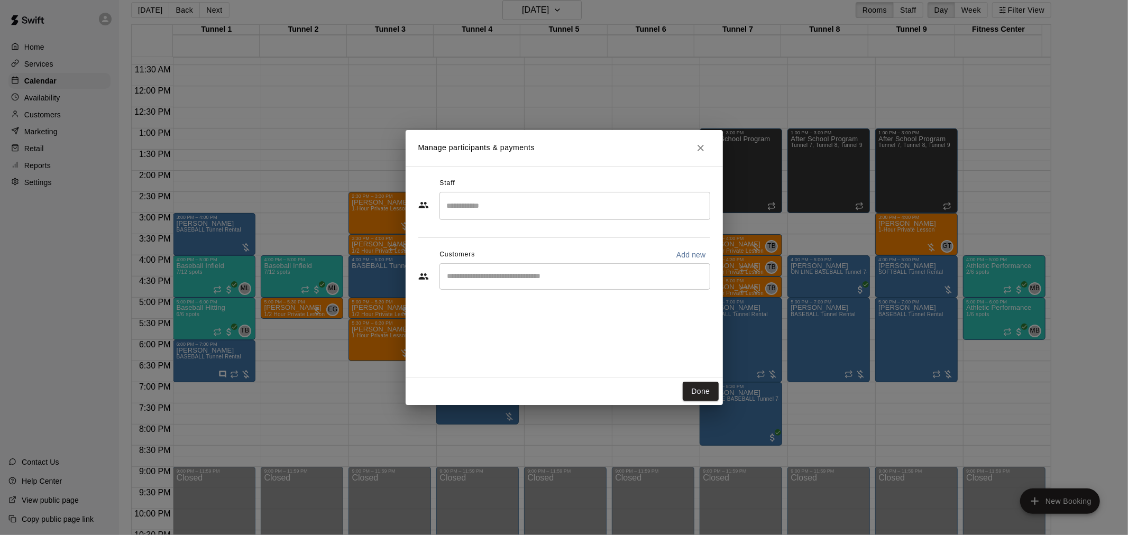
click at [552, 269] on div "​" at bounding box center [574, 276] width 271 height 26
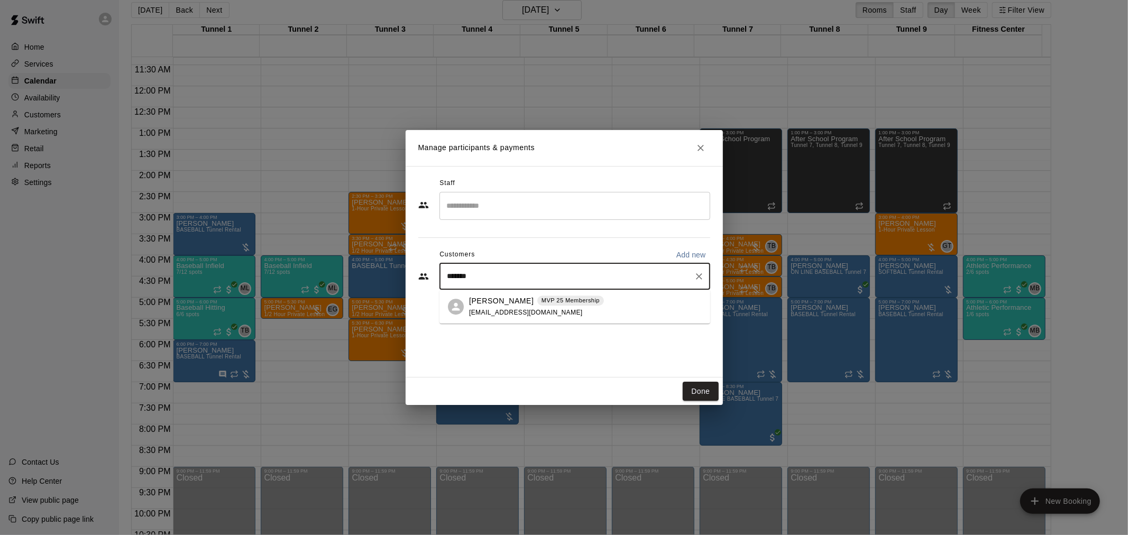
type input "********"
click at [555, 298] on p "MVP 25 Membership" at bounding box center [570, 300] width 58 height 9
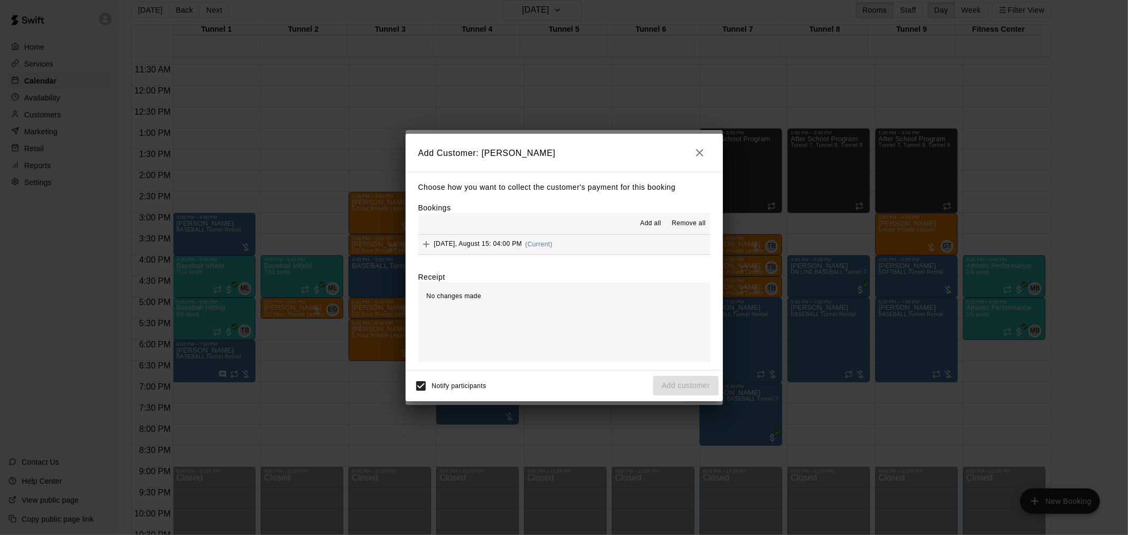
click at [553, 251] on button "[DATE], August 15: 04:00 PM (Current)" at bounding box center [564, 245] width 292 height 20
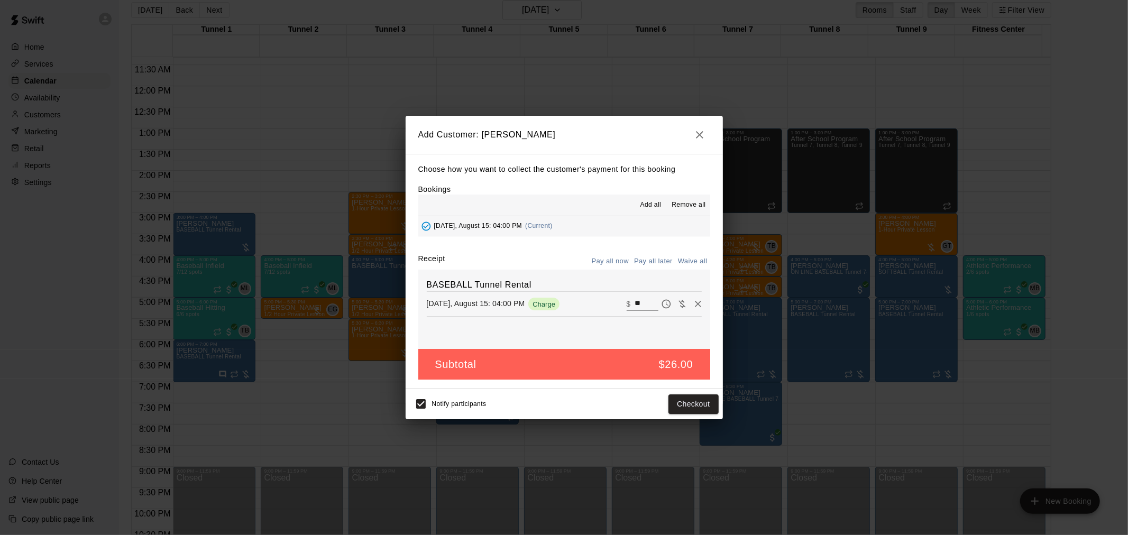
click at [653, 252] on div "Choose how you want to collect the customer's payment for this booking Bookings…" at bounding box center [563, 271] width 317 height 235
click at [657, 265] on button "Pay all later" at bounding box center [653, 261] width 44 height 16
click at [694, 395] on button "Add customer" at bounding box center [685, 404] width 65 height 20
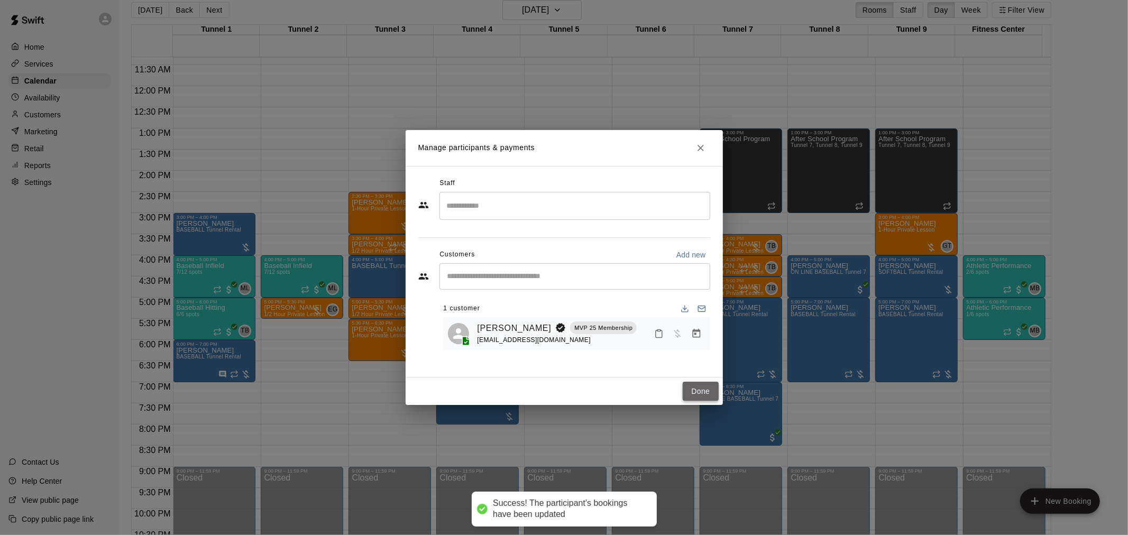
click at [708, 394] on button "Done" at bounding box center [699, 392] width 35 height 20
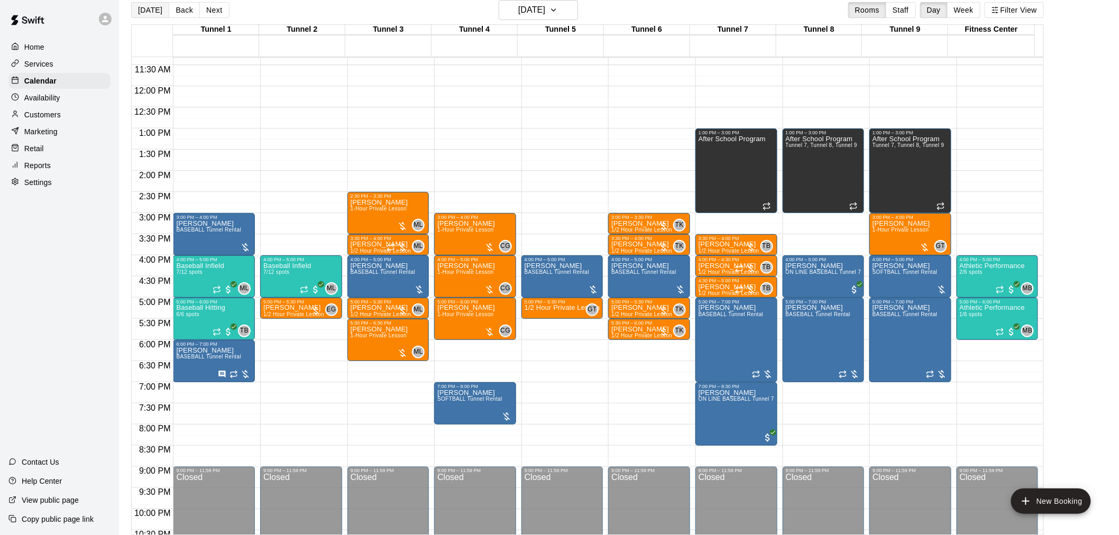
click at [157, 8] on button "[DATE]" at bounding box center [150, 10] width 38 height 16
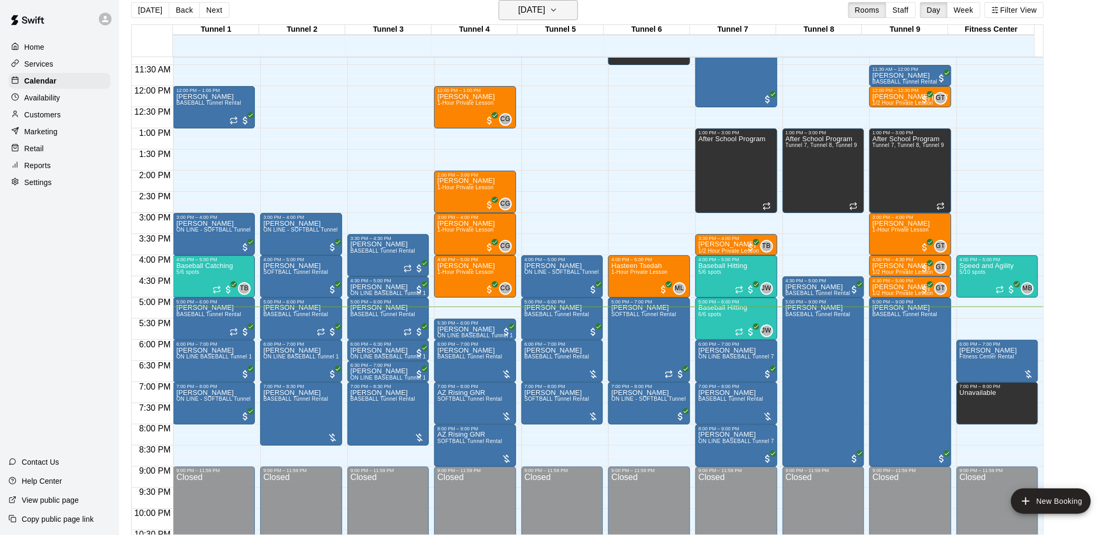
click at [578, 10] on button "[DATE]" at bounding box center [537, 10] width 79 height 20
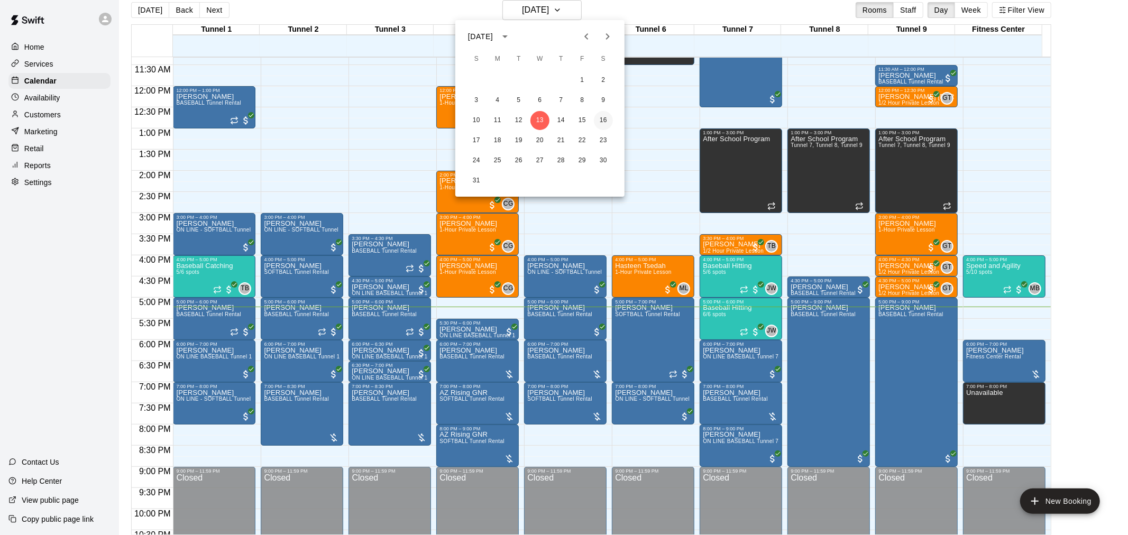
click at [605, 116] on button "16" at bounding box center [603, 120] width 19 height 19
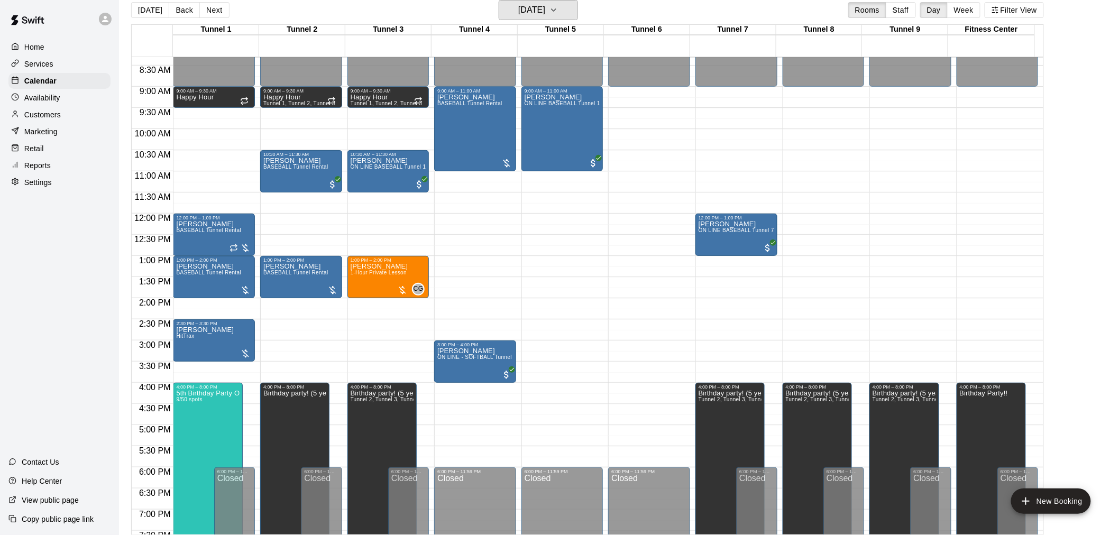
scroll to position [244, 0]
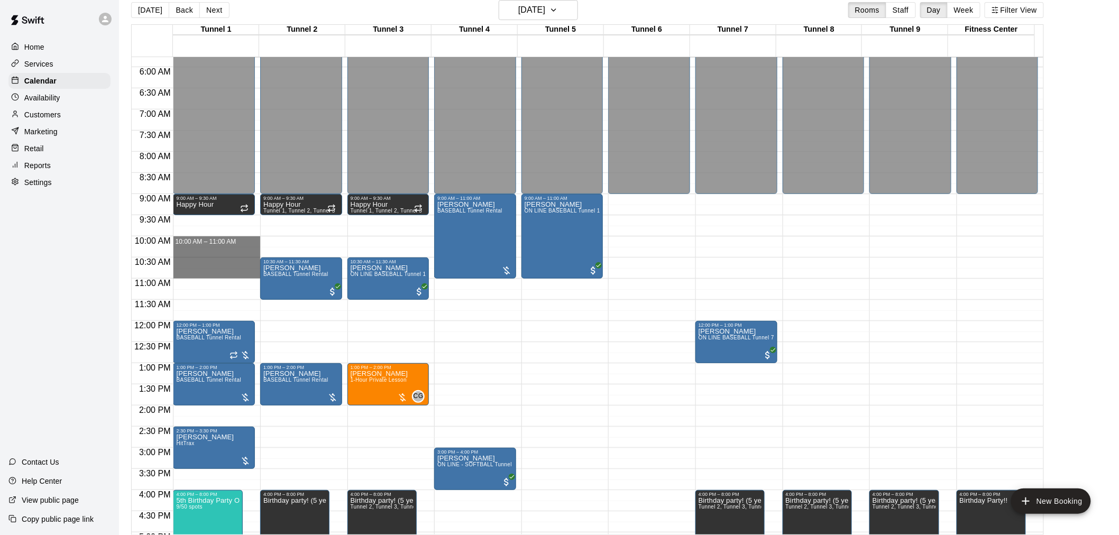
drag, startPoint x: 214, startPoint y: 241, endPoint x: 215, endPoint y: 275, distance: 34.9
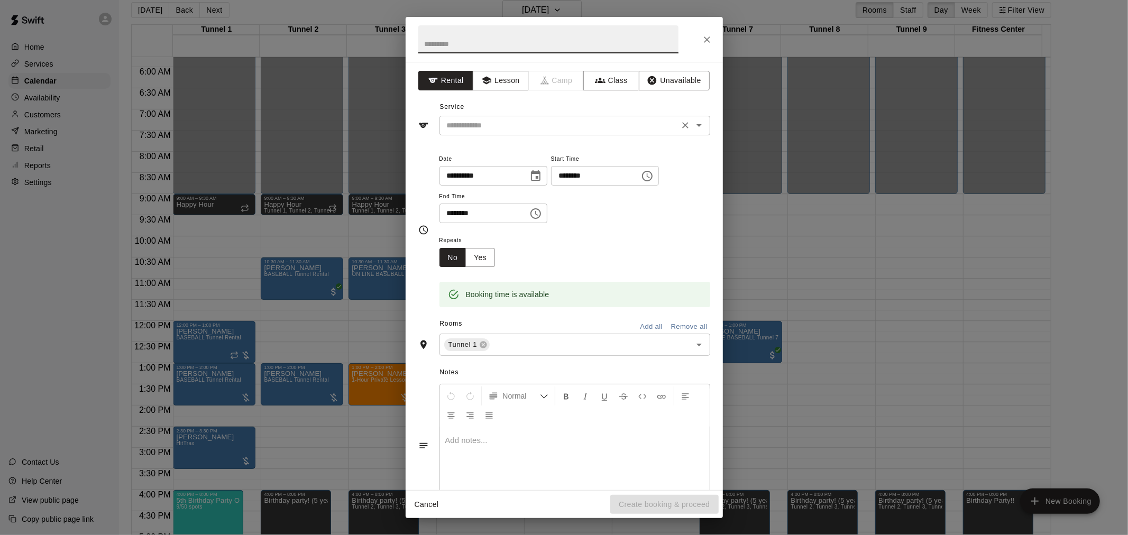
click at [607, 122] on input "text" at bounding box center [558, 125] width 233 height 13
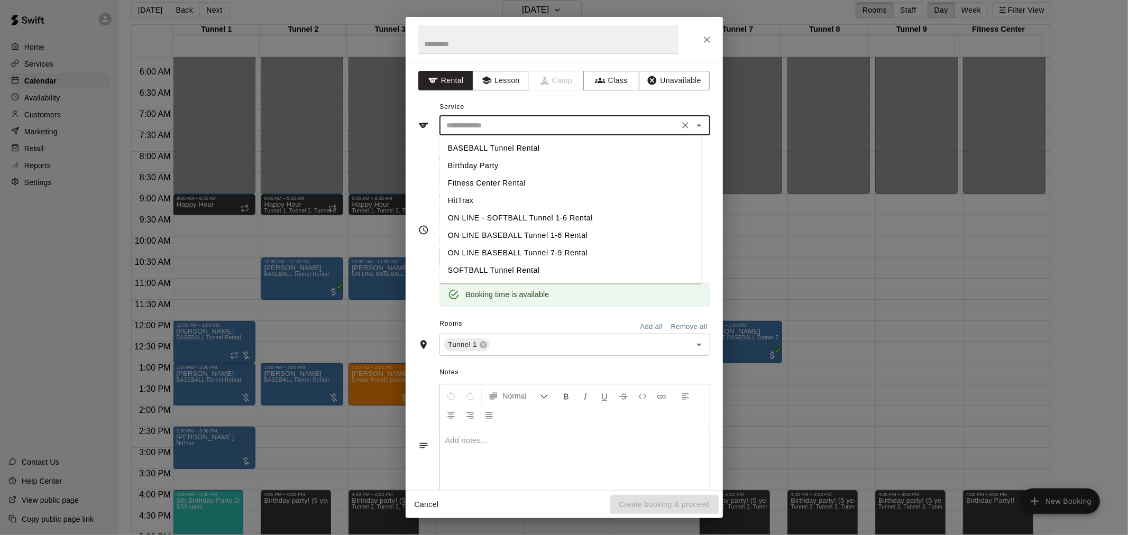
click at [544, 272] on li "SOFTBALL Tunnel Rental" at bounding box center [570, 270] width 262 height 17
type input "**********"
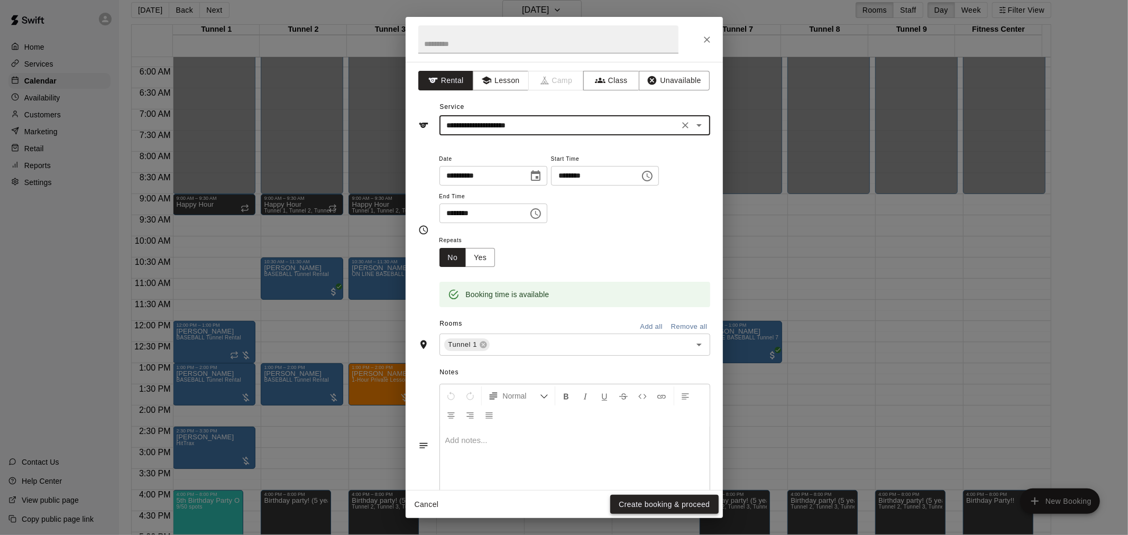
click at [649, 501] on button "Create booking & proceed" at bounding box center [664, 505] width 108 height 20
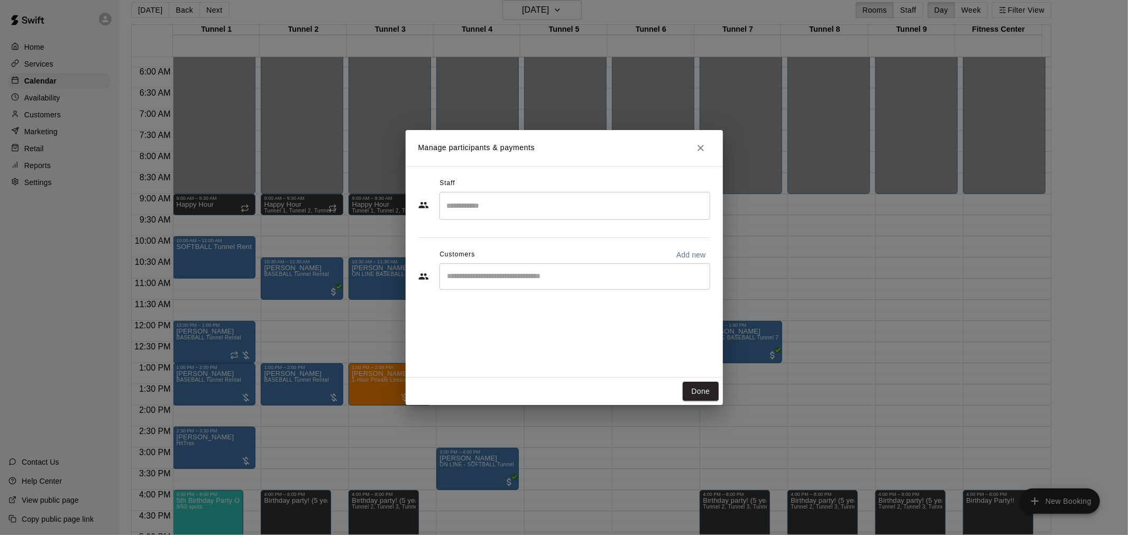
click at [541, 283] on div "​" at bounding box center [574, 276] width 271 height 26
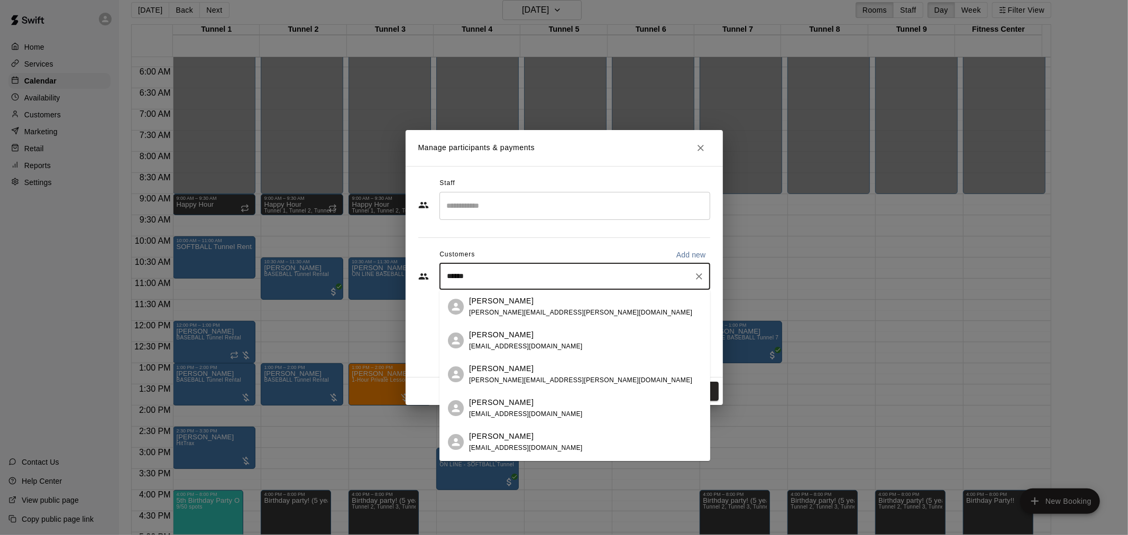
type input "*******"
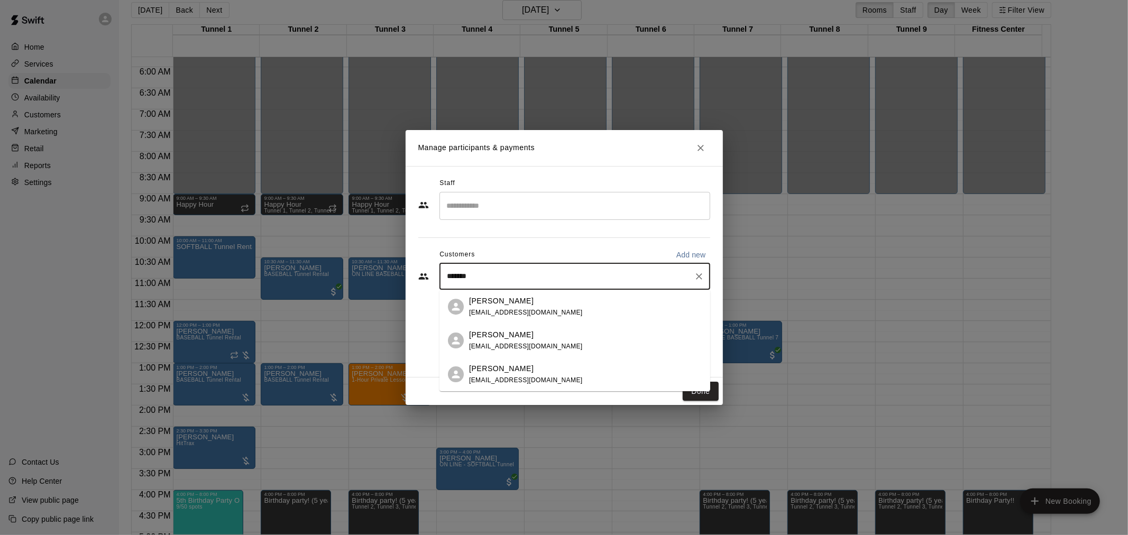
click at [540, 330] on div "[PERSON_NAME]" at bounding box center [526, 334] width 114 height 11
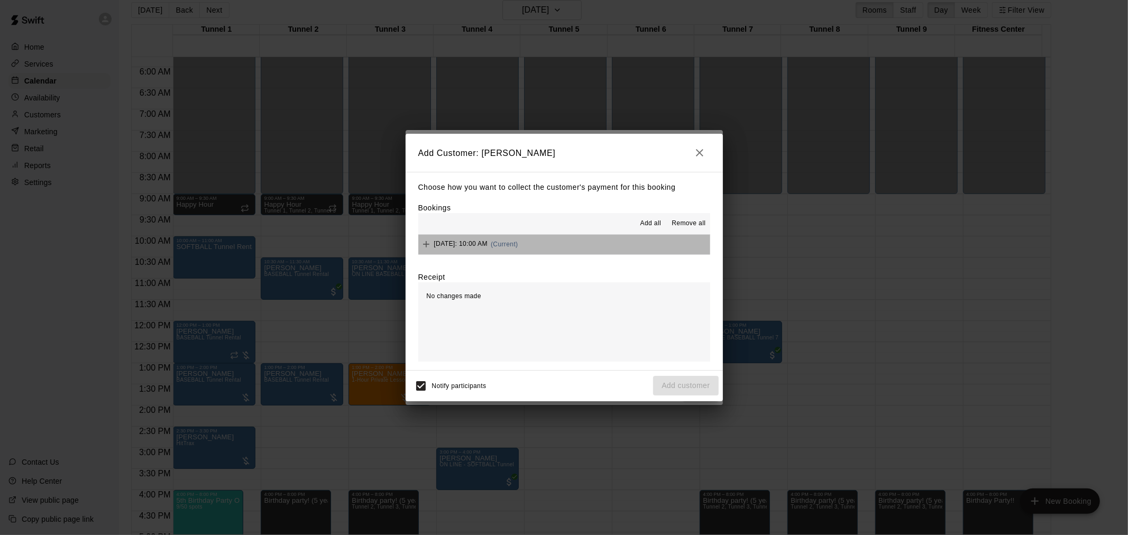
click at [567, 244] on button "[DATE]: 10:00 AM (Current)" at bounding box center [564, 245] width 292 height 20
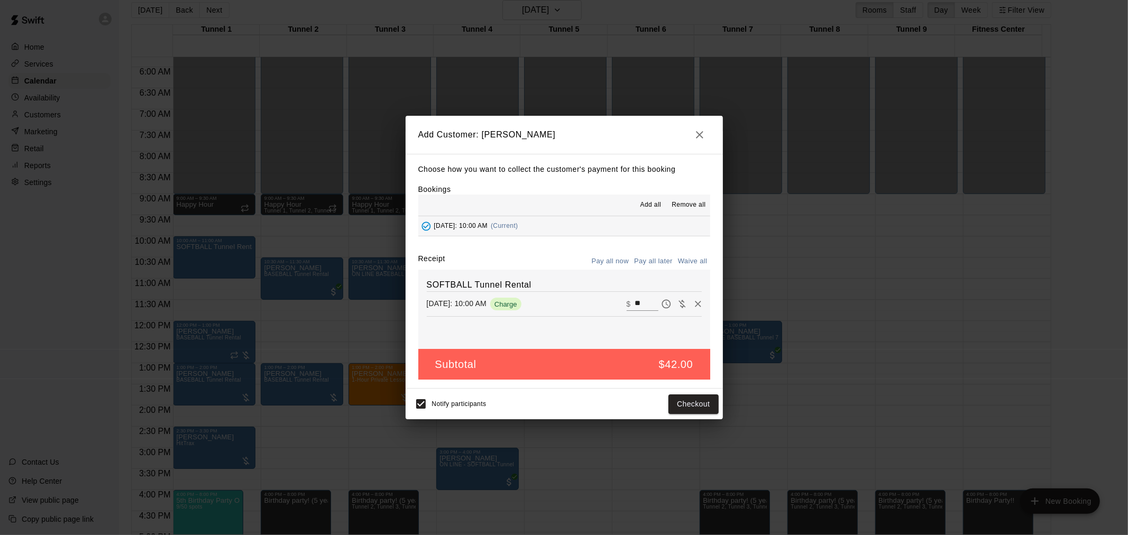
click at [660, 263] on button "Pay all later" at bounding box center [653, 261] width 44 height 16
click at [707, 403] on button "Add customer" at bounding box center [685, 404] width 65 height 20
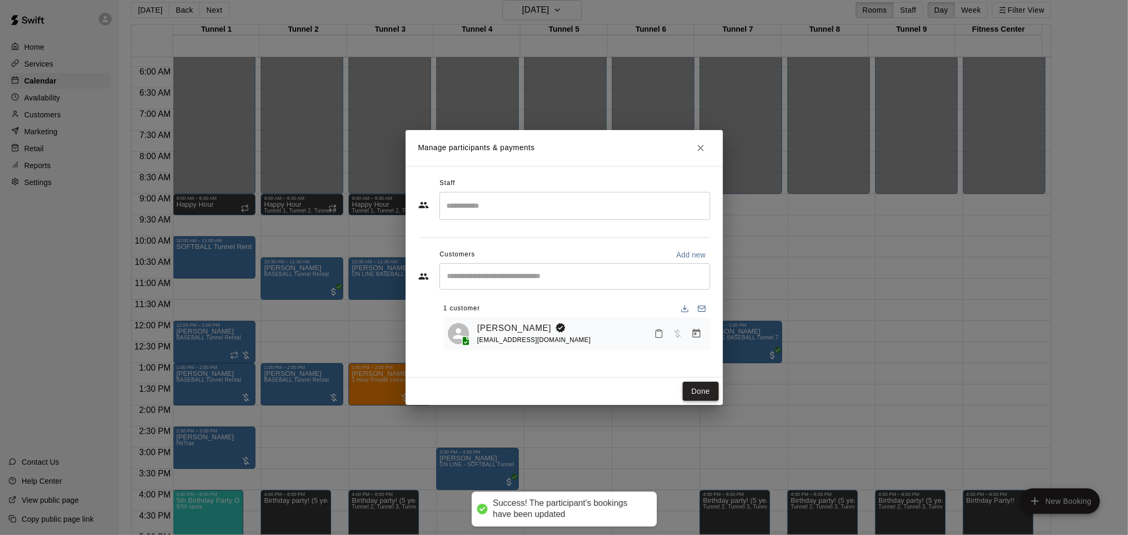
click at [690, 390] on button "Done" at bounding box center [699, 392] width 35 height 20
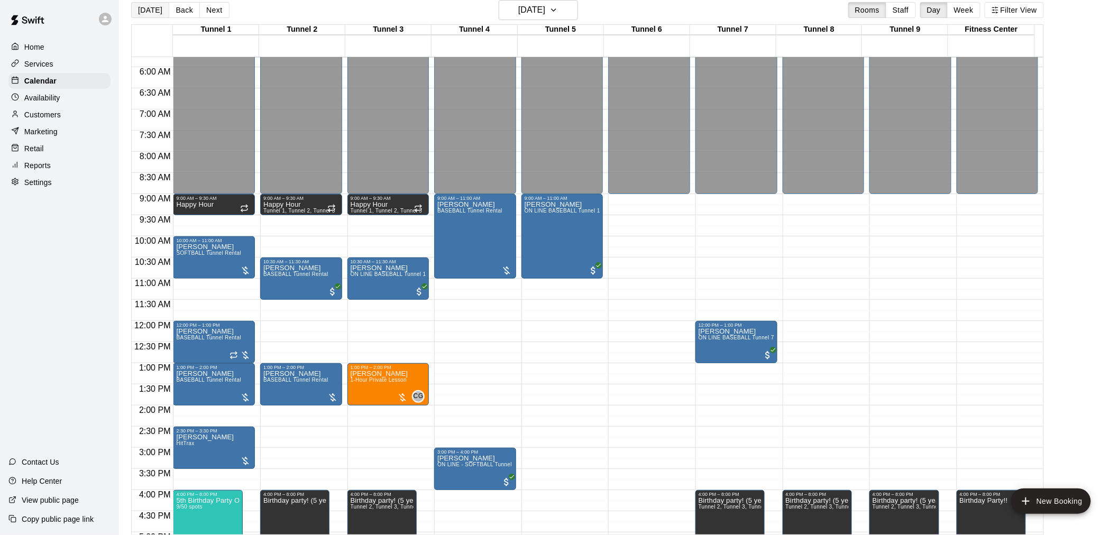
click at [163, 7] on button "[DATE]" at bounding box center [150, 10] width 38 height 16
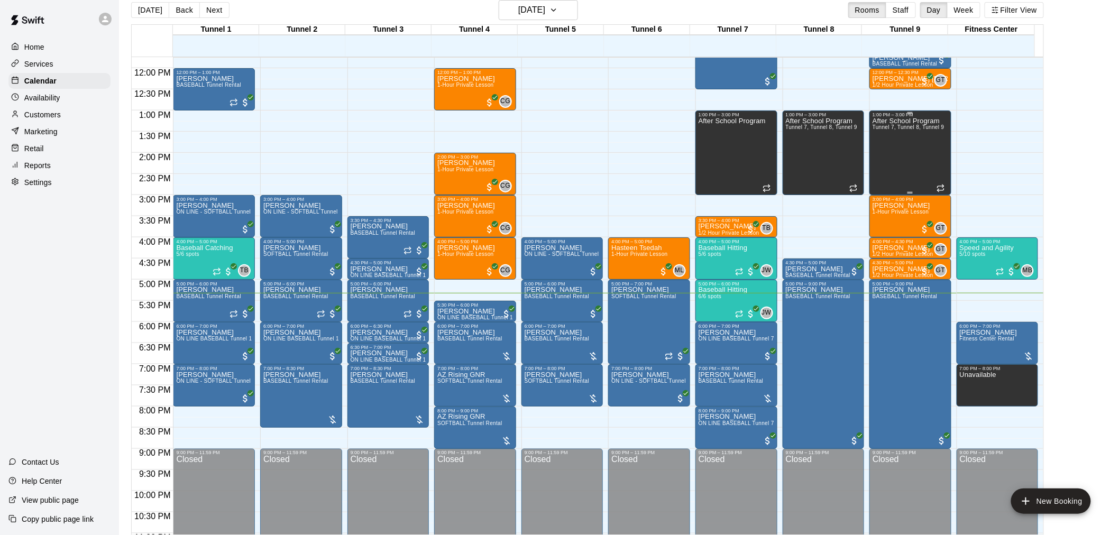
scroll to position [479, 0]
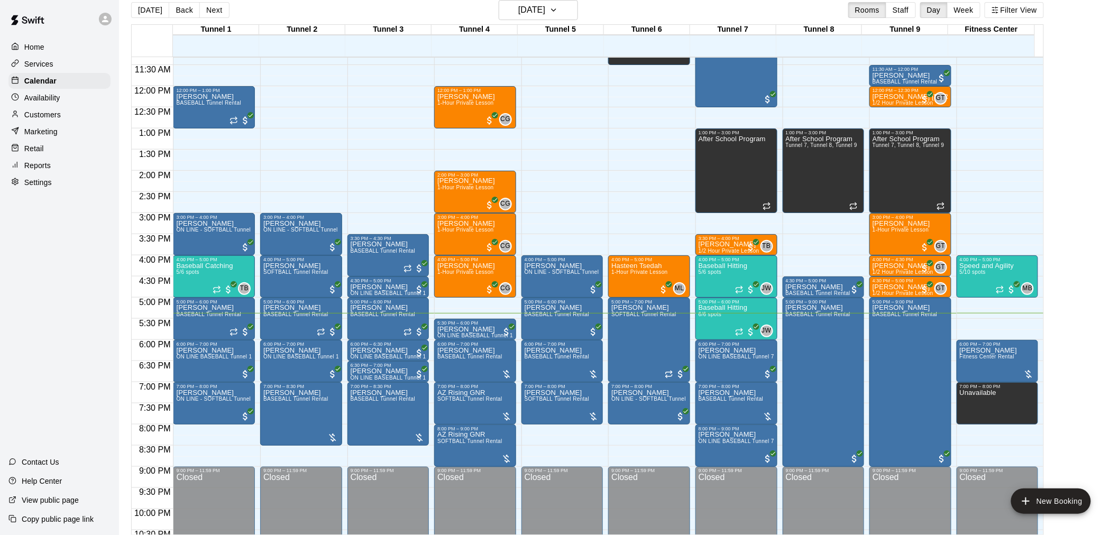
click at [61, 123] on div "Customers" at bounding box center [59, 115] width 102 height 16
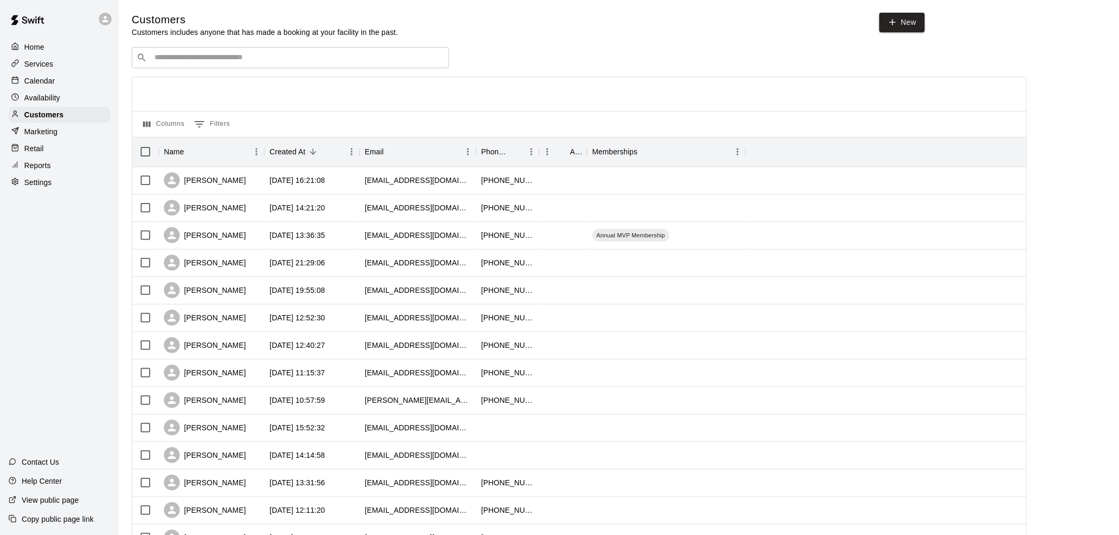
click at [236, 61] on input "Search customers by name or email" at bounding box center [297, 57] width 293 height 11
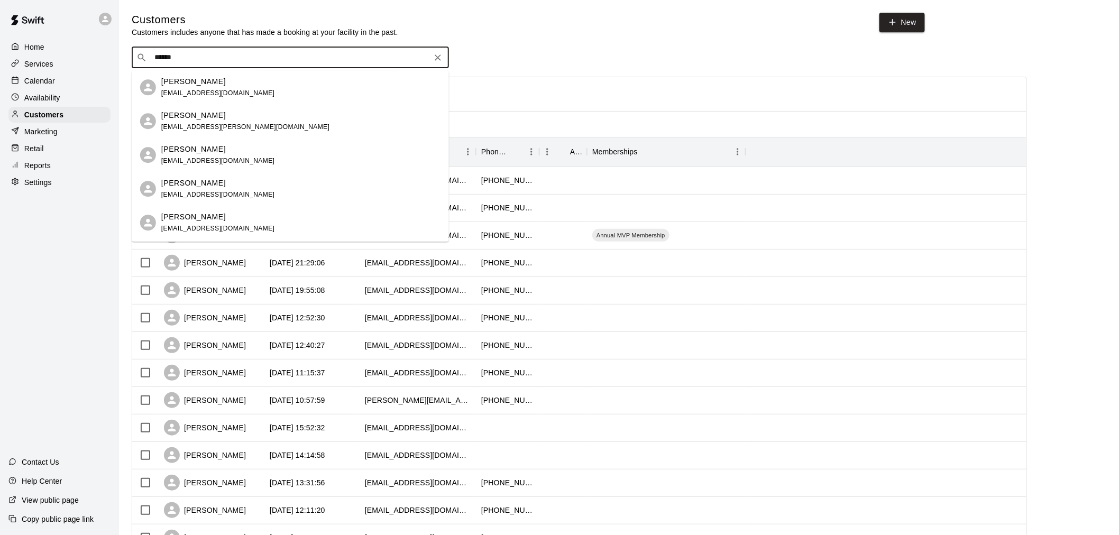
type input "*******"
click at [210, 146] on div "[PERSON_NAME]" at bounding box center [218, 149] width 114 height 11
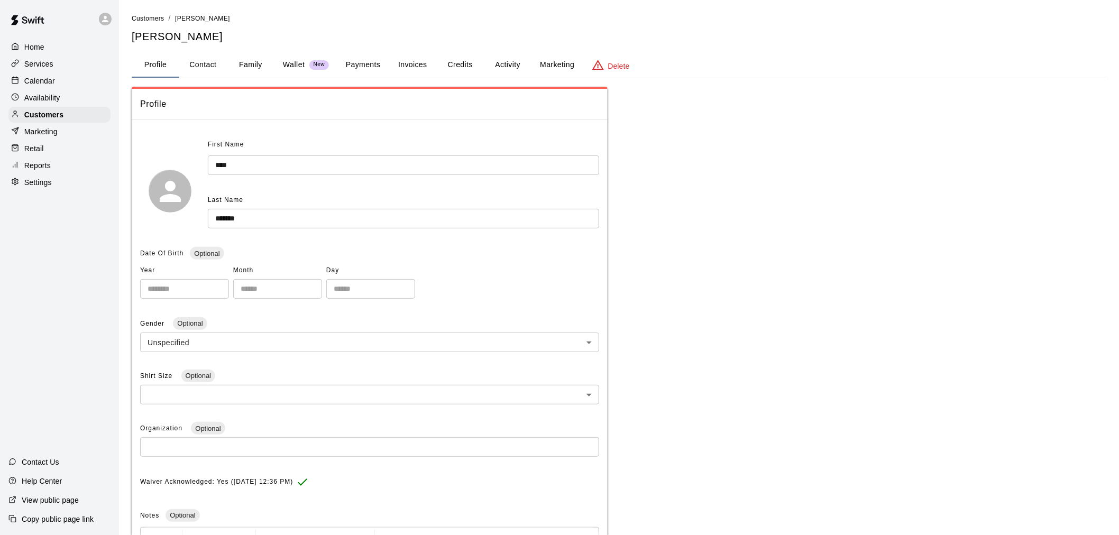
click at [381, 69] on button "Payments" at bounding box center [362, 64] width 51 height 25
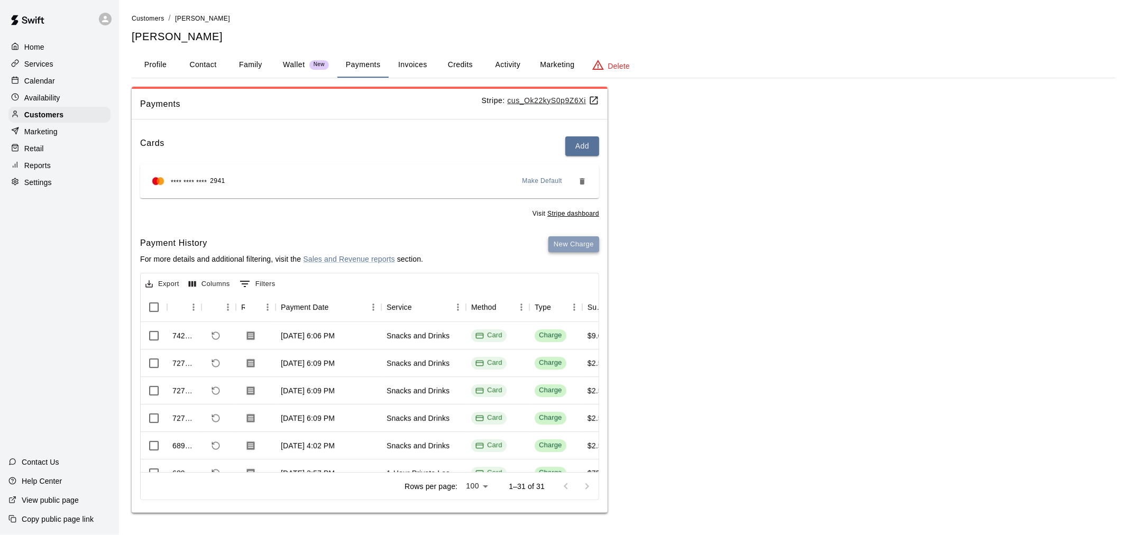
click at [577, 246] on button "New Charge" at bounding box center [573, 244] width 51 height 16
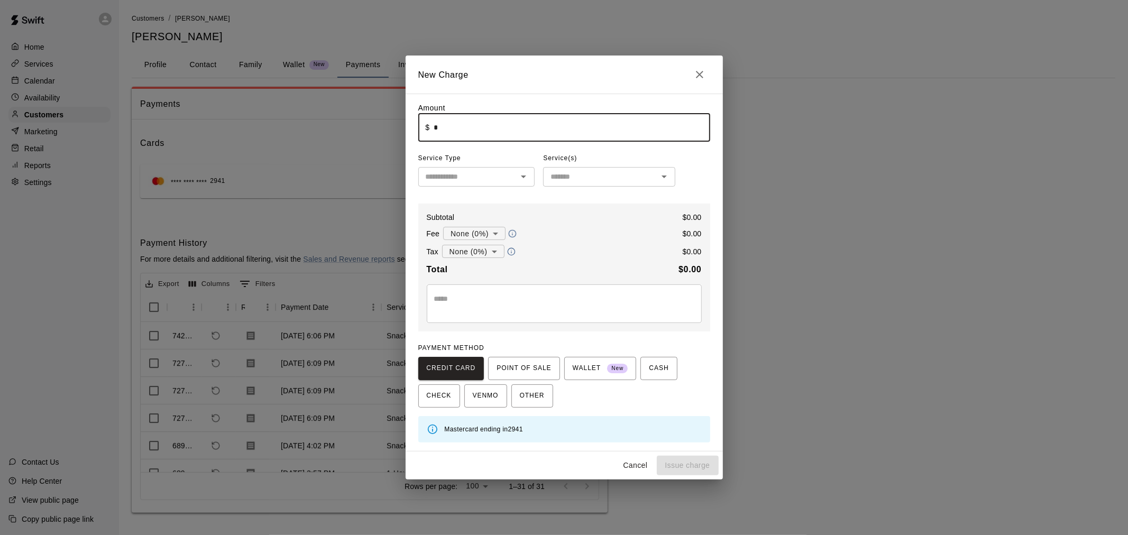
click at [504, 125] on input "*" at bounding box center [571, 128] width 276 height 28
type input "*****"
click at [478, 173] on input "text" at bounding box center [467, 176] width 93 height 13
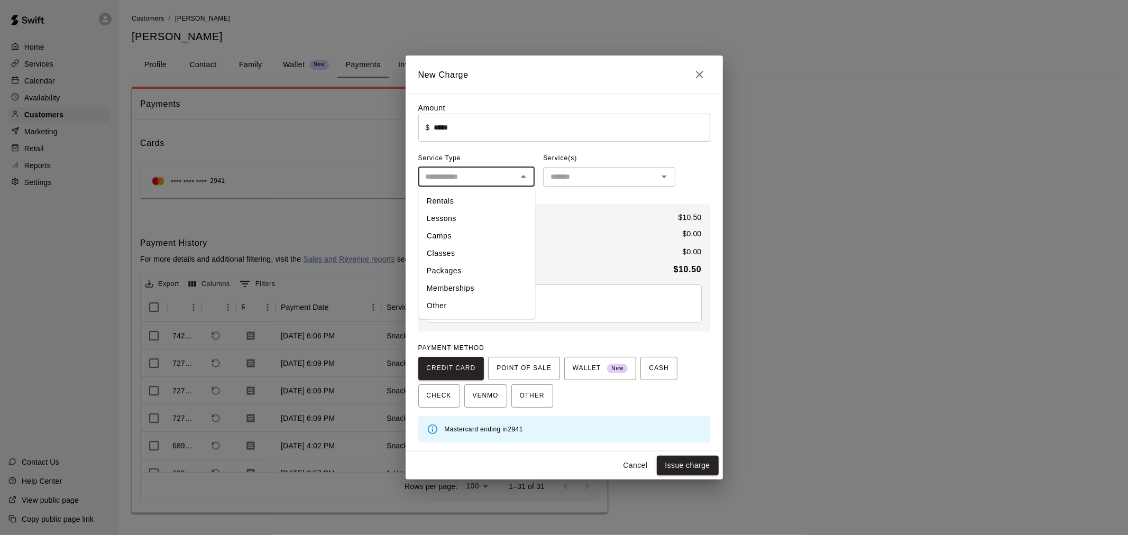
click at [469, 302] on li "Other" at bounding box center [476, 306] width 117 height 17
type input "*****"
click at [596, 181] on input "text" at bounding box center [600, 176] width 108 height 13
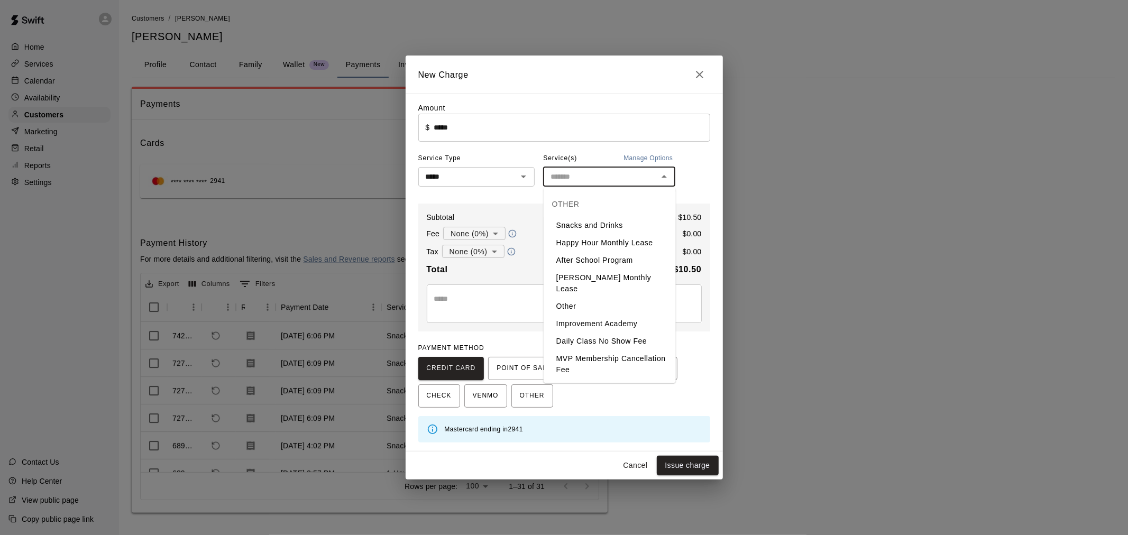
click at [609, 218] on li "Snacks and Drinks" at bounding box center [609, 225] width 132 height 17
type input "**********"
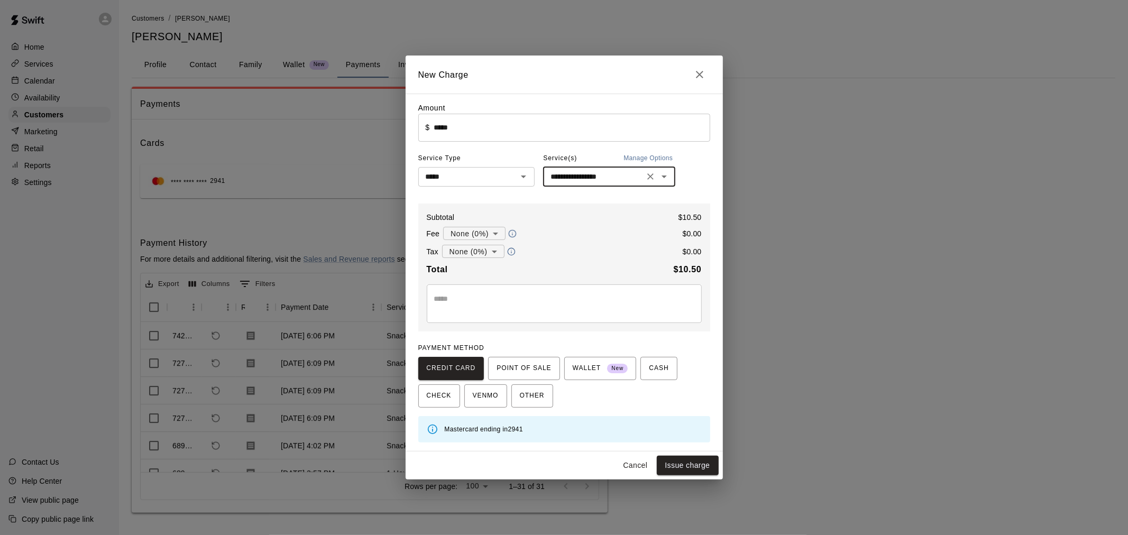
click at [693, 475] on button "Issue charge" at bounding box center [688, 466] width 62 height 20
type input "*"
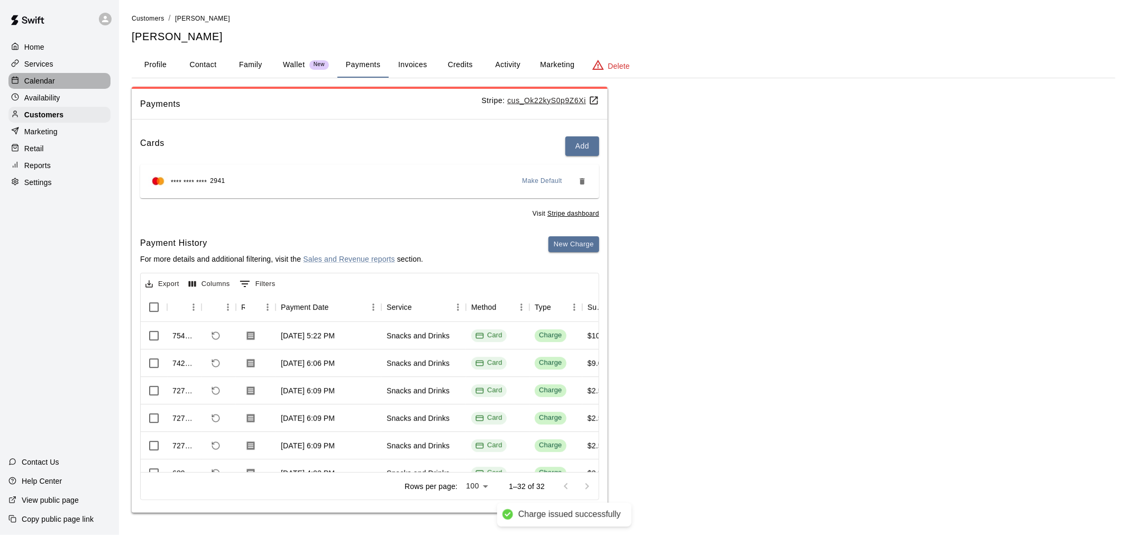
click at [68, 84] on div "Calendar" at bounding box center [59, 81] width 102 height 16
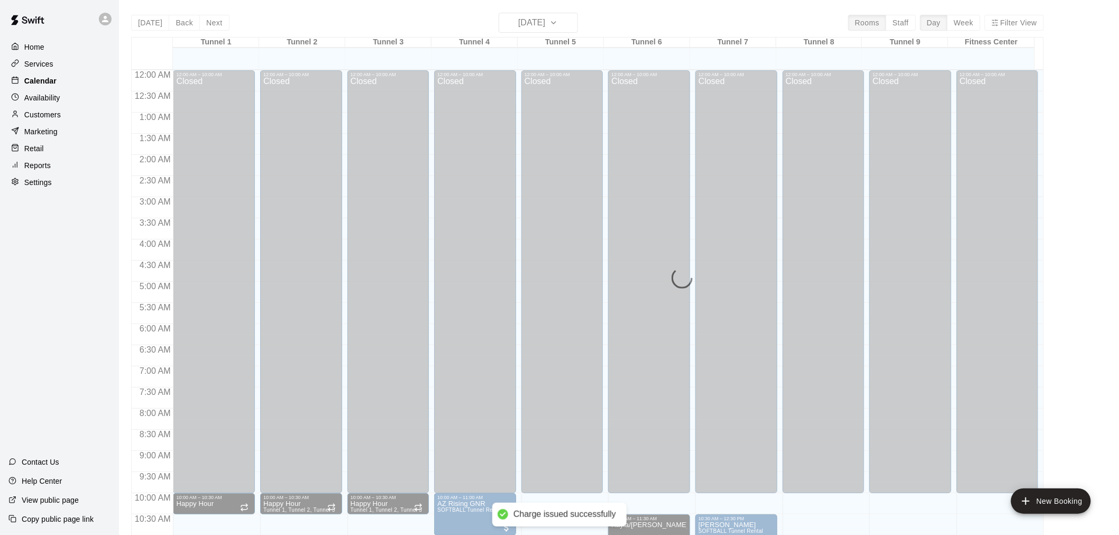
scroll to position [506, 0]
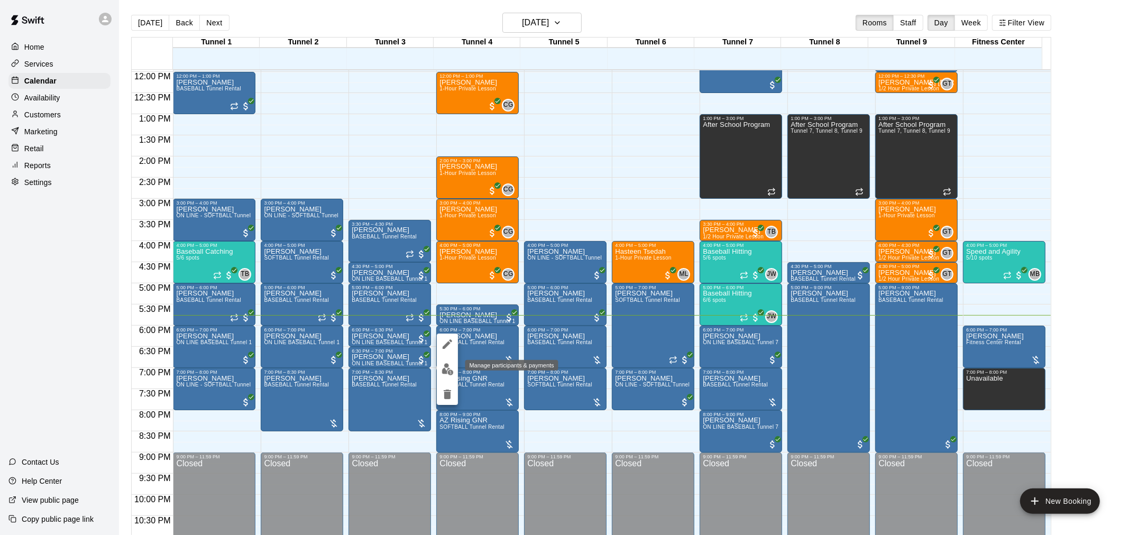
click at [452, 365] on img "edit" at bounding box center [447, 369] width 12 height 12
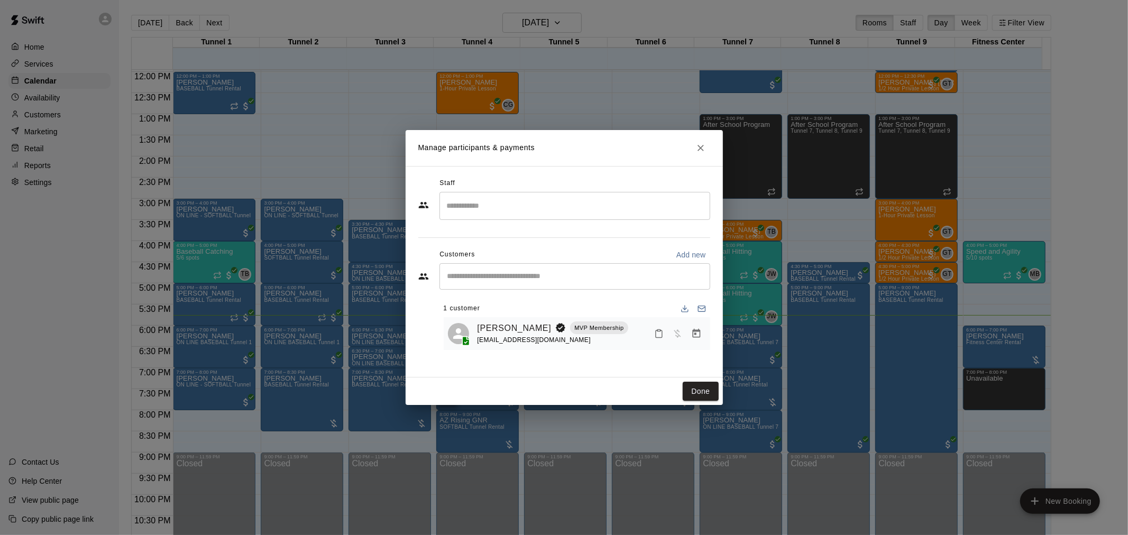
click at [694, 336] on icon "Manage bookings & payment" at bounding box center [696, 333] width 11 height 11
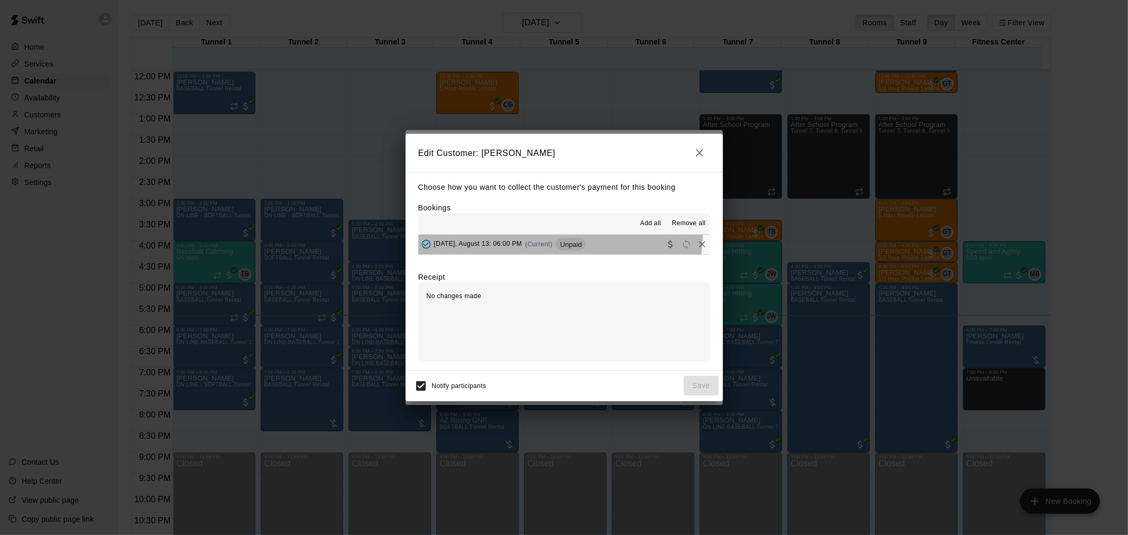
click at [550, 236] on button "[DATE], August 13: 06:00 PM (Current) Unpaid" at bounding box center [564, 245] width 292 height 20
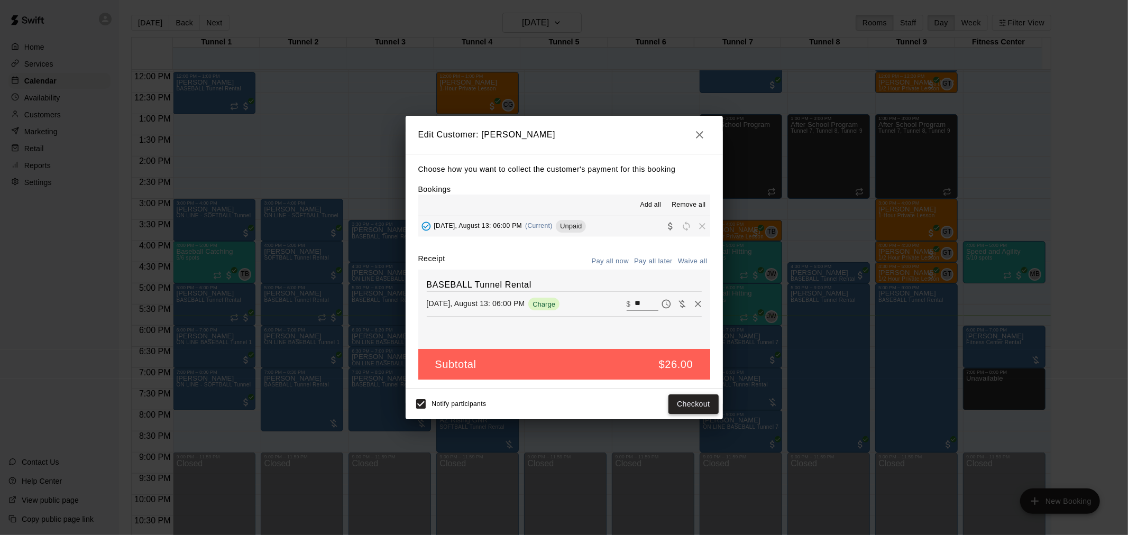
click at [700, 400] on button "Checkout" at bounding box center [693, 404] width 50 height 20
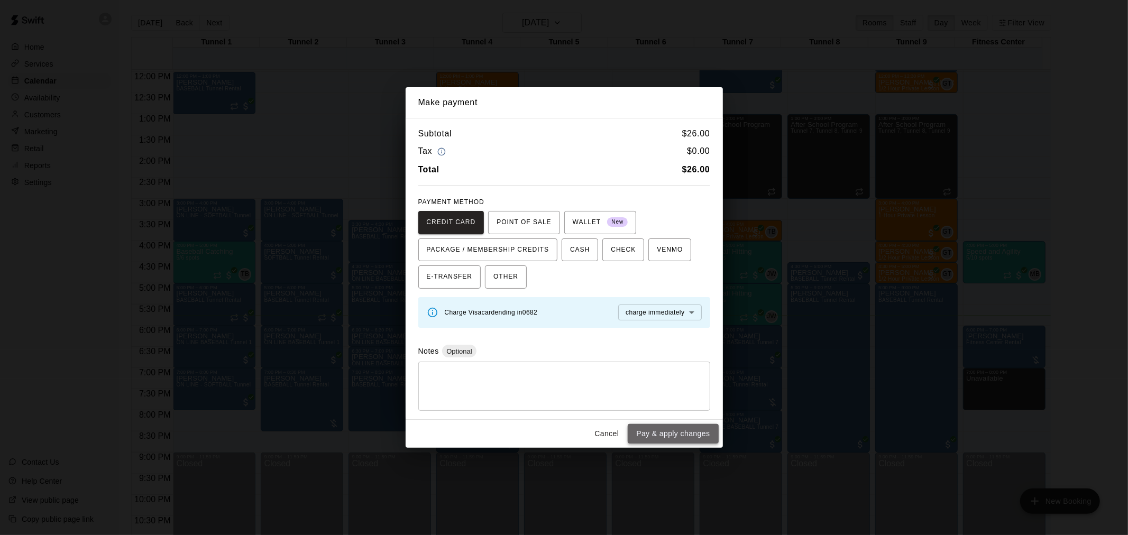
click at [691, 438] on button "Pay & apply changes" at bounding box center [672, 434] width 90 height 20
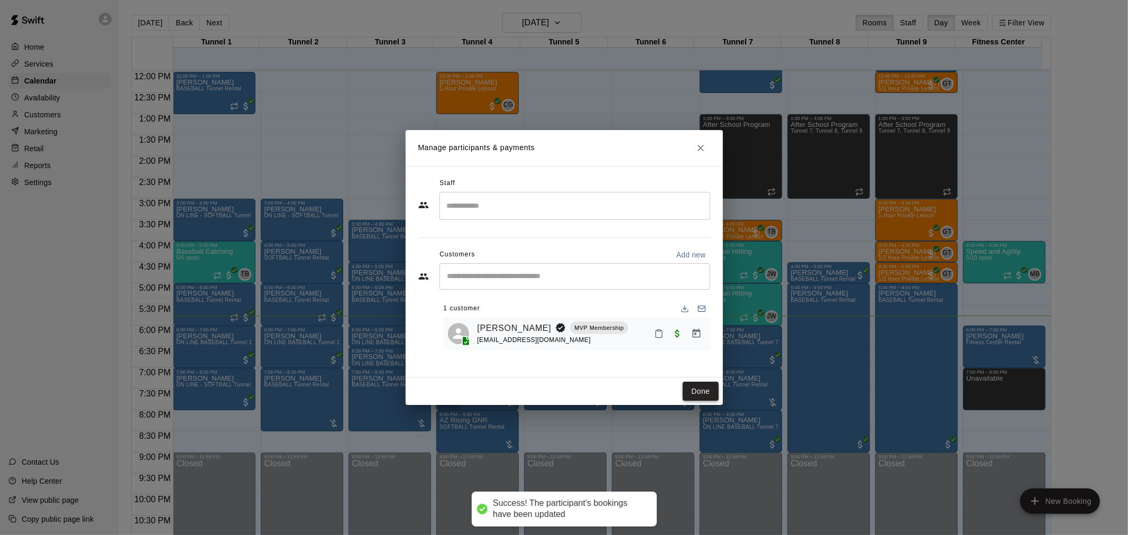
click at [689, 391] on button "Done" at bounding box center [699, 392] width 35 height 20
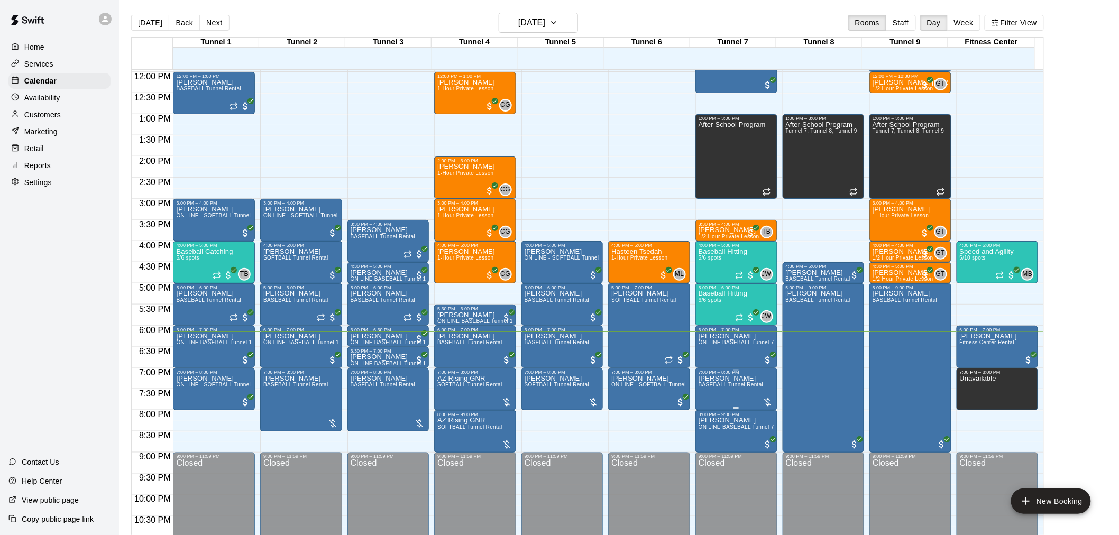
click at [734, 383] on span "BASEBALL Tunnel Rental" at bounding box center [730, 385] width 65 height 6
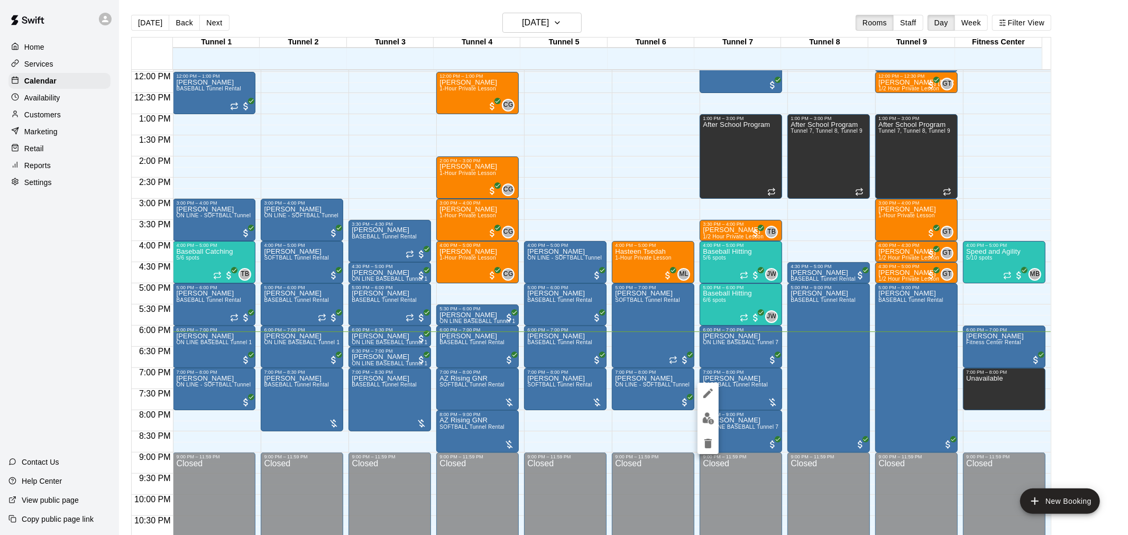
click at [704, 420] on img "edit" at bounding box center [708, 418] width 12 height 12
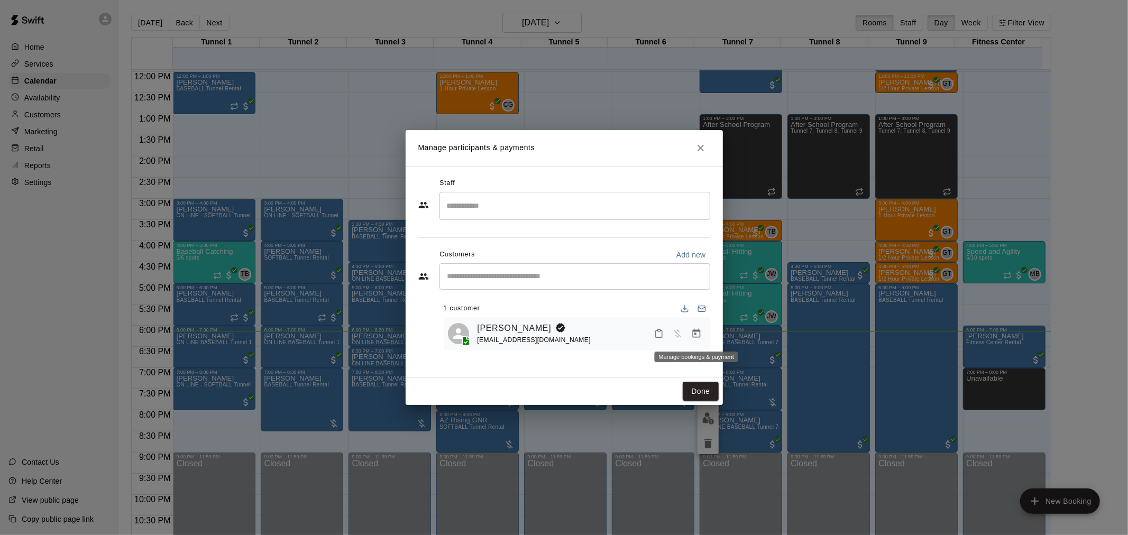
click at [694, 337] on icon "Manage bookings & payment" at bounding box center [696, 333] width 8 height 9
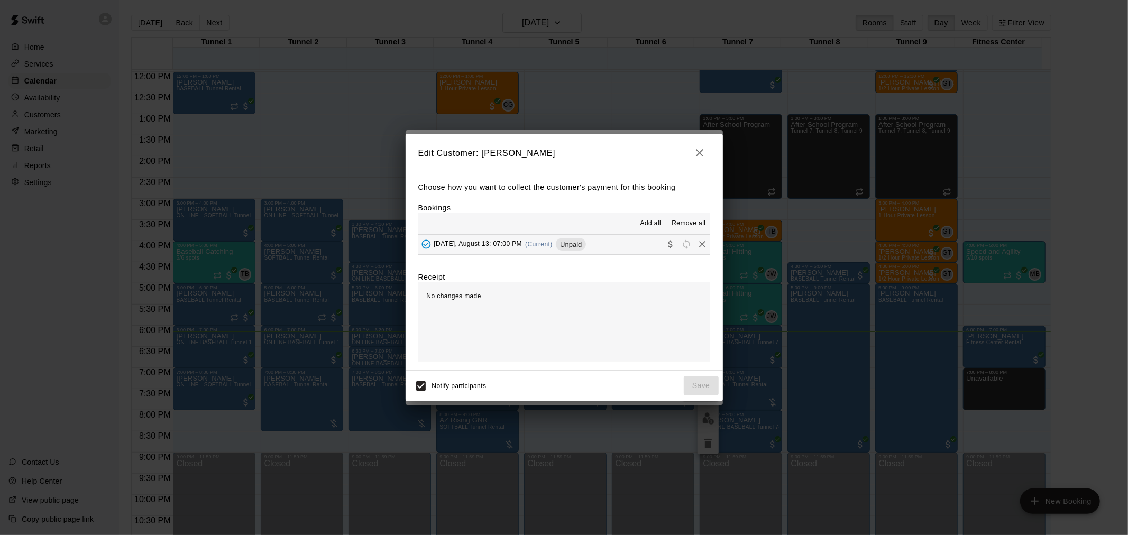
click at [586, 252] on div "[DATE], August 13: 07:00 PM (Current) Unpaid" at bounding box center [502, 244] width 168 height 16
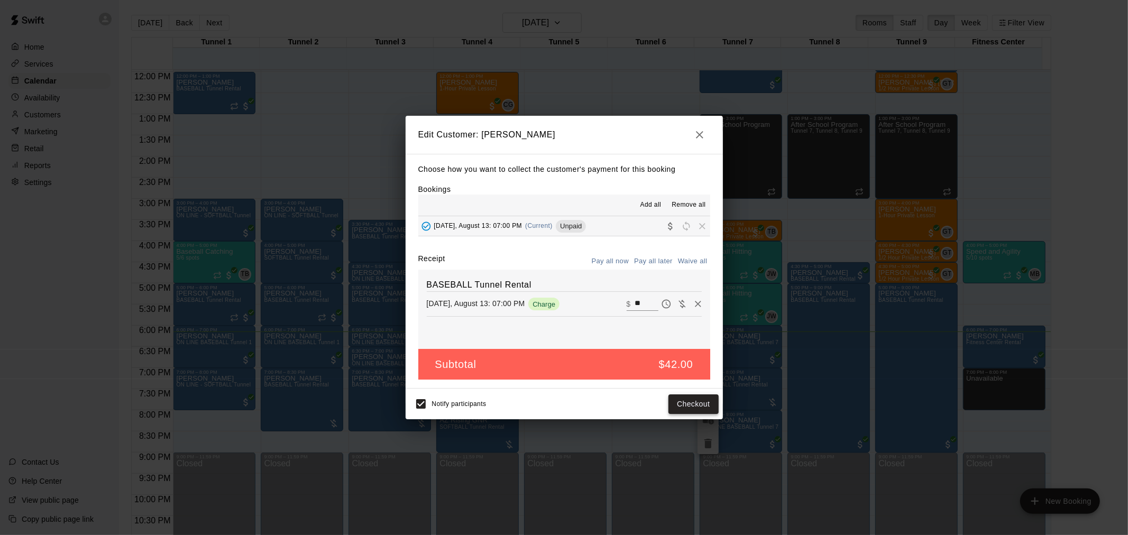
click at [682, 396] on button "Checkout" at bounding box center [693, 404] width 50 height 20
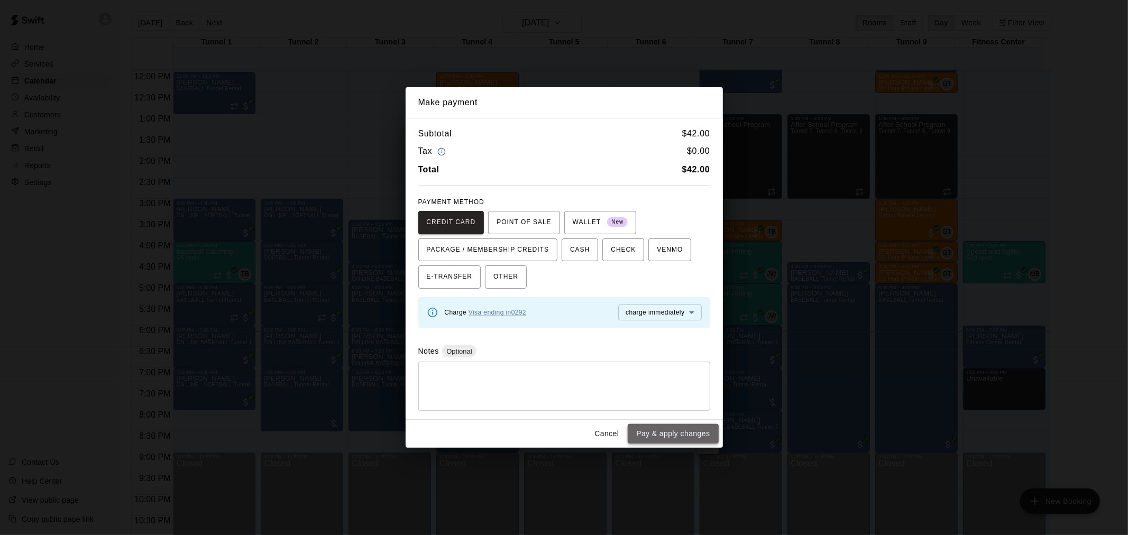
click at [662, 431] on button "Pay & apply changes" at bounding box center [672, 434] width 90 height 20
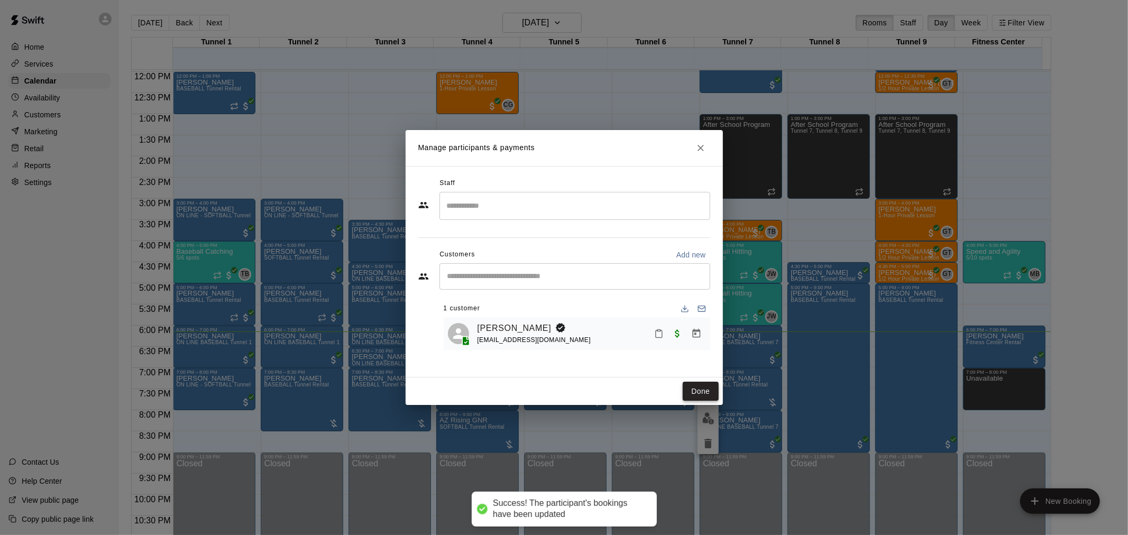
click at [706, 390] on button "Done" at bounding box center [699, 392] width 35 height 20
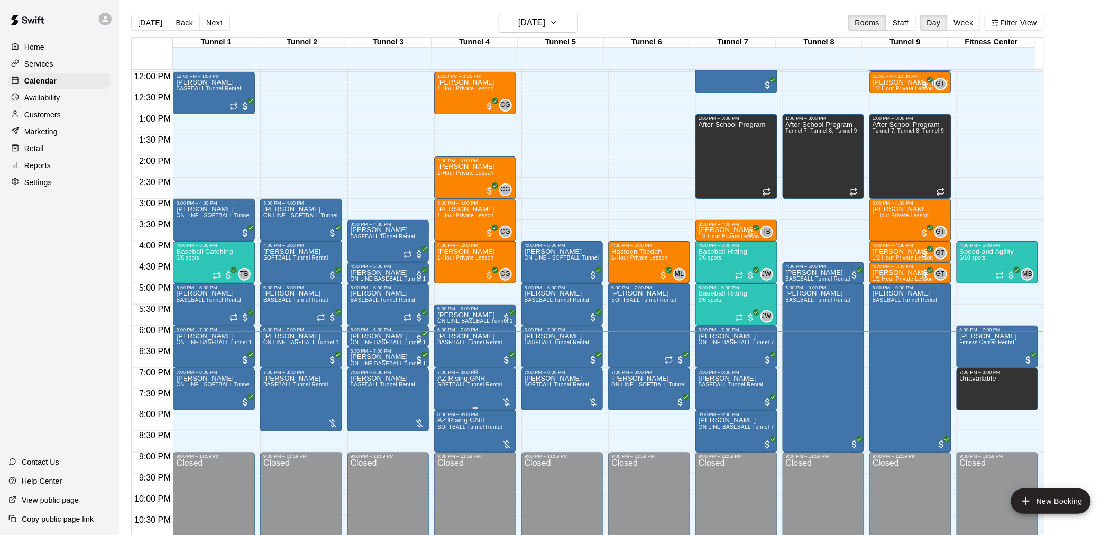
click at [469, 387] on span "SOFTBALL Tunnel Rental" at bounding box center [469, 385] width 65 height 6
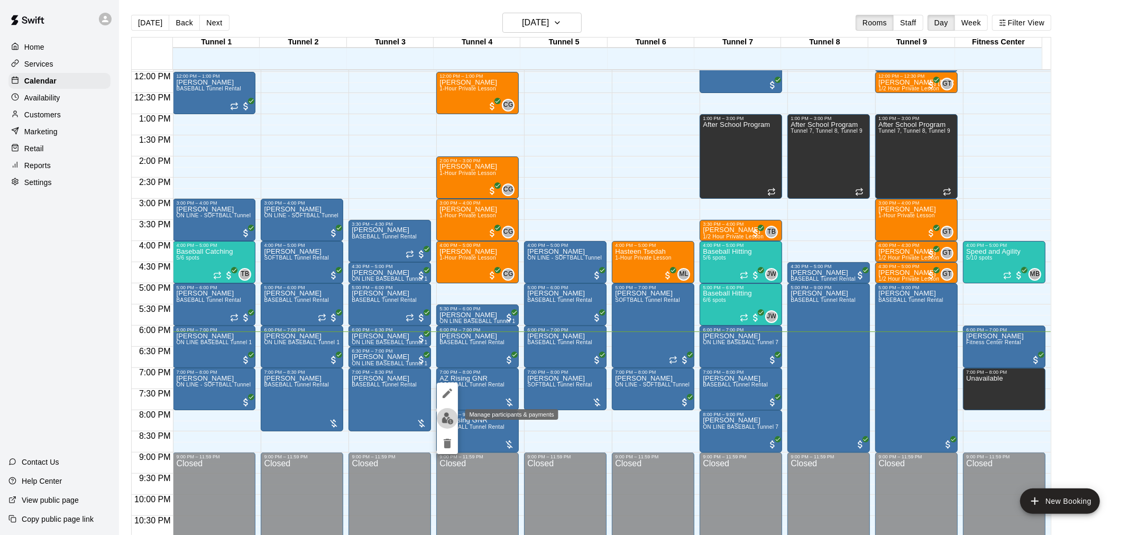
click at [453, 418] on button "edit" at bounding box center [447, 418] width 21 height 21
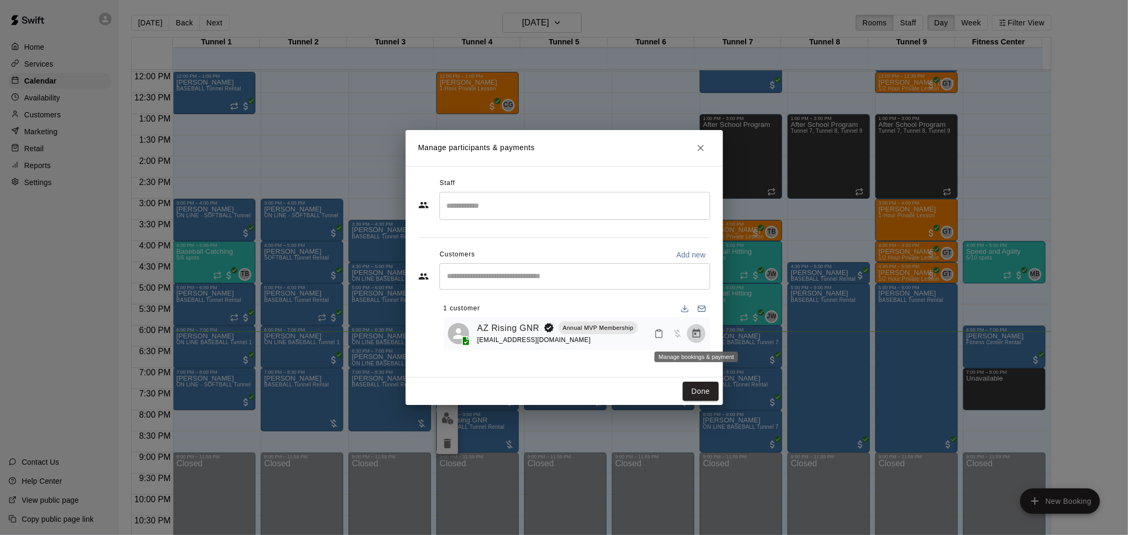
click at [696, 335] on icon "Manage bookings & payment" at bounding box center [696, 333] width 11 height 11
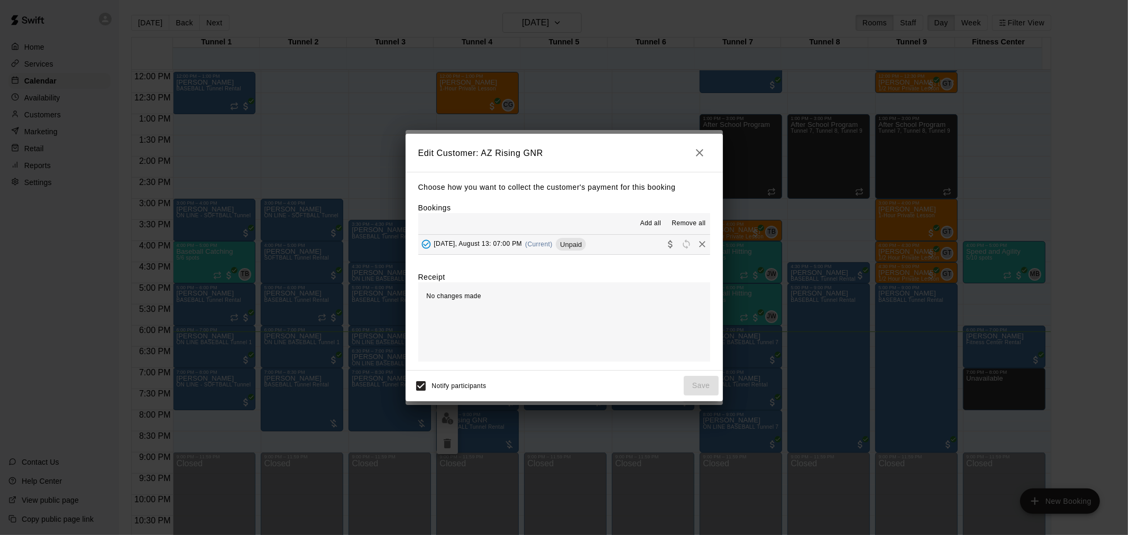
click at [706, 151] on button "button" at bounding box center [699, 152] width 21 height 21
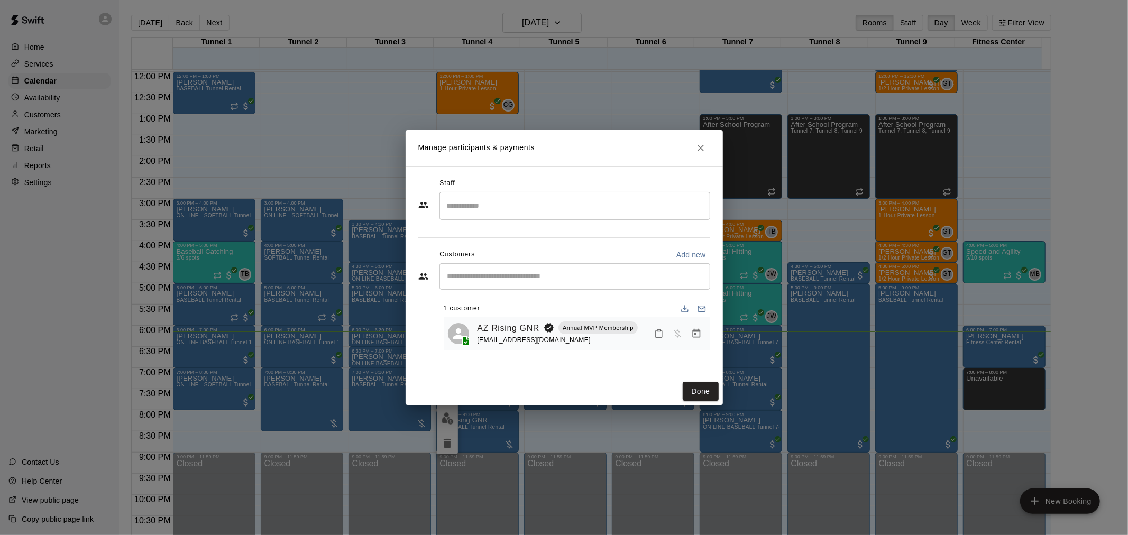
click at [706, 151] on button "Close" at bounding box center [700, 148] width 19 height 19
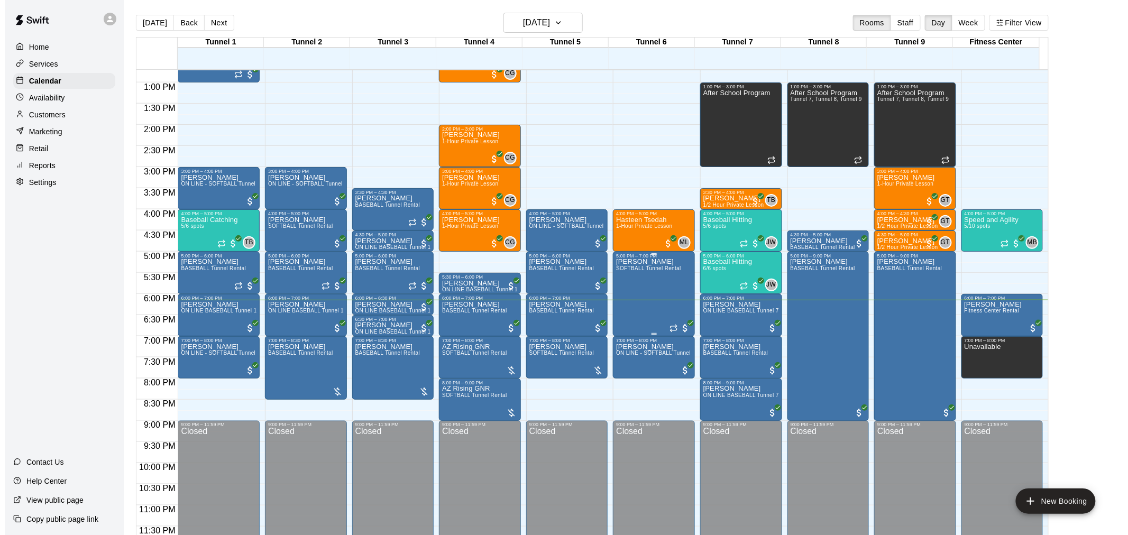
scroll to position [17, 0]
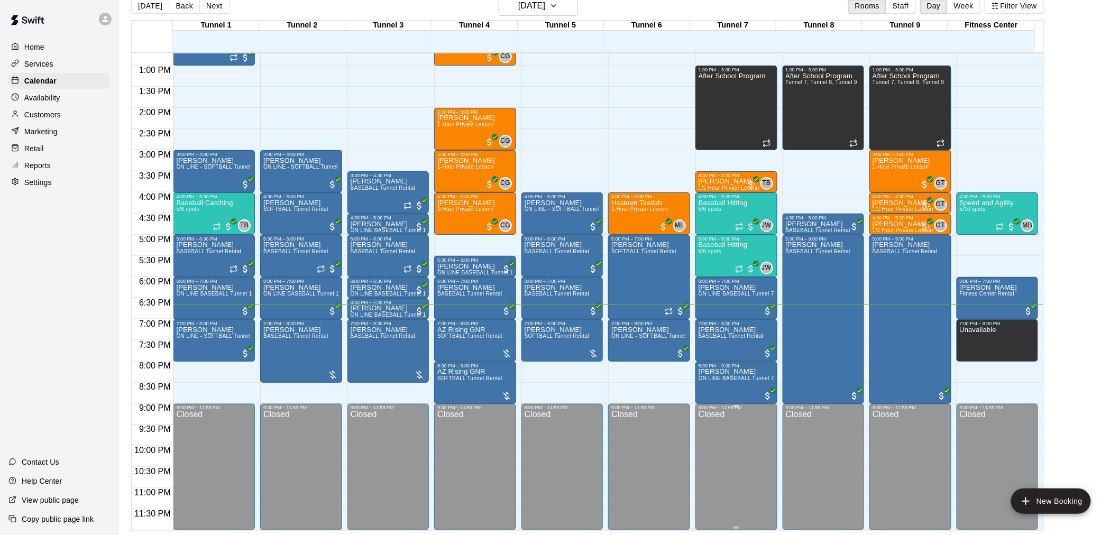
drag, startPoint x: 640, startPoint y: 272, endPoint x: 727, endPoint y: 414, distance: 167.3
click at [680, 339] on div "12:00 AM – 10:00 AM Closed 10:30 AM – 11:30 AM Kayla/[PERSON_NAME] 4:00 PM – 5:…" at bounding box center [649, 23] width 82 height 1015
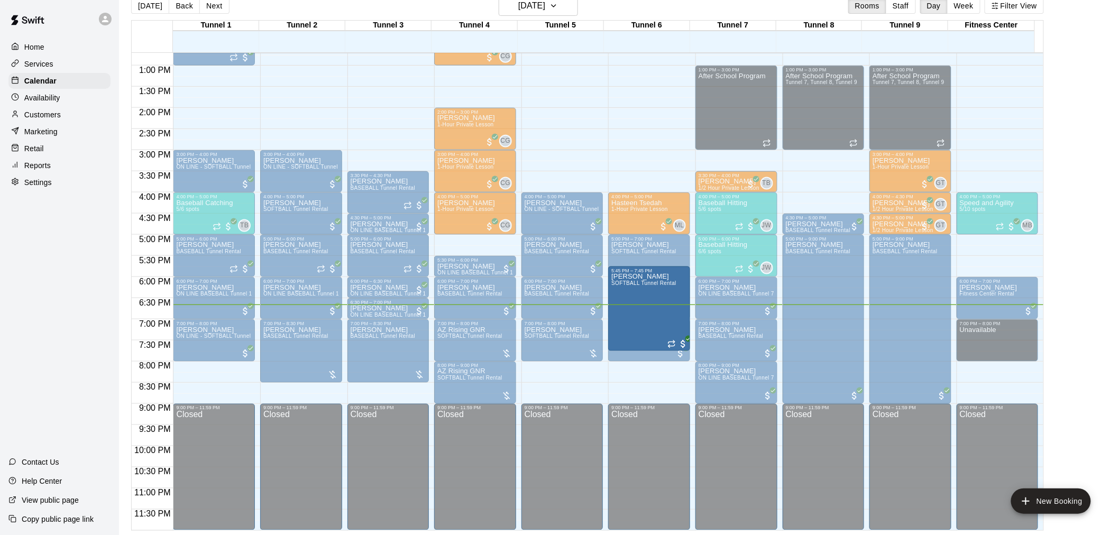
drag, startPoint x: 654, startPoint y: 336, endPoint x: 656, endPoint y: 313, distance: 22.8
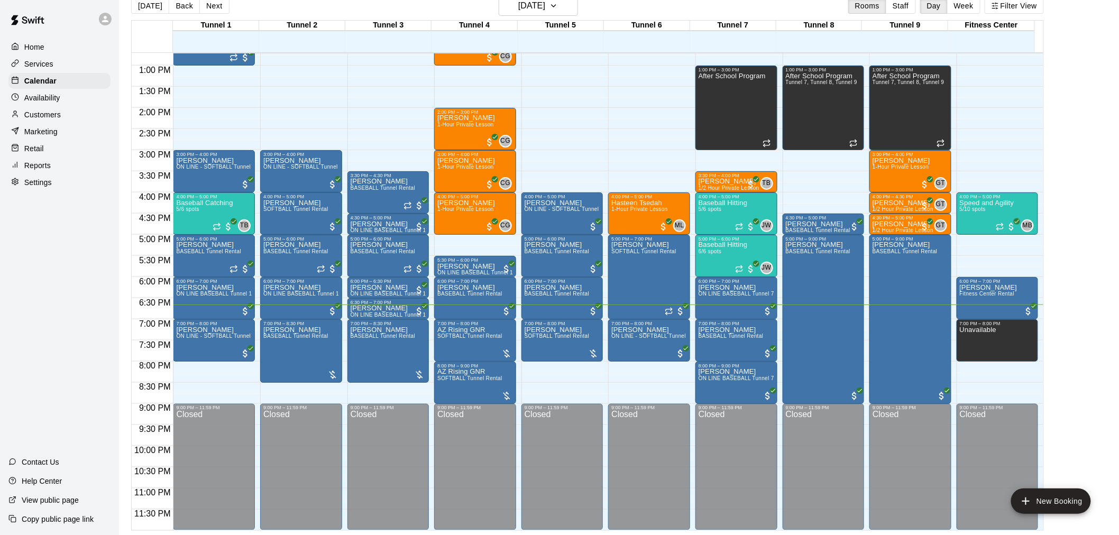
click at [218, 7] on button "Next" at bounding box center [214, 6] width 30 height 16
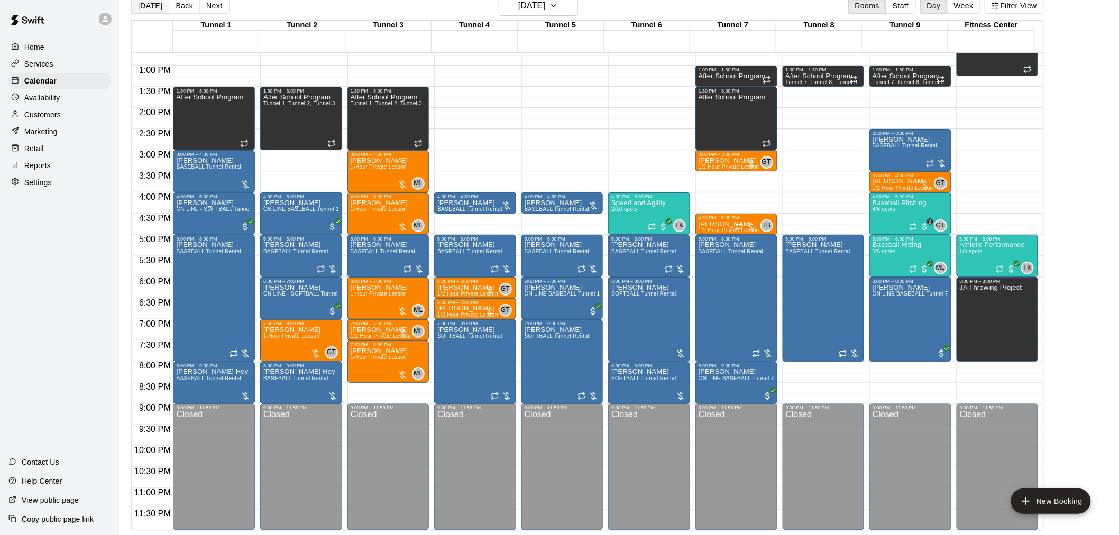
click at [150, 7] on button "[DATE]" at bounding box center [150, 6] width 38 height 16
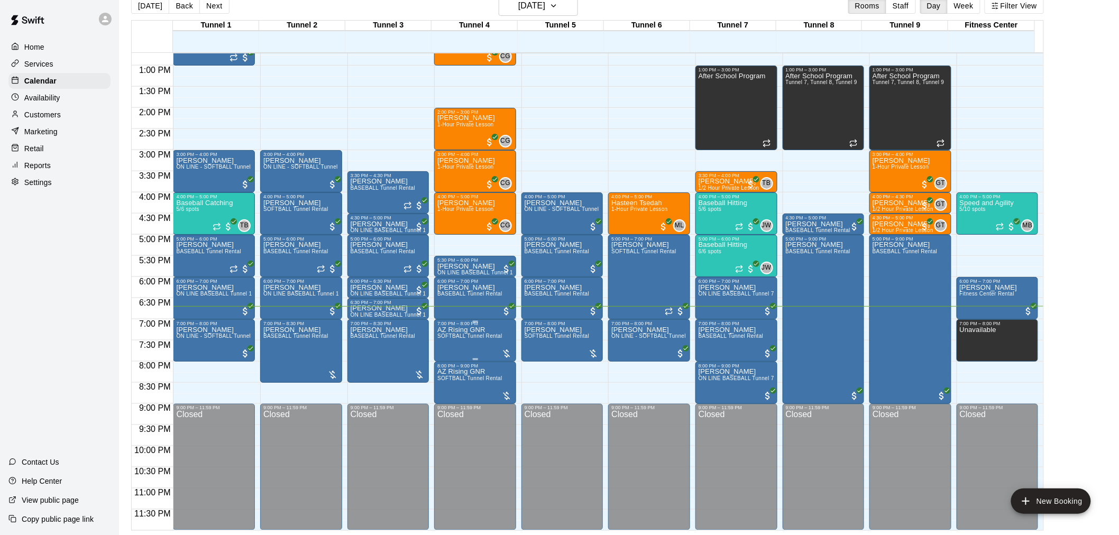
click at [464, 330] on p "AZ Rising GNR" at bounding box center [469, 330] width 65 height 0
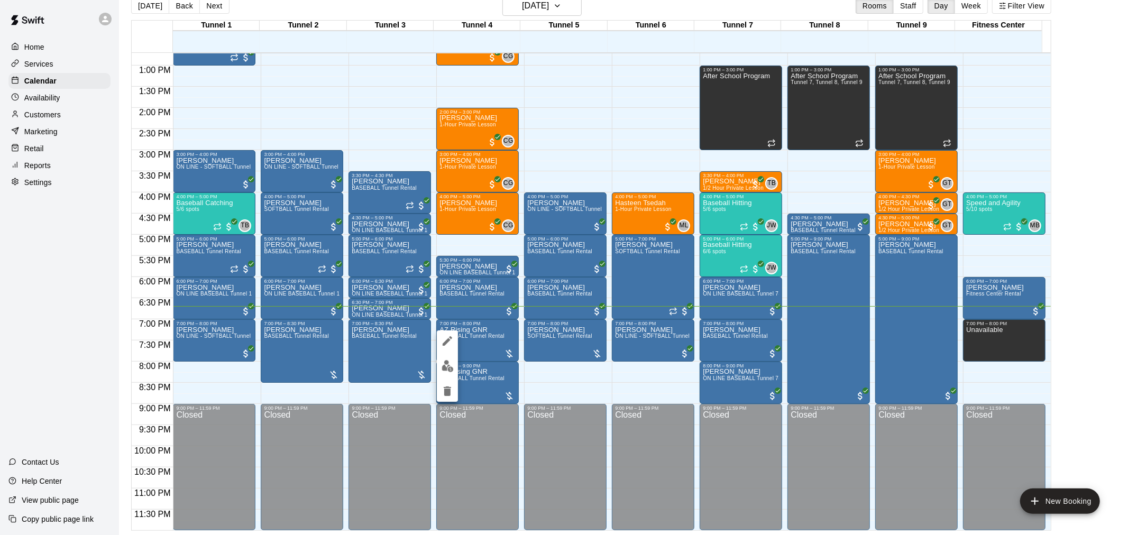
click at [371, 446] on div at bounding box center [564, 267] width 1128 height 535
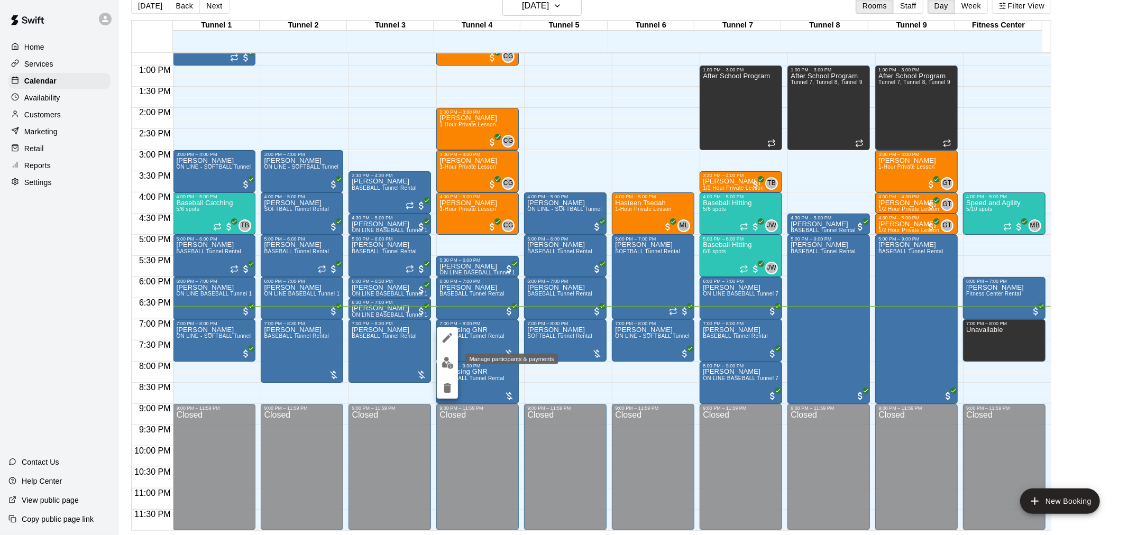
click at [447, 363] on img "edit" at bounding box center [447, 363] width 12 height 12
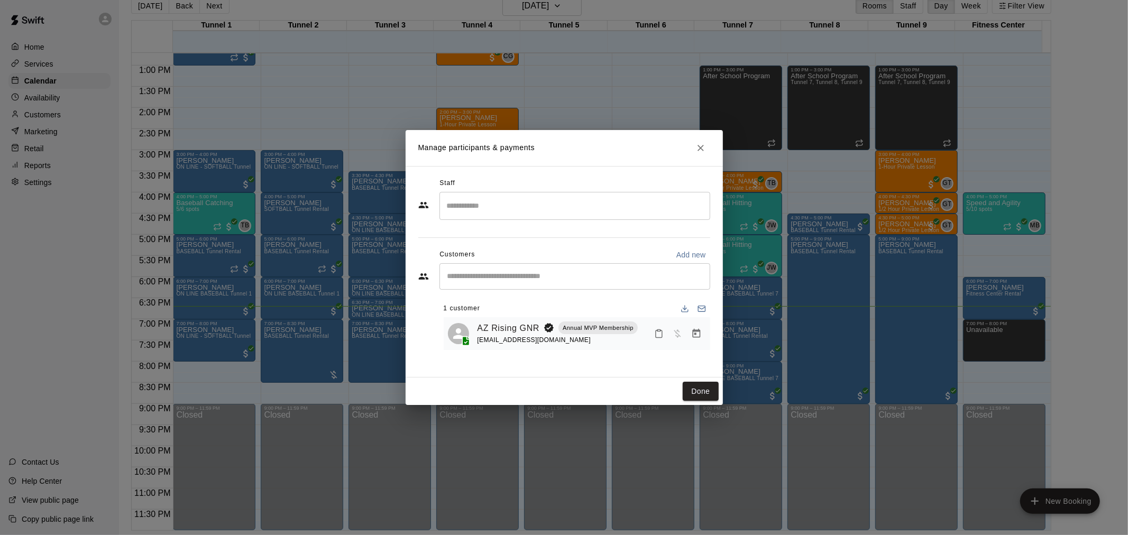
click at [705, 146] on icon "Close" at bounding box center [700, 148] width 11 height 11
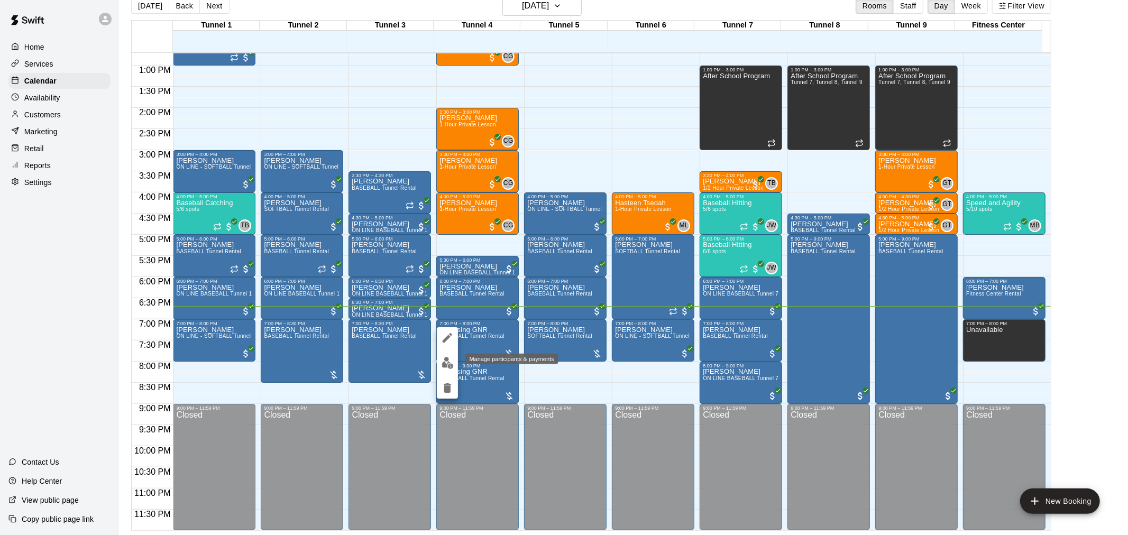
click at [451, 360] on img "edit" at bounding box center [447, 363] width 12 height 12
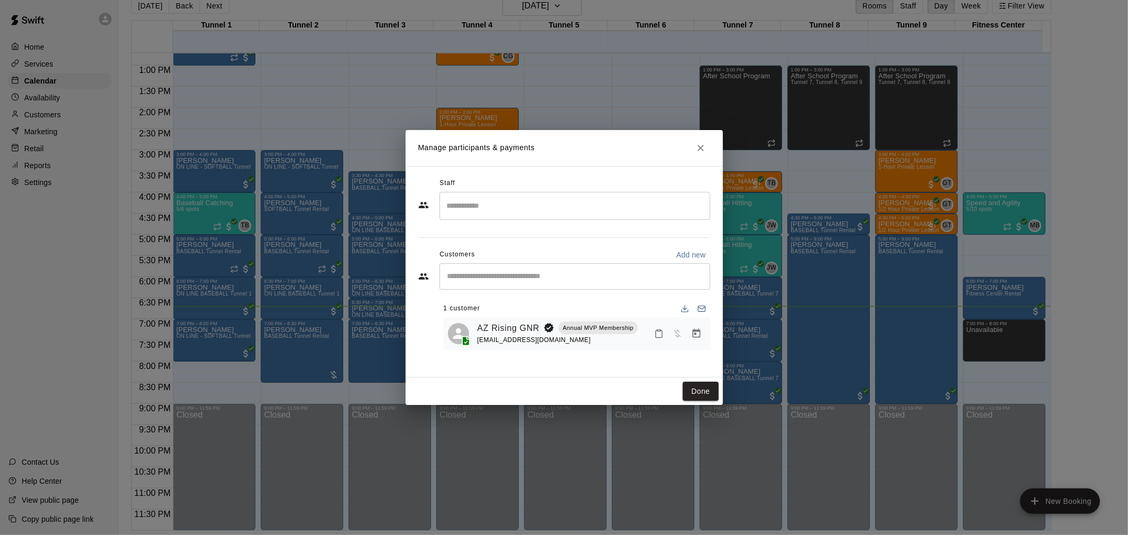
click at [699, 340] on button "Manage bookings & payment" at bounding box center [696, 333] width 19 height 19
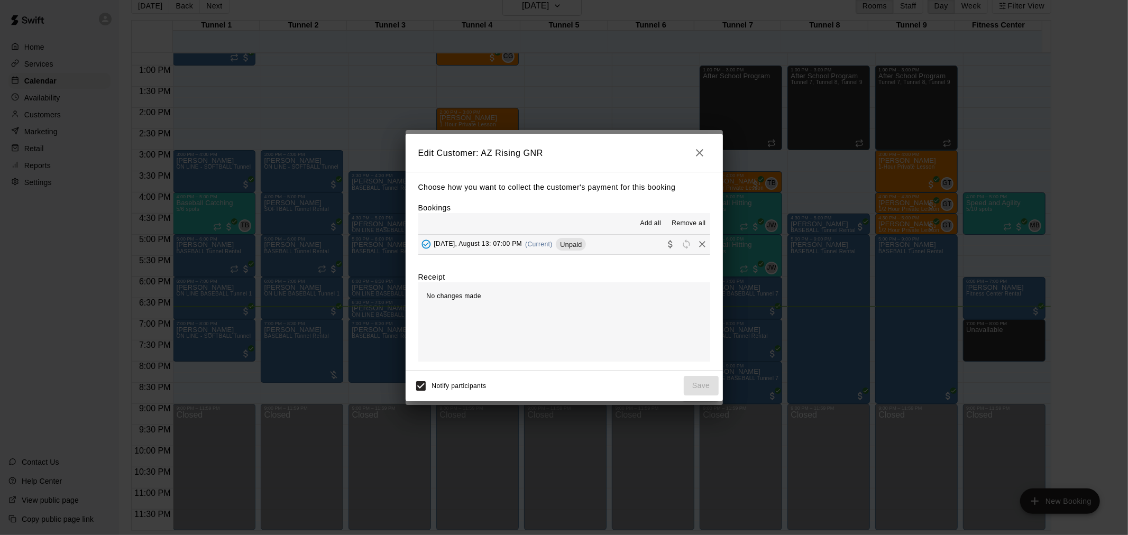
click at [562, 250] on div "[DATE], August 13: 07:00 PM (Current) Unpaid" at bounding box center [502, 244] width 168 height 16
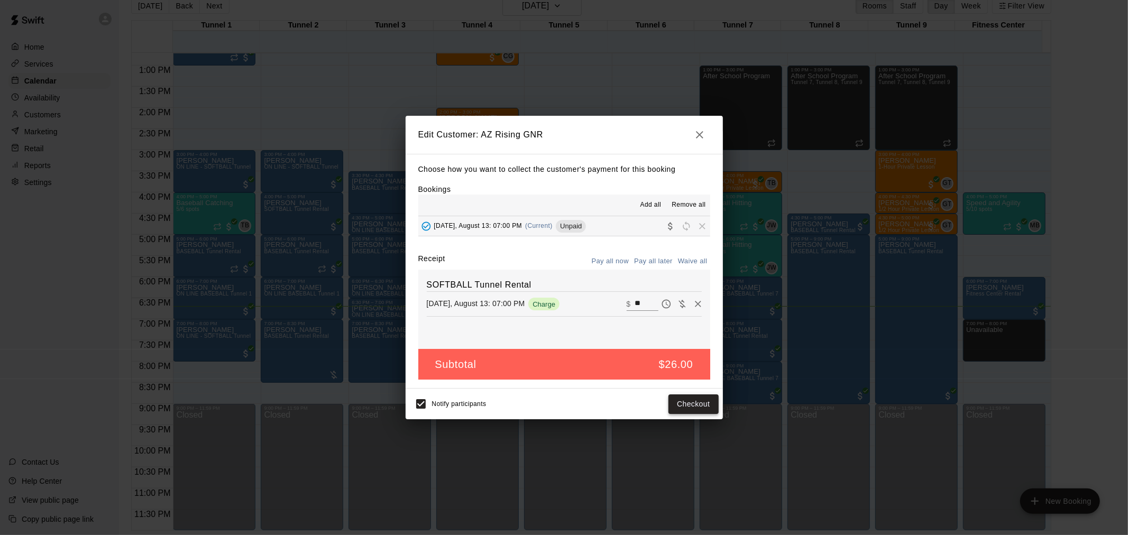
click at [699, 400] on button "Checkout" at bounding box center [693, 404] width 50 height 20
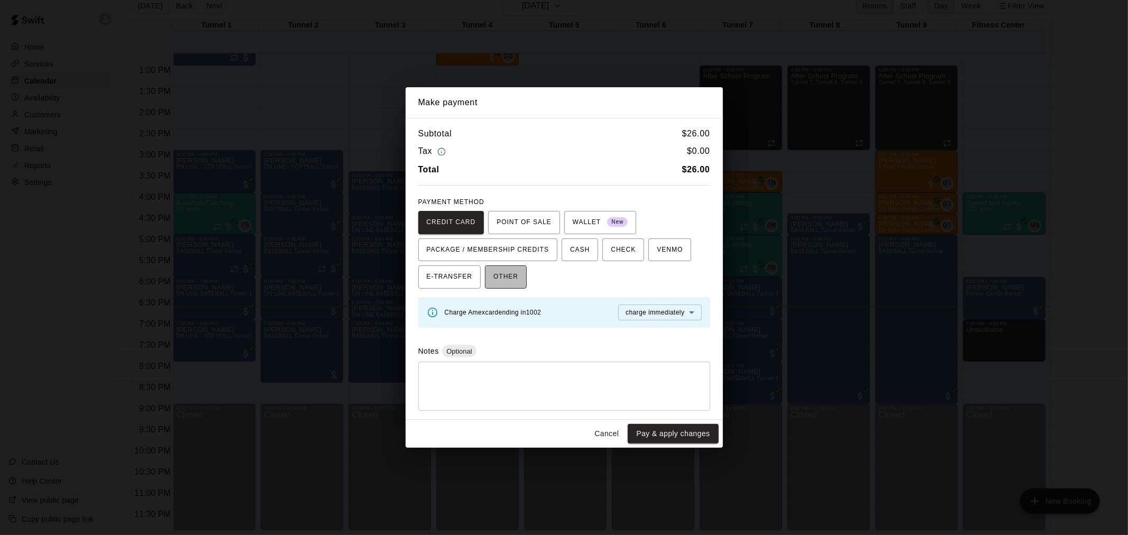
click at [493, 274] on span "OTHER" at bounding box center [505, 277] width 25 height 17
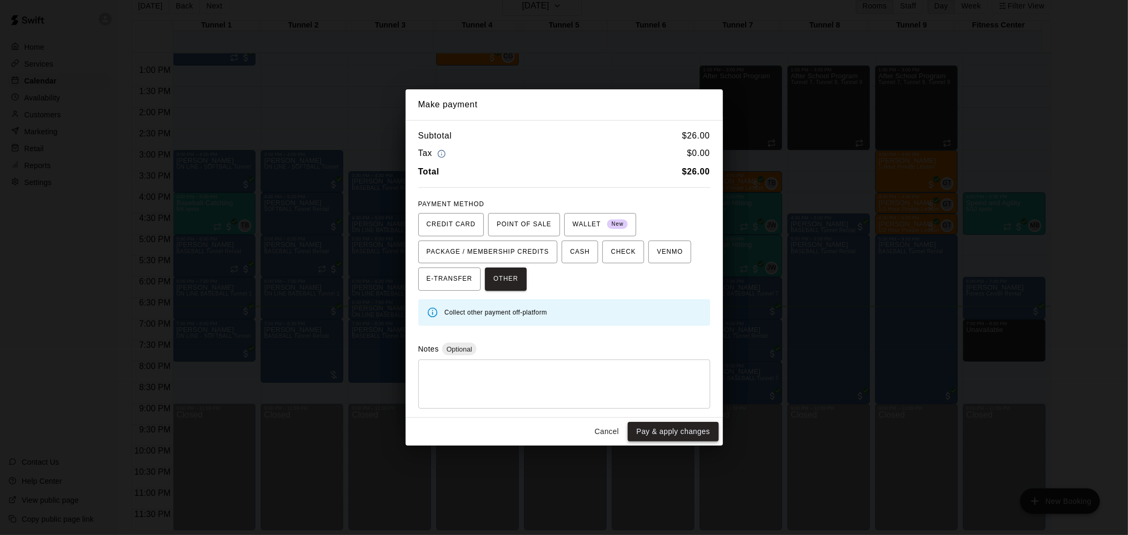
click at [690, 427] on button "Pay & apply changes" at bounding box center [672, 432] width 90 height 20
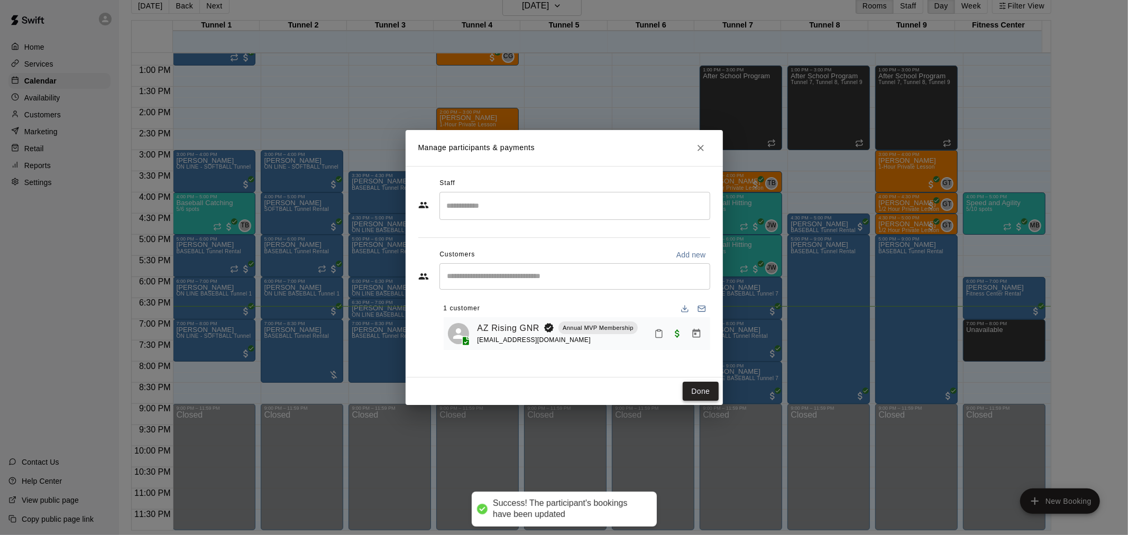
click at [696, 389] on button "Done" at bounding box center [699, 392] width 35 height 20
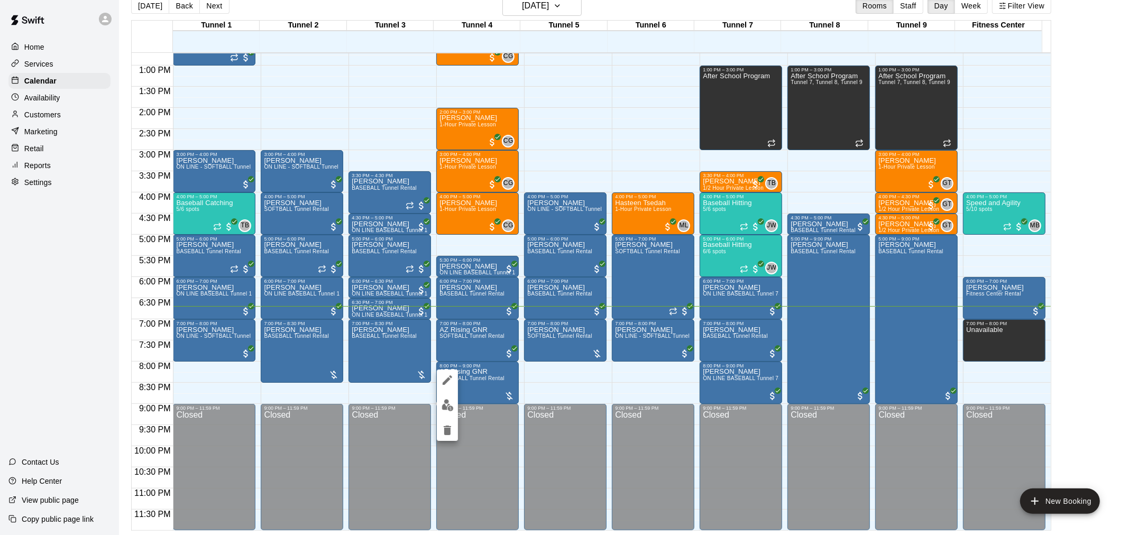
click at [451, 404] on img "edit" at bounding box center [447, 405] width 12 height 12
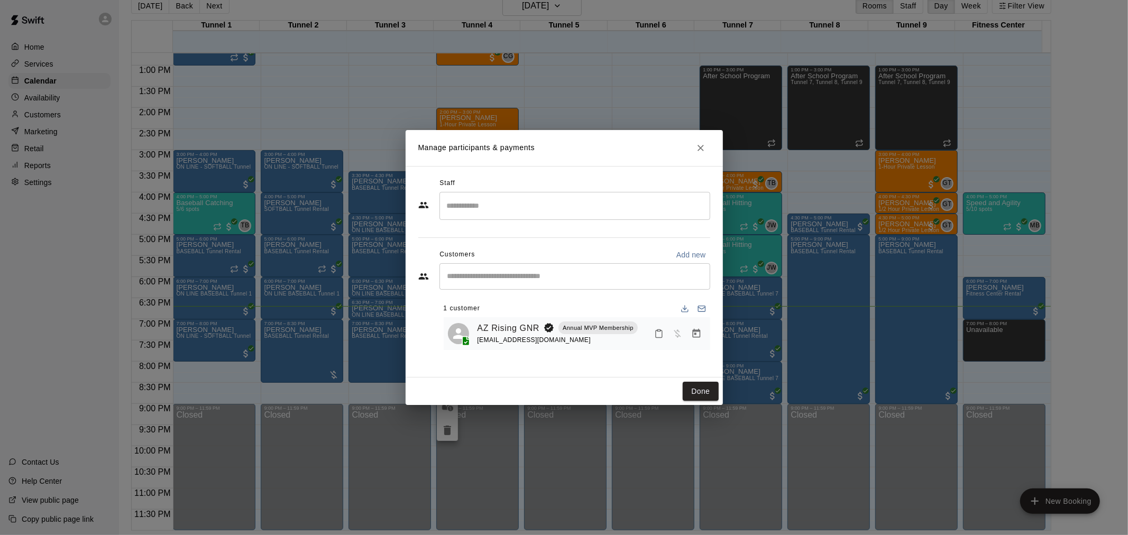
click at [701, 329] on icon "Manage bookings & payment" at bounding box center [696, 333] width 11 height 11
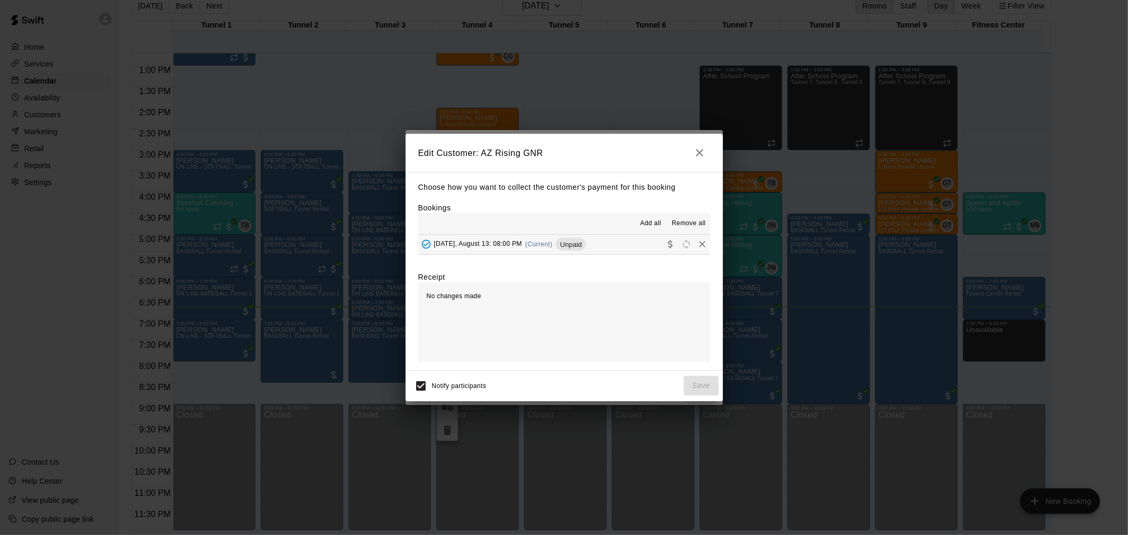
click at [559, 239] on div "[DATE], August 13: 08:00 PM (Current) Unpaid" at bounding box center [502, 244] width 168 height 16
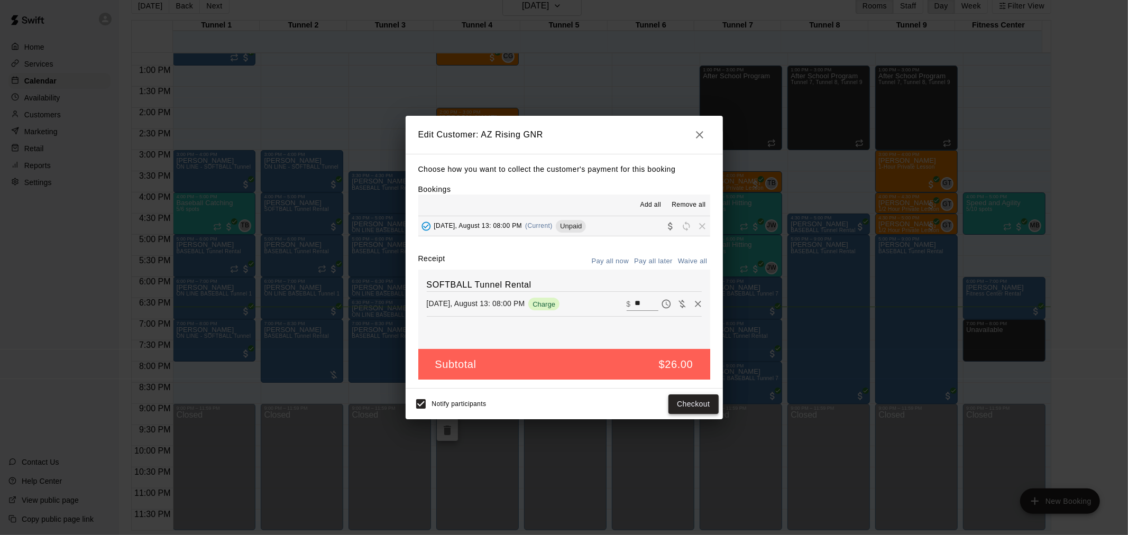
click at [705, 408] on button "Checkout" at bounding box center [693, 404] width 50 height 20
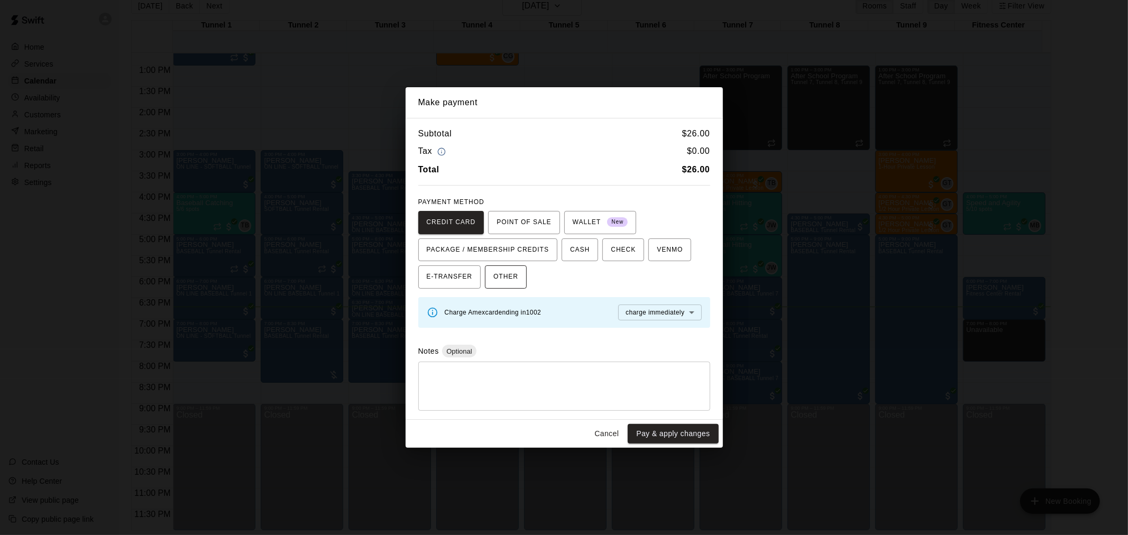
click at [523, 276] on button "OTHER" at bounding box center [506, 276] width 42 height 23
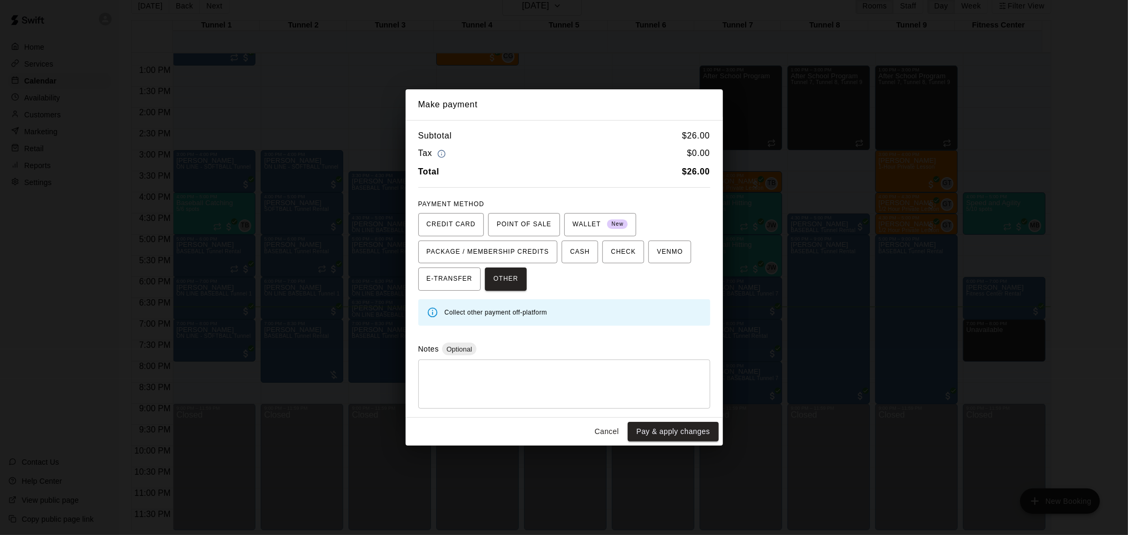
click at [698, 435] on button "Pay & apply changes" at bounding box center [672, 432] width 90 height 20
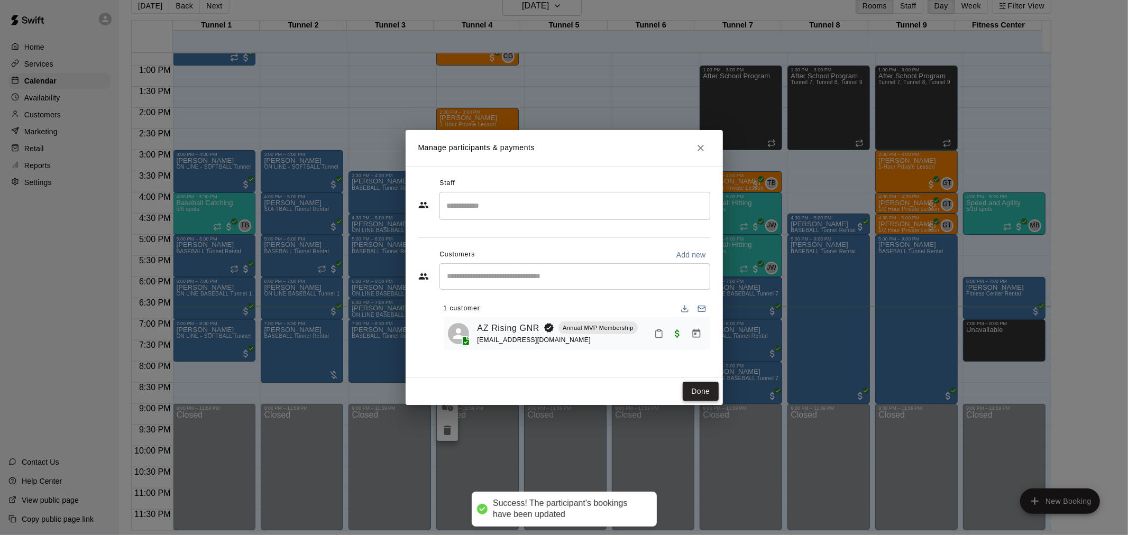
click at [710, 388] on button "Done" at bounding box center [699, 392] width 35 height 20
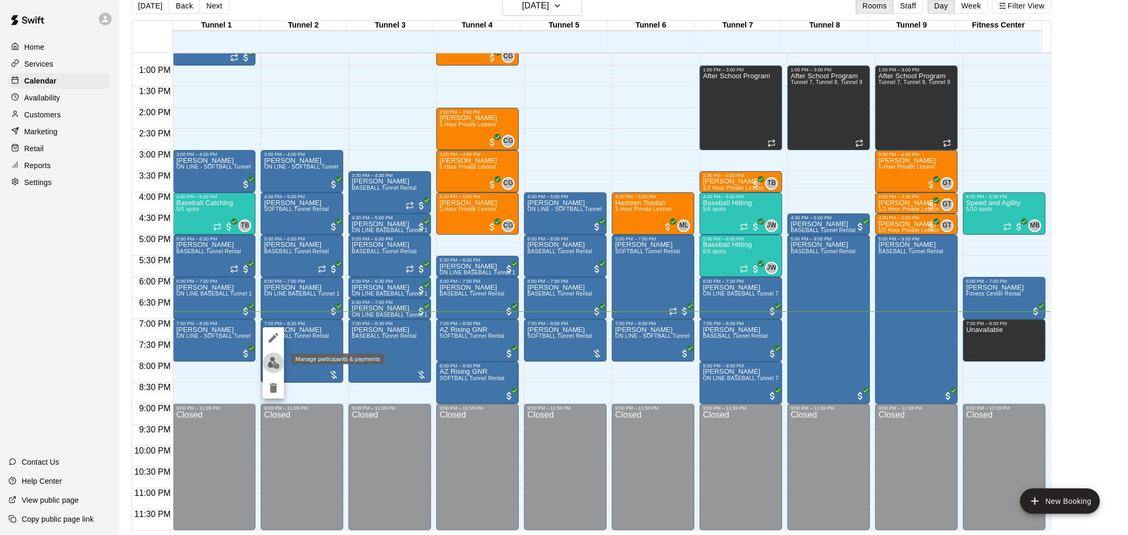
click at [271, 365] on img "edit" at bounding box center [273, 363] width 12 height 12
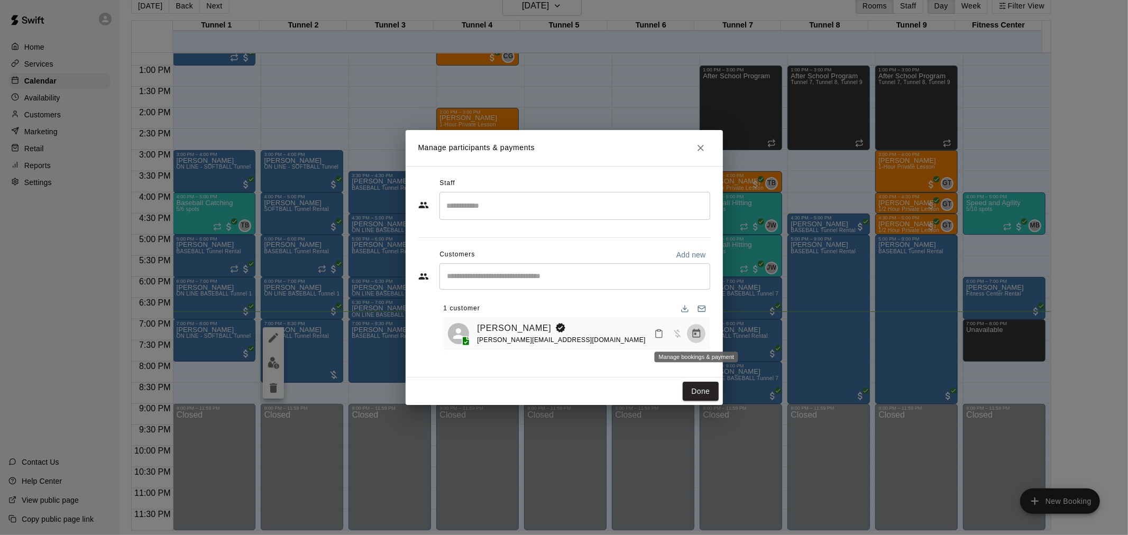
click at [700, 340] on button "Manage bookings & payment" at bounding box center [696, 333] width 19 height 19
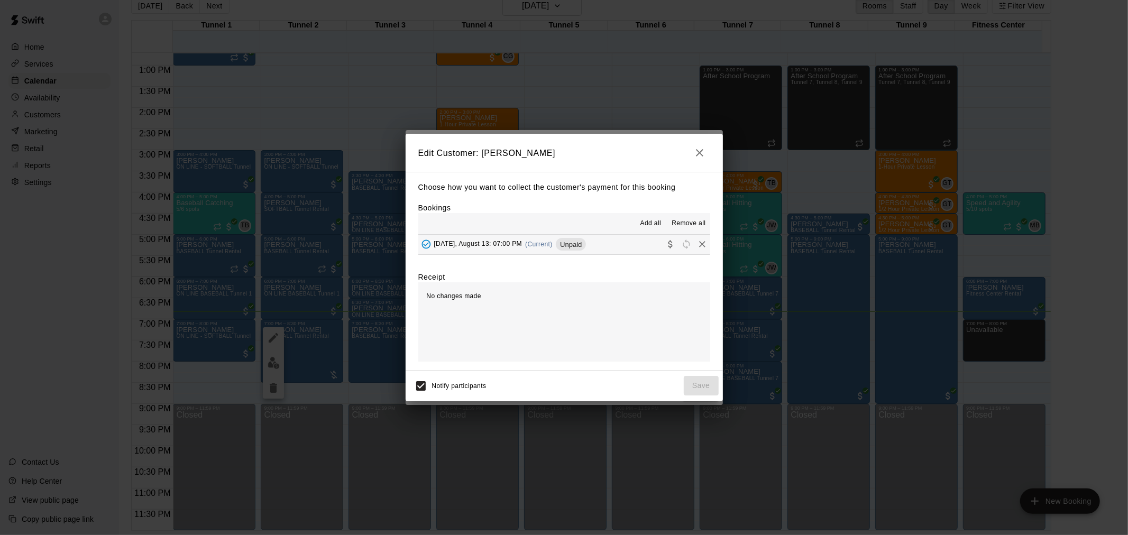
click at [577, 247] on span "Unpaid" at bounding box center [571, 245] width 30 height 8
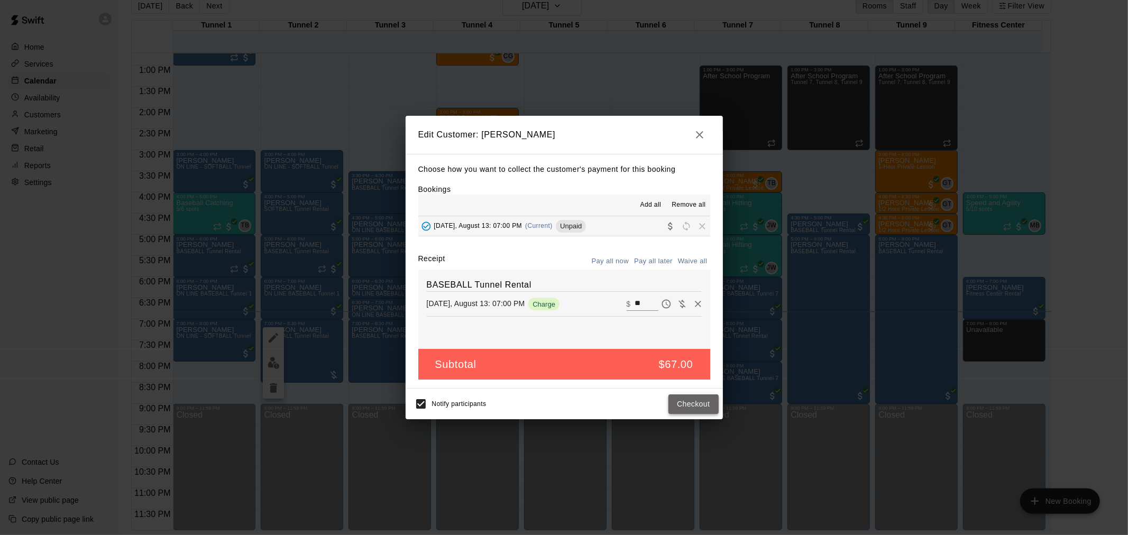
click at [696, 407] on button "Checkout" at bounding box center [693, 404] width 50 height 20
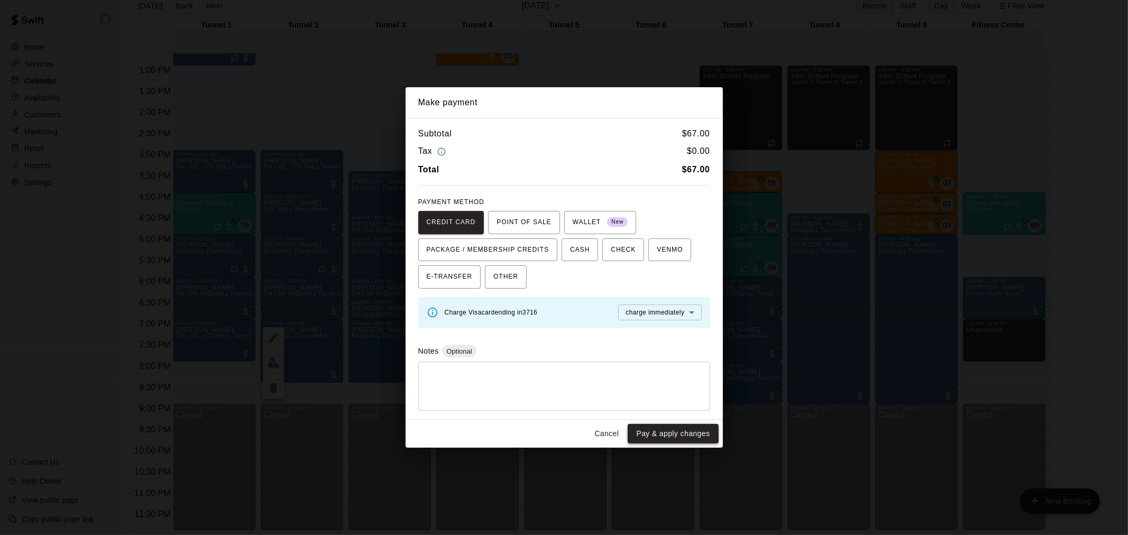
click at [678, 436] on button "Pay & apply changes" at bounding box center [672, 434] width 90 height 20
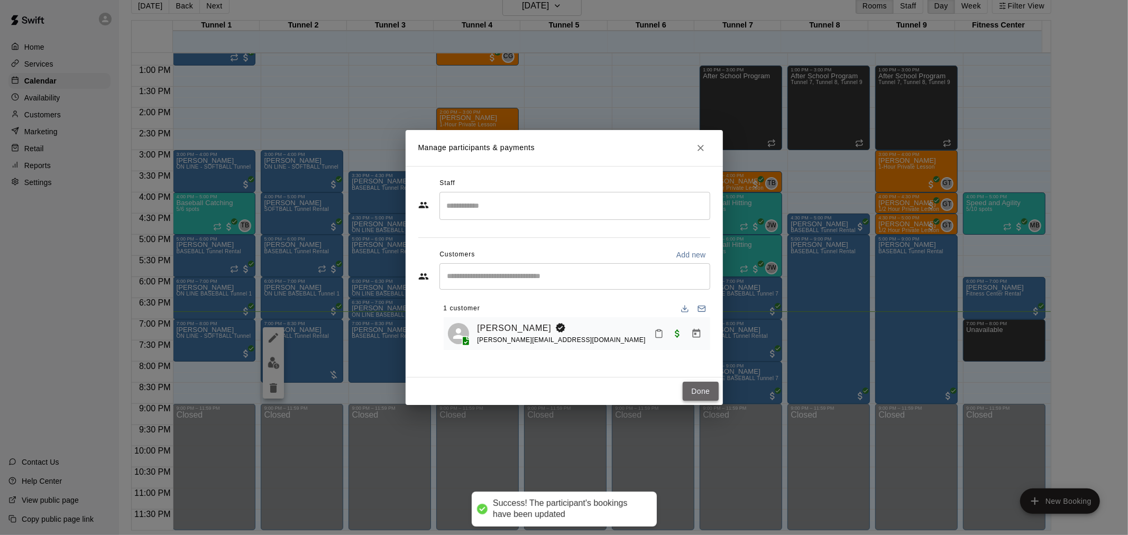
click at [714, 383] on button "Done" at bounding box center [699, 392] width 35 height 20
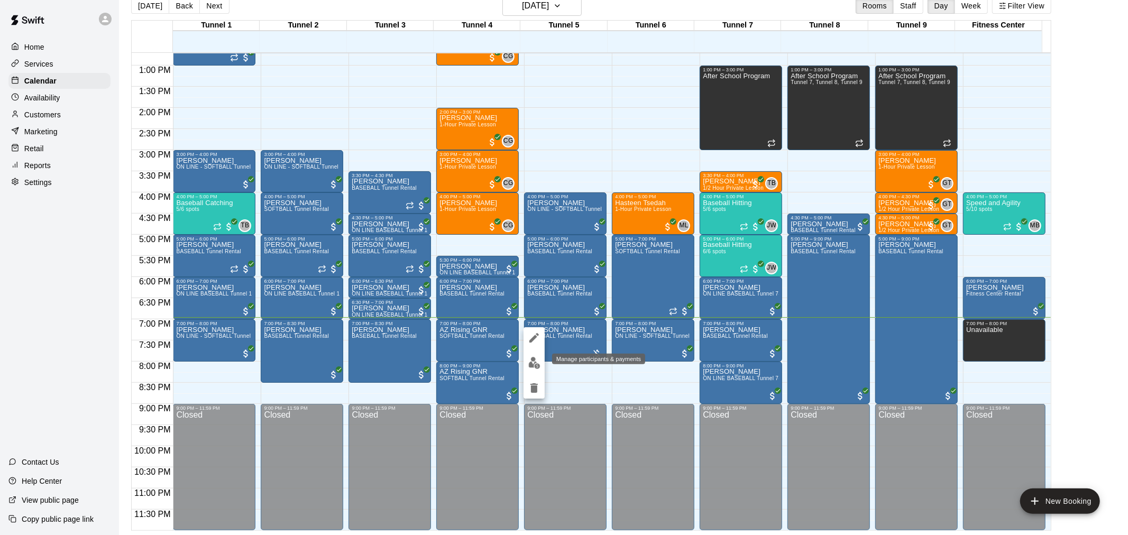
click at [541, 360] on button "edit" at bounding box center [533, 363] width 21 height 21
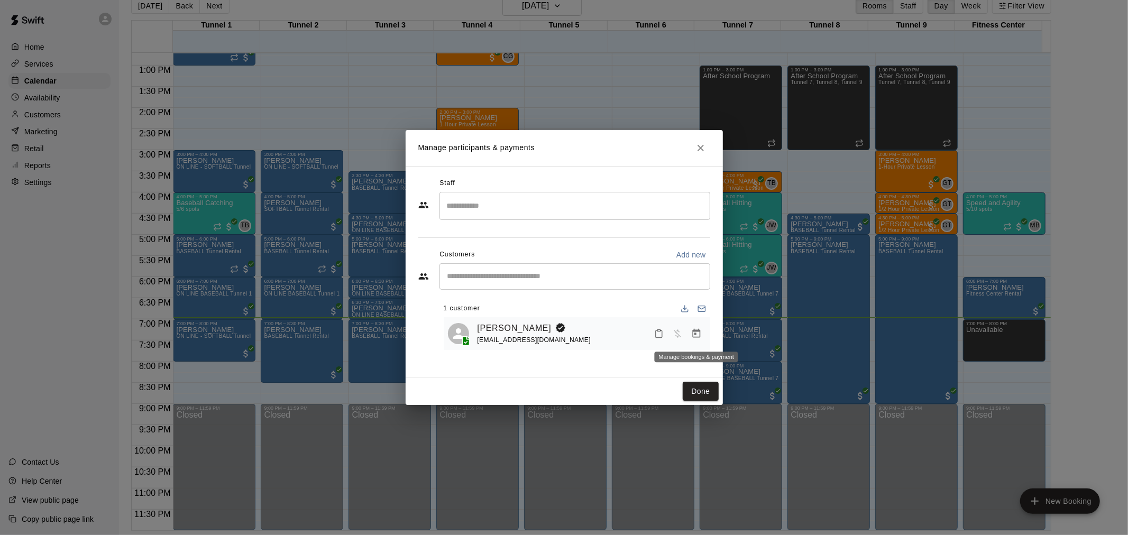
click at [695, 335] on icon "Manage bookings & payment" at bounding box center [696, 333] width 8 height 9
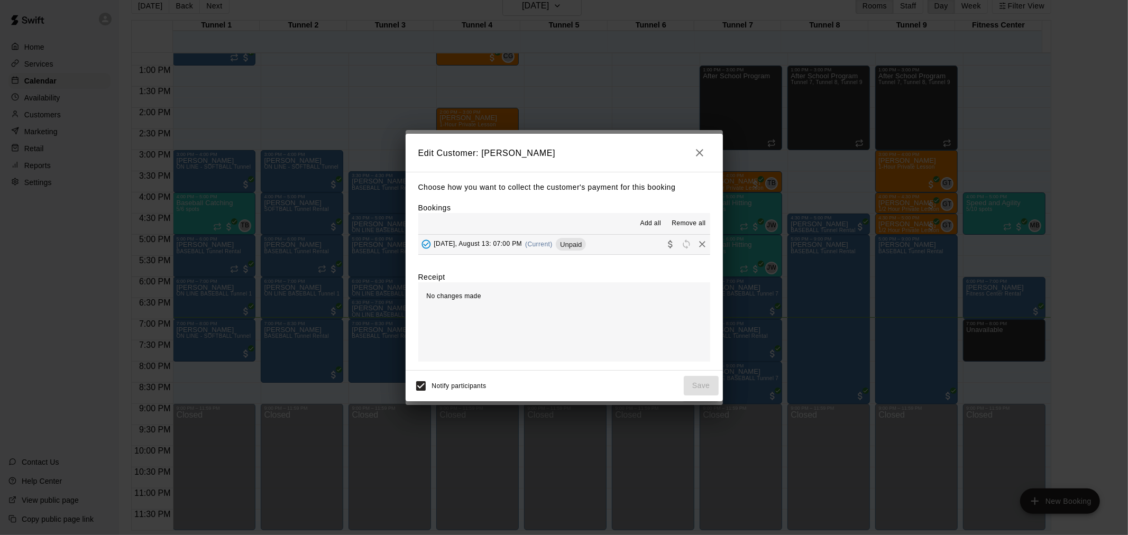
click at [546, 245] on span "(Current)" at bounding box center [538, 244] width 27 height 7
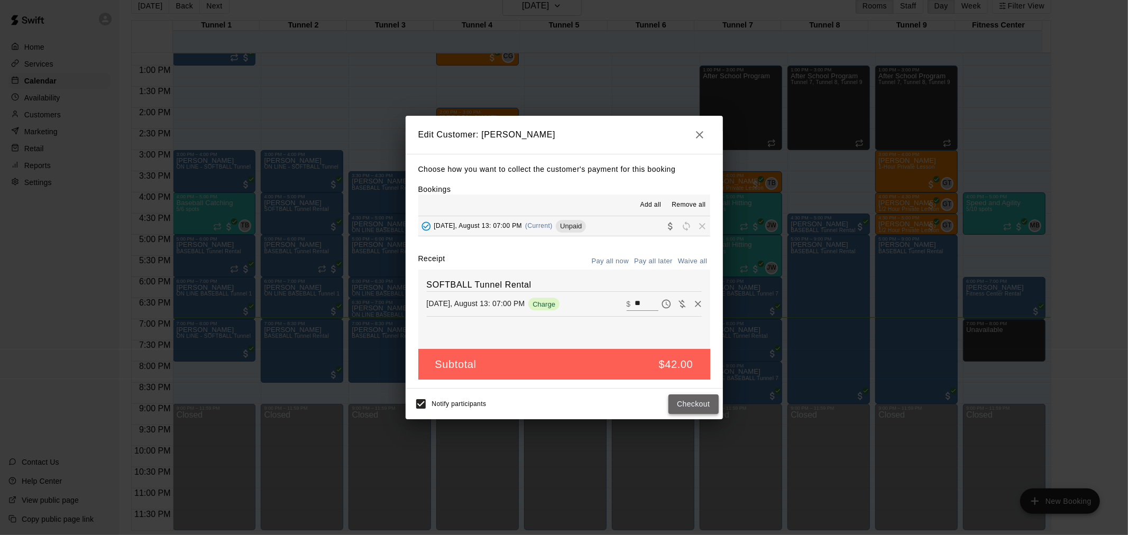
click at [682, 400] on button "Checkout" at bounding box center [693, 404] width 50 height 20
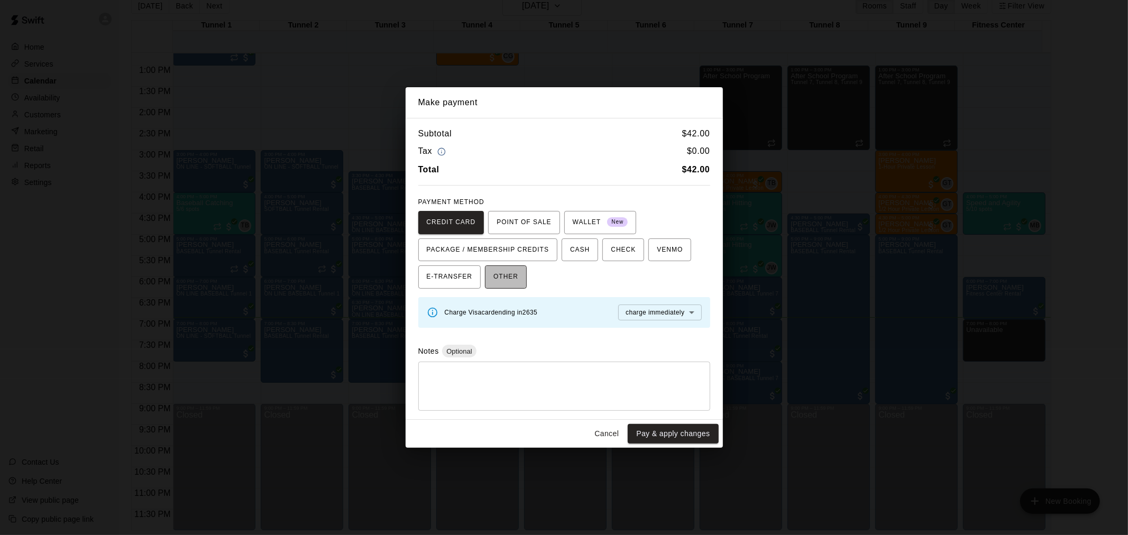
click at [508, 277] on span "OTHER" at bounding box center [505, 277] width 25 height 17
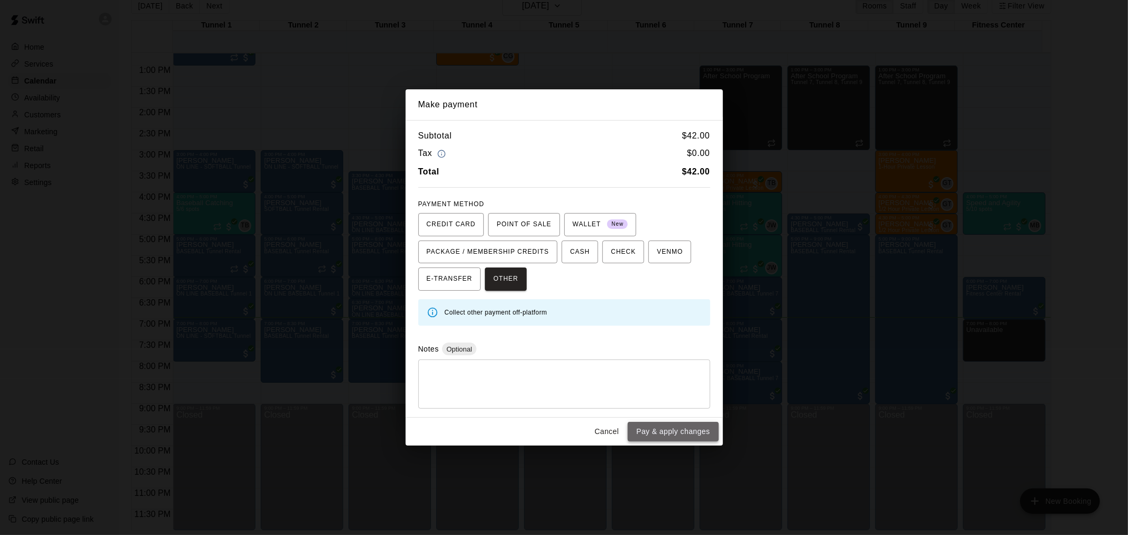
click at [670, 431] on button "Pay & apply changes" at bounding box center [672, 432] width 90 height 20
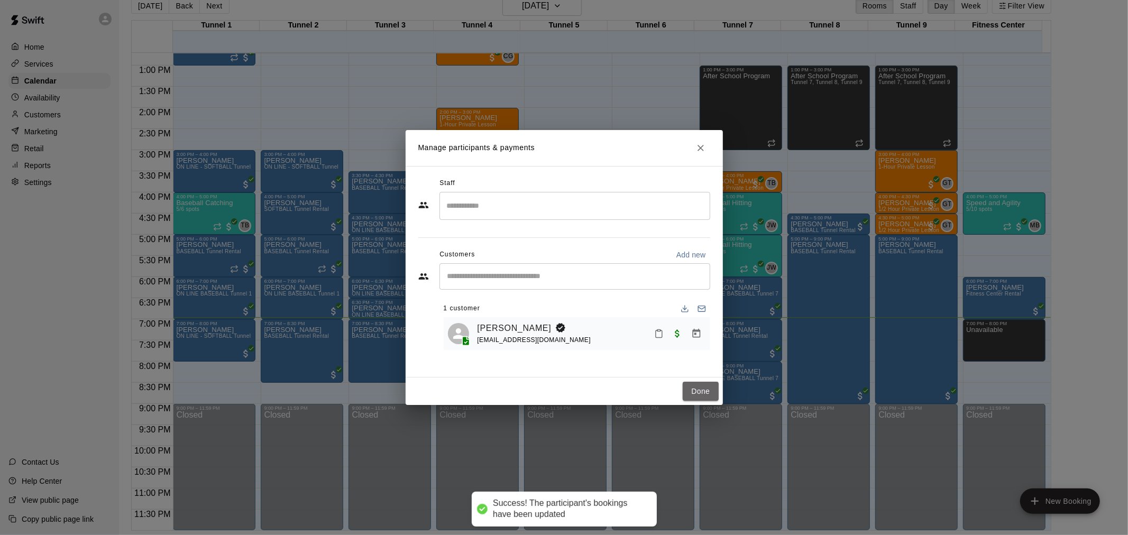
drag, startPoint x: 700, startPoint y: 389, endPoint x: 215, endPoint y: 255, distance: 504.0
click at [700, 389] on button "Done" at bounding box center [699, 392] width 35 height 20
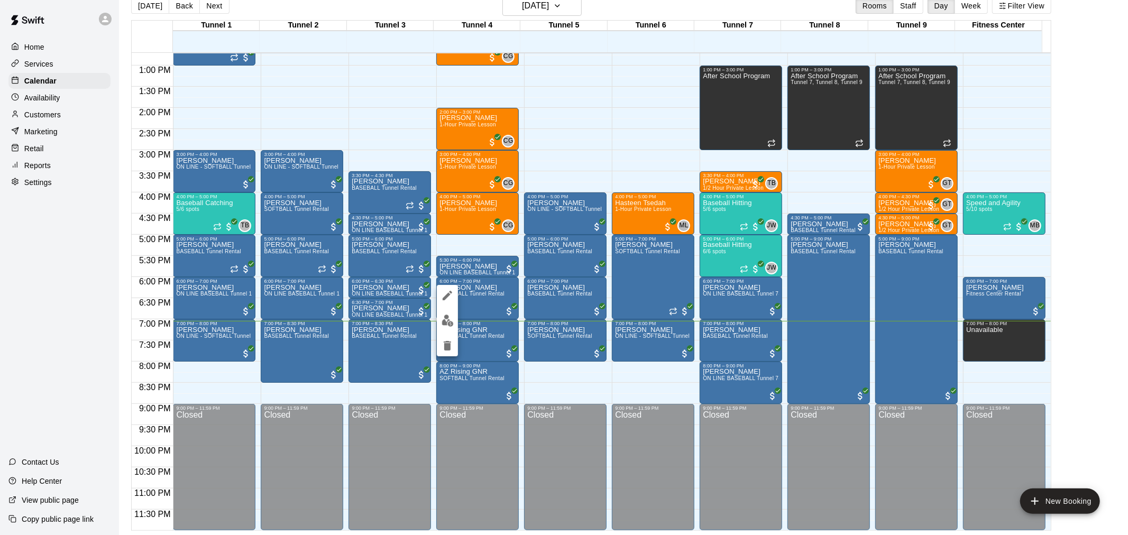
click at [451, 313] on button "edit" at bounding box center [447, 320] width 21 height 21
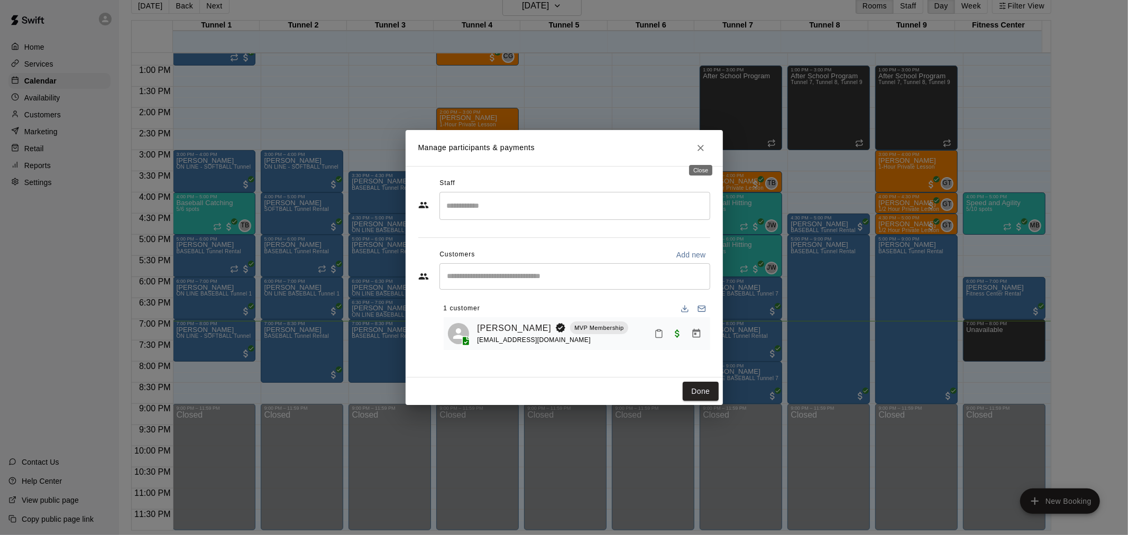
click at [709, 146] on button "Close" at bounding box center [700, 148] width 19 height 19
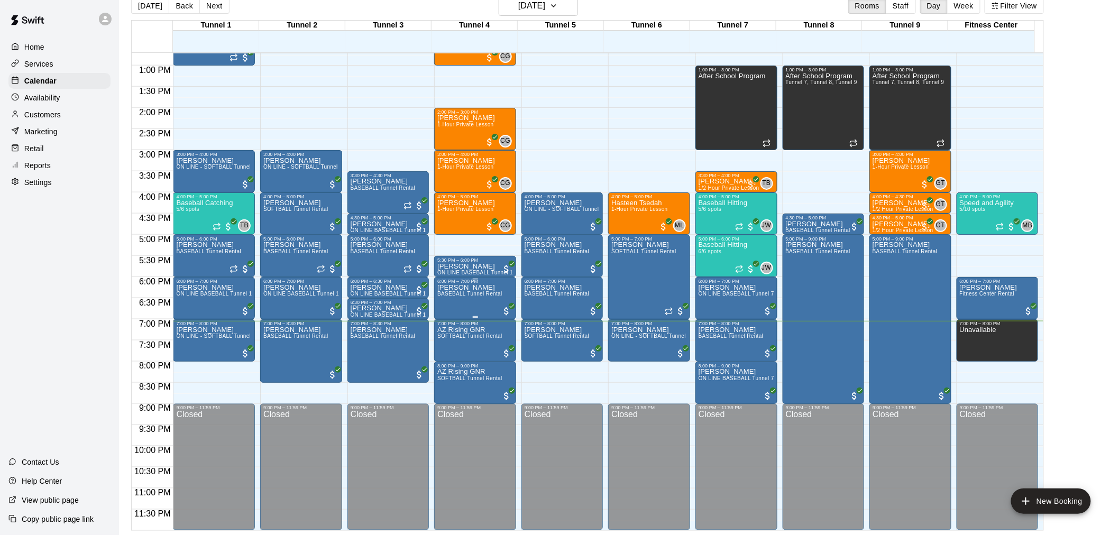
click at [480, 296] on span "BASEBALL Tunnel Rental" at bounding box center [469, 294] width 65 height 6
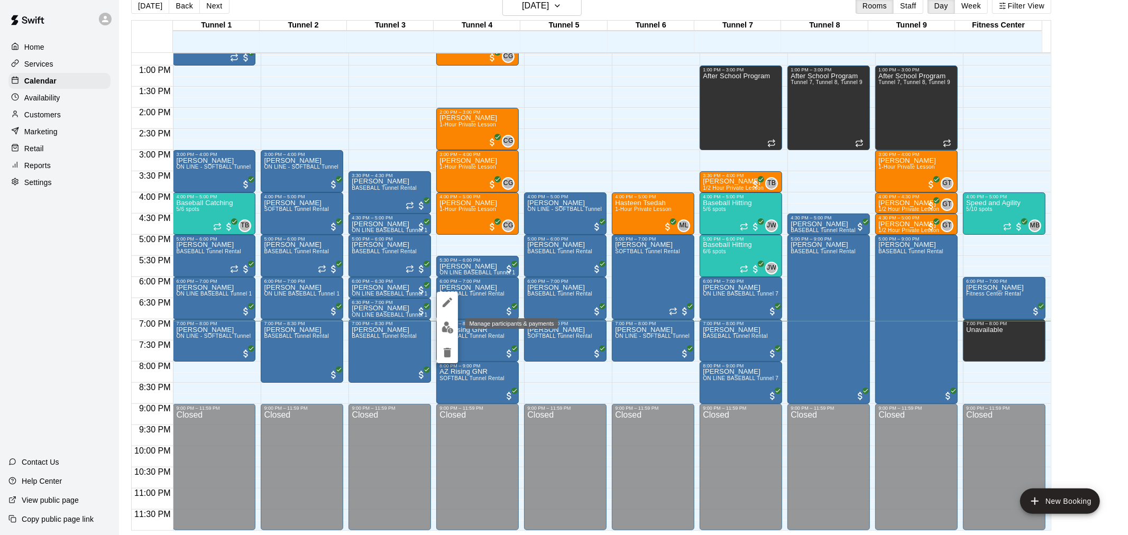
click at [448, 327] on img "edit" at bounding box center [447, 327] width 12 height 12
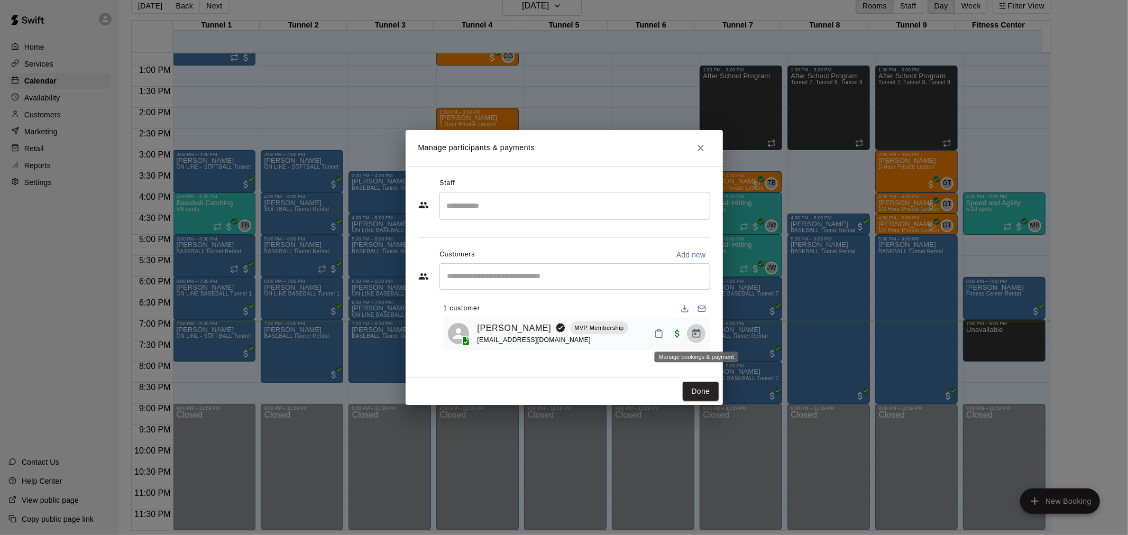
click at [697, 338] on icon "Manage bookings & payment" at bounding box center [696, 333] width 8 height 9
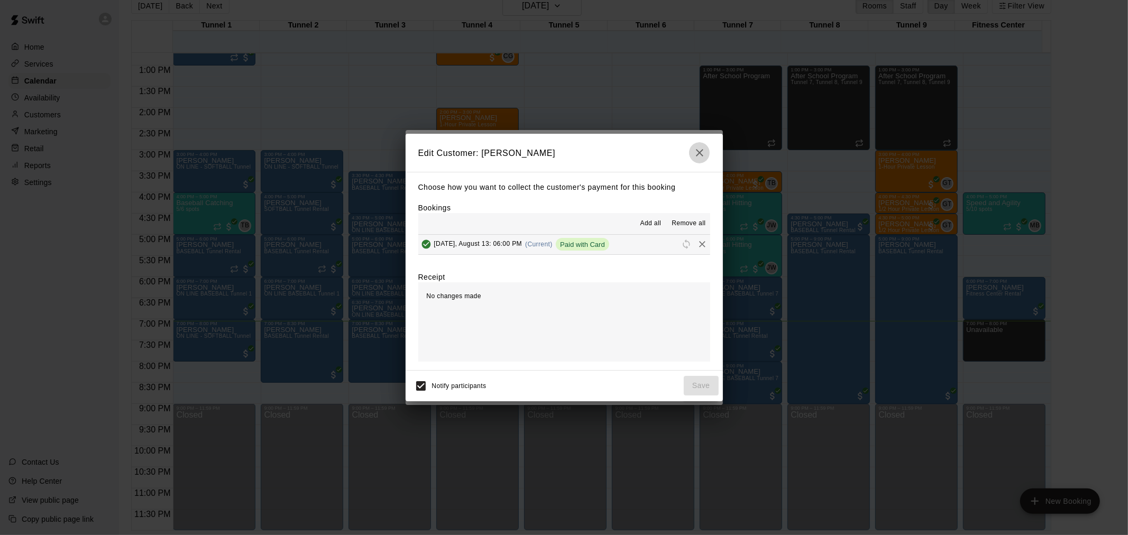
click at [700, 149] on icon "button" at bounding box center [699, 152] width 13 height 13
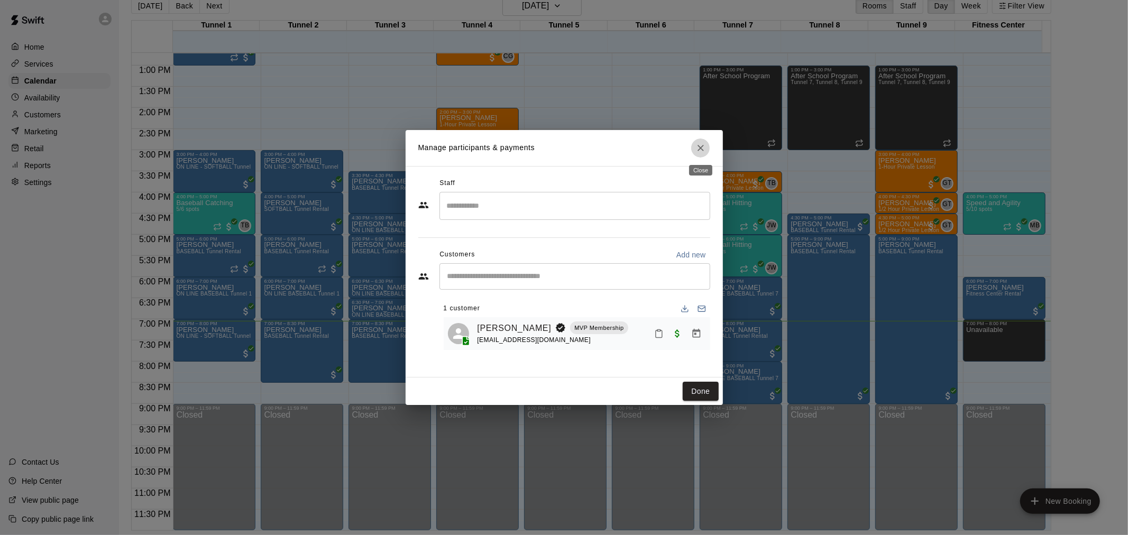
click at [695, 154] on button "Close" at bounding box center [700, 148] width 19 height 19
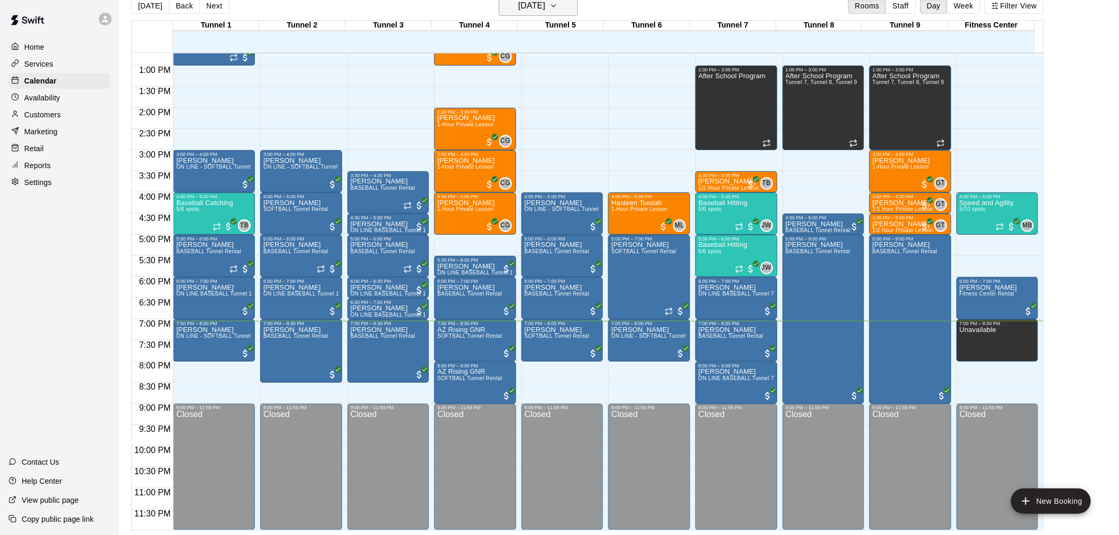
click at [543, 3] on h6 "[DATE]" at bounding box center [531, 5] width 27 height 15
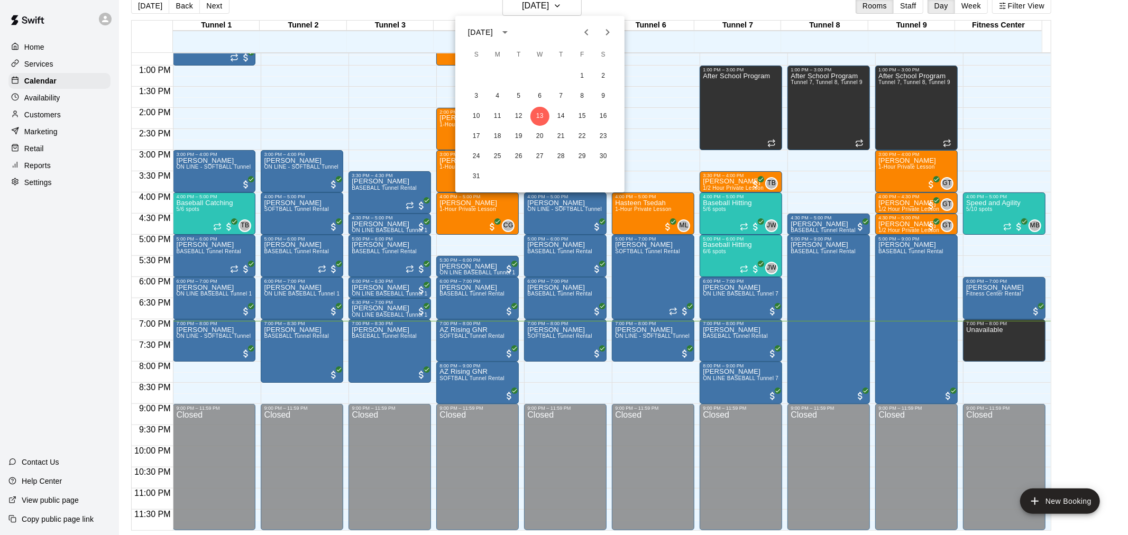
click at [532, 342] on div at bounding box center [564, 267] width 1128 height 535
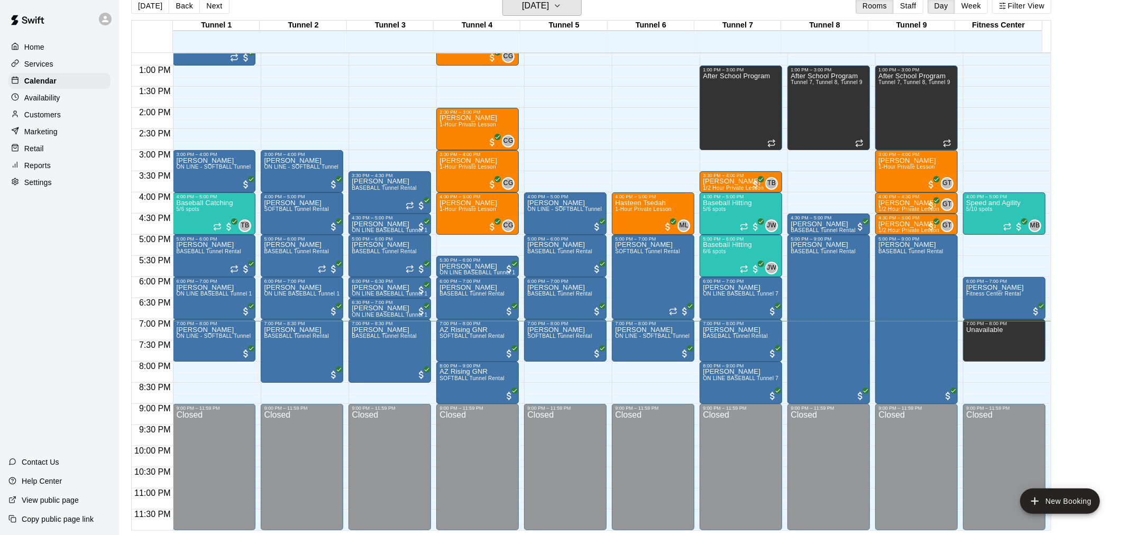
scroll to position [13, 0]
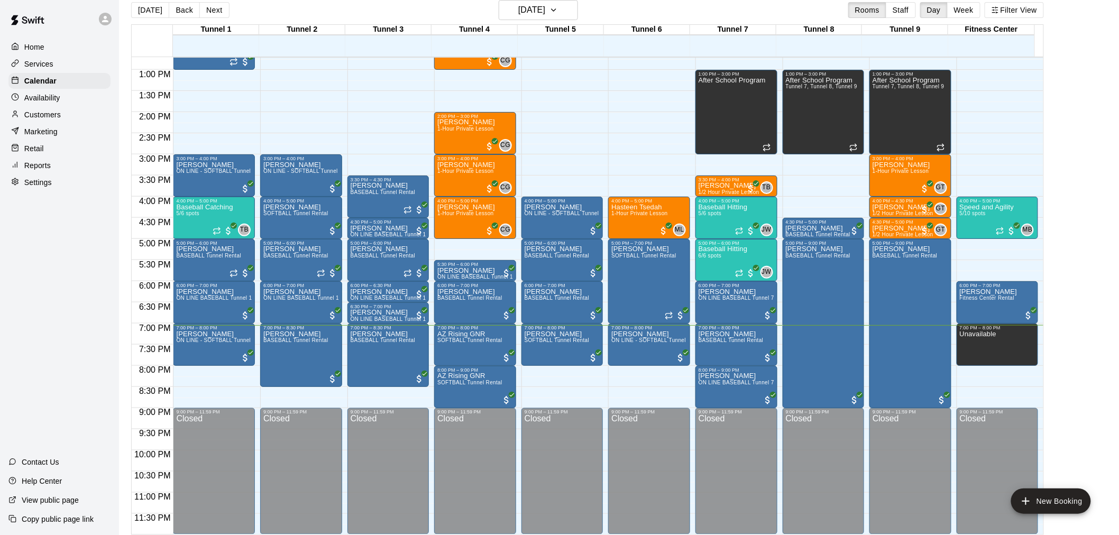
click at [471, 292] on p "[PERSON_NAME]" at bounding box center [469, 292] width 65 height 0
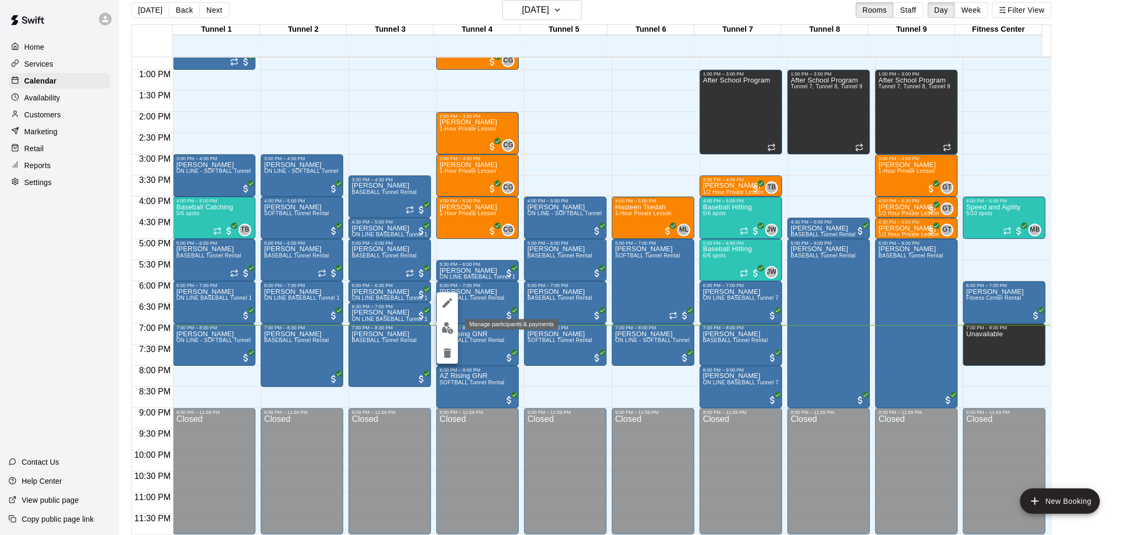
click at [454, 325] on button "edit" at bounding box center [447, 328] width 21 height 21
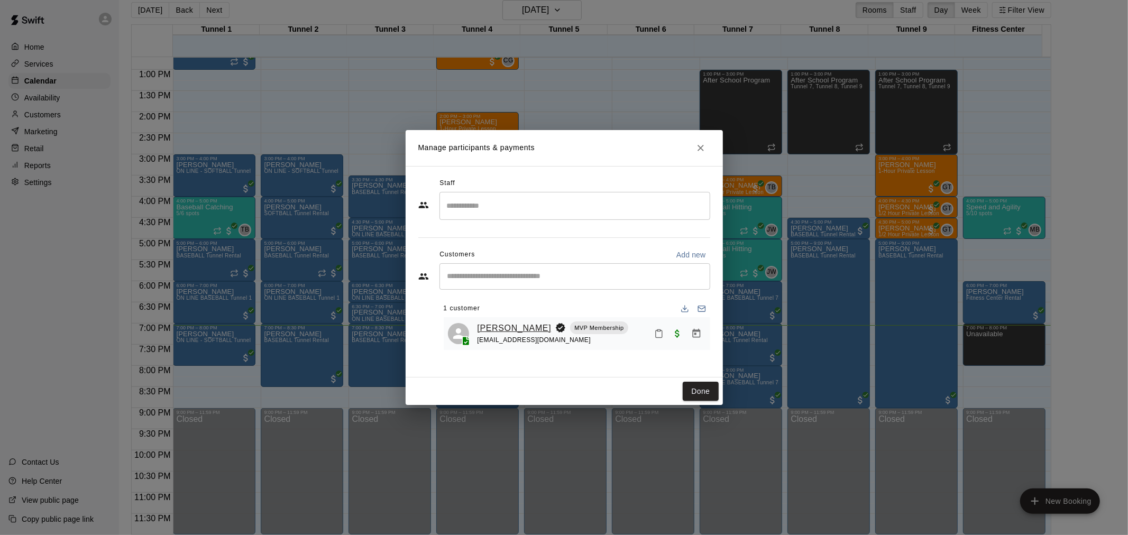
click at [508, 326] on link "[PERSON_NAME]" at bounding box center [514, 328] width 74 height 14
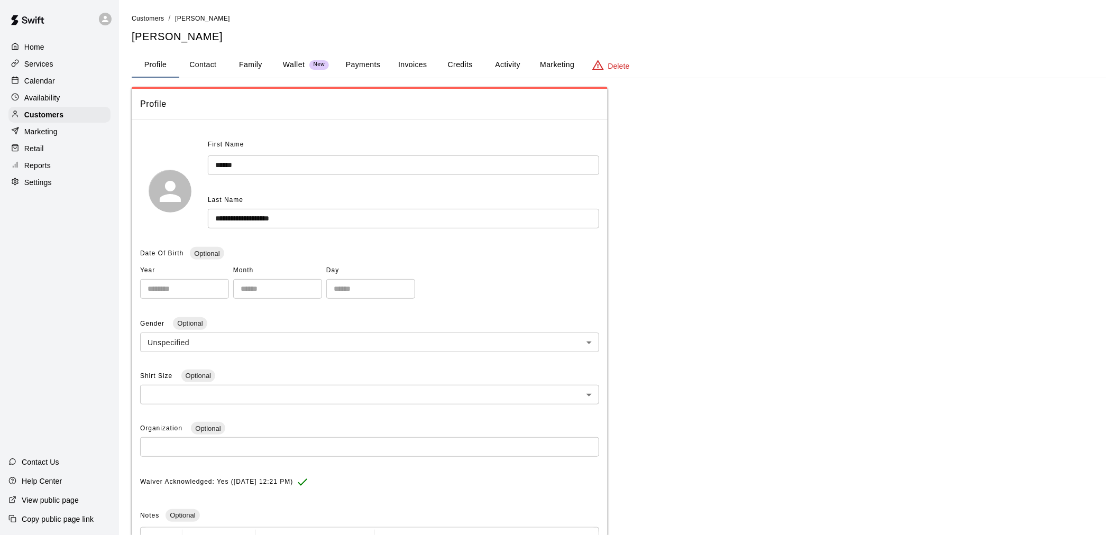
click at [371, 69] on button "Payments" at bounding box center [362, 64] width 51 height 25
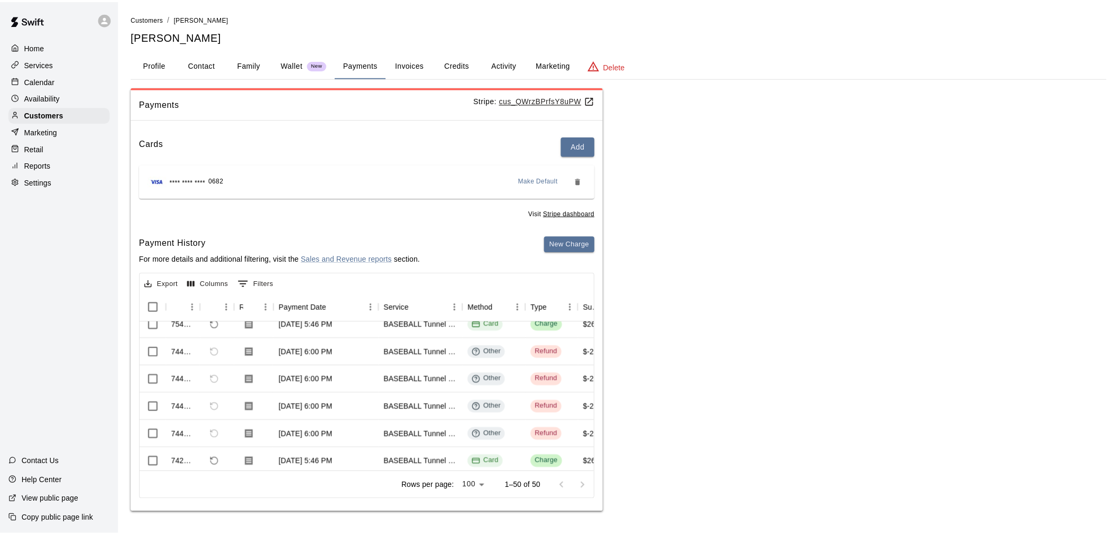
scroll to position [59, 0]
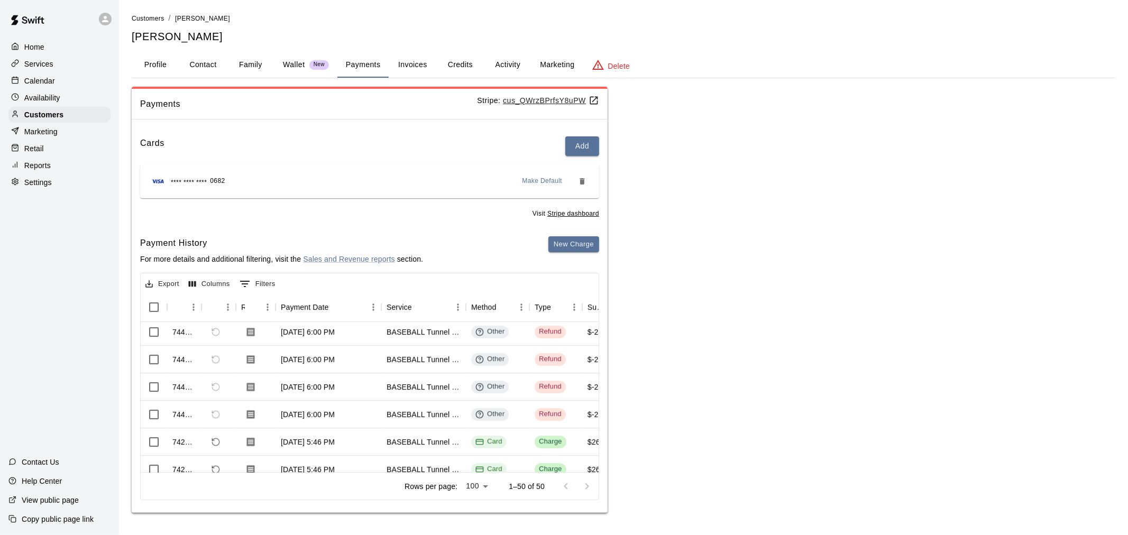
click at [70, 81] on div "Calendar" at bounding box center [59, 81] width 102 height 16
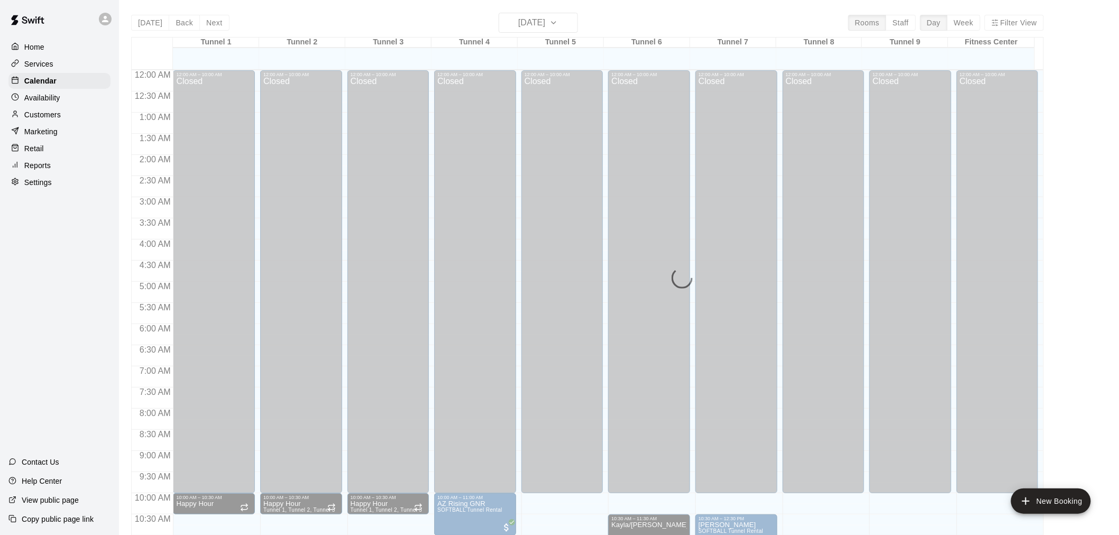
scroll to position [506, 0]
